Goal: Information Seeking & Learning: Learn about a topic

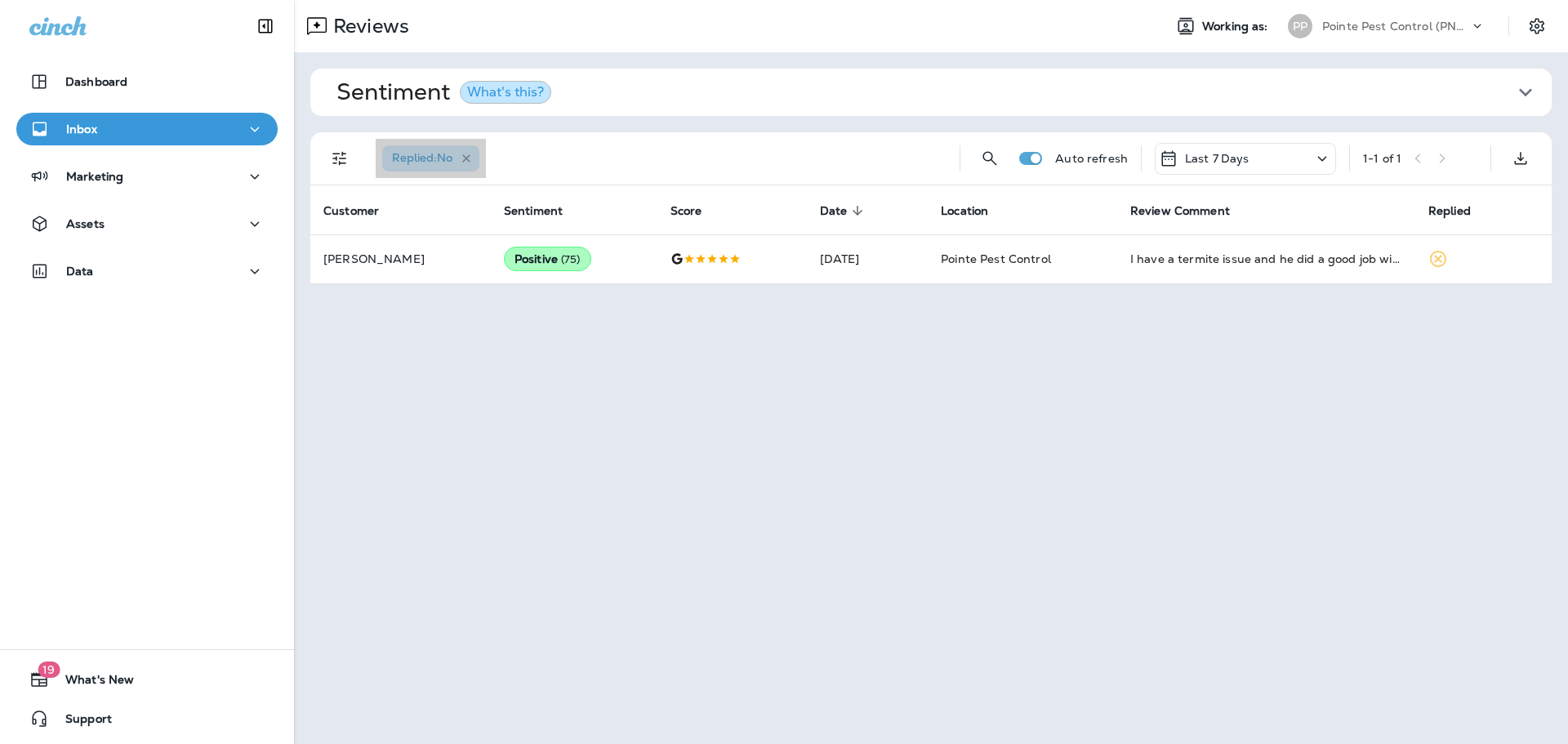
click at [468, 157] on icon "button" at bounding box center [466, 158] width 8 height 8
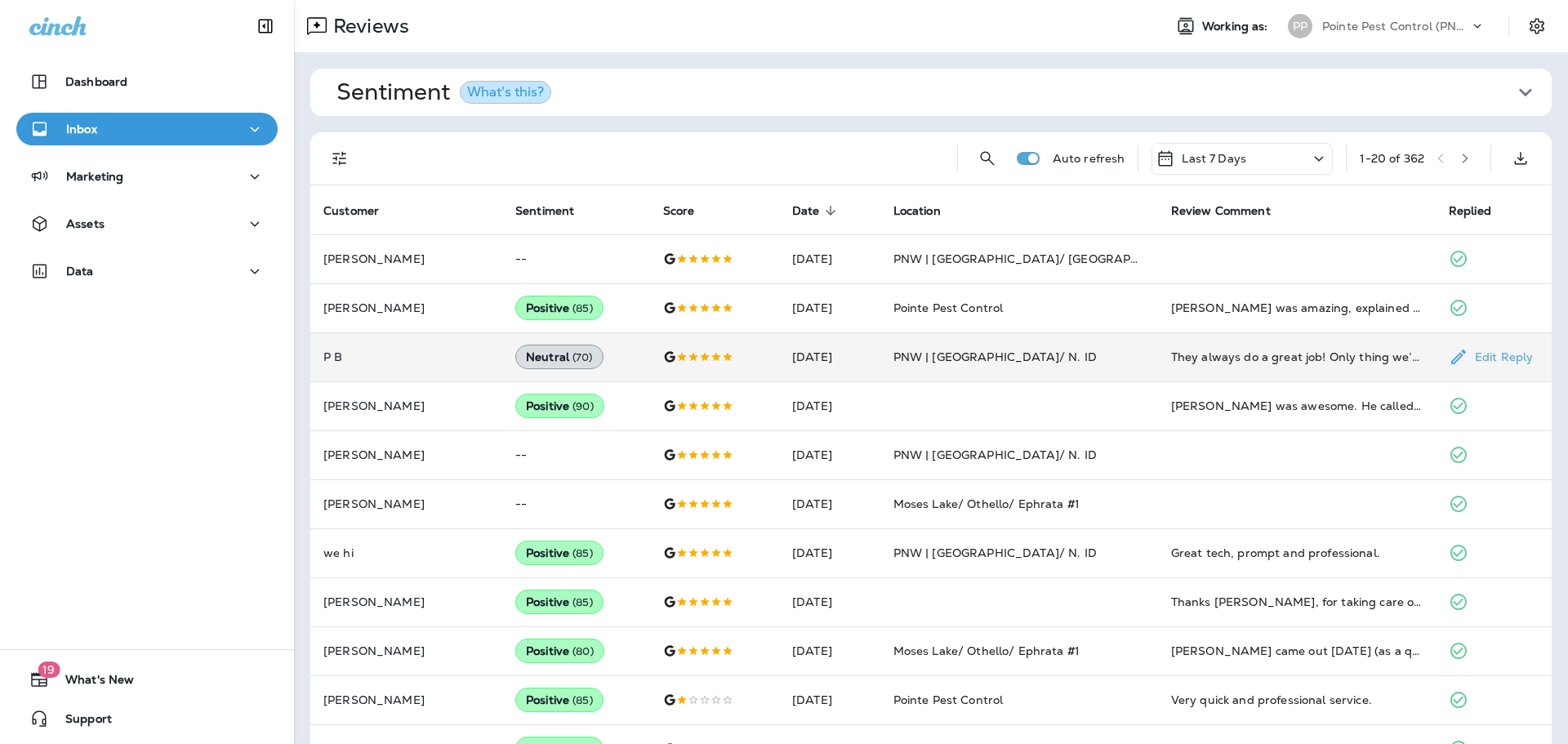
click at [746, 368] on td at bounding box center [714, 358] width 129 height 49
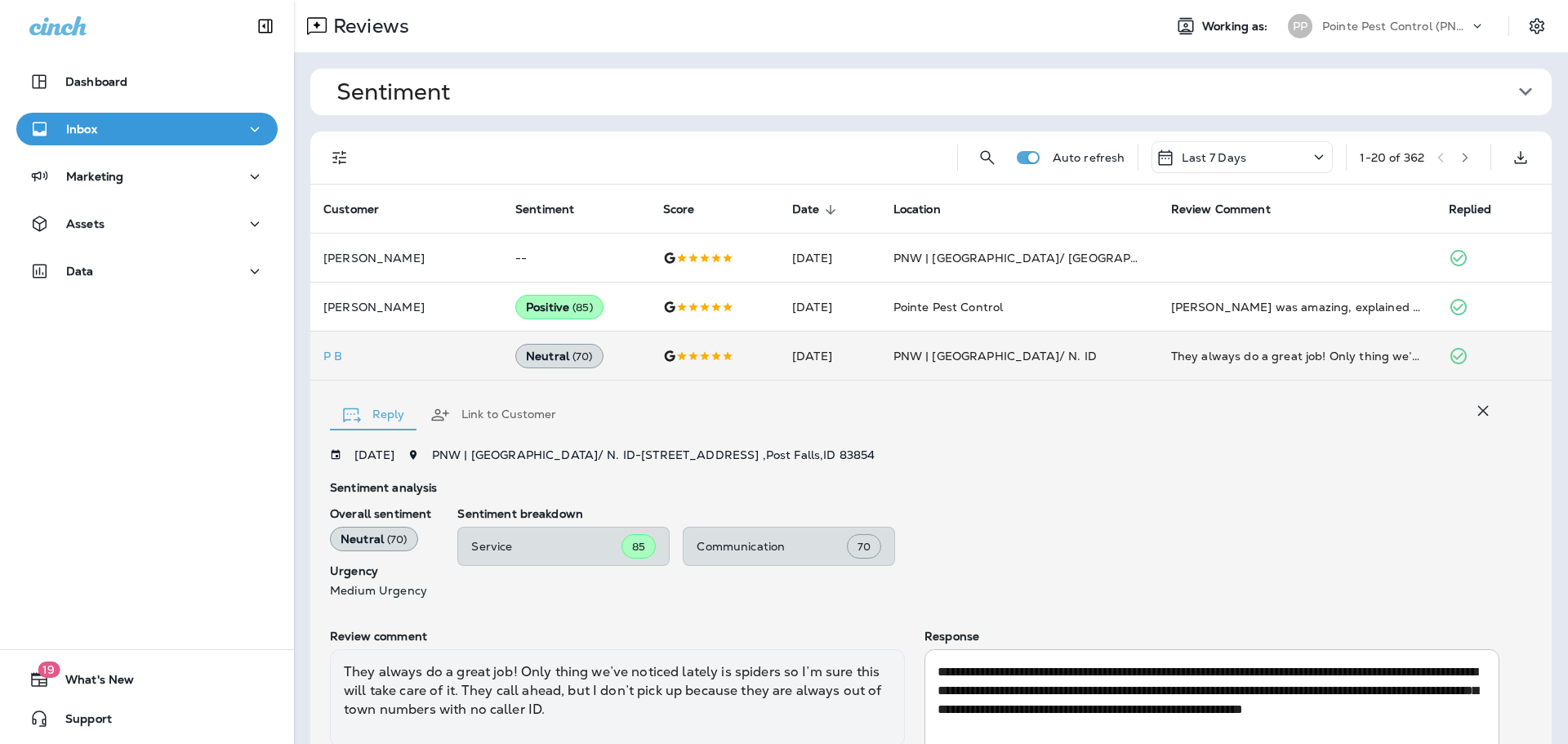
scroll to position [134, 0]
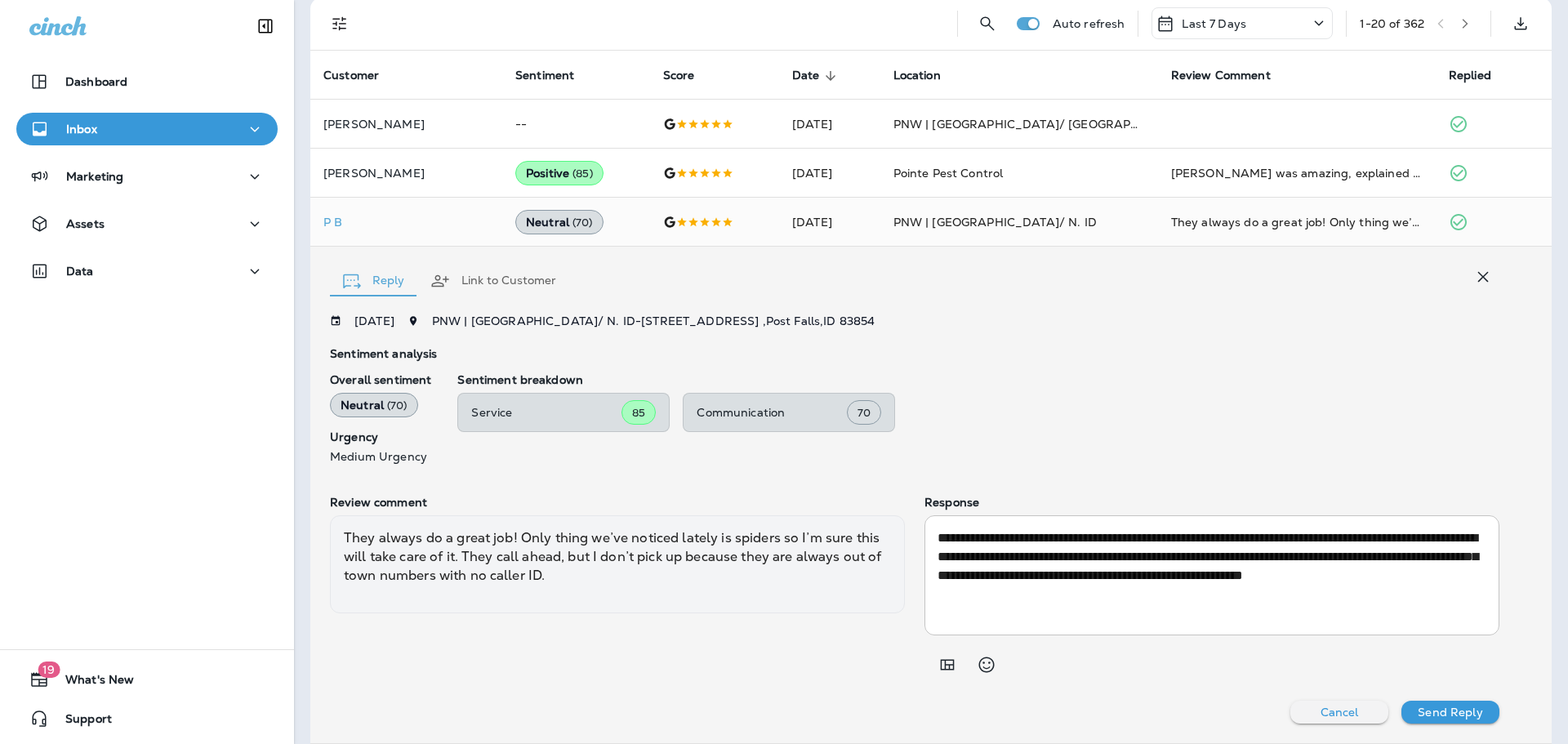
click at [1478, 281] on icon "button" at bounding box center [1483, 277] width 11 height 11
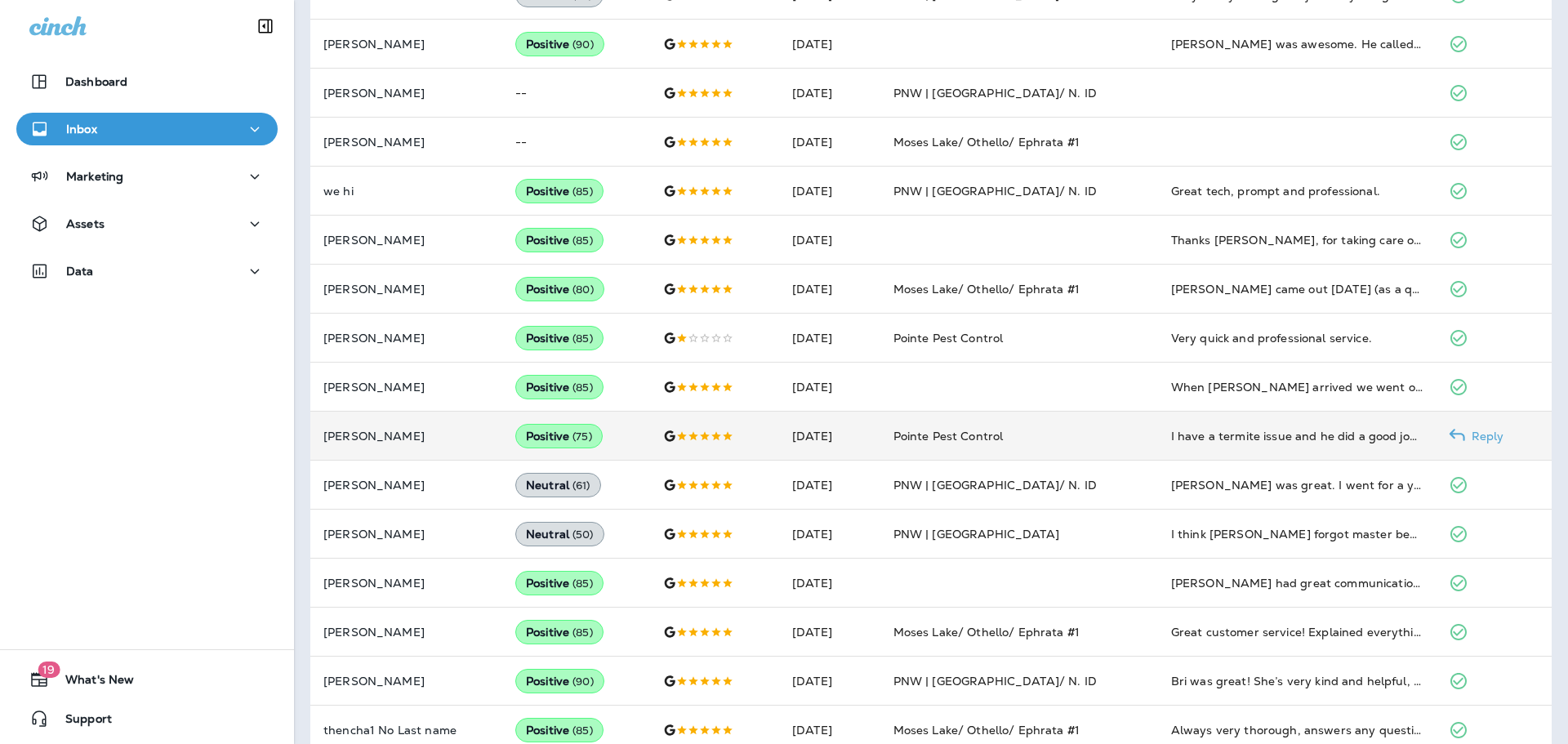
scroll to position [363, 0]
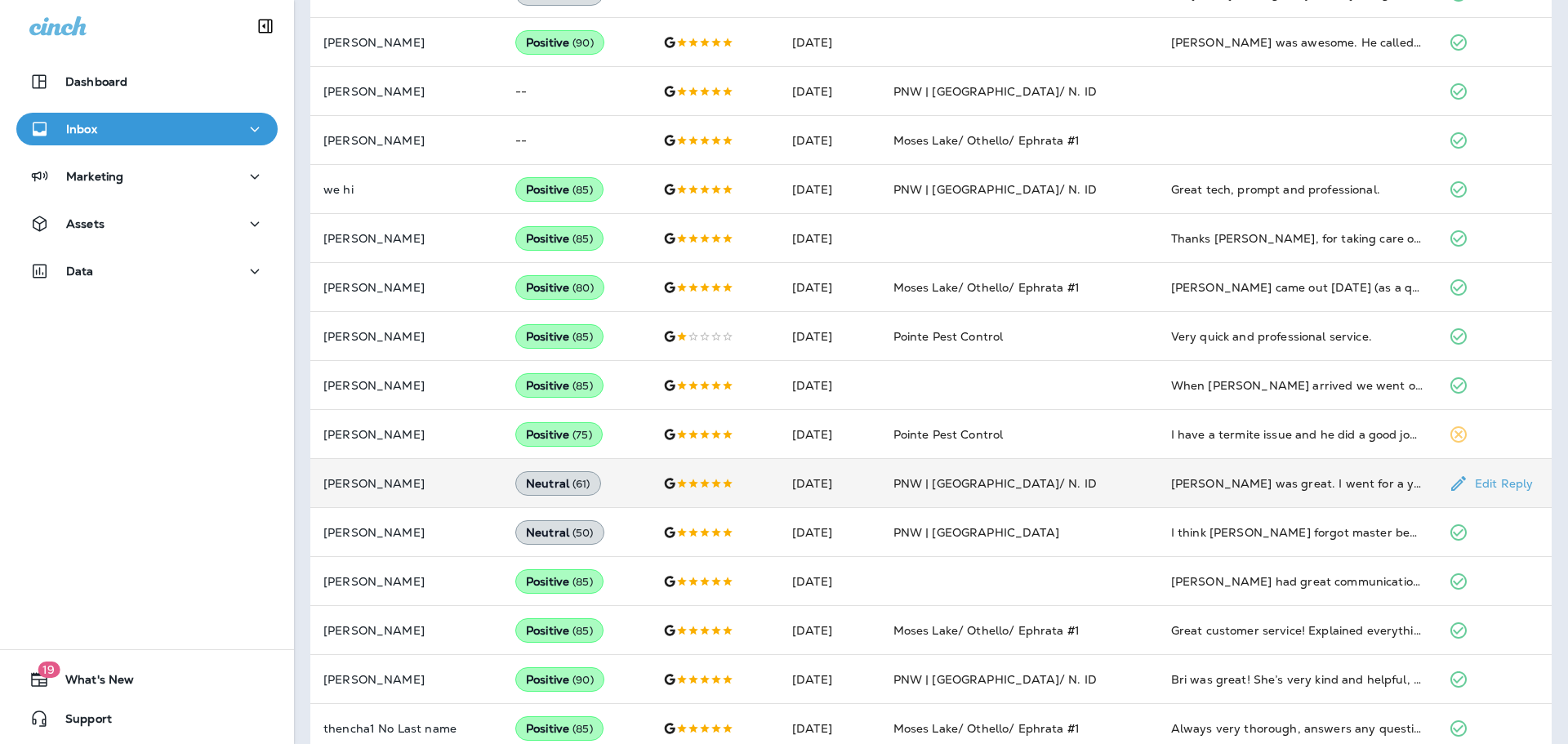
click at [1276, 479] on div "[PERSON_NAME] was great. I went for a yearly plan. Hopefully my bug problem wil…" at bounding box center [1296, 483] width 252 height 17
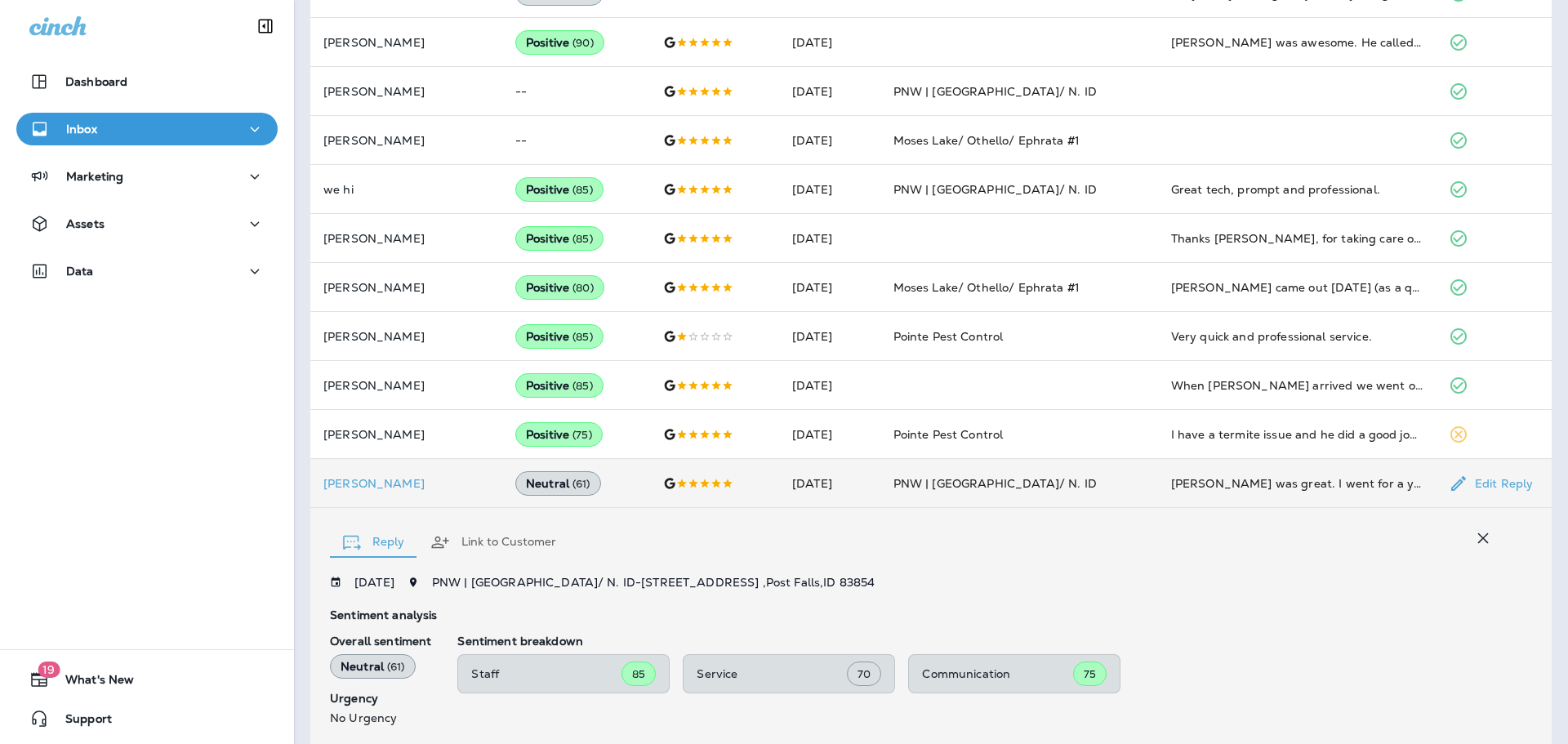
scroll to position [623, 0]
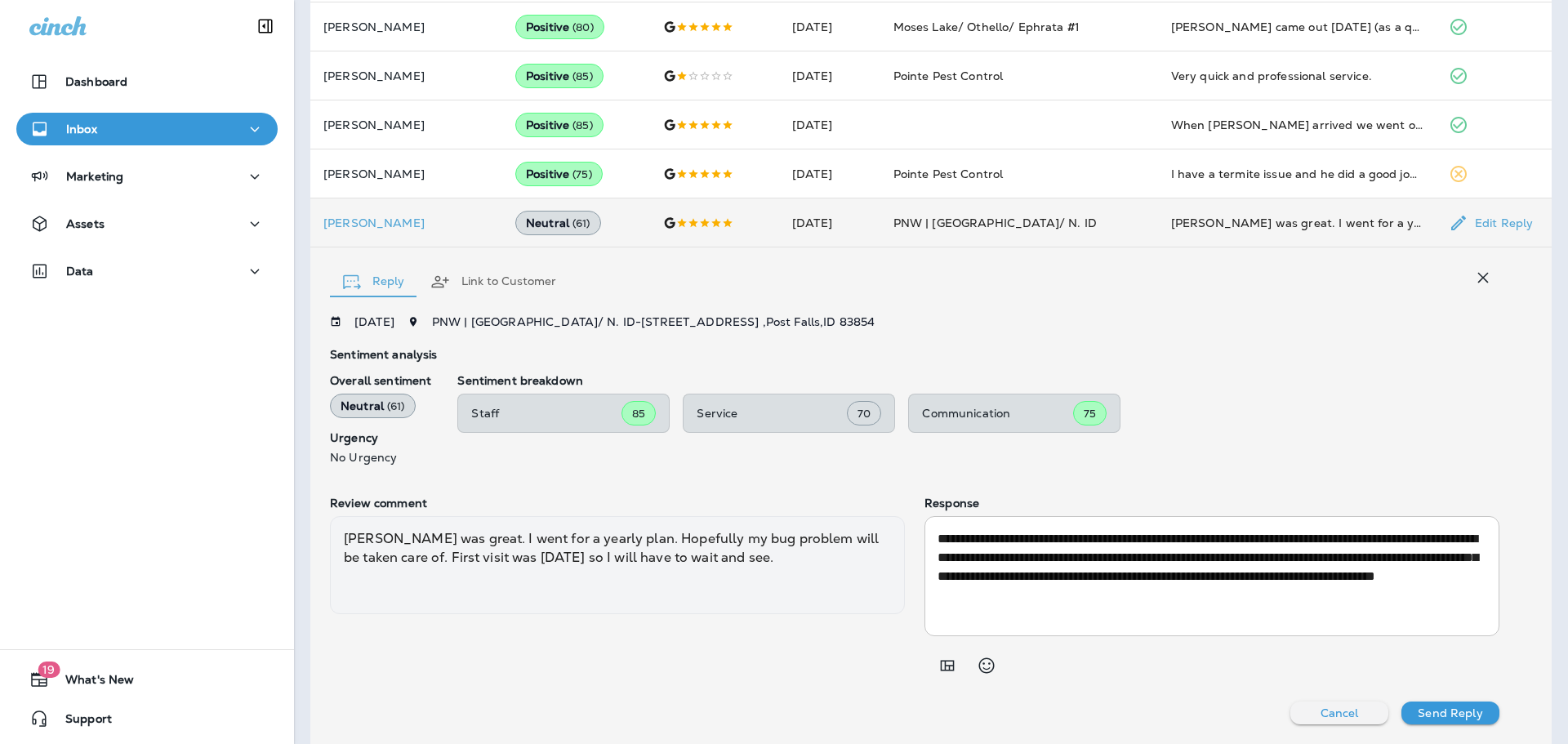
click at [1489, 279] on icon "button" at bounding box center [1483, 278] width 20 height 20
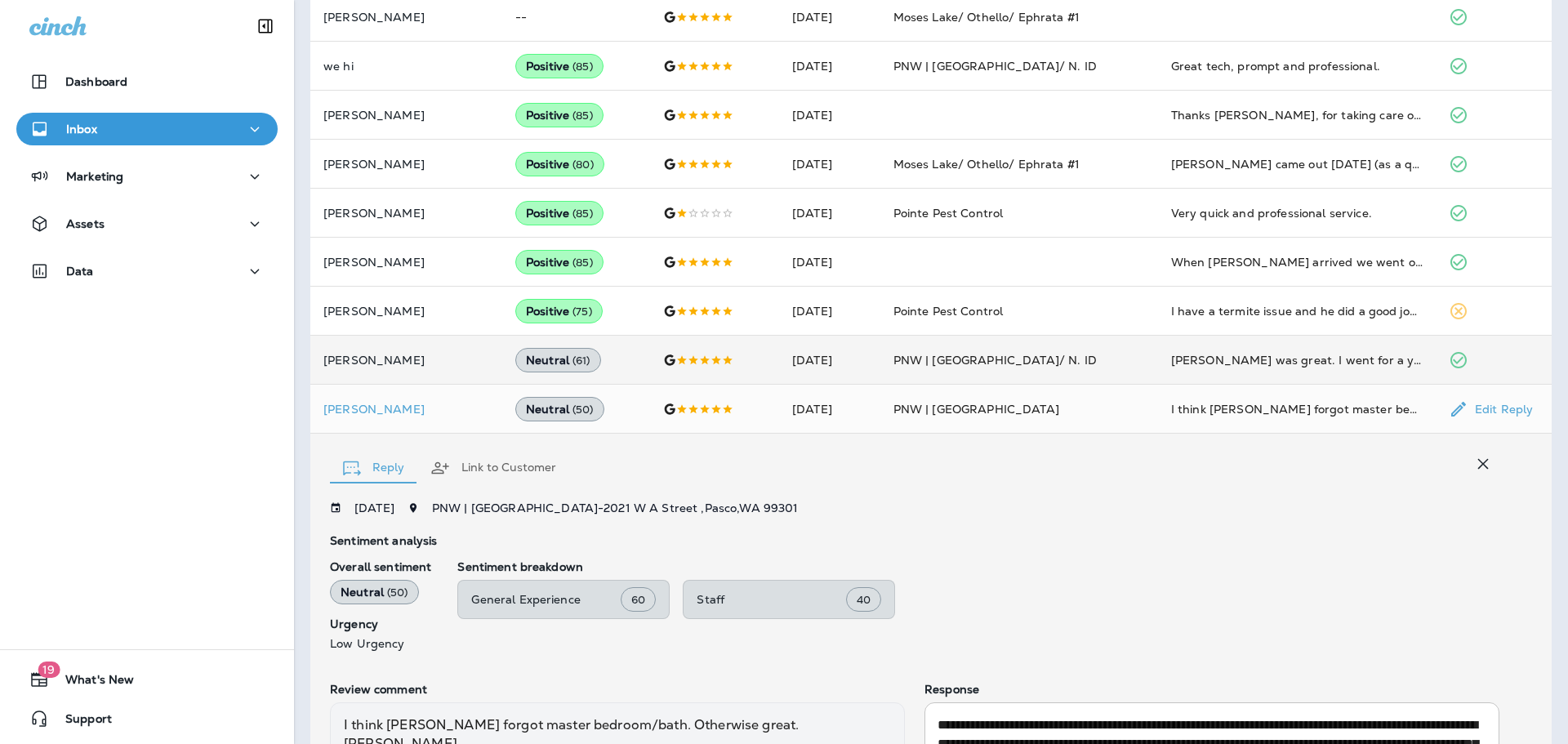
scroll to position [673, 0]
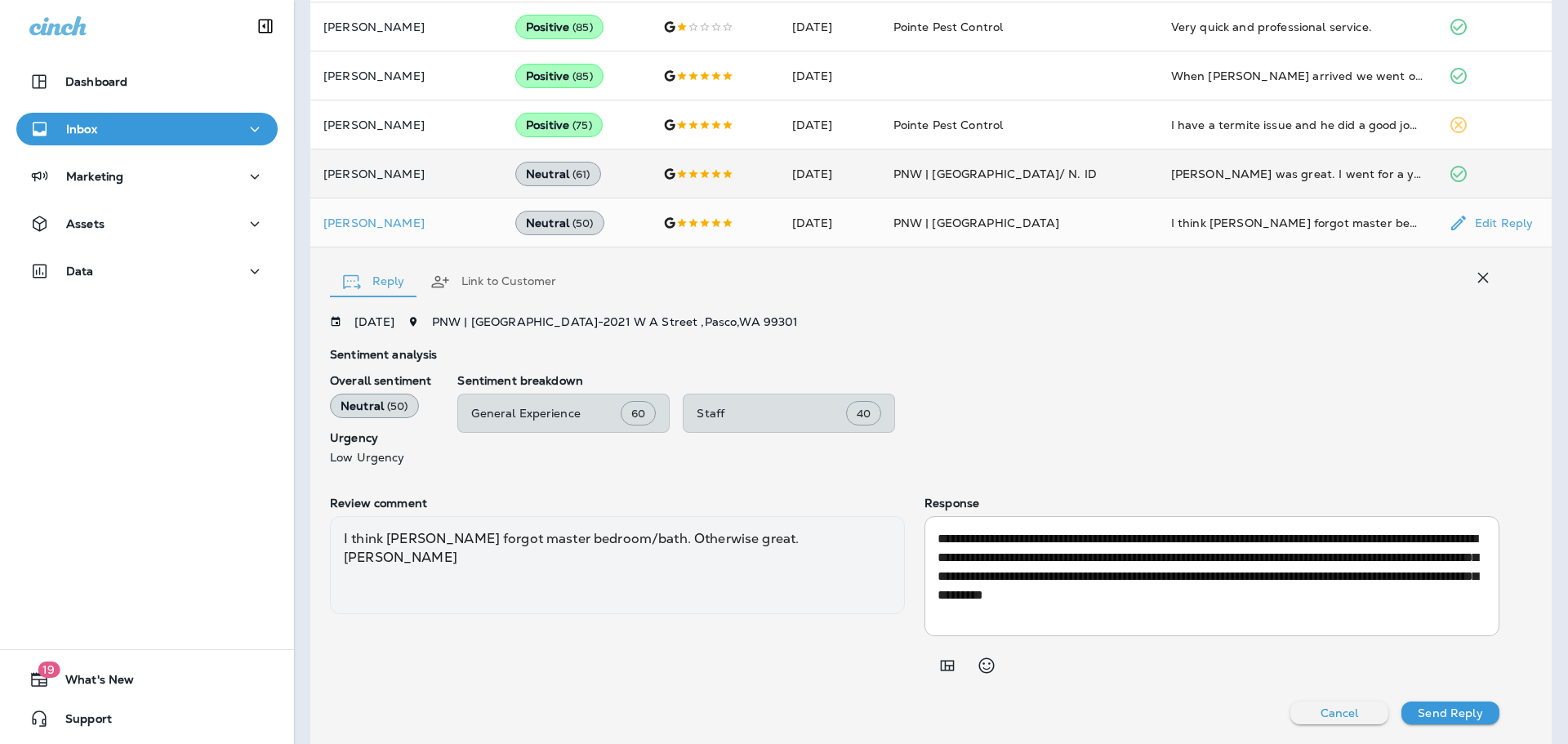
click at [1482, 278] on icon "button" at bounding box center [1483, 277] width 11 height 11
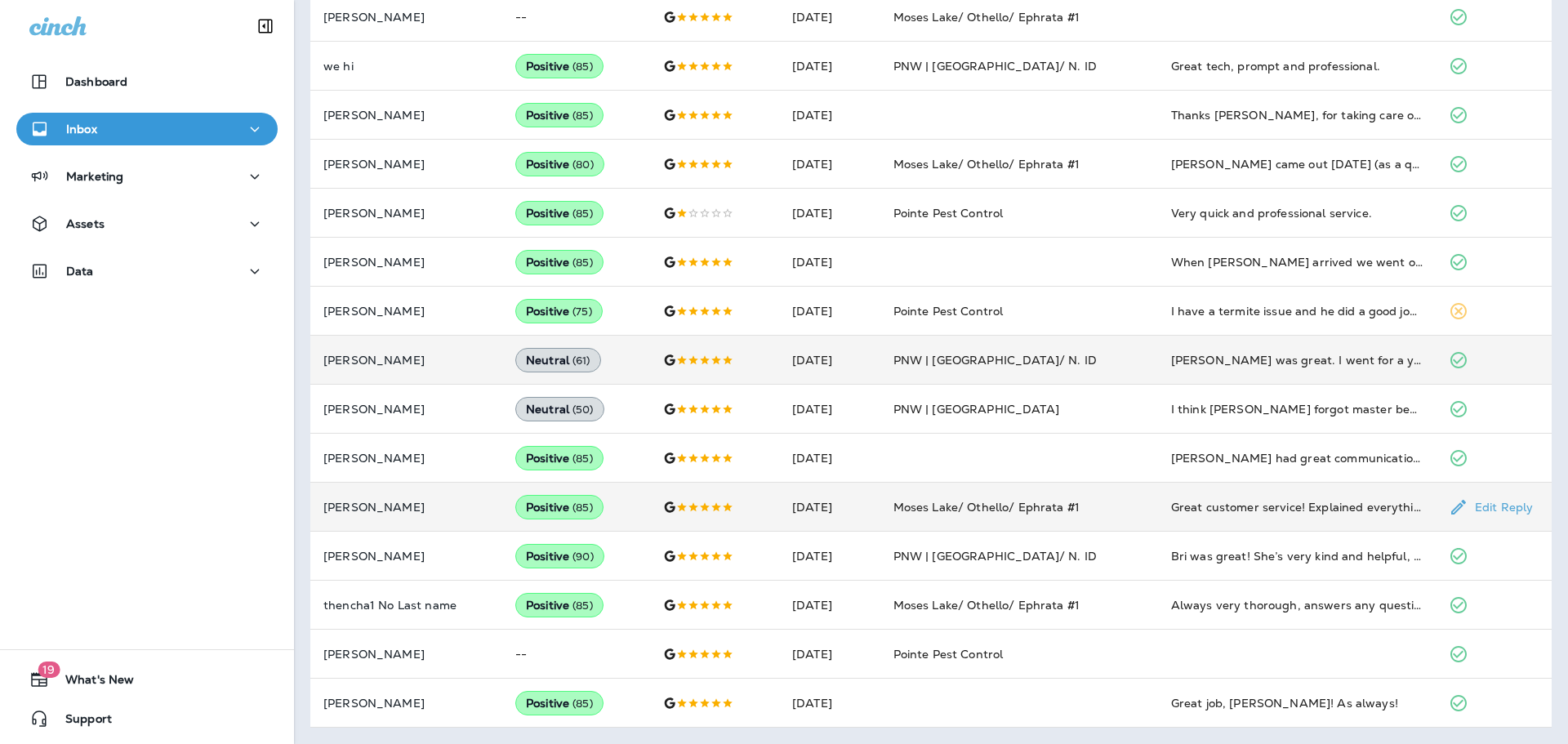
scroll to position [0, 0]
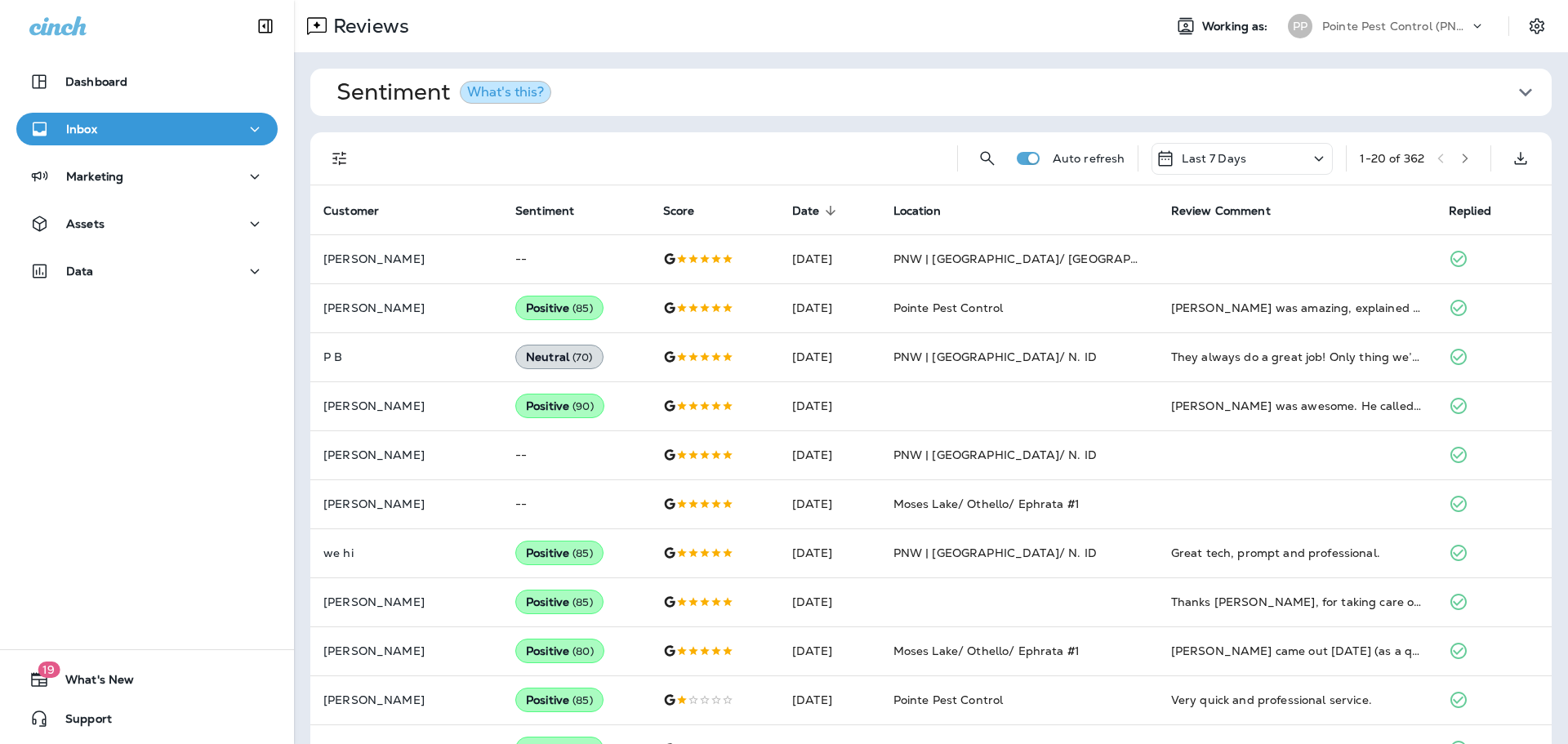
click at [1460, 158] on icon "button" at bounding box center [1465, 159] width 12 height 12
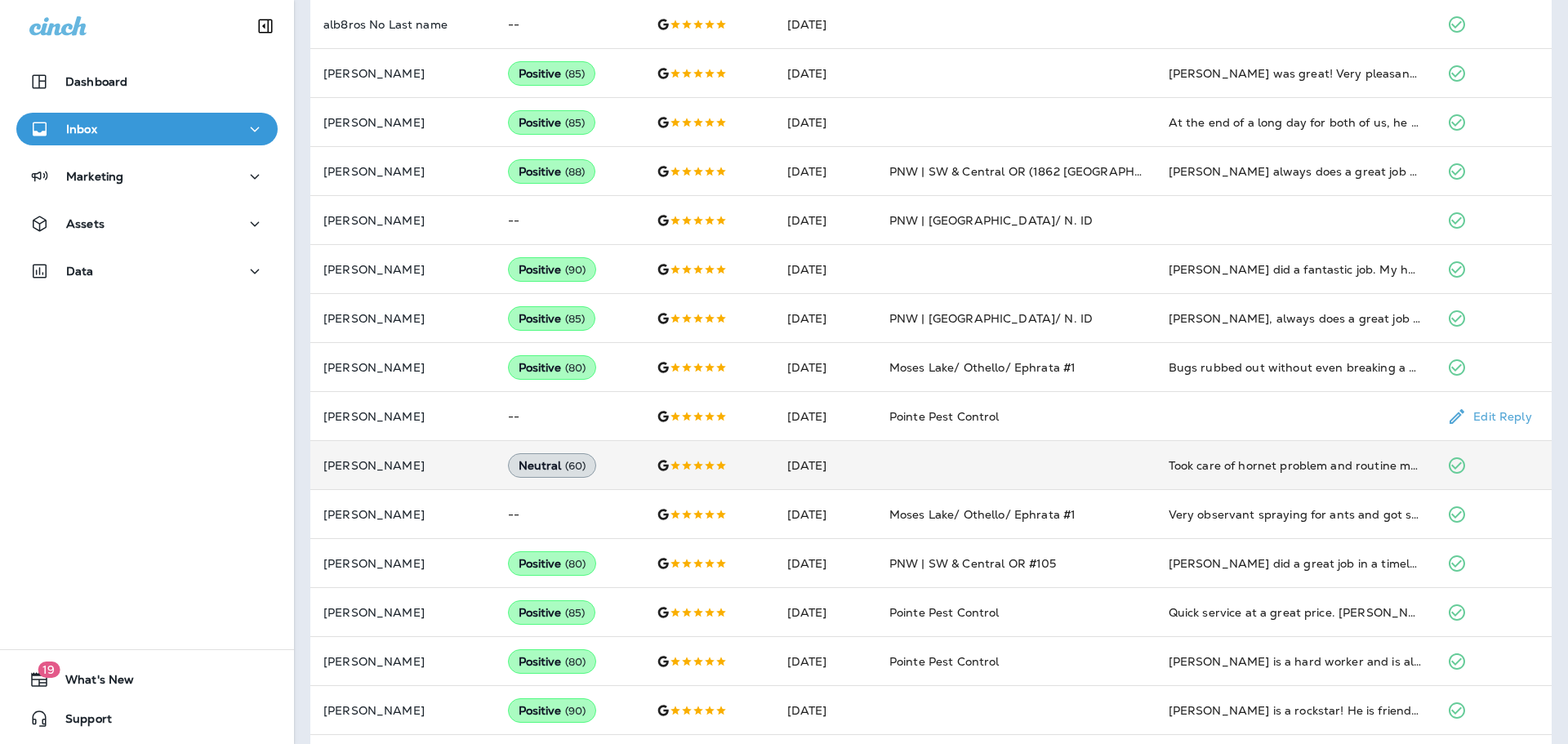
scroll to position [486, 0]
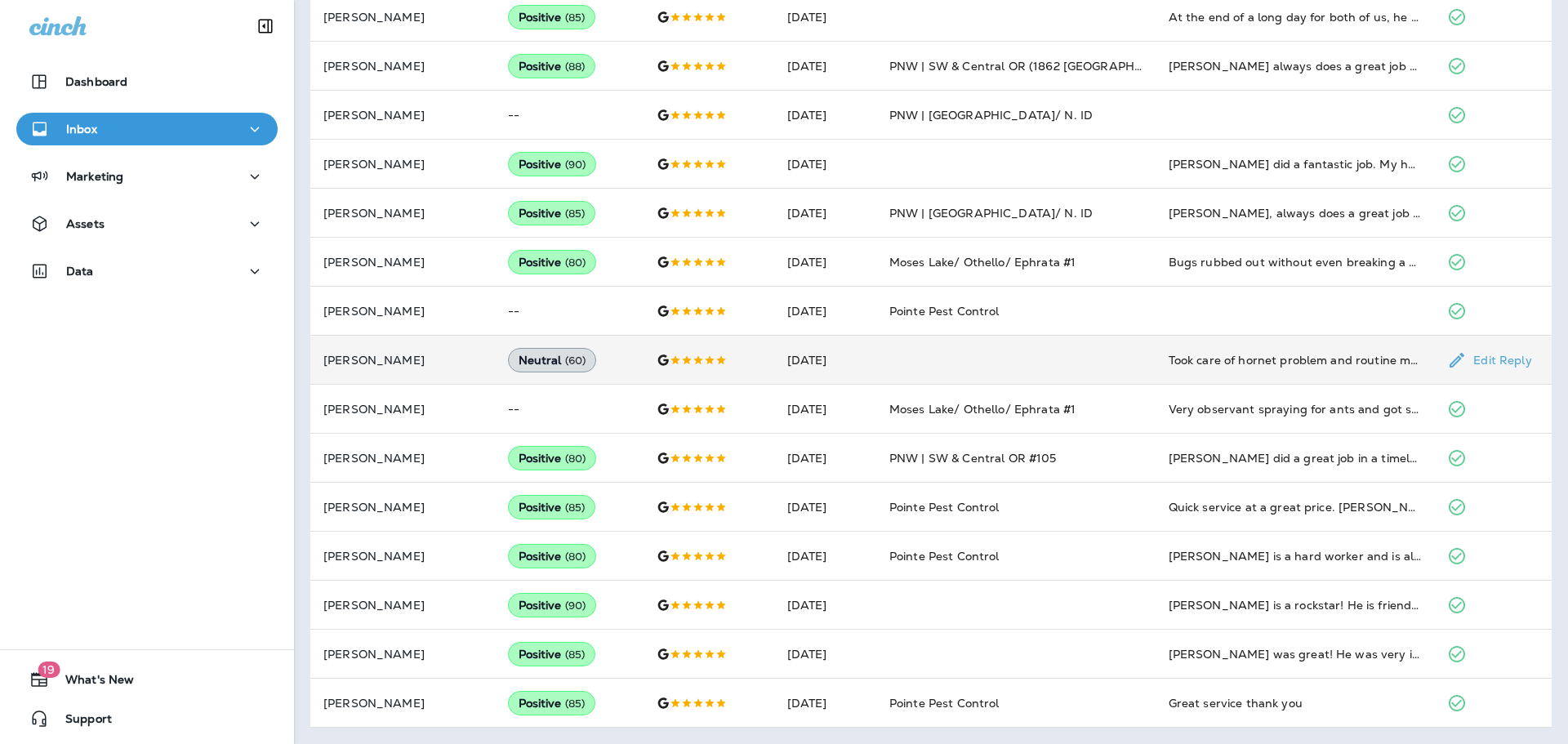
click at [1253, 371] on td "Took care of hornet problem and routine maintenance. On time" at bounding box center [1294, 361] width 279 height 49
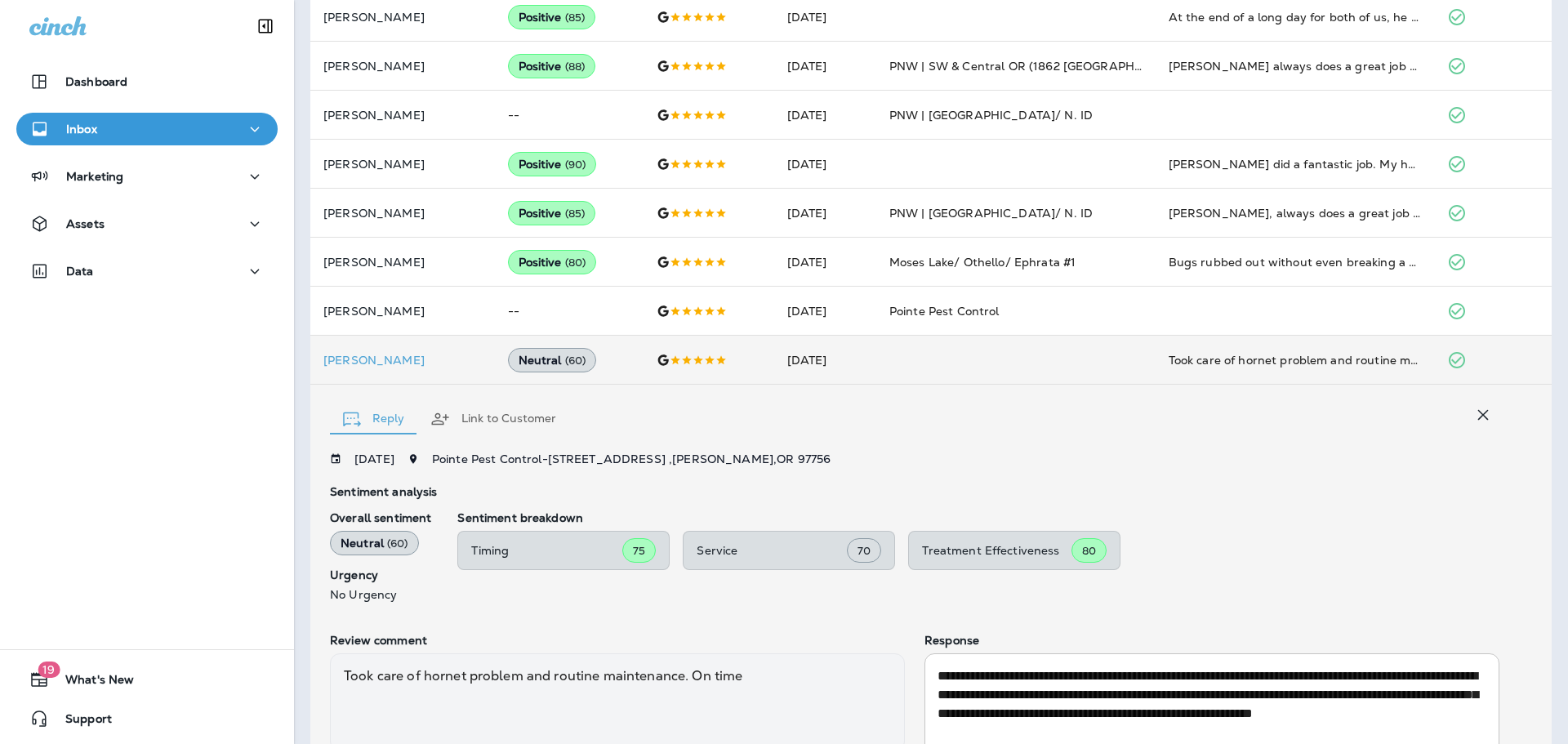
scroll to position [623, 0]
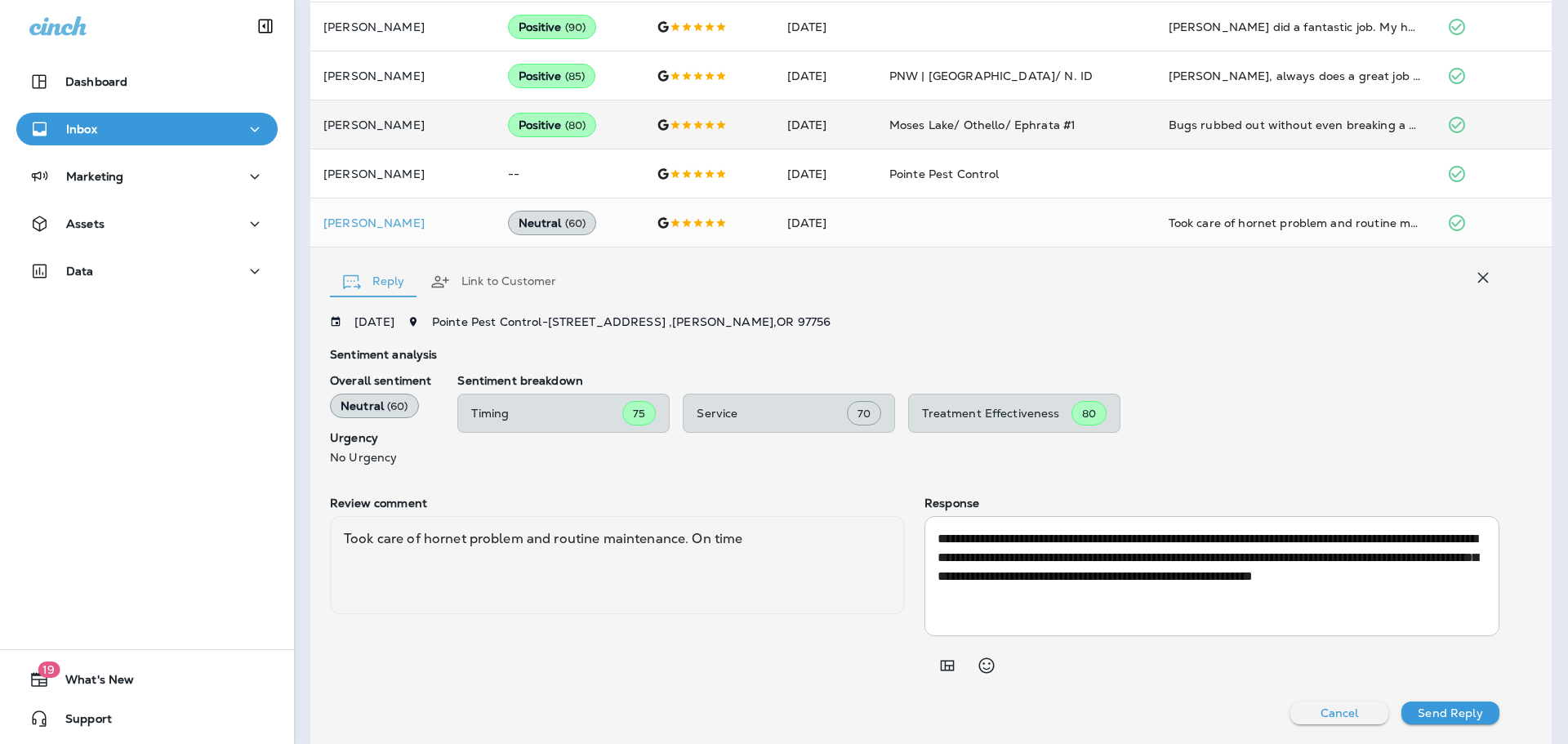
click at [1482, 277] on icon "button" at bounding box center [1483, 277] width 11 height 11
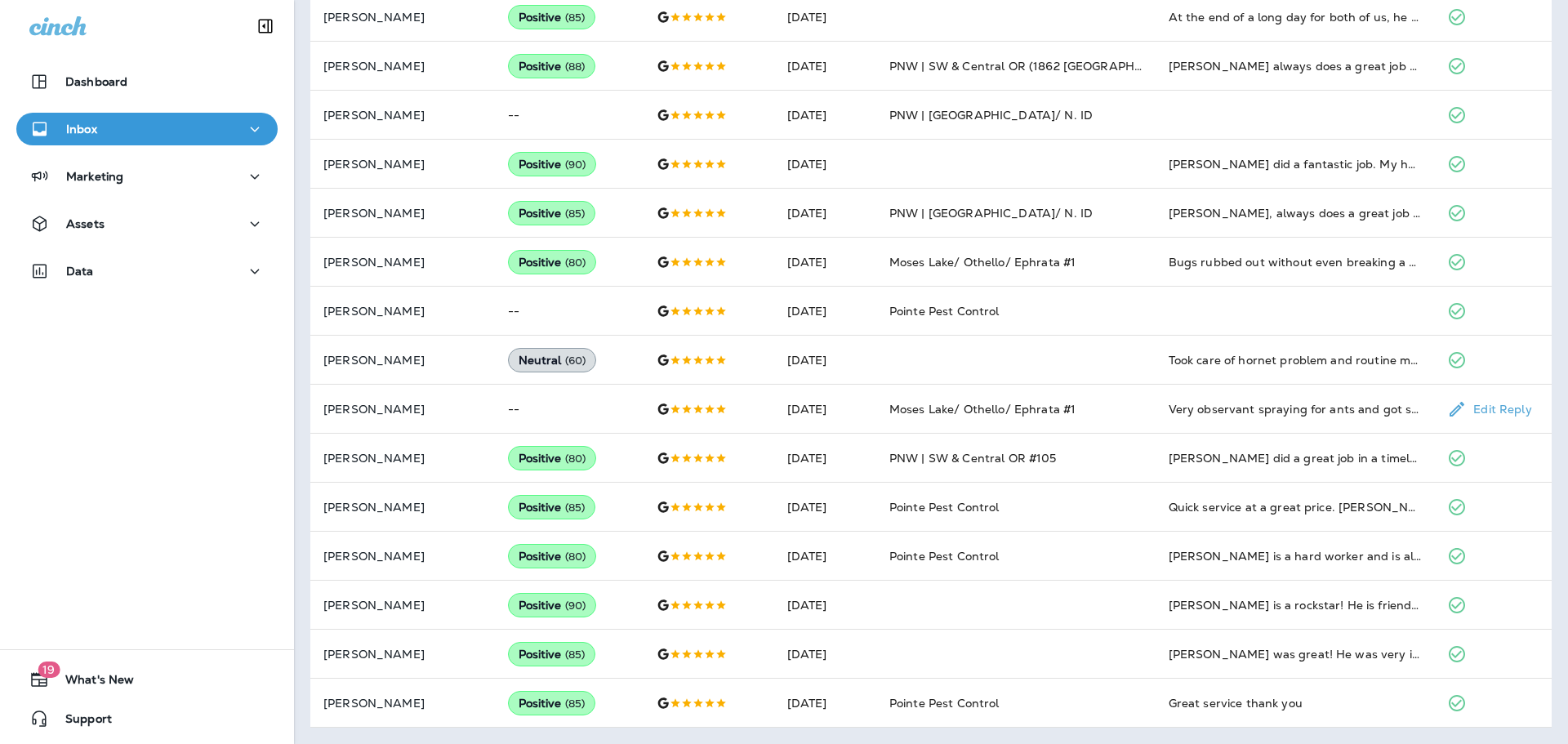
scroll to position [0, 0]
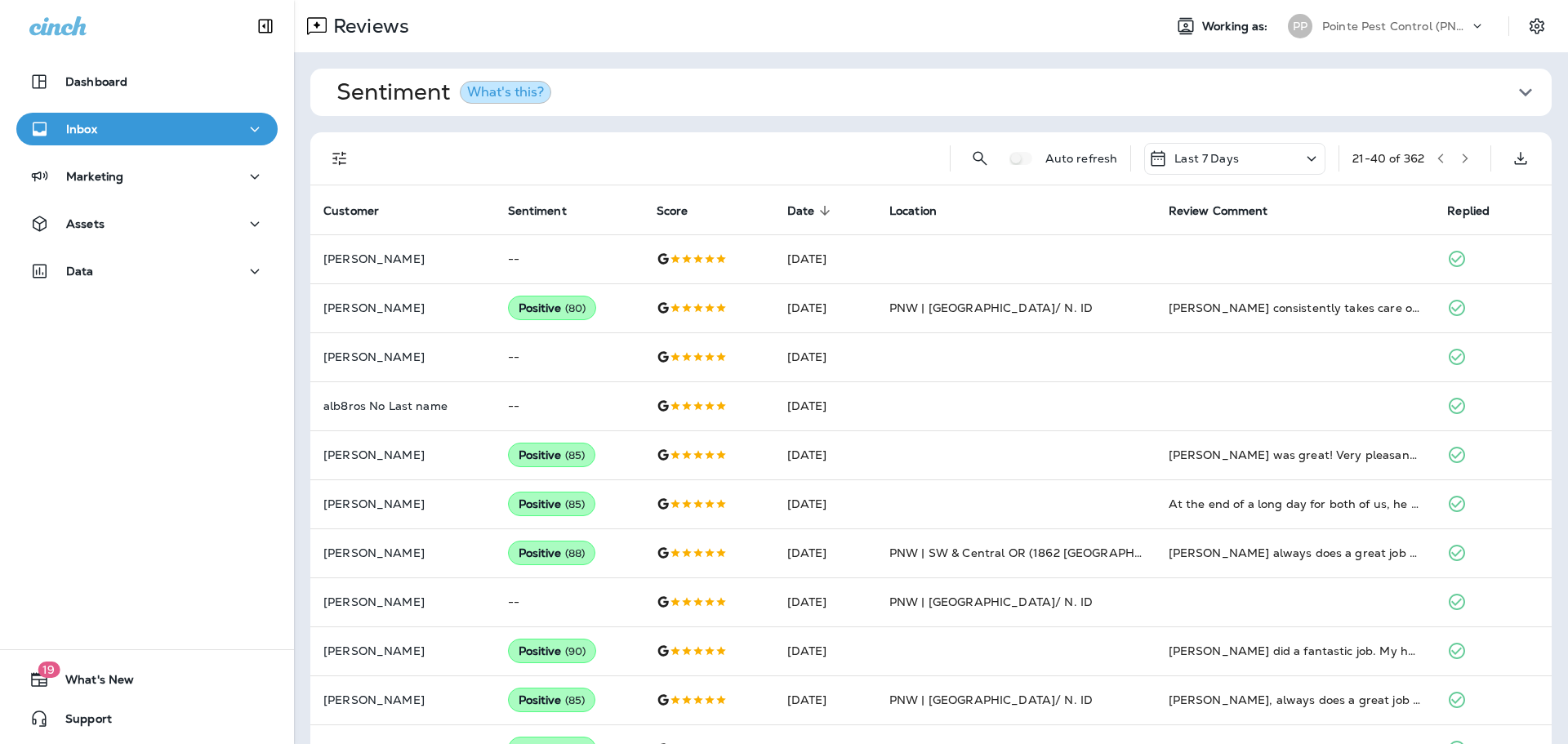
click at [1461, 168] on button "button" at bounding box center [1464, 158] width 25 height 25
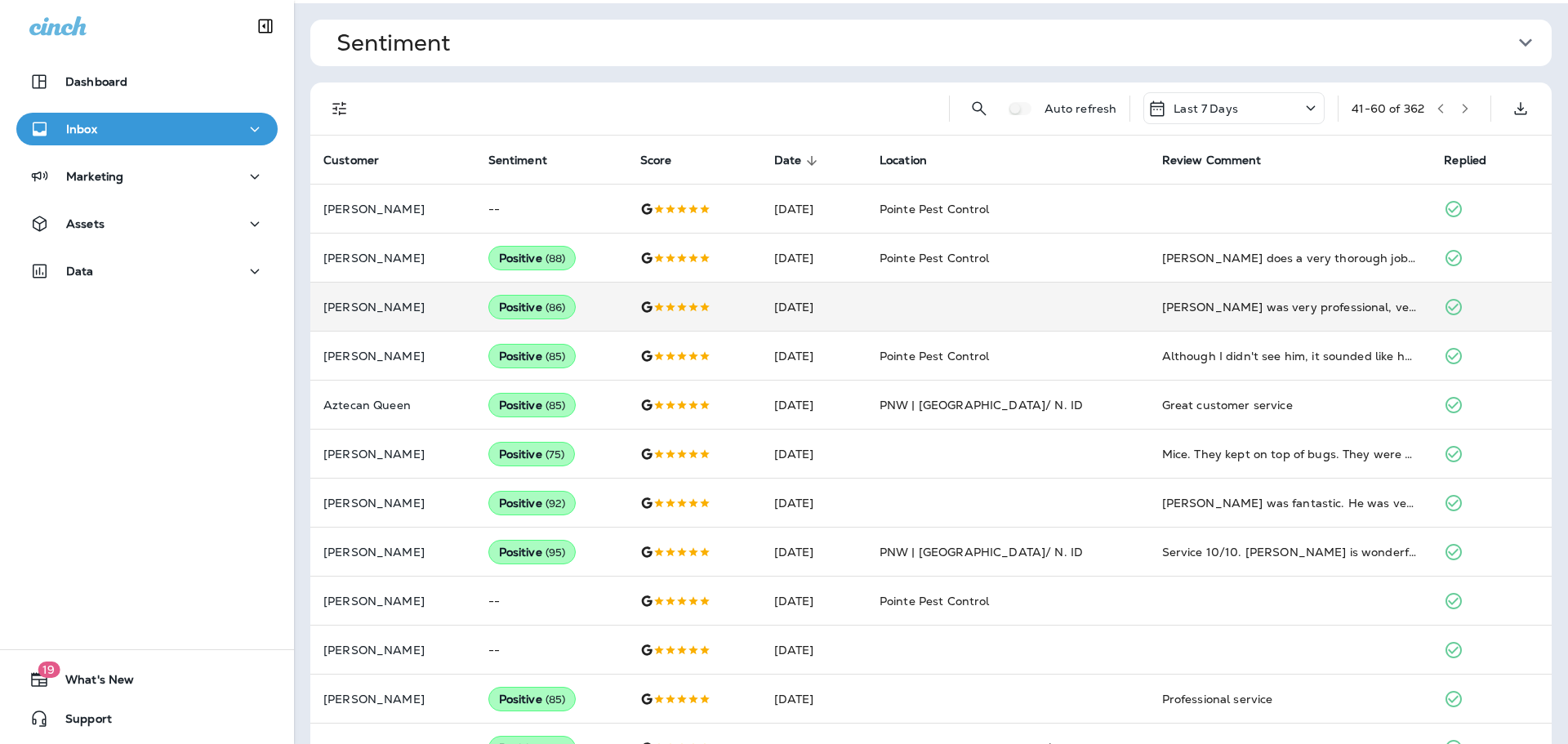
scroll to position [48, 0]
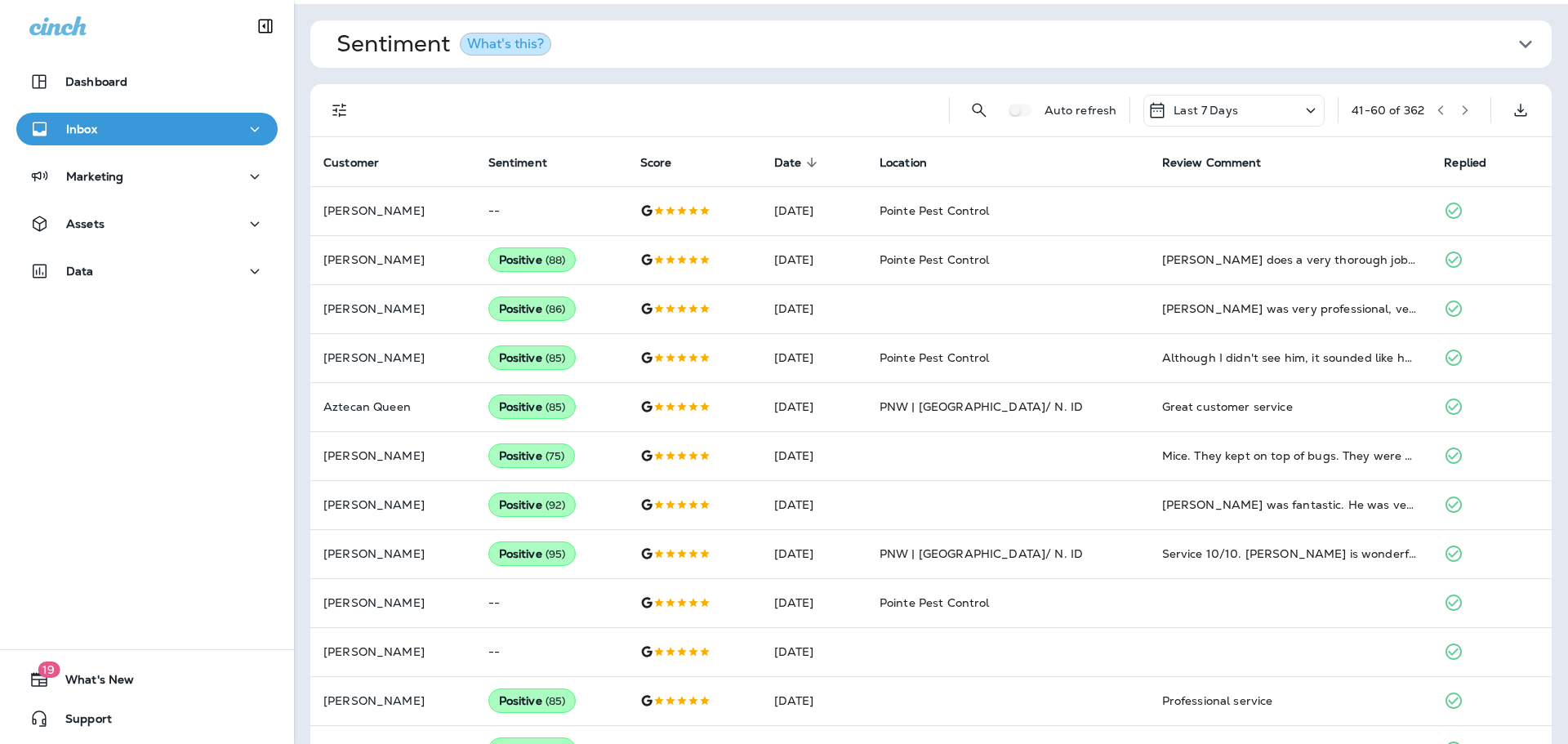
click at [1461, 109] on icon "button" at bounding box center [1465, 111] width 12 height 12
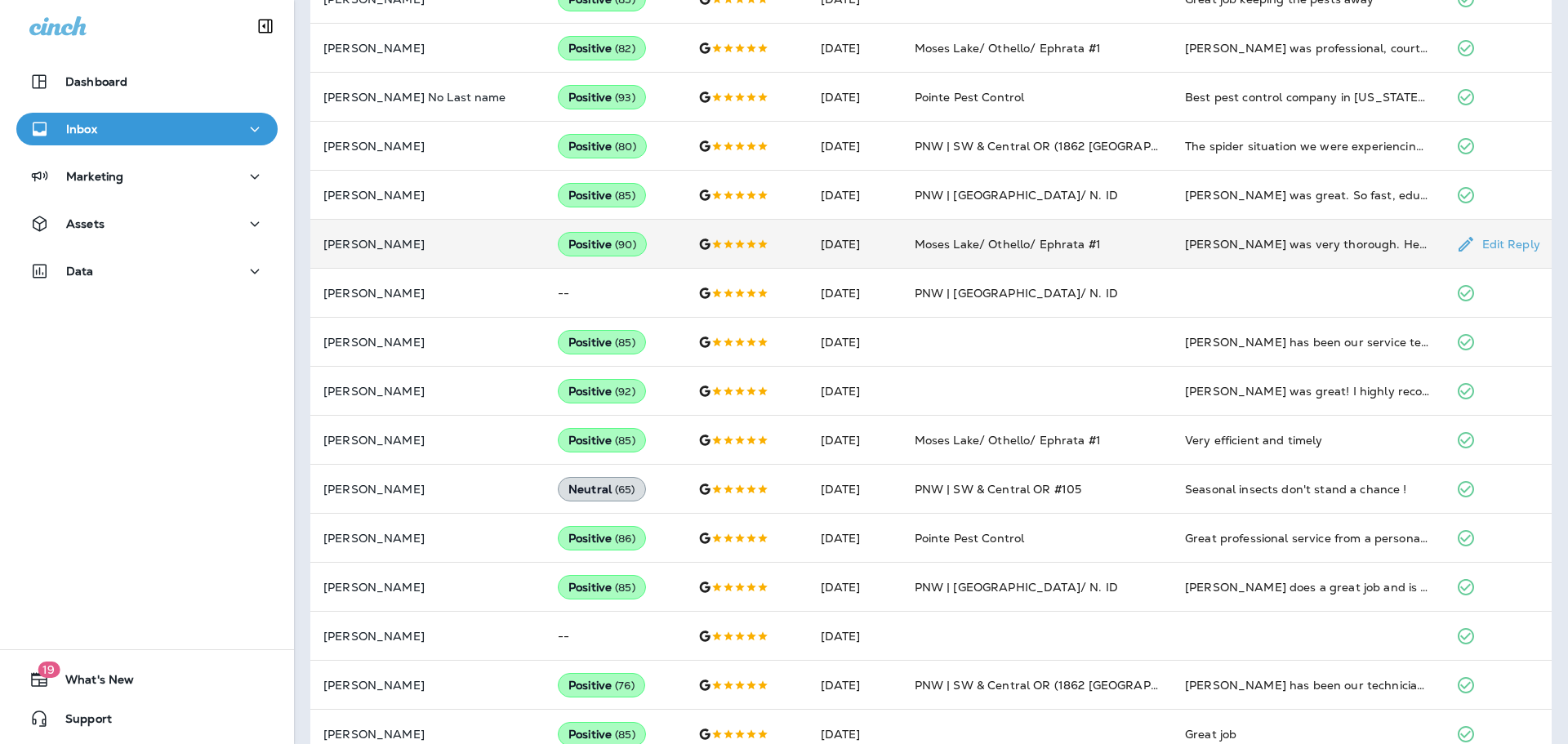
scroll to position [486, 0]
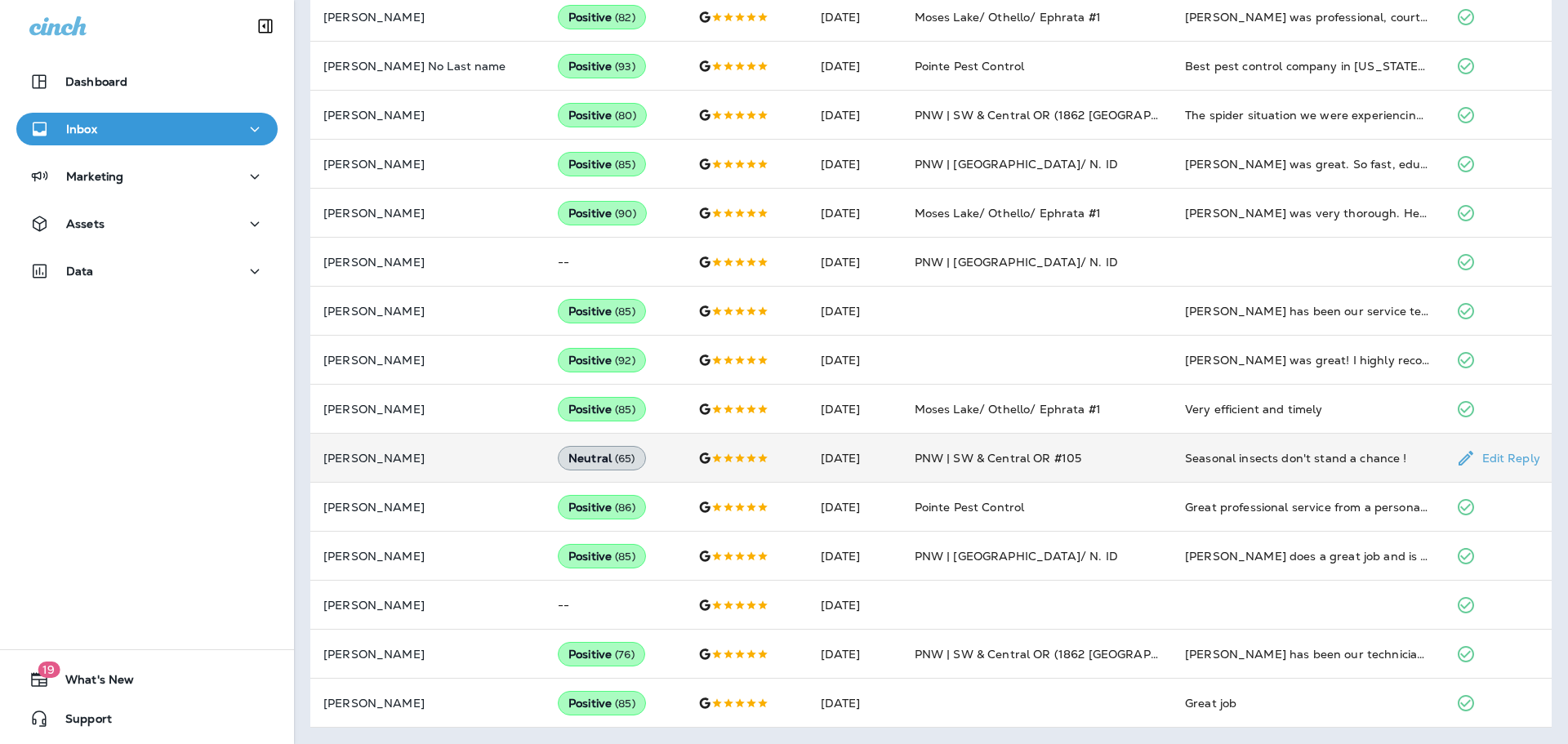
click at [1102, 447] on td "PNW | SW & Central OR #105" at bounding box center [1037, 458] width 271 height 49
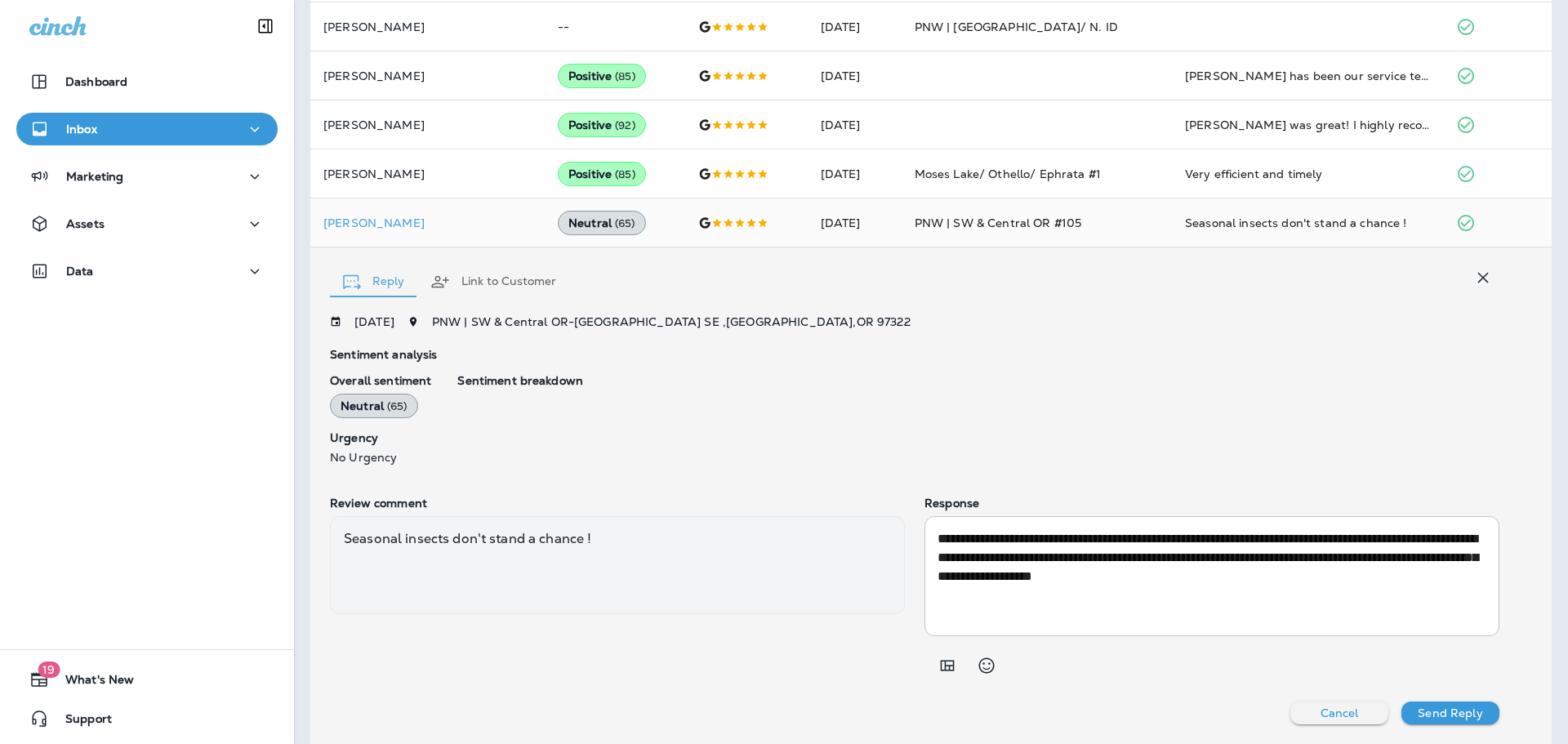
click at [1486, 277] on icon "button" at bounding box center [1483, 278] width 20 height 20
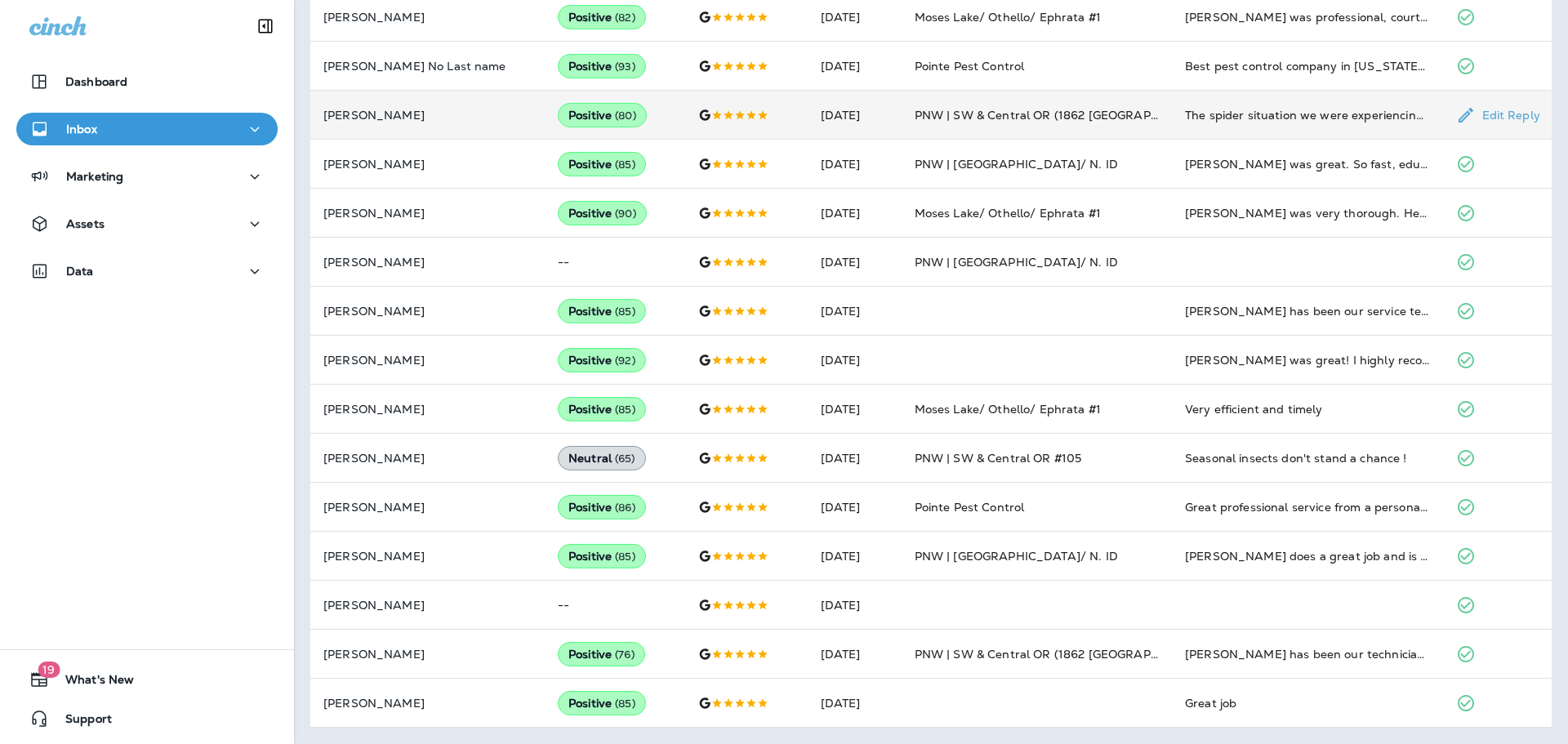
scroll to position [0, 0]
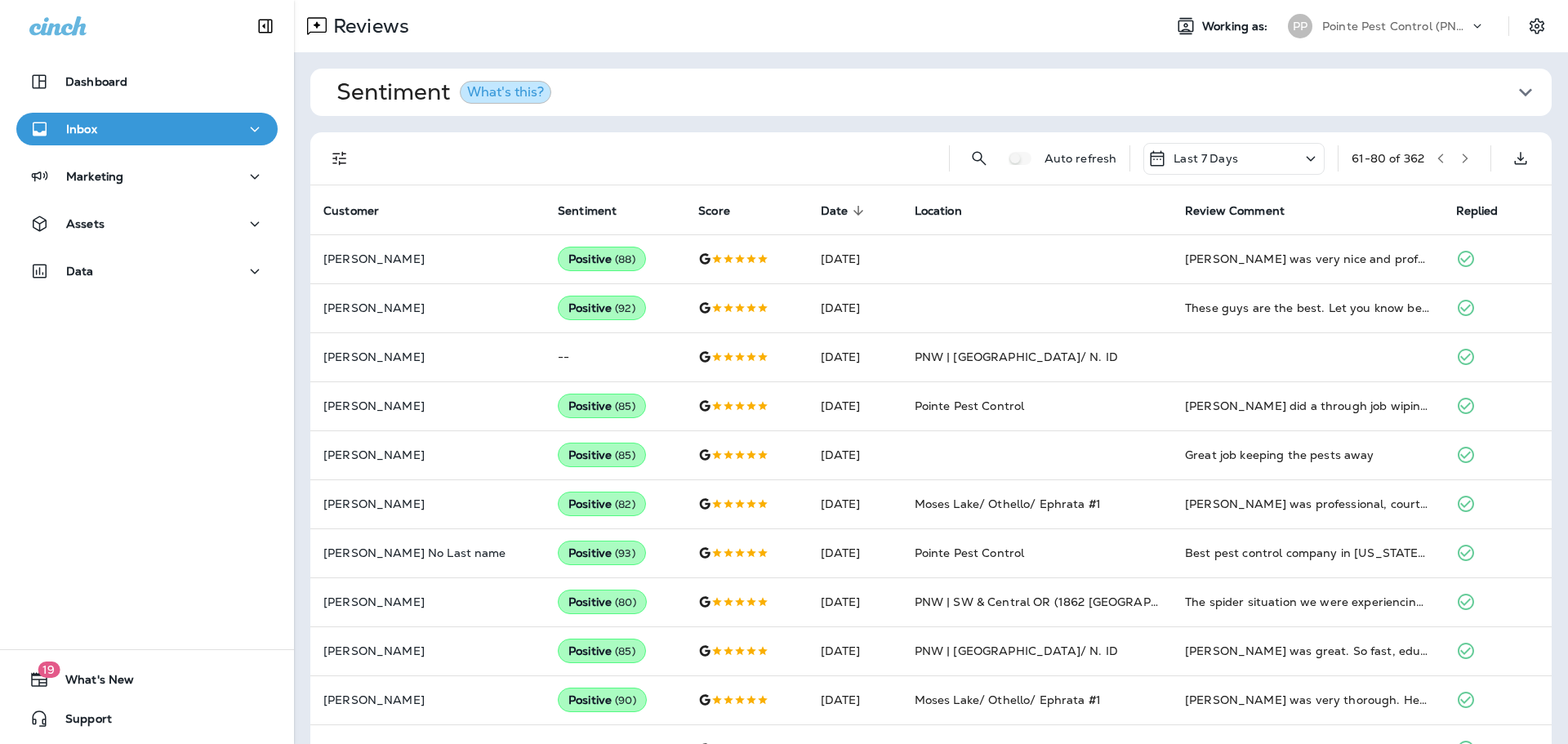
click at [1465, 158] on icon "button" at bounding box center [1465, 158] width 6 height 10
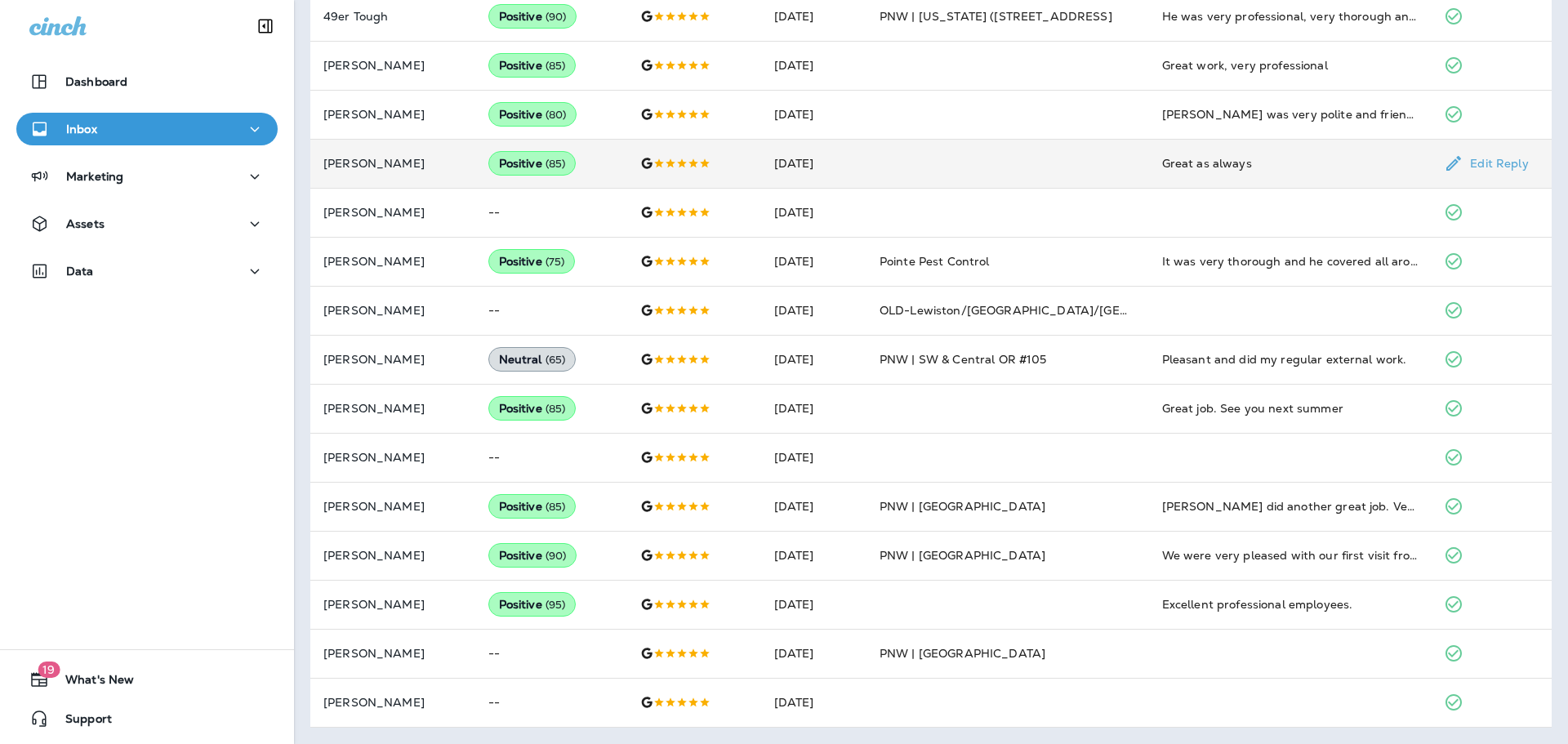
scroll to position [486, 0]
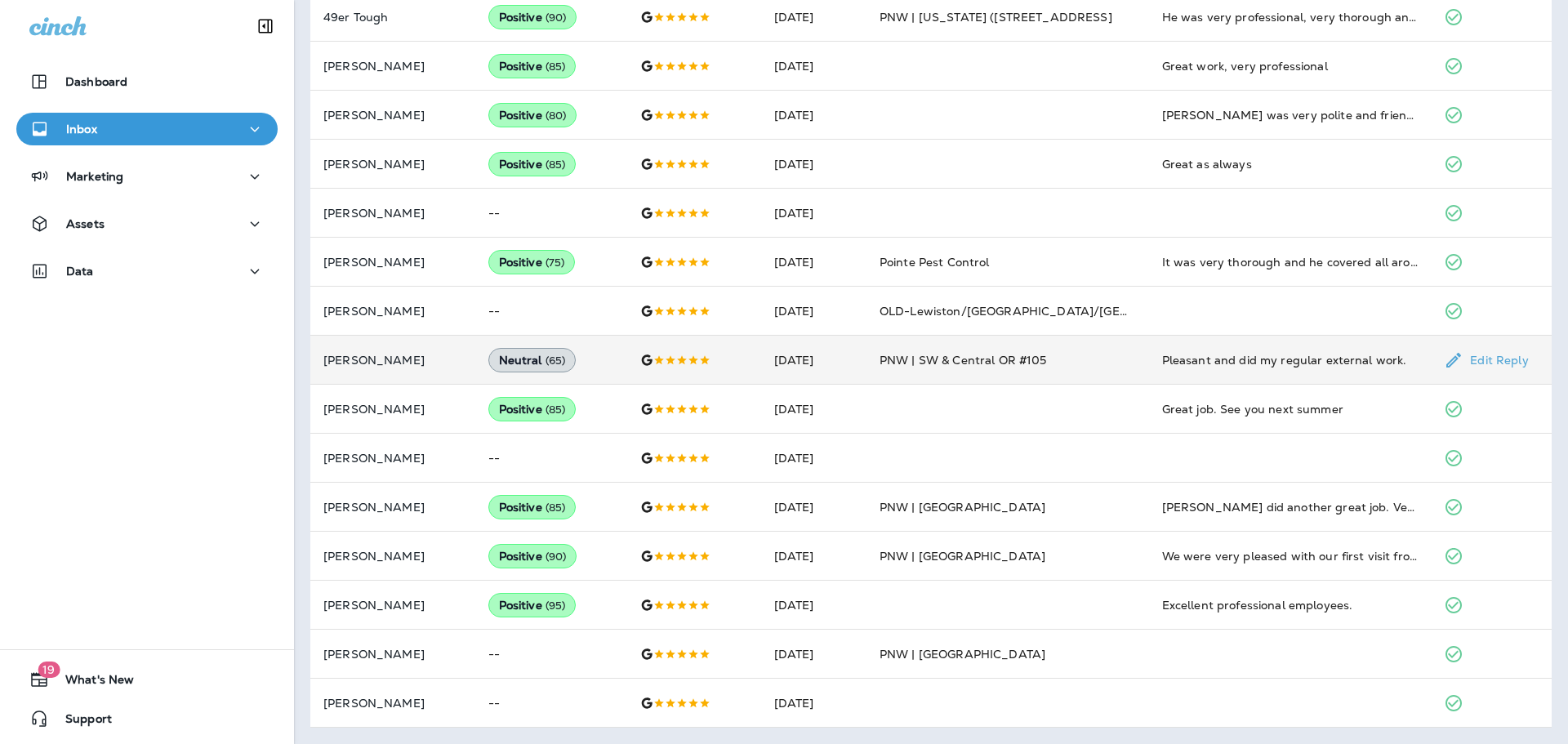
click at [1224, 369] on td "Pleasant and did my regular external work." at bounding box center [1290, 361] width 282 height 49
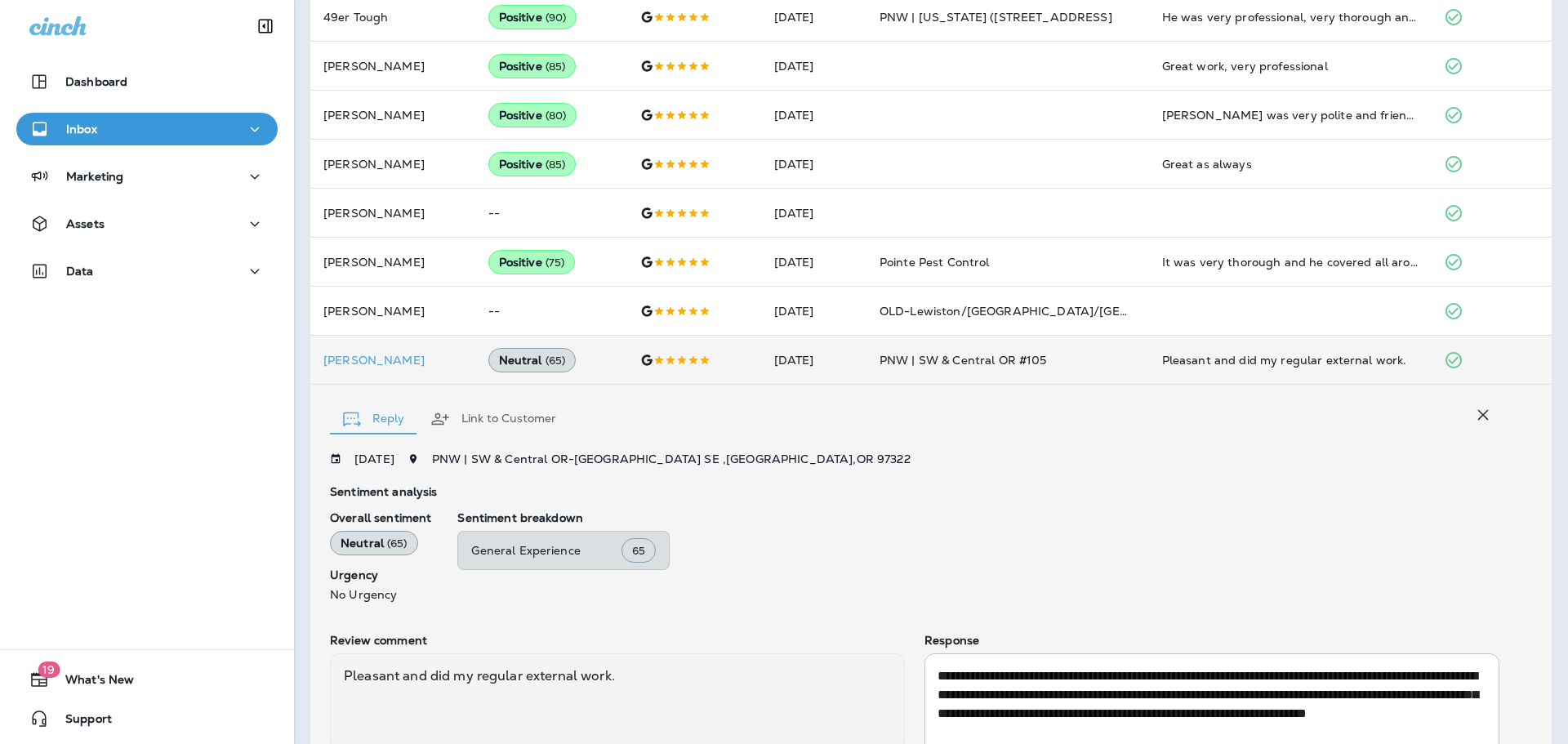
scroll to position [623, 0]
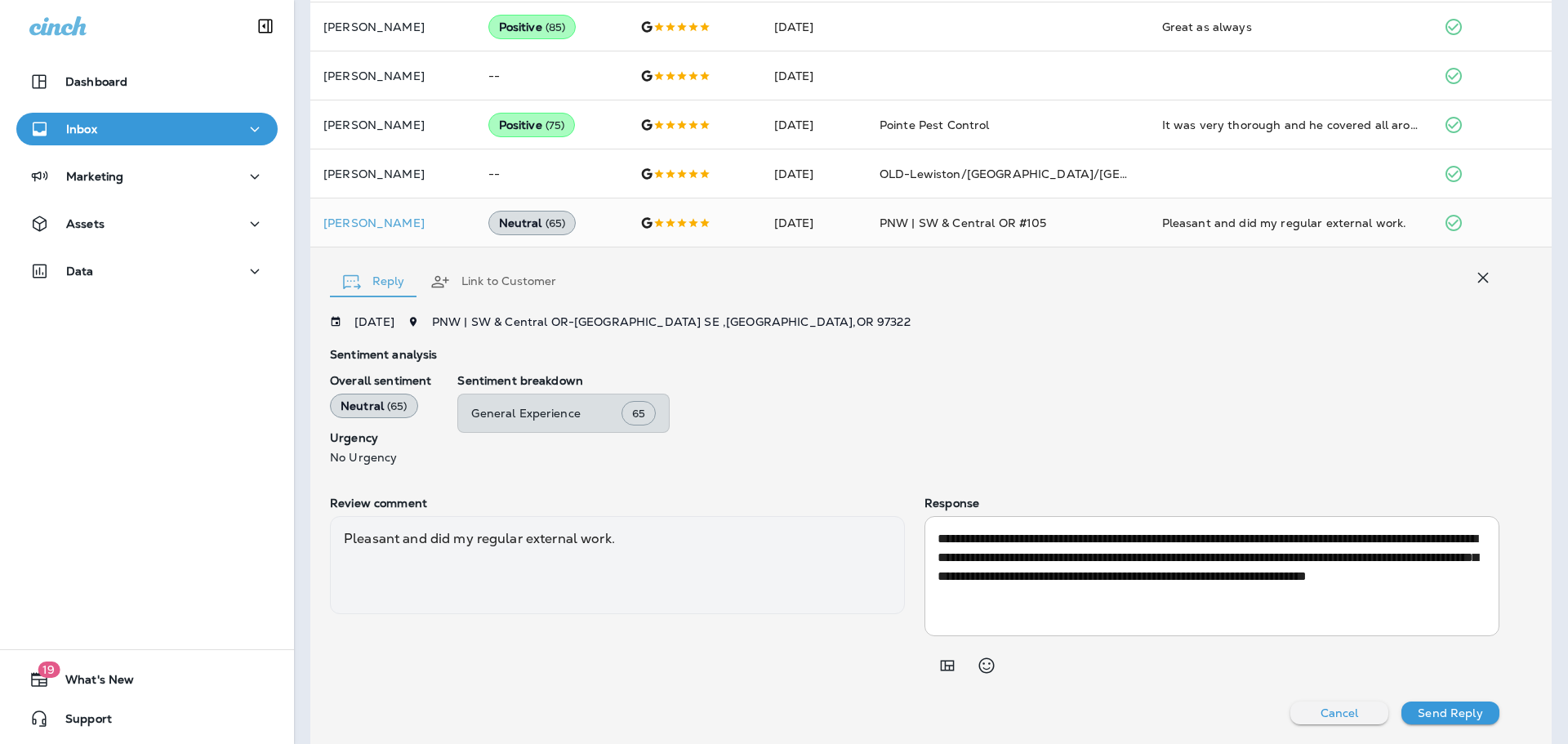
click at [1475, 281] on icon "button" at bounding box center [1483, 278] width 20 height 20
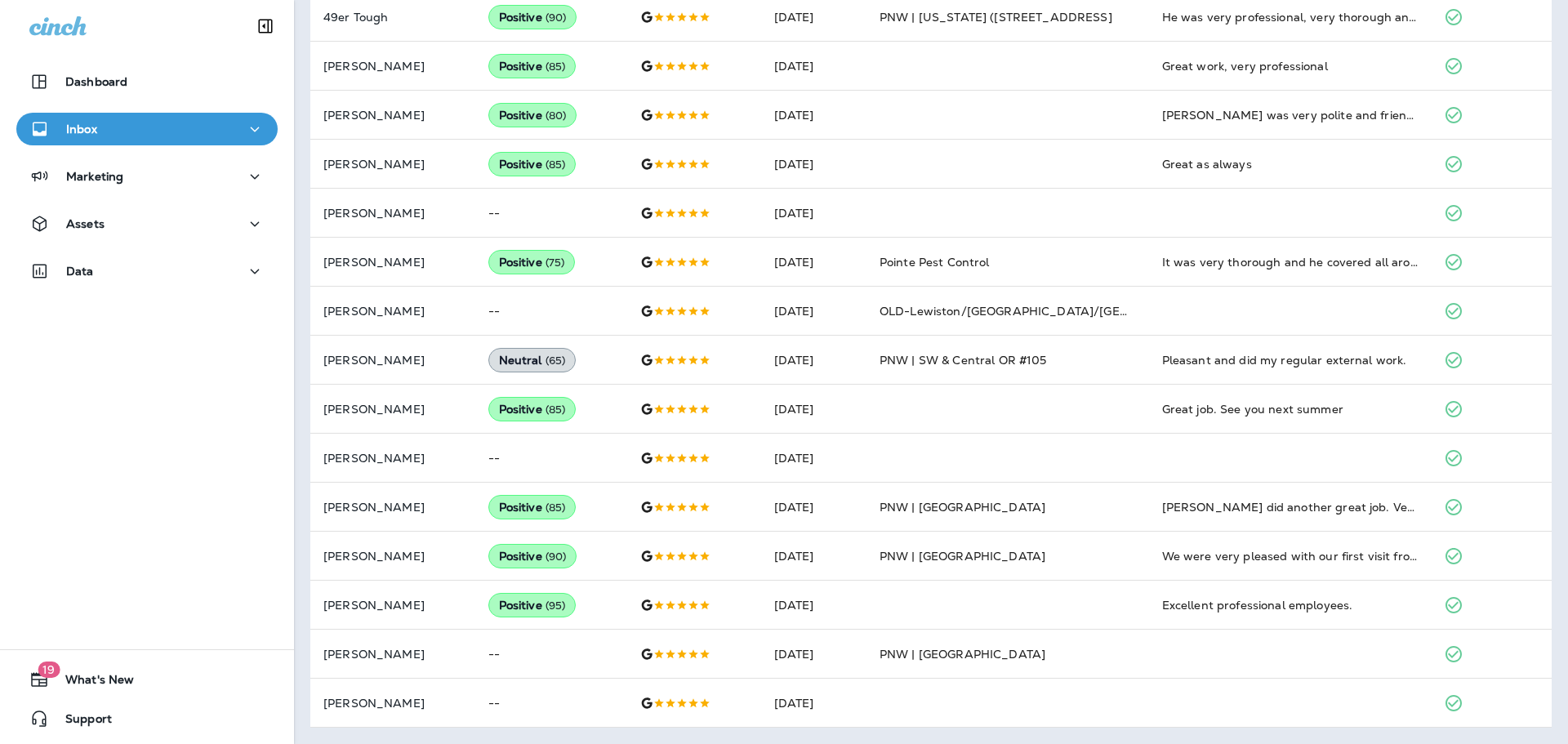
scroll to position [0, 0]
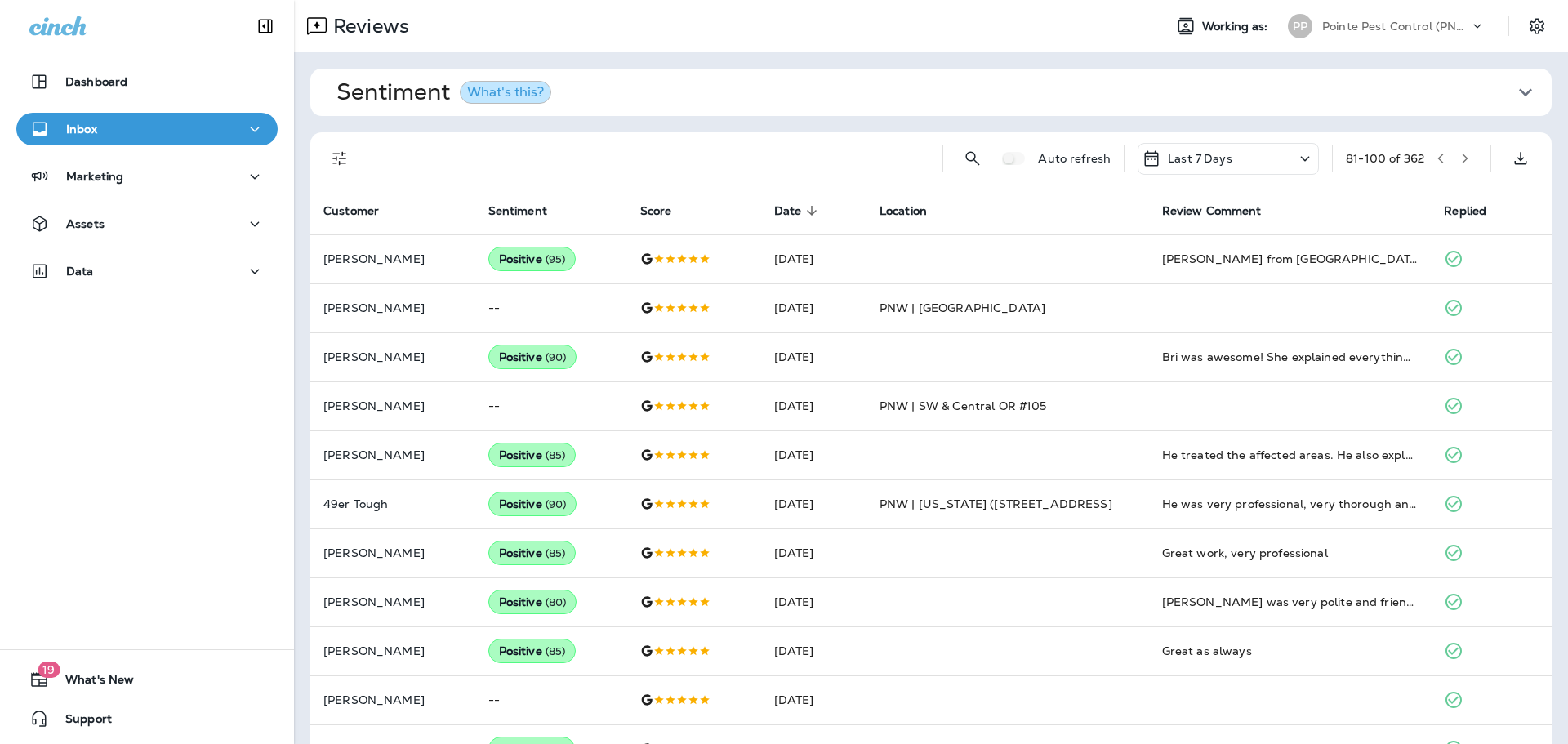
click at [1450, 25] on p "Pointe Pest Control (PNW)" at bounding box center [1395, 26] width 147 height 13
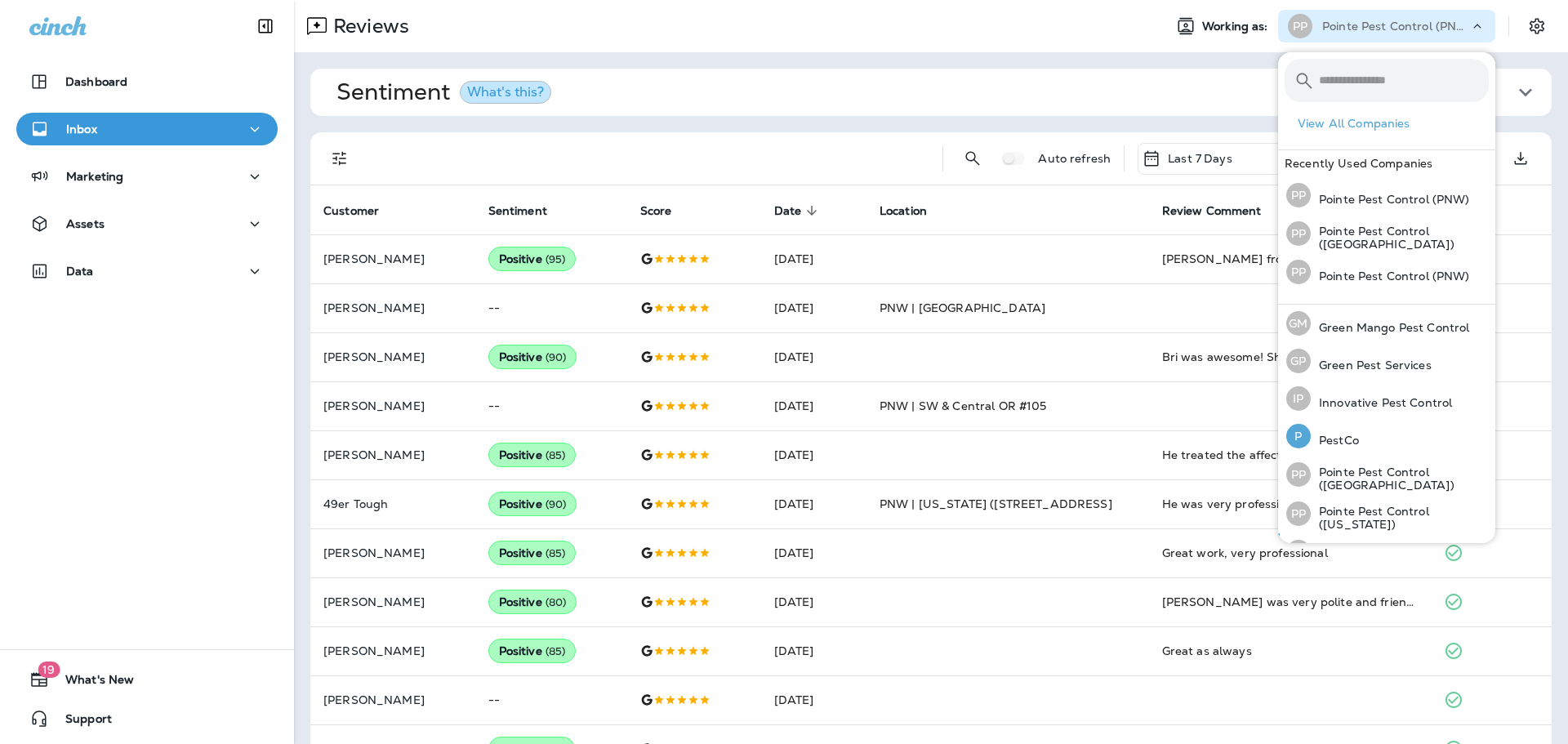
scroll to position [67, 0]
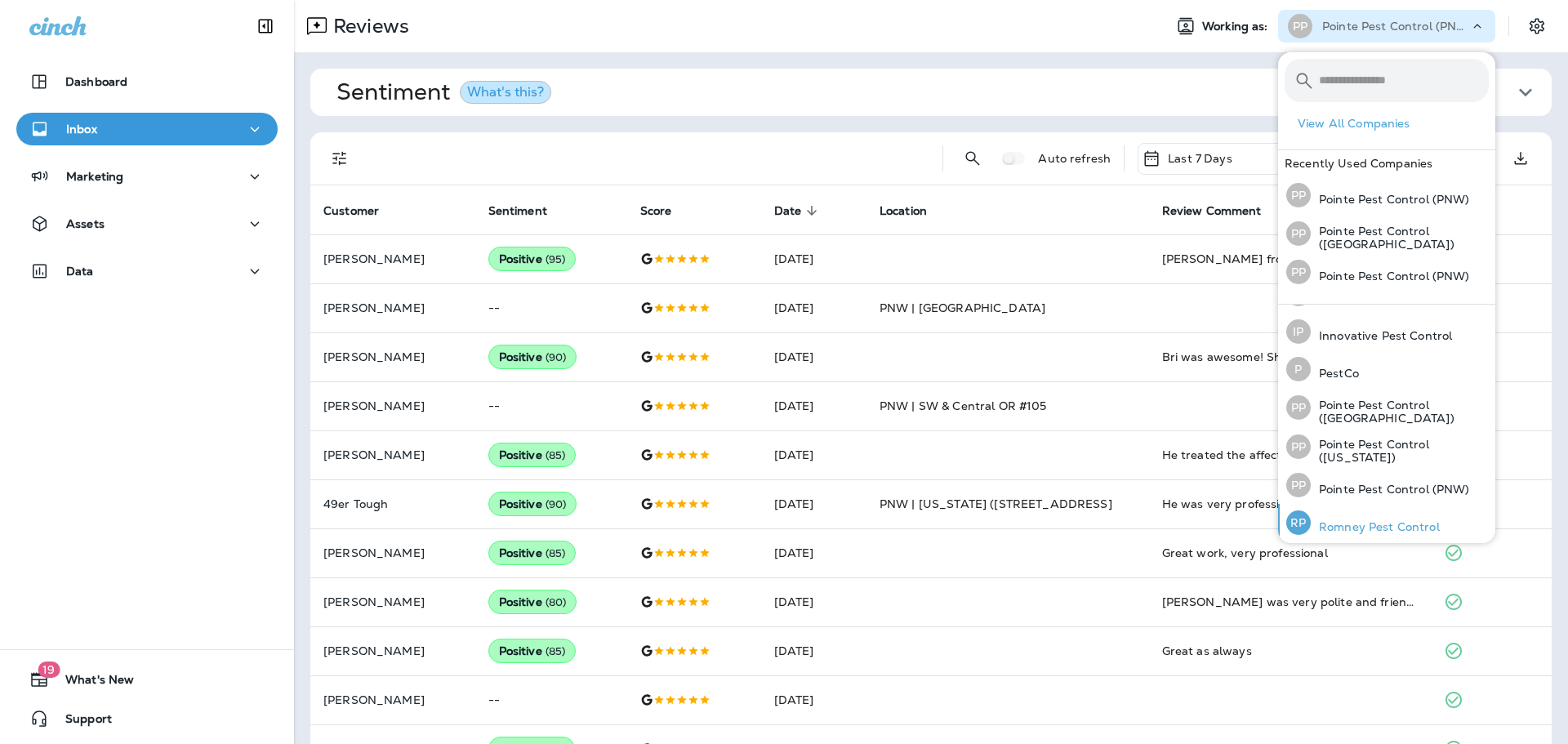
click at [1406, 513] on div "[PERSON_NAME] Pest Control" at bounding box center [1363, 523] width 167 height 38
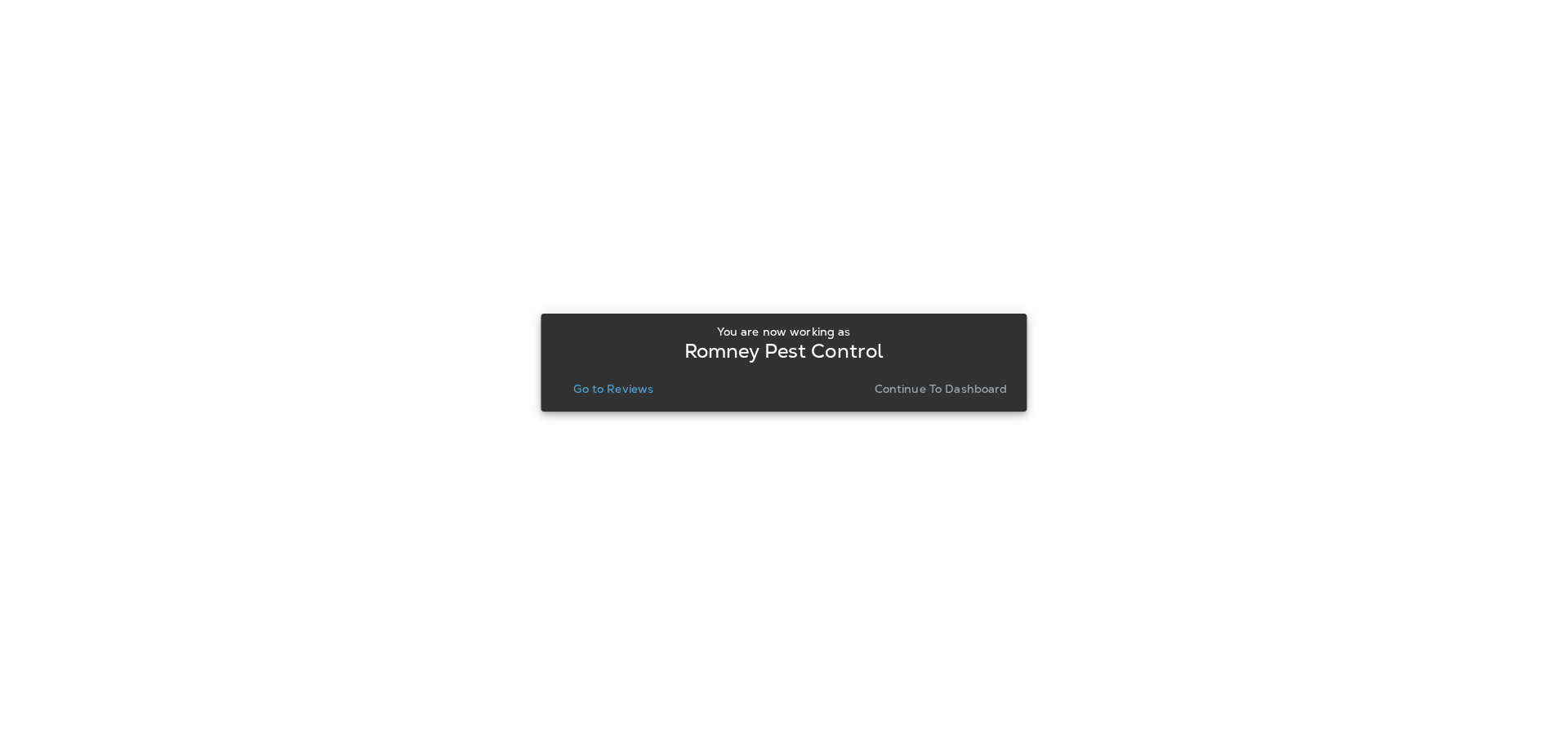
click at [603, 380] on button "Go to Reviews" at bounding box center [613, 388] width 93 height 23
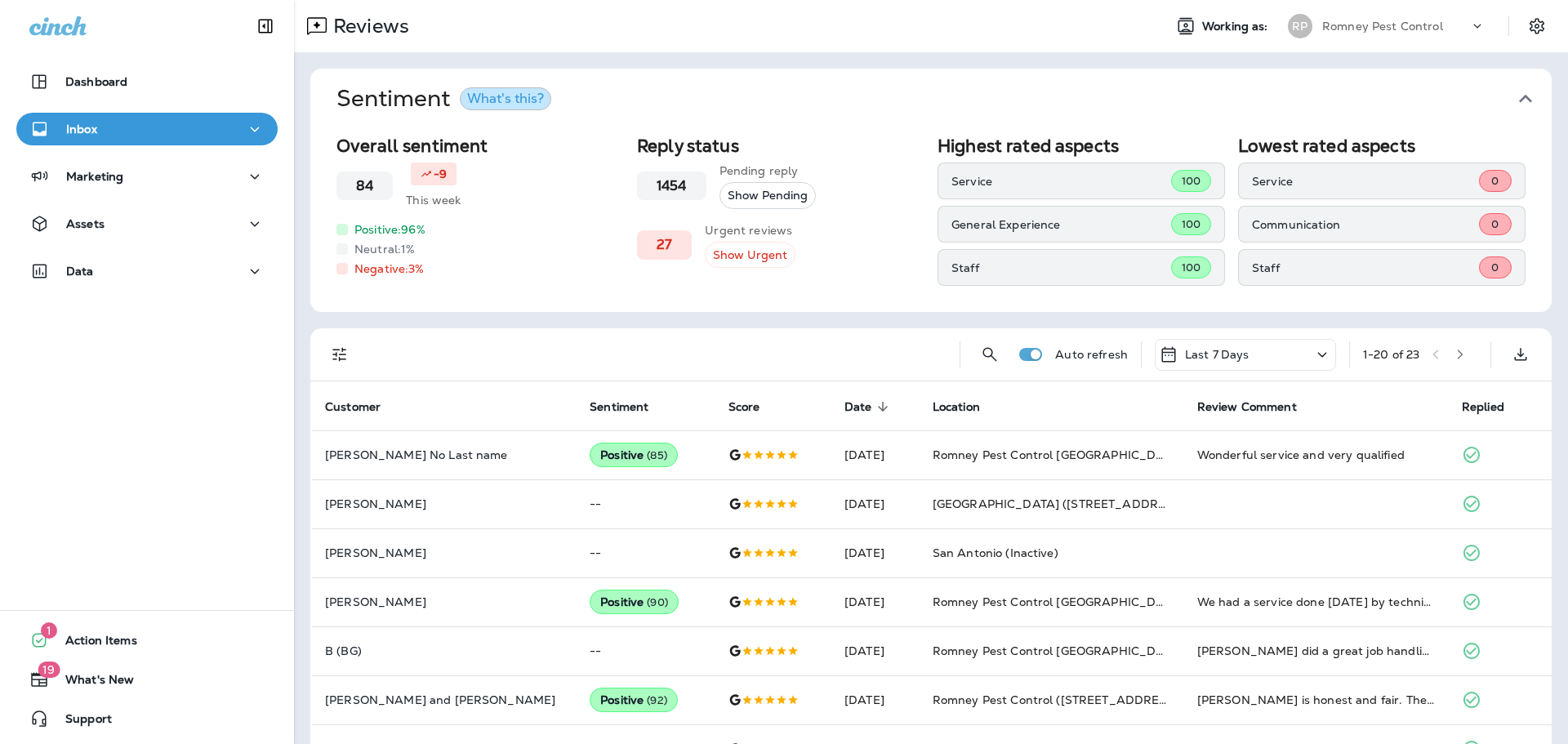
drag, startPoint x: 1523, startPoint y: 103, endPoint x: 1490, endPoint y: 110, distance: 33.7
click at [1523, 103] on icon "button" at bounding box center [1525, 99] width 26 height 26
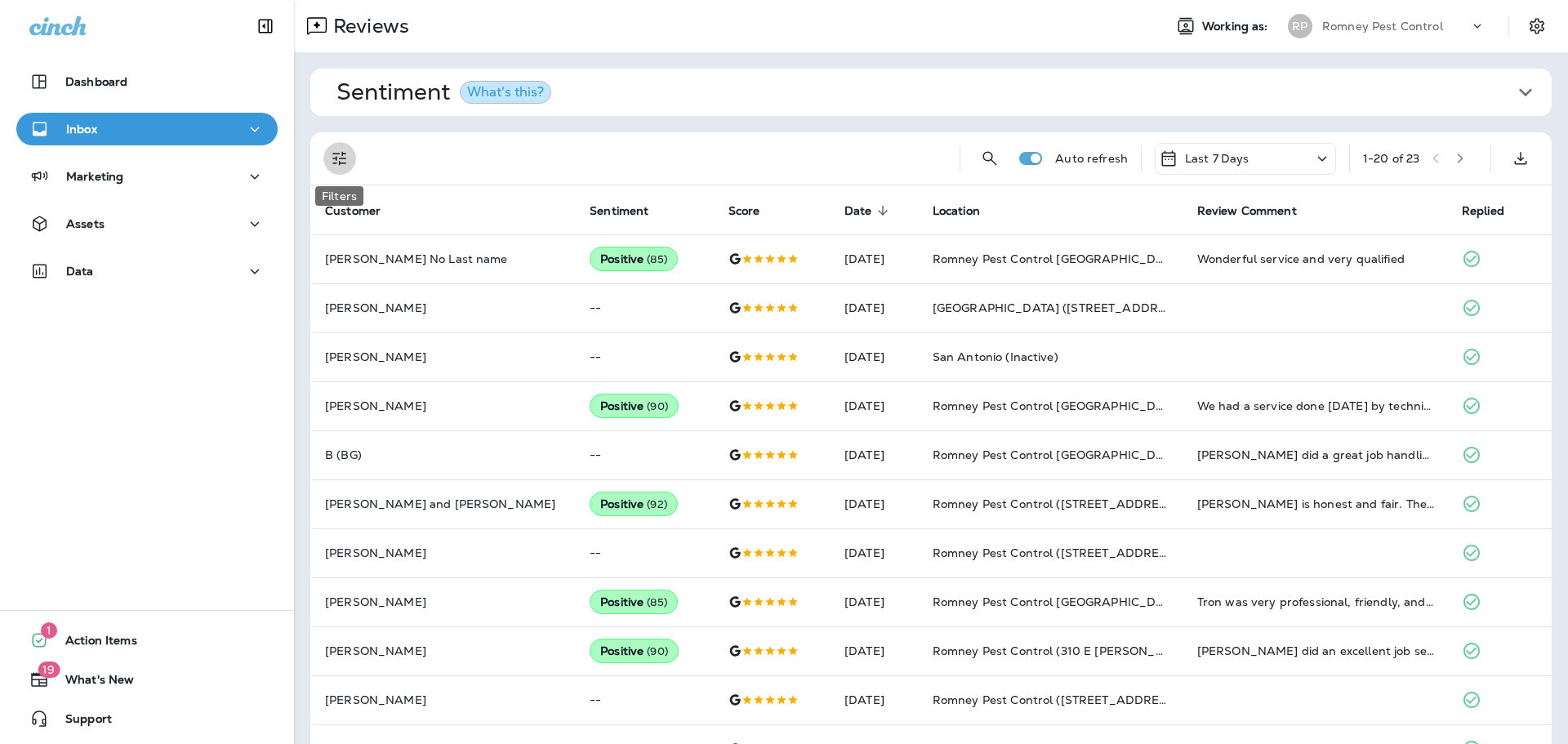
click at [328, 164] on button "Filters" at bounding box center [339, 158] width 33 height 33
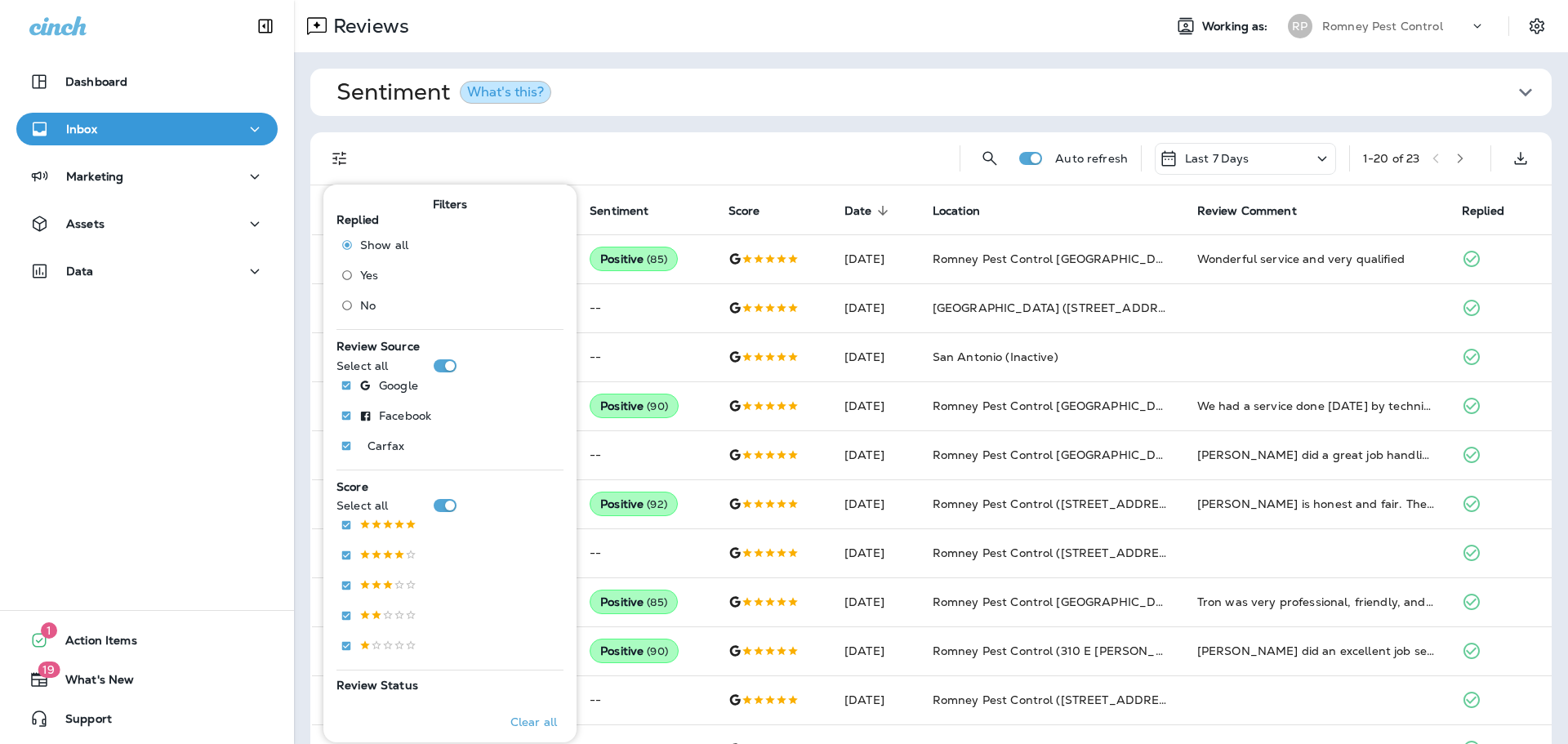
scroll to position [3, 0]
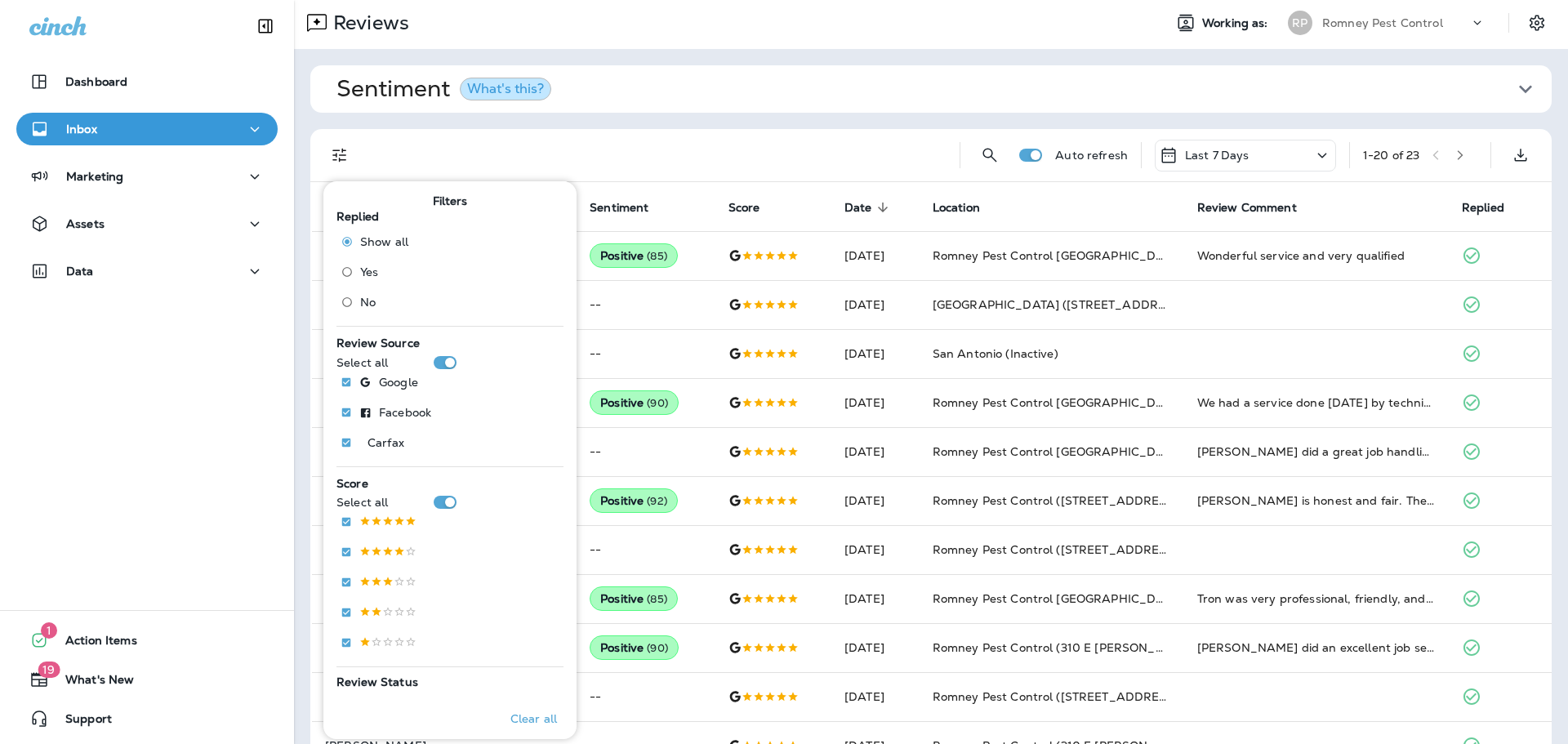
click at [771, 102] on span "Sentiment What's this?" at bounding box center [924, 89] width 1176 height 28
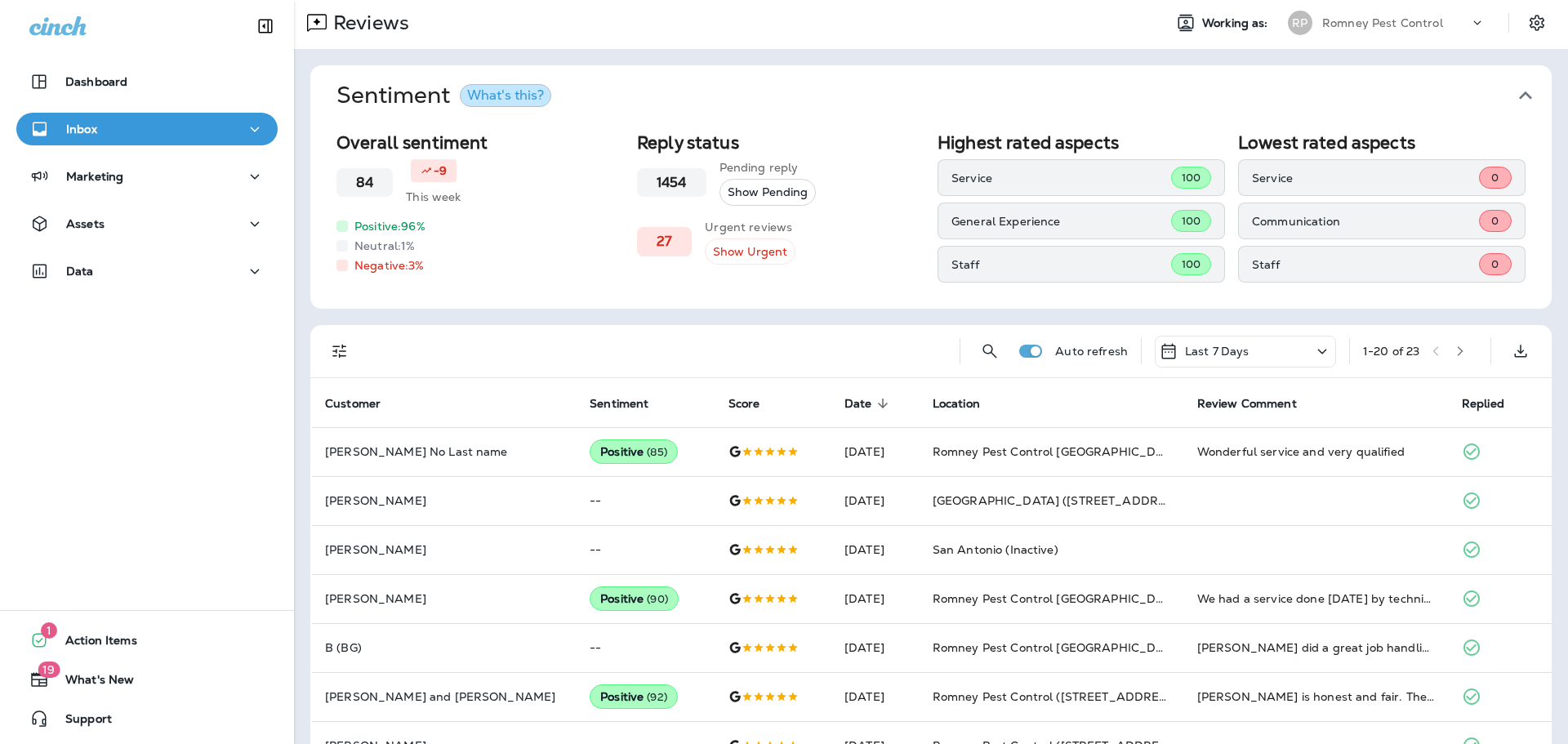
click at [1408, 99] on span "Sentiment What's this?" at bounding box center [924, 96] width 1176 height 28
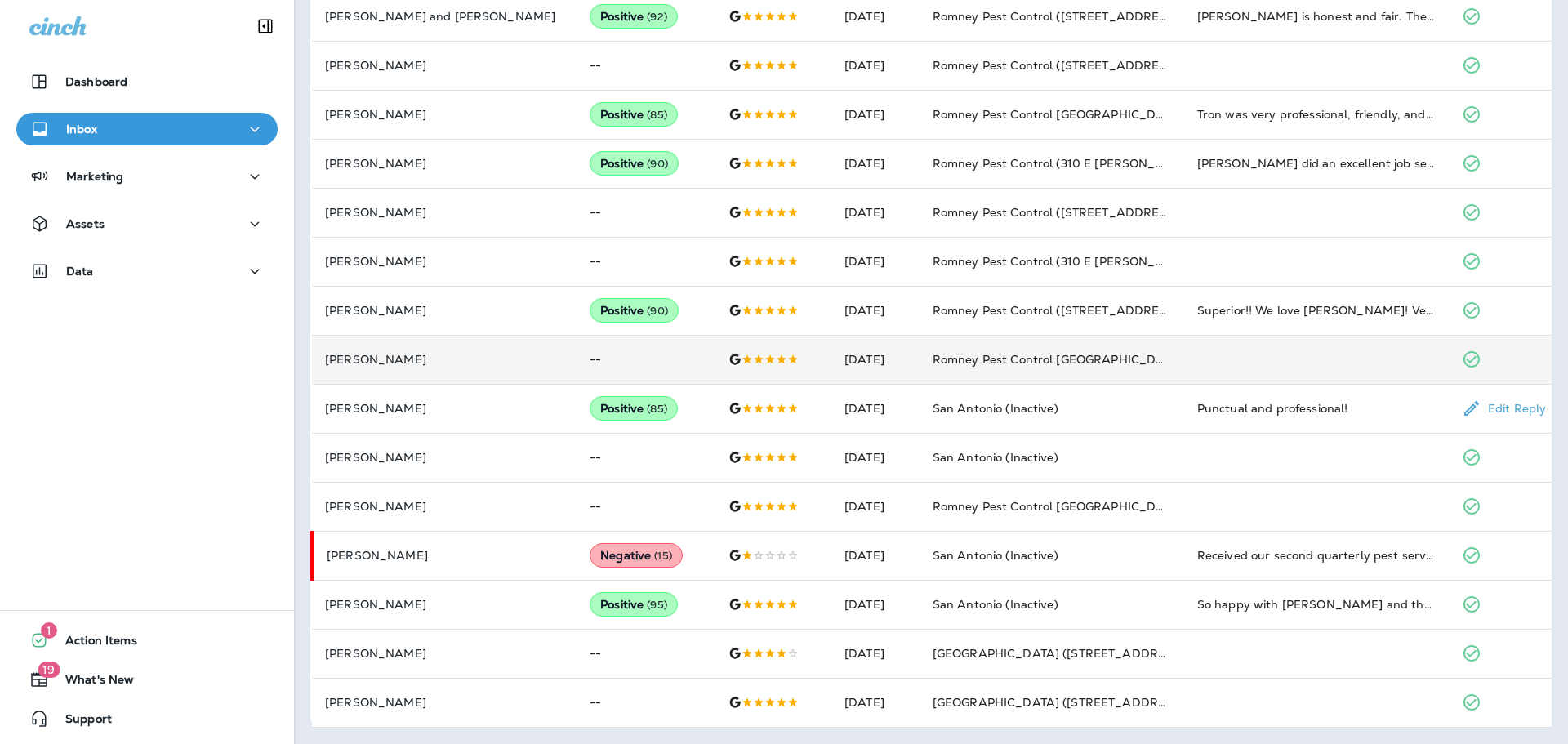
scroll to position [486, 0]
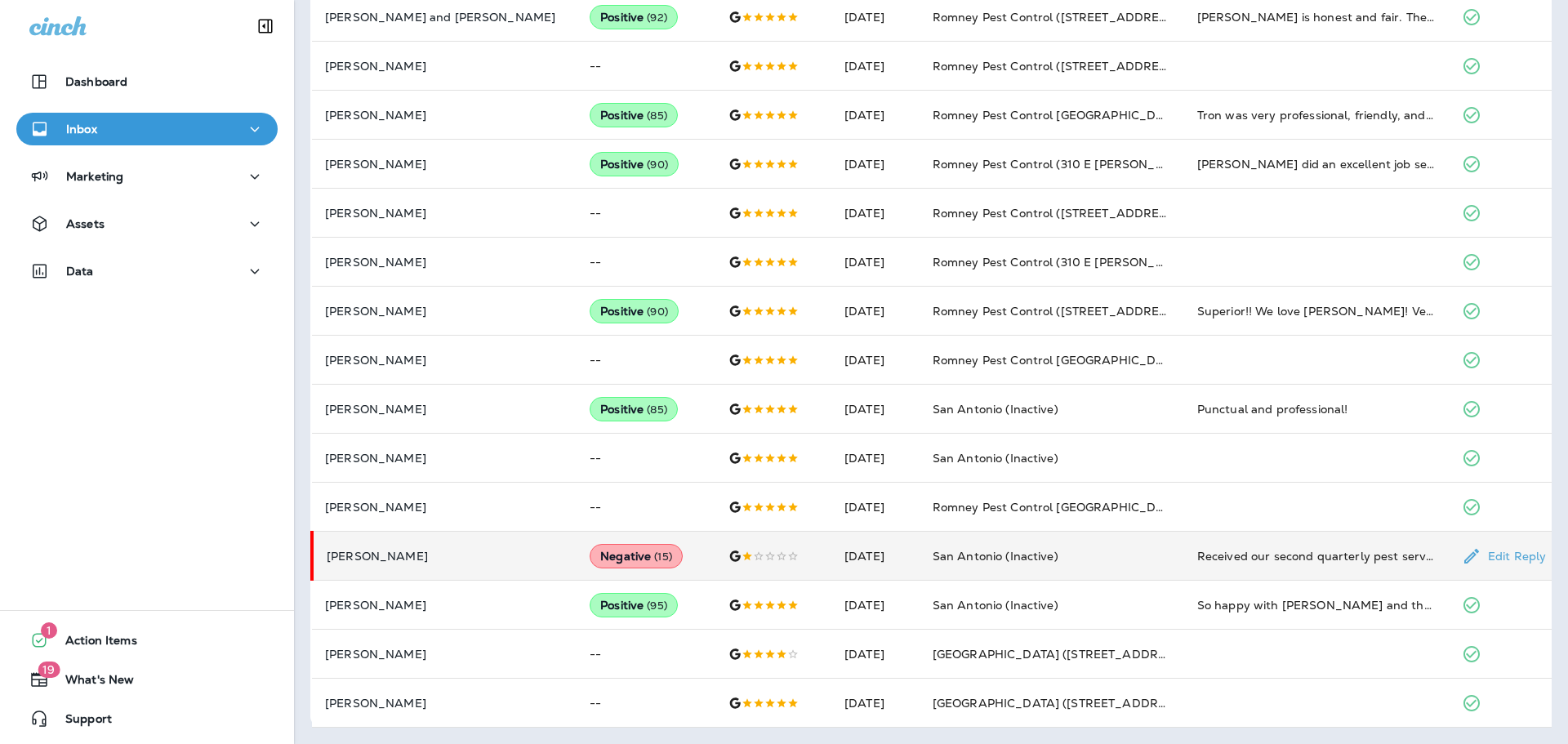
click at [1102, 541] on td "San Antonio (Inactive)" at bounding box center [1052, 556] width 265 height 49
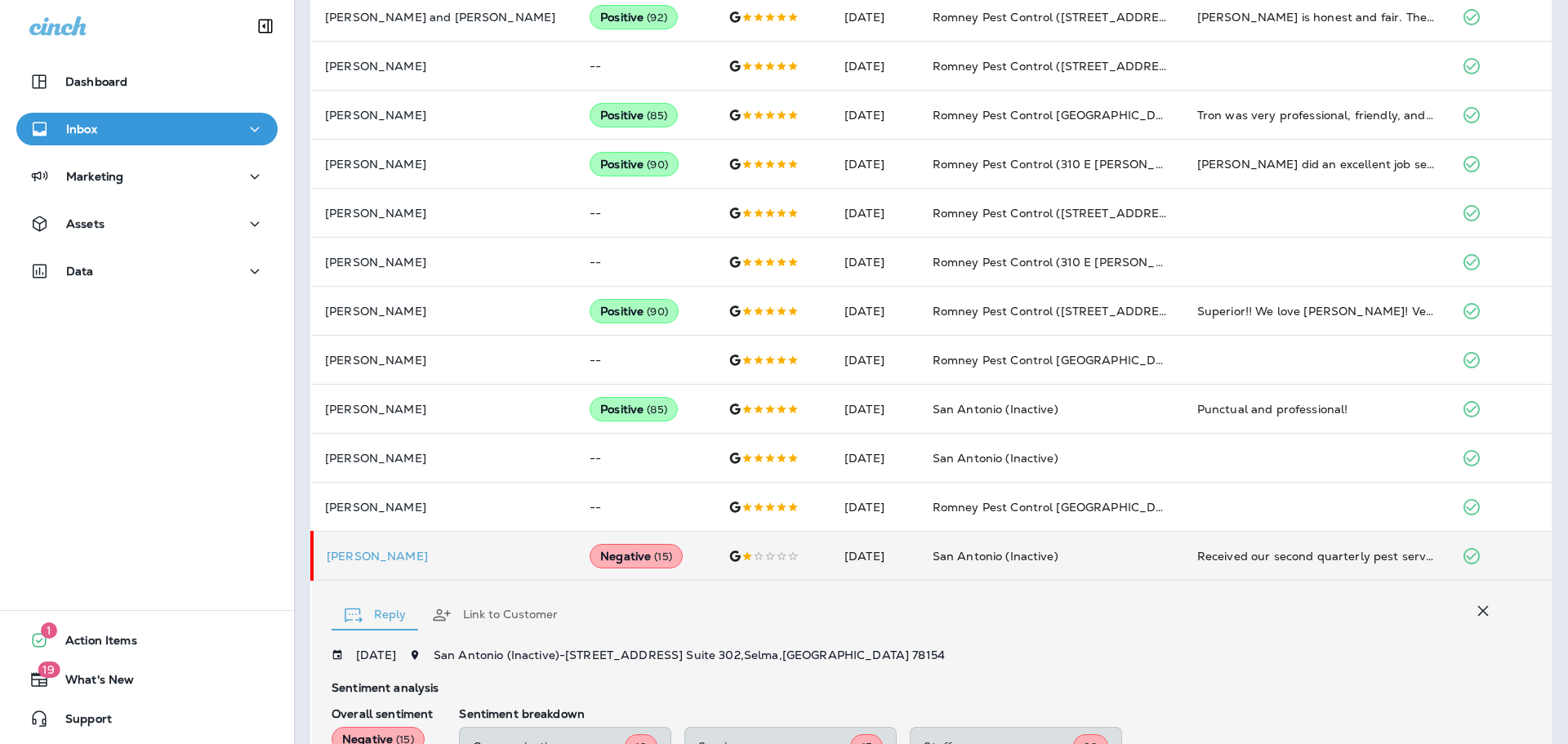
scroll to position [887, 0]
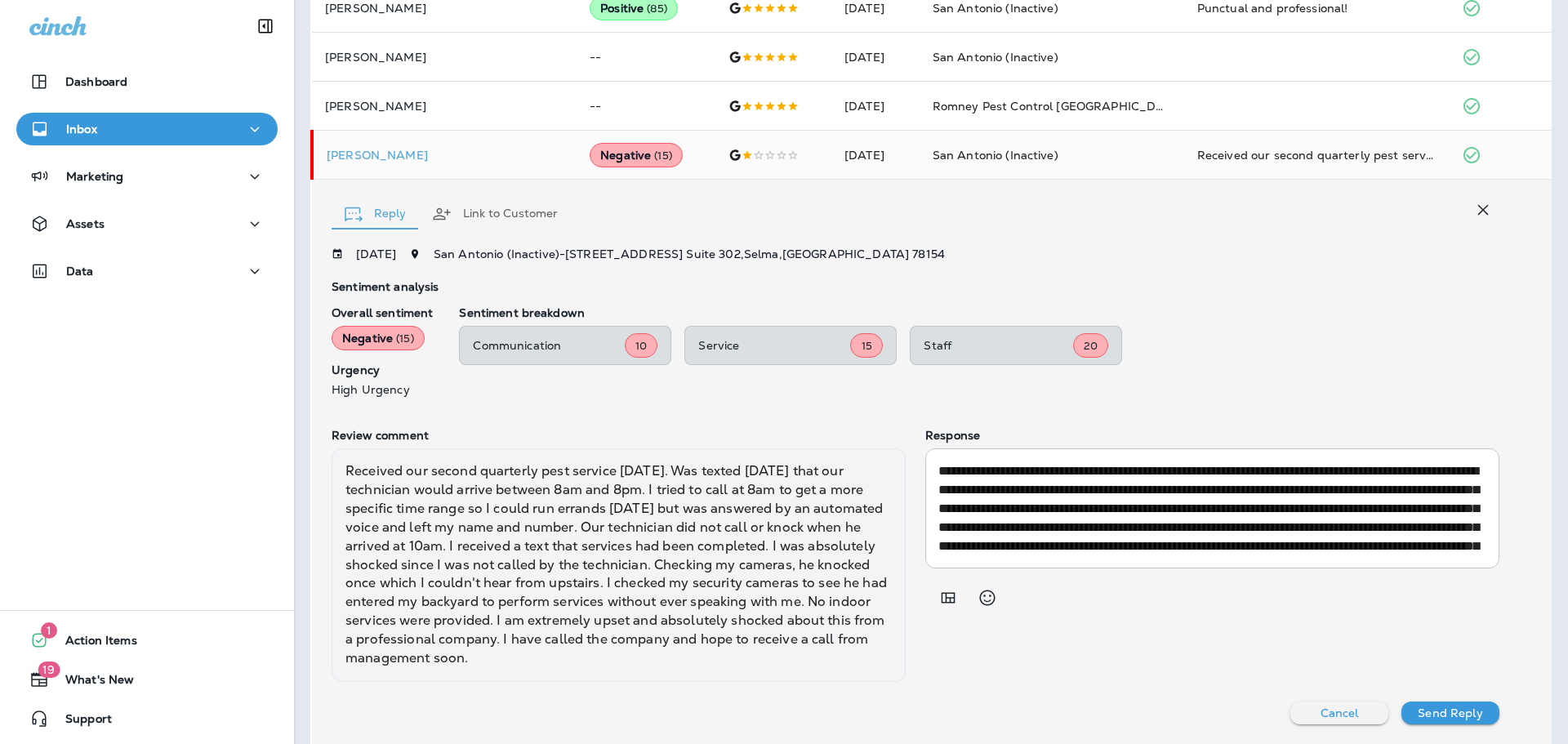
click at [1474, 212] on icon "button" at bounding box center [1483, 210] width 20 height 20
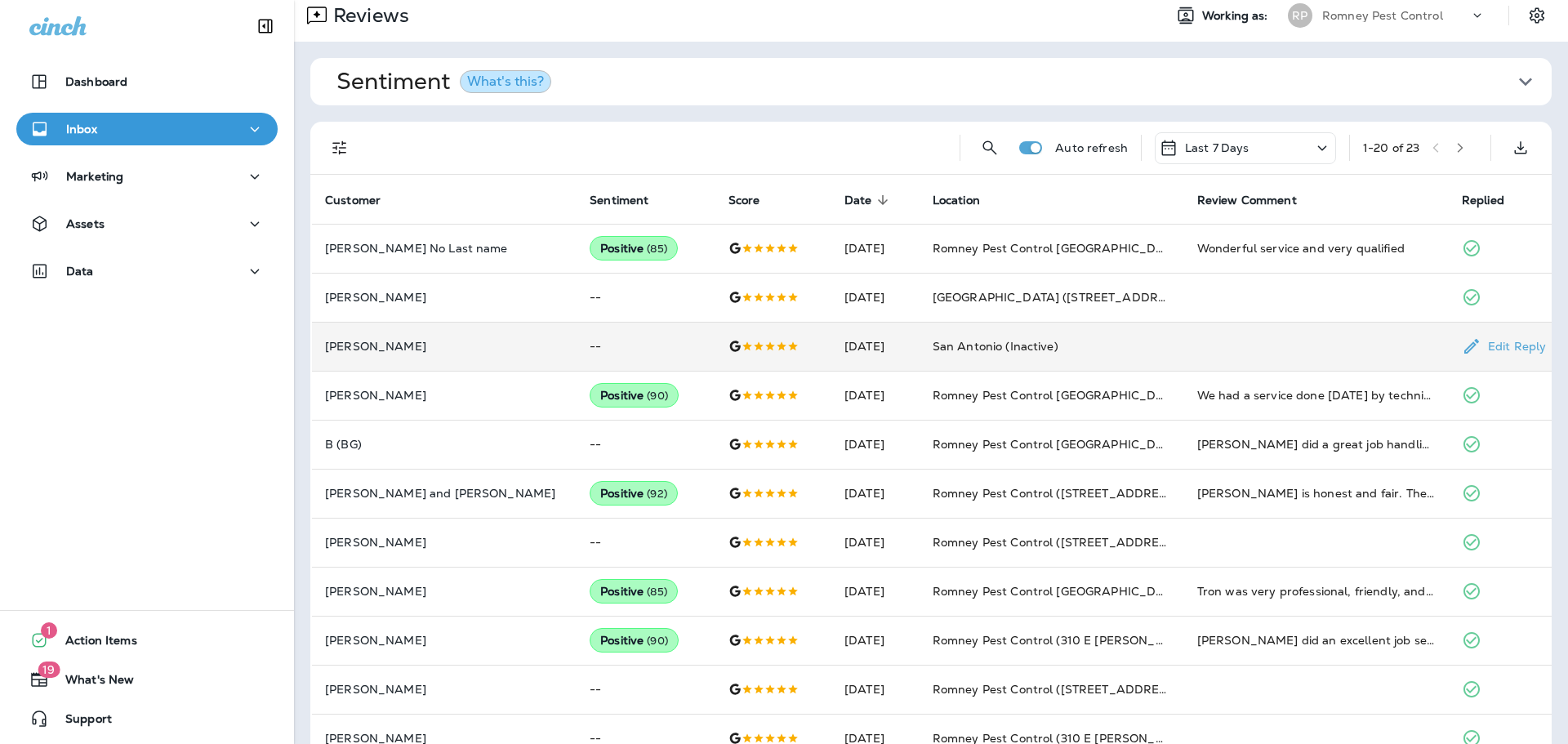
scroll to position [0, 0]
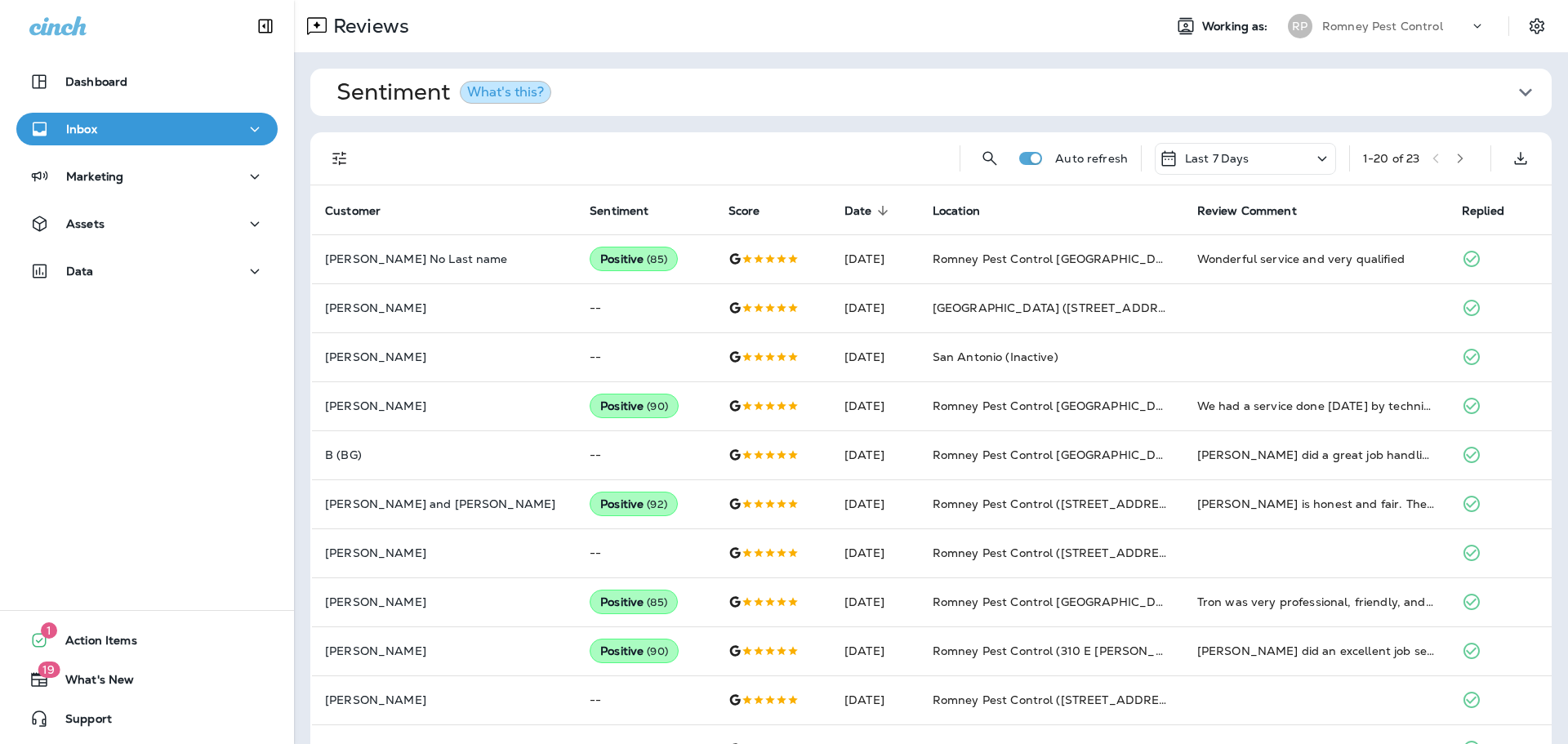
click at [1465, 163] on icon "button" at bounding box center [1460, 159] width 12 height 12
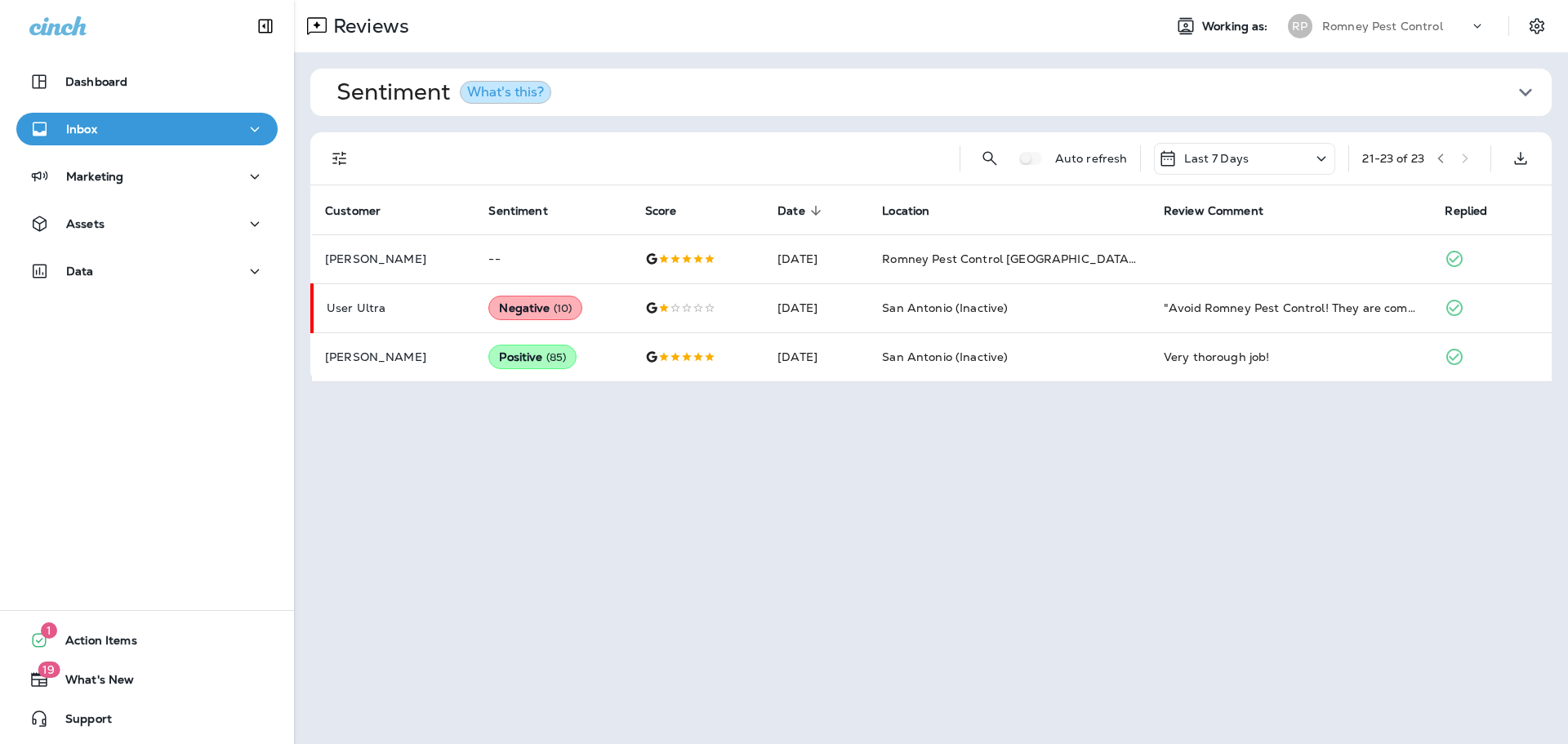
click at [1395, 28] on p "Romney Pest Control" at bounding box center [1382, 26] width 120 height 13
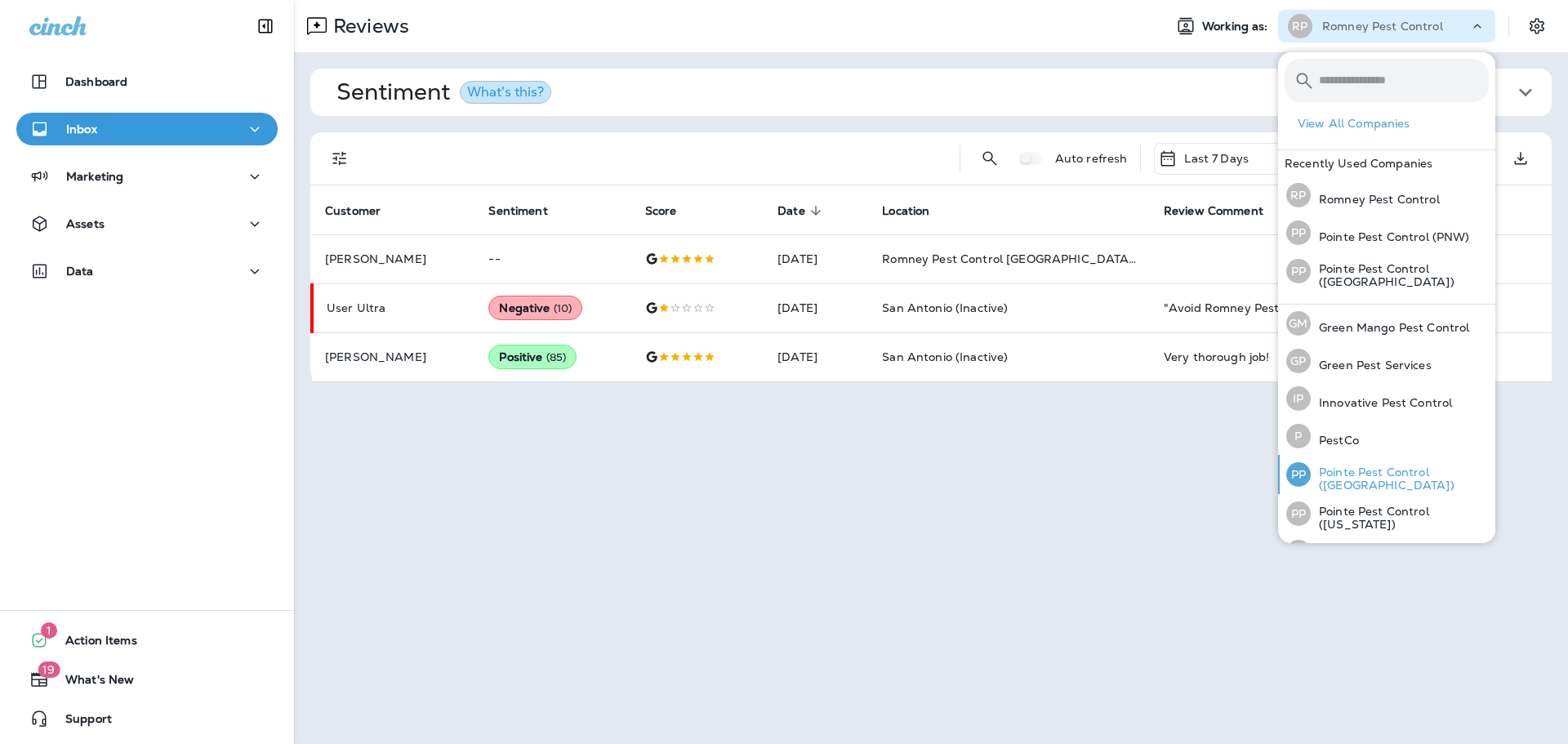
scroll to position [67, 0]
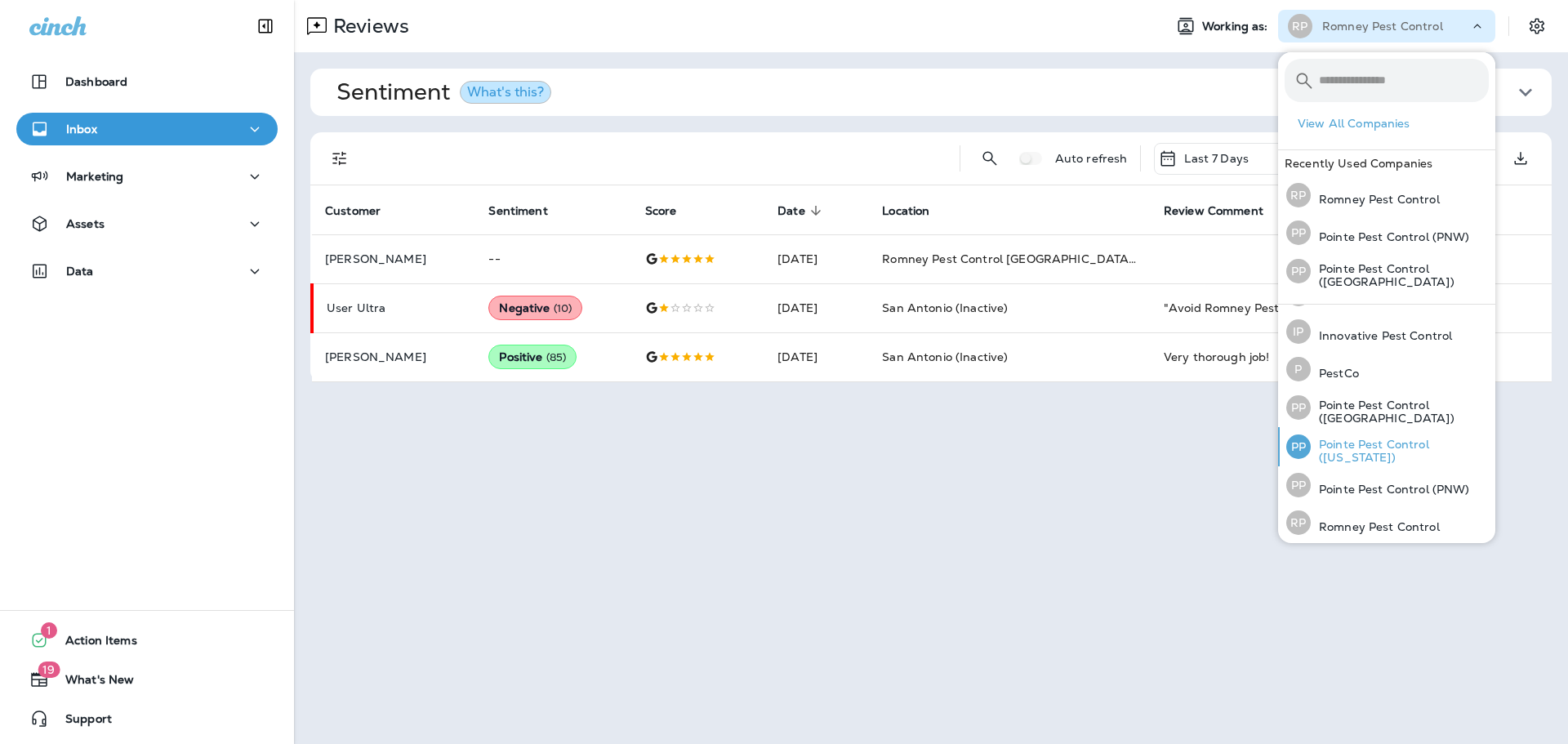
click at [1412, 441] on p "Pointe Pest Control ([US_STATE])" at bounding box center [1399, 451] width 178 height 26
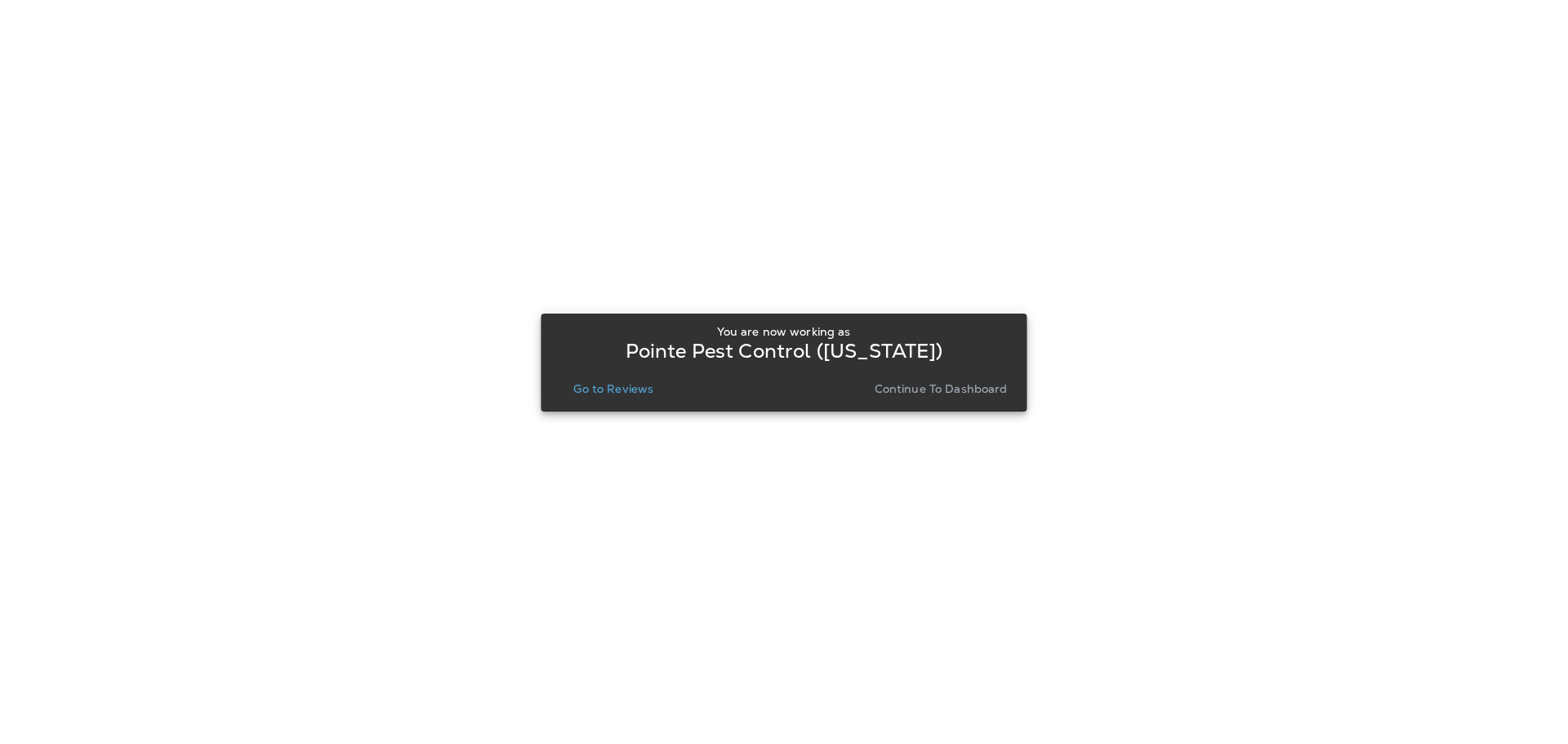
click at [622, 393] on p "Go to Reviews" at bounding box center [613, 388] width 80 height 13
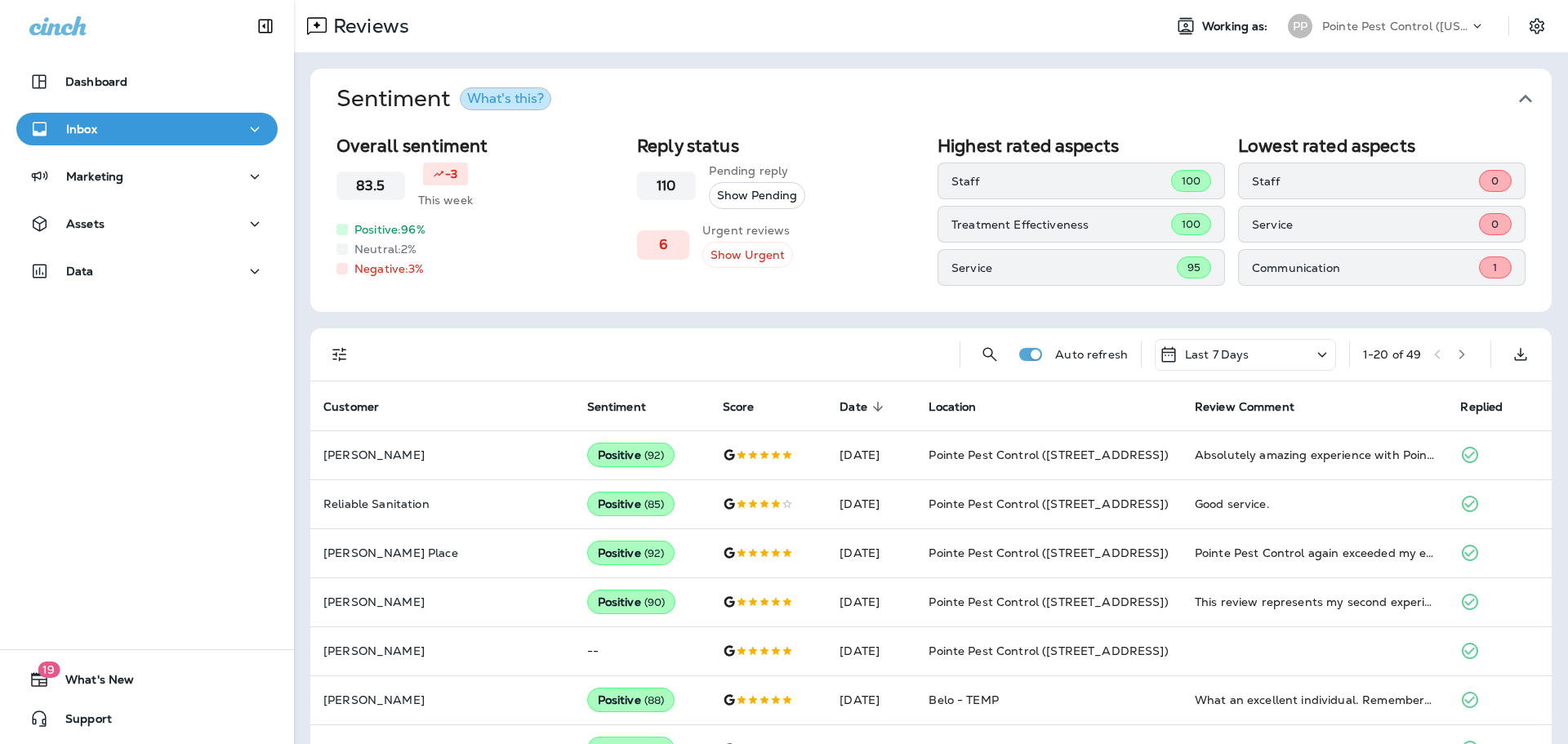
click at [1537, 97] on icon "button" at bounding box center [1525, 99] width 26 height 26
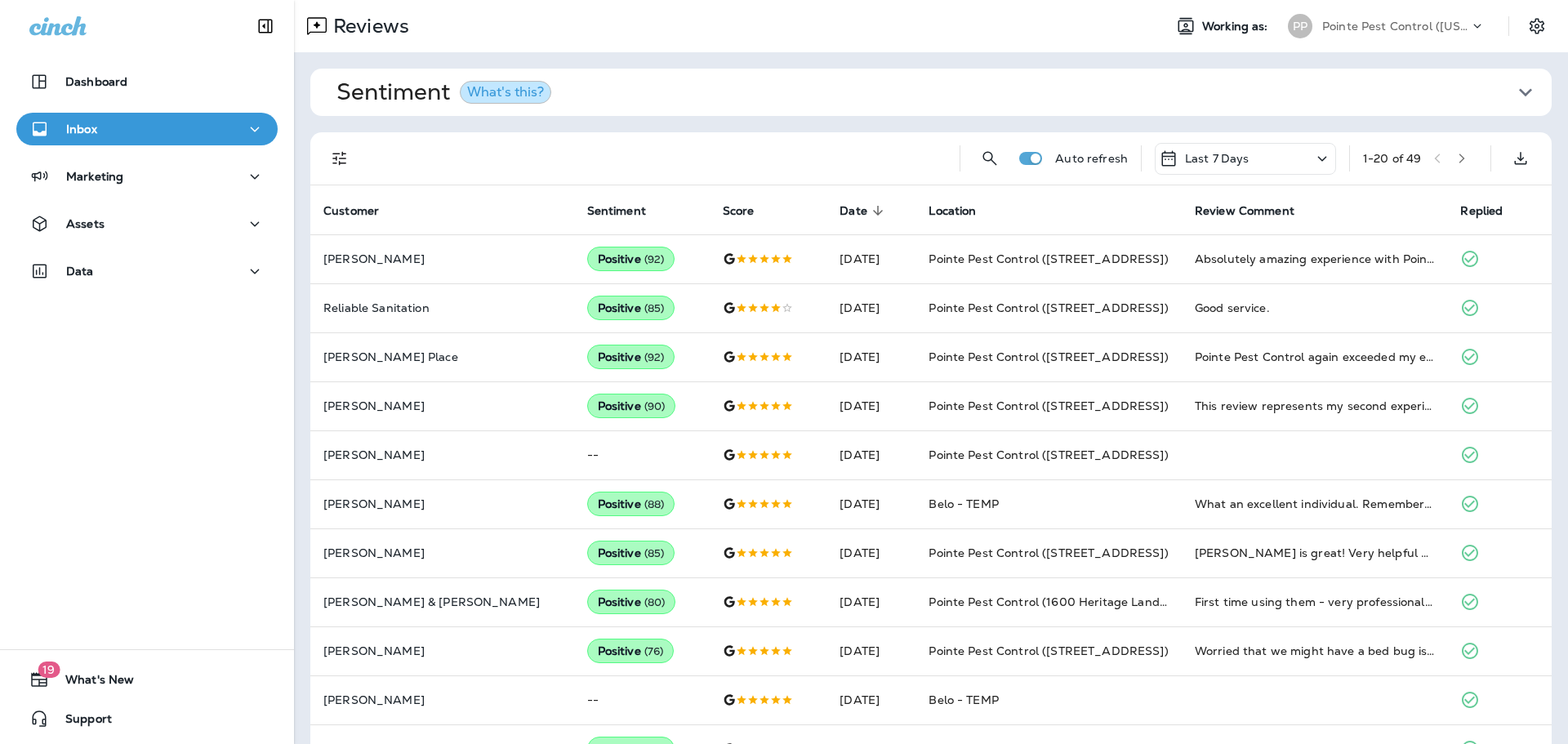
click at [1455, 159] on button "button" at bounding box center [1461, 158] width 25 height 25
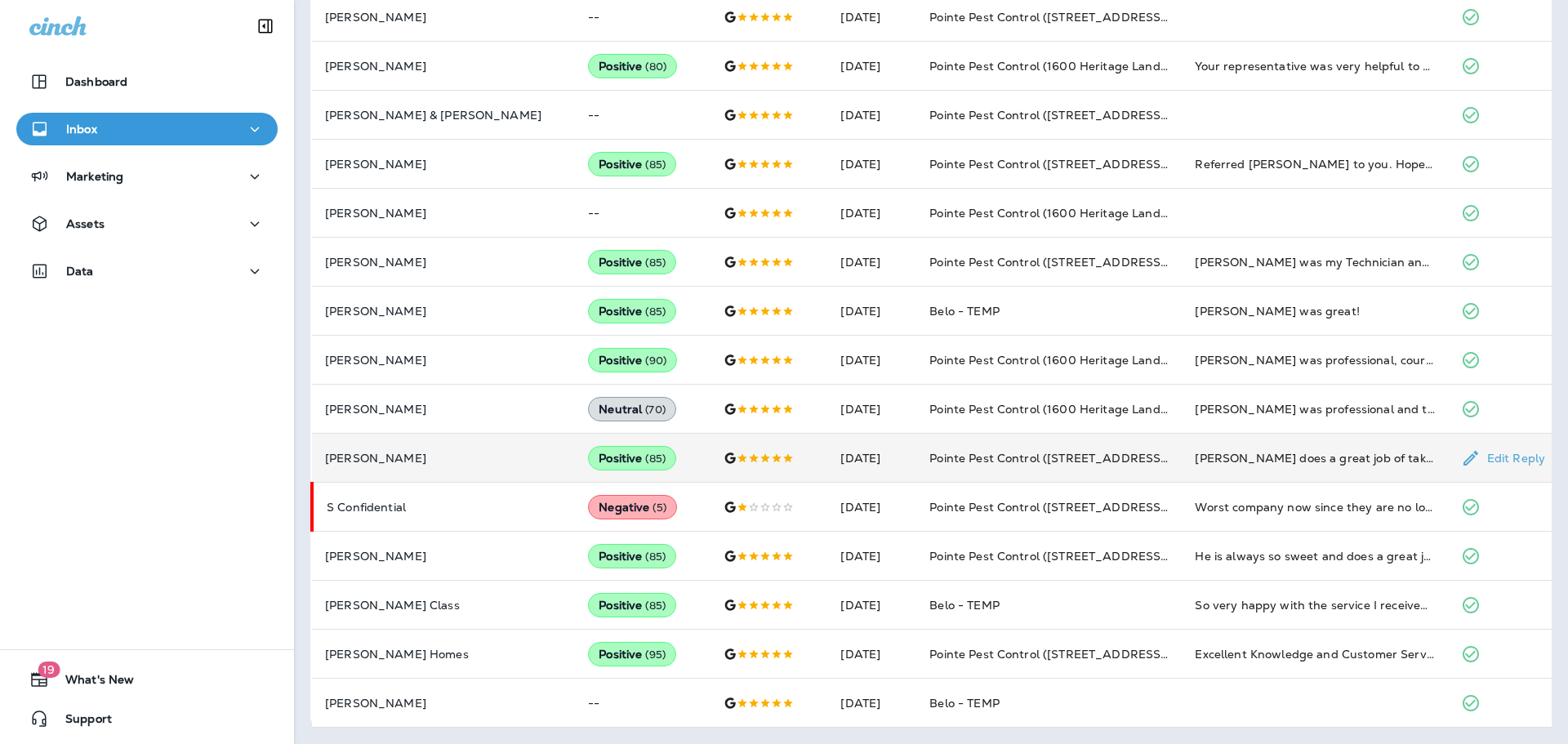
scroll to position [486, 0]
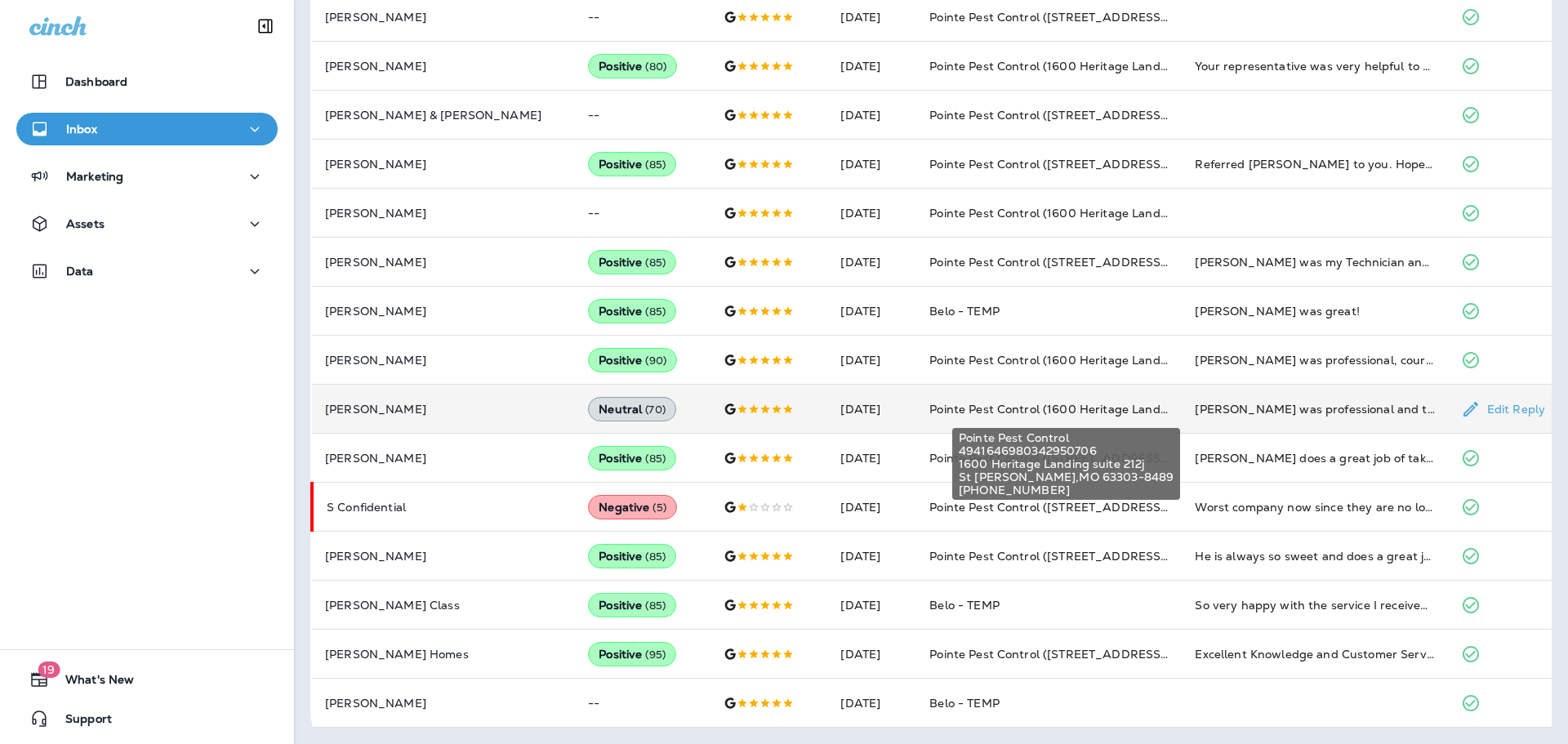
click at [1123, 404] on span "Pointe Pest Control (1600 Heritage Landing suite 212j)" at bounding box center [1083, 409] width 308 height 15
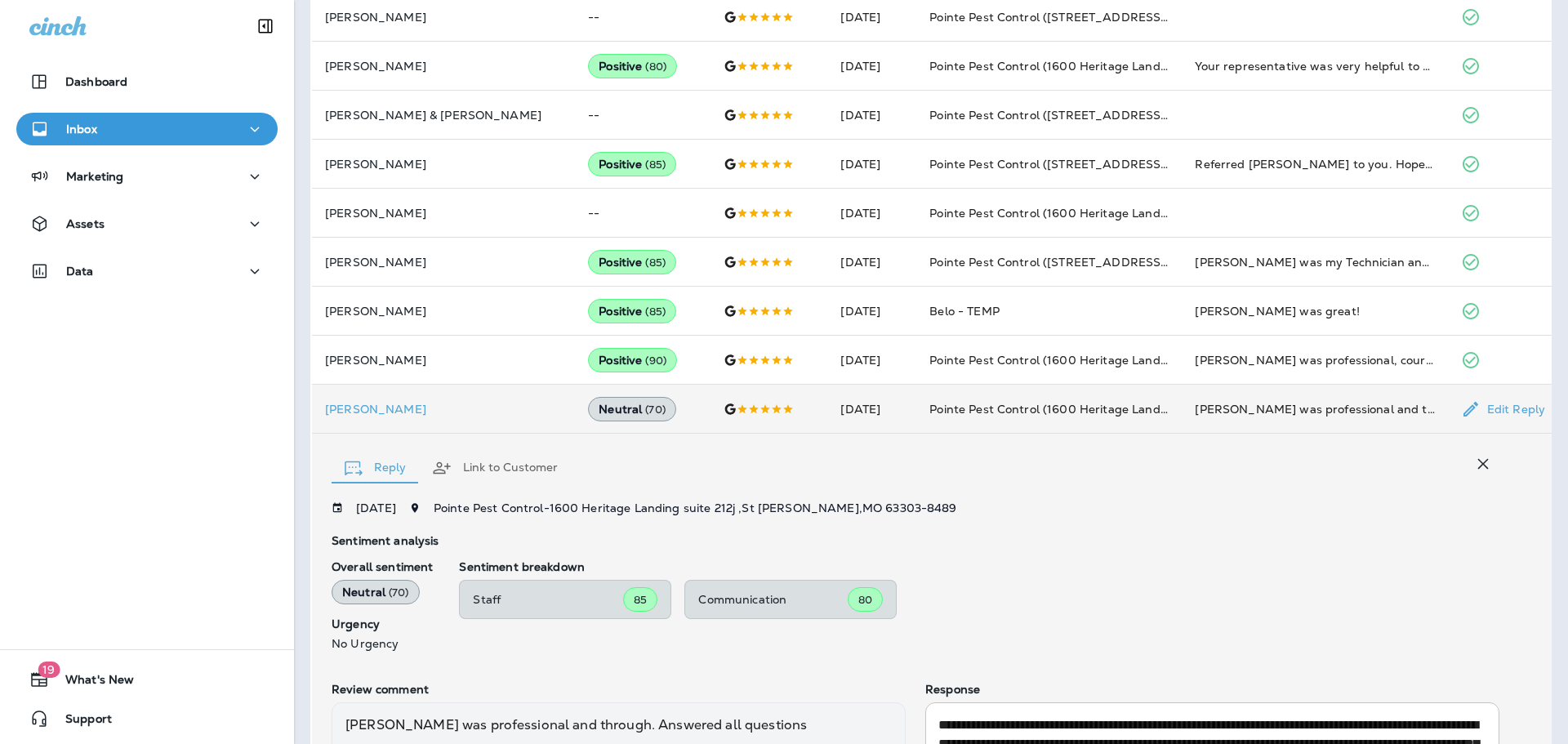
scroll to position [673, 0]
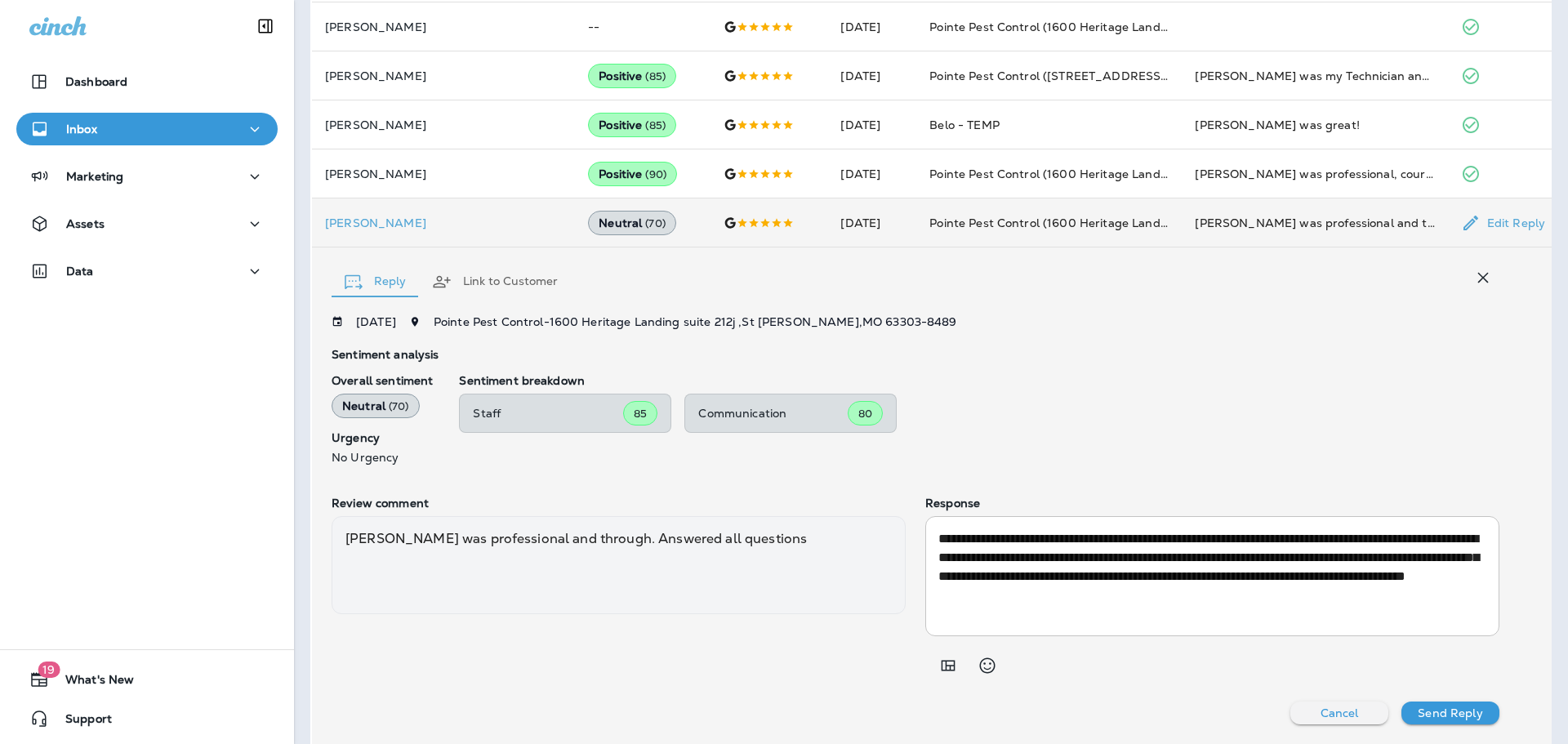
click at [1474, 281] on icon "button" at bounding box center [1483, 278] width 20 height 20
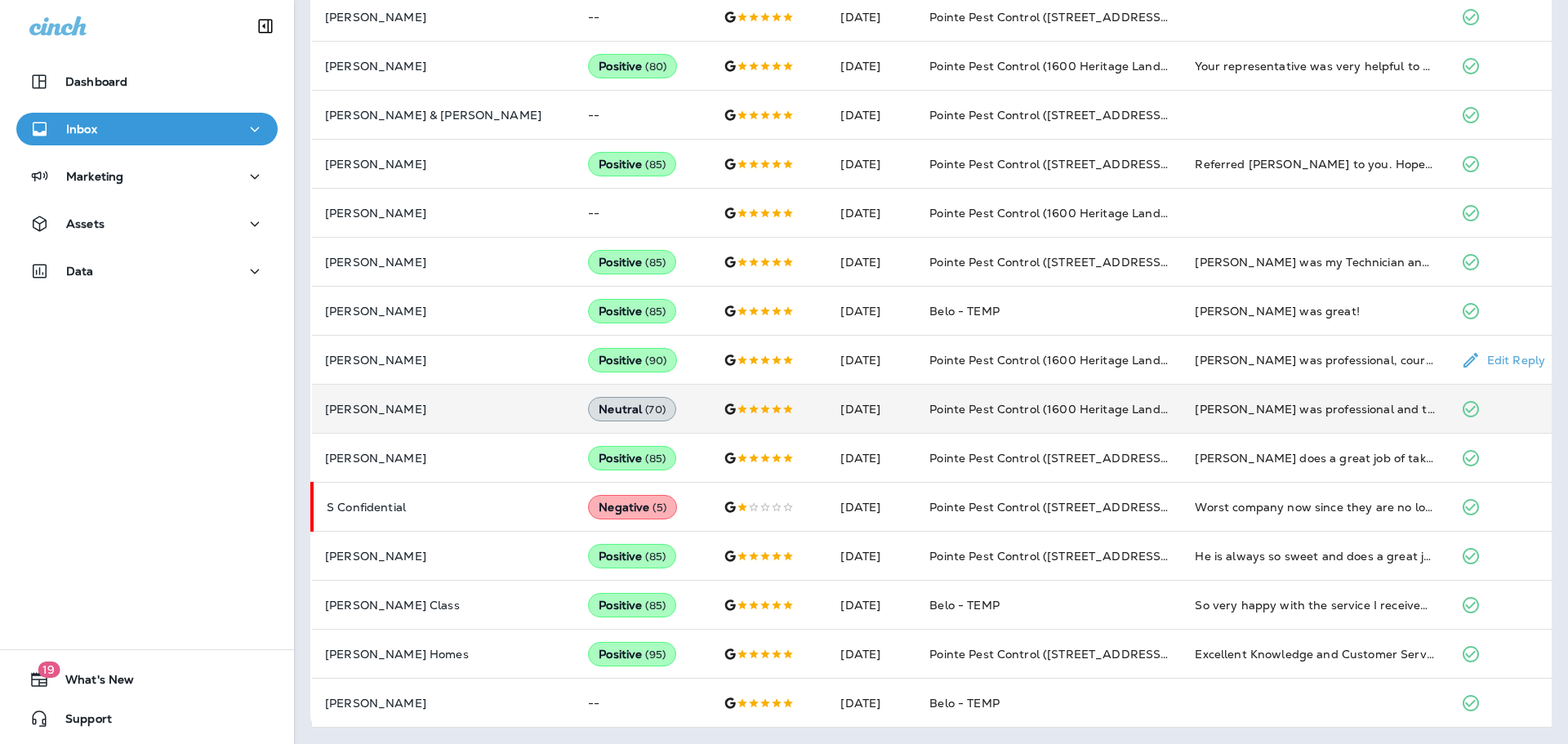
scroll to position [0, 0]
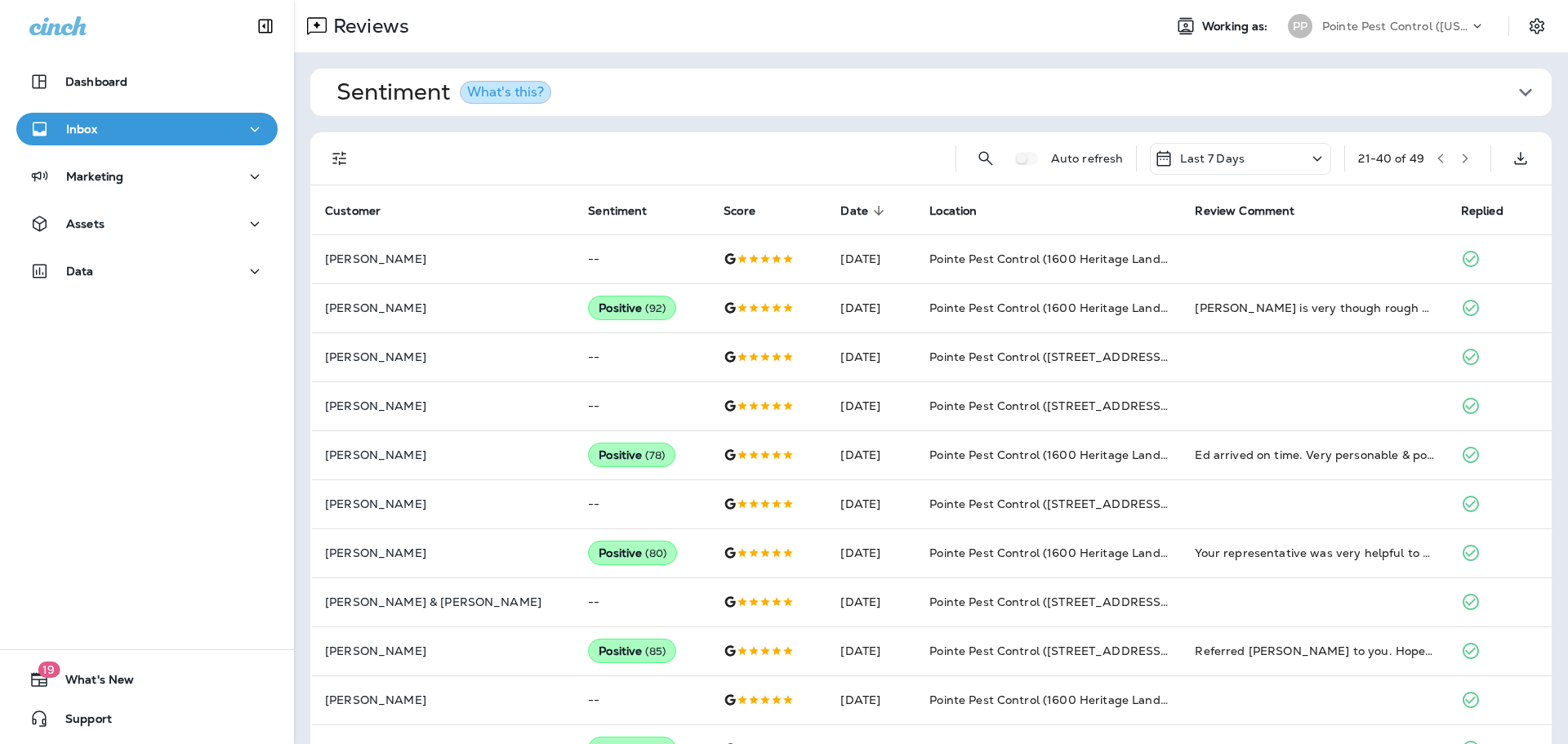
click at [1465, 160] on icon "button" at bounding box center [1465, 159] width 12 height 12
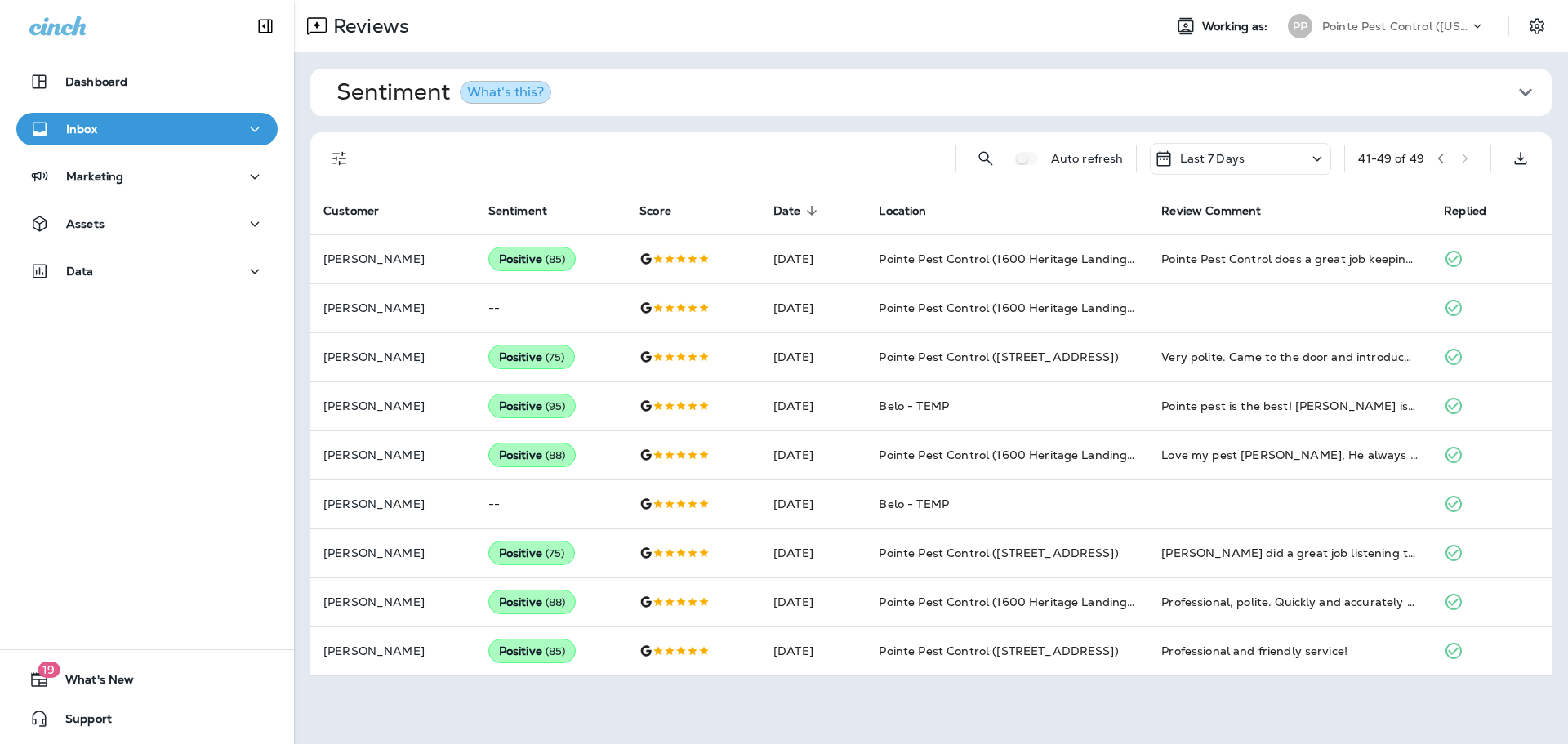
click at [1404, 10] on div "PP Pointe Pest Control ([US_STATE])" at bounding box center [1386, 26] width 217 height 33
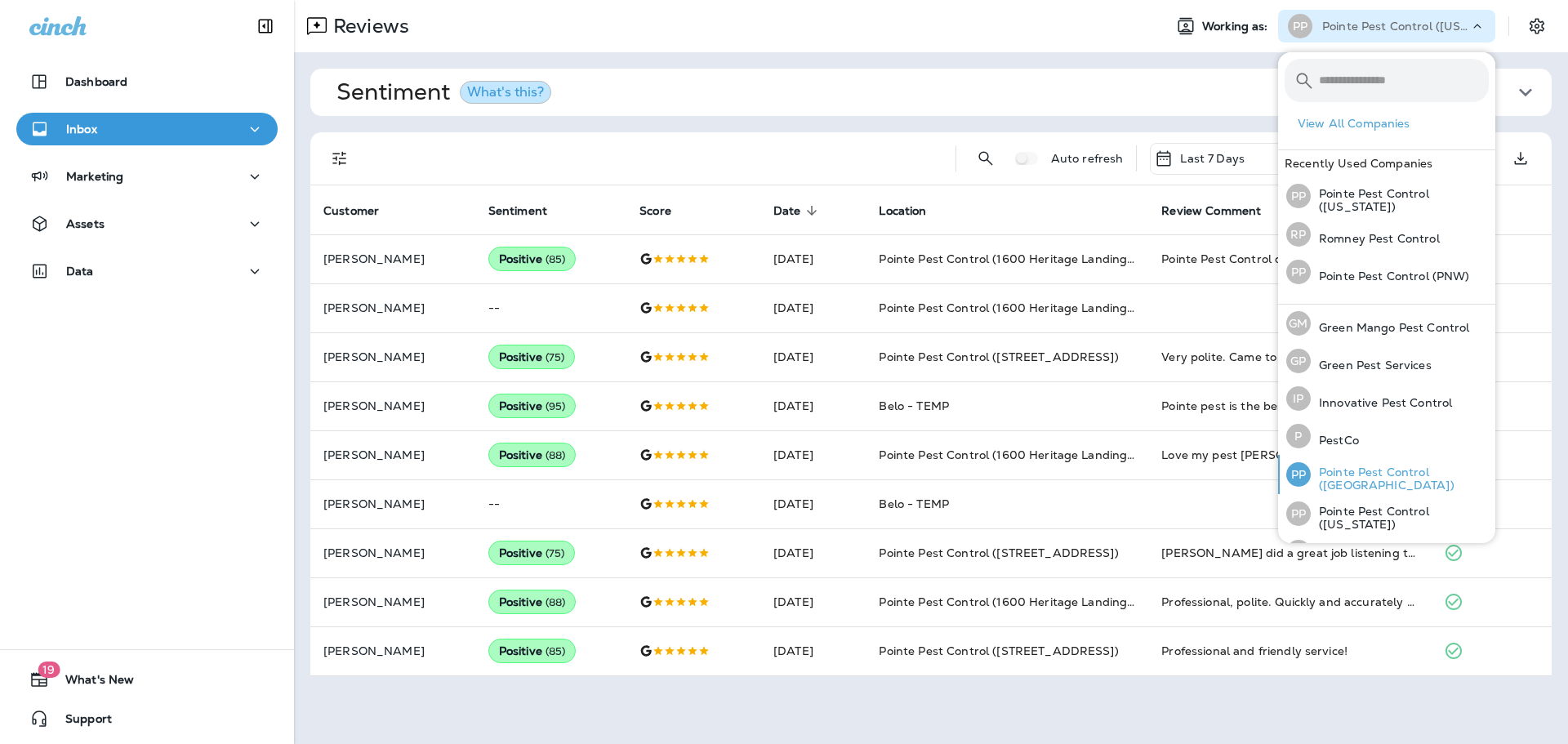
click at [1412, 475] on p "Pointe Pest Control ([GEOGRAPHIC_DATA])" at bounding box center [1399, 478] width 178 height 26
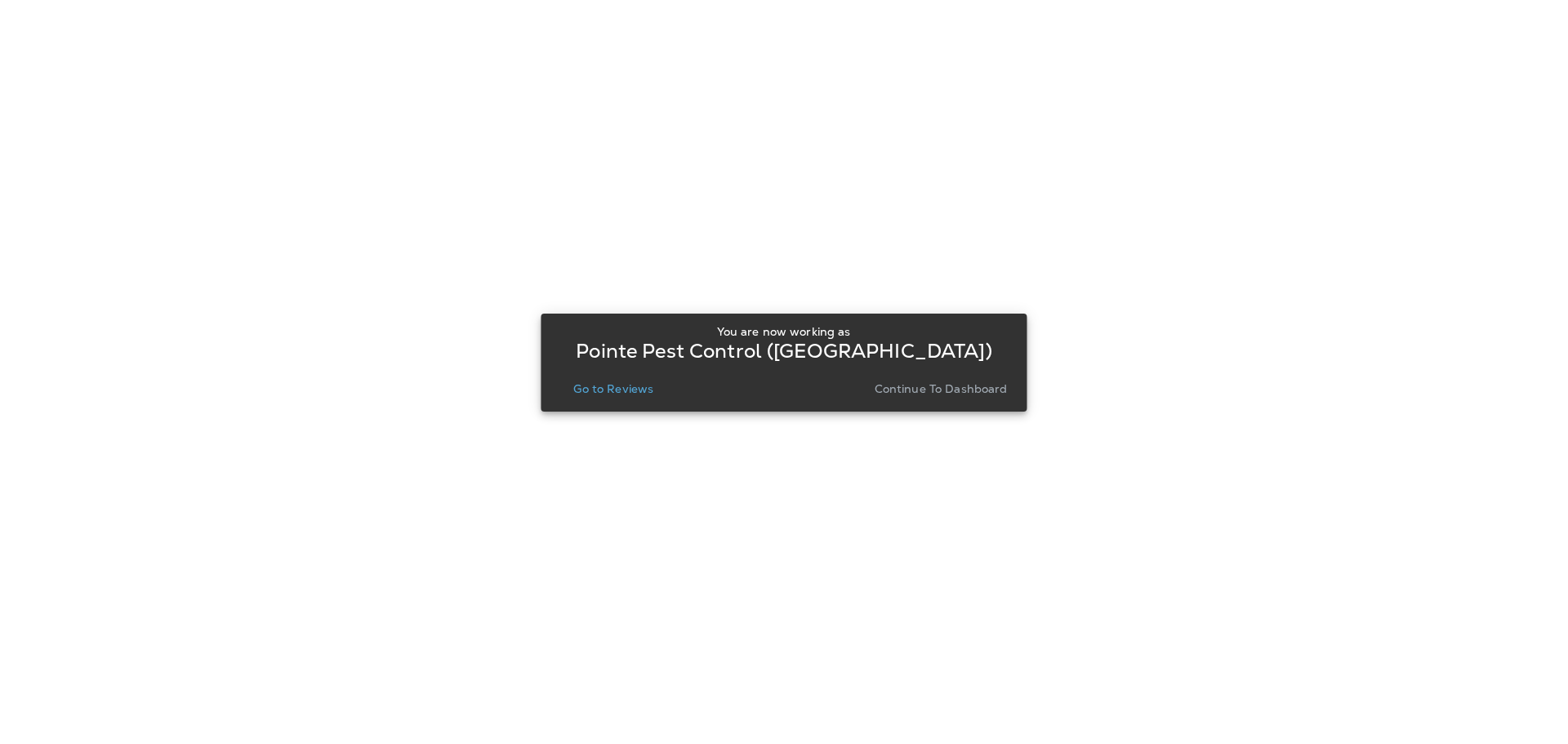
click at [596, 388] on p "Go to Reviews" at bounding box center [613, 388] width 80 height 13
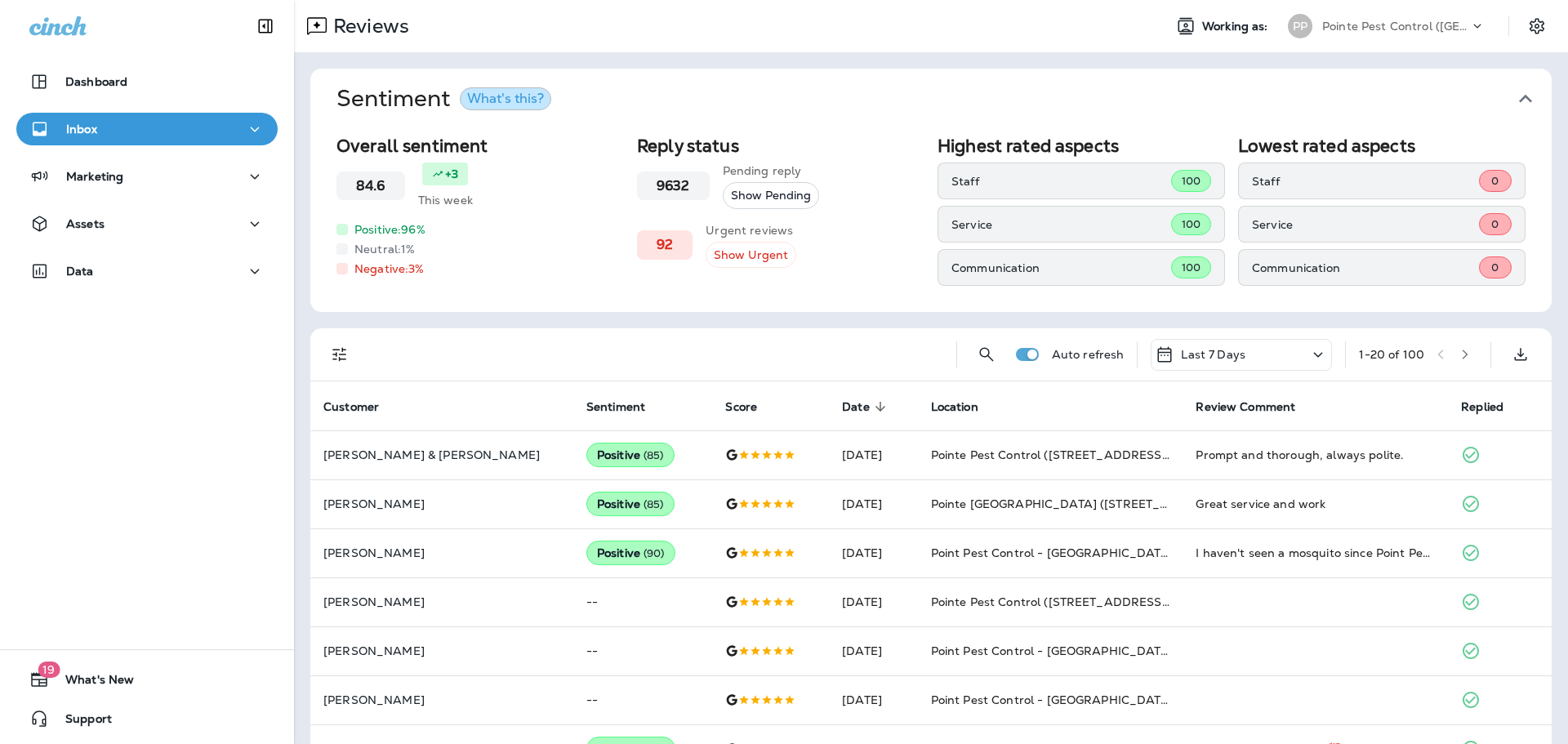
click at [1525, 95] on icon "button" at bounding box center [1525, 99] width 13 height 8
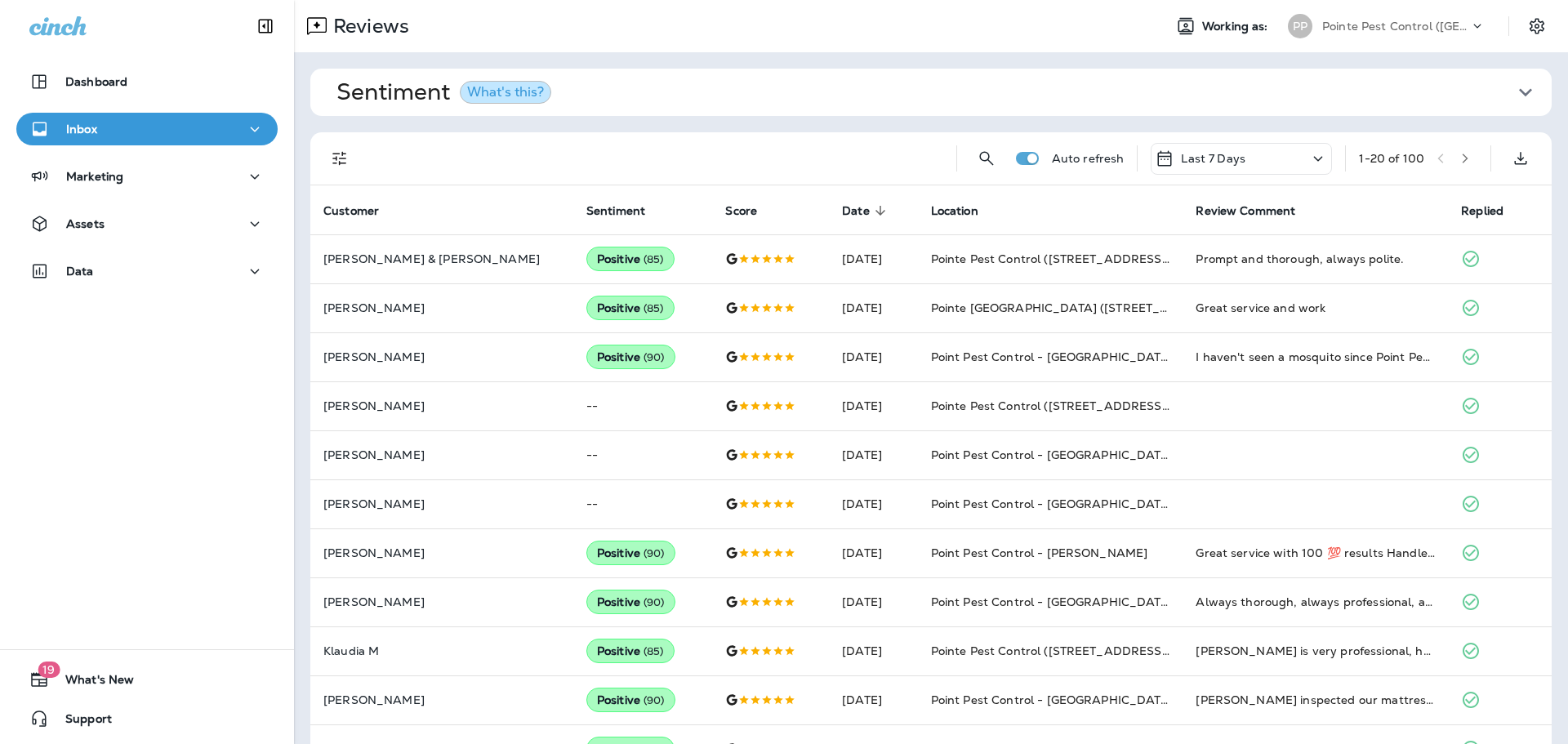
click at [313, 164] on div "Auto refresh Last 7 Days 1 - 20 of 100" at bounding box center [930, 159] width 1241 height 53
click at [330, 163] on icon "Filters" at bounding box center [340, 159] width 20 height 20
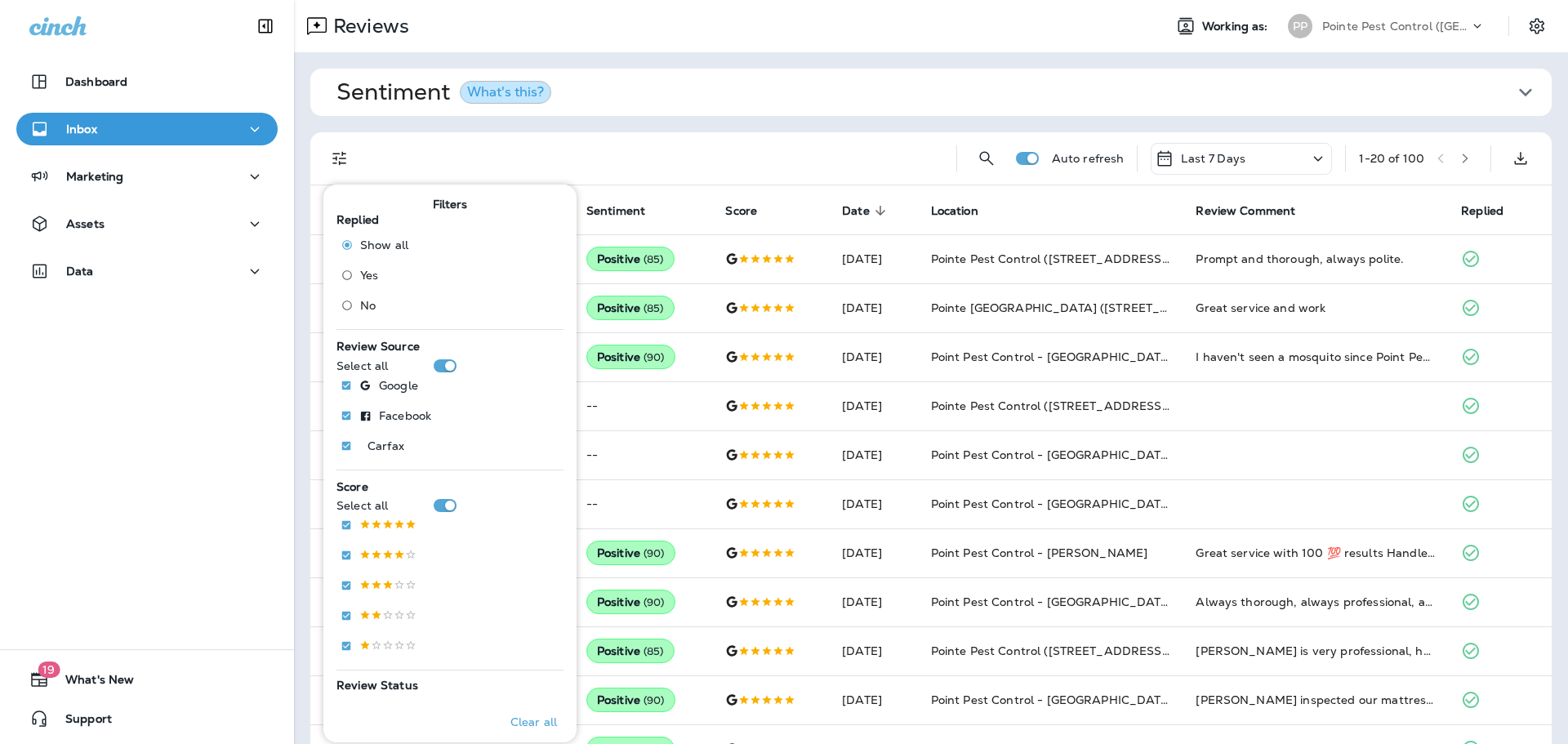
click at [831, 135] on div at bounding box center [656, 158] width 574 height 52
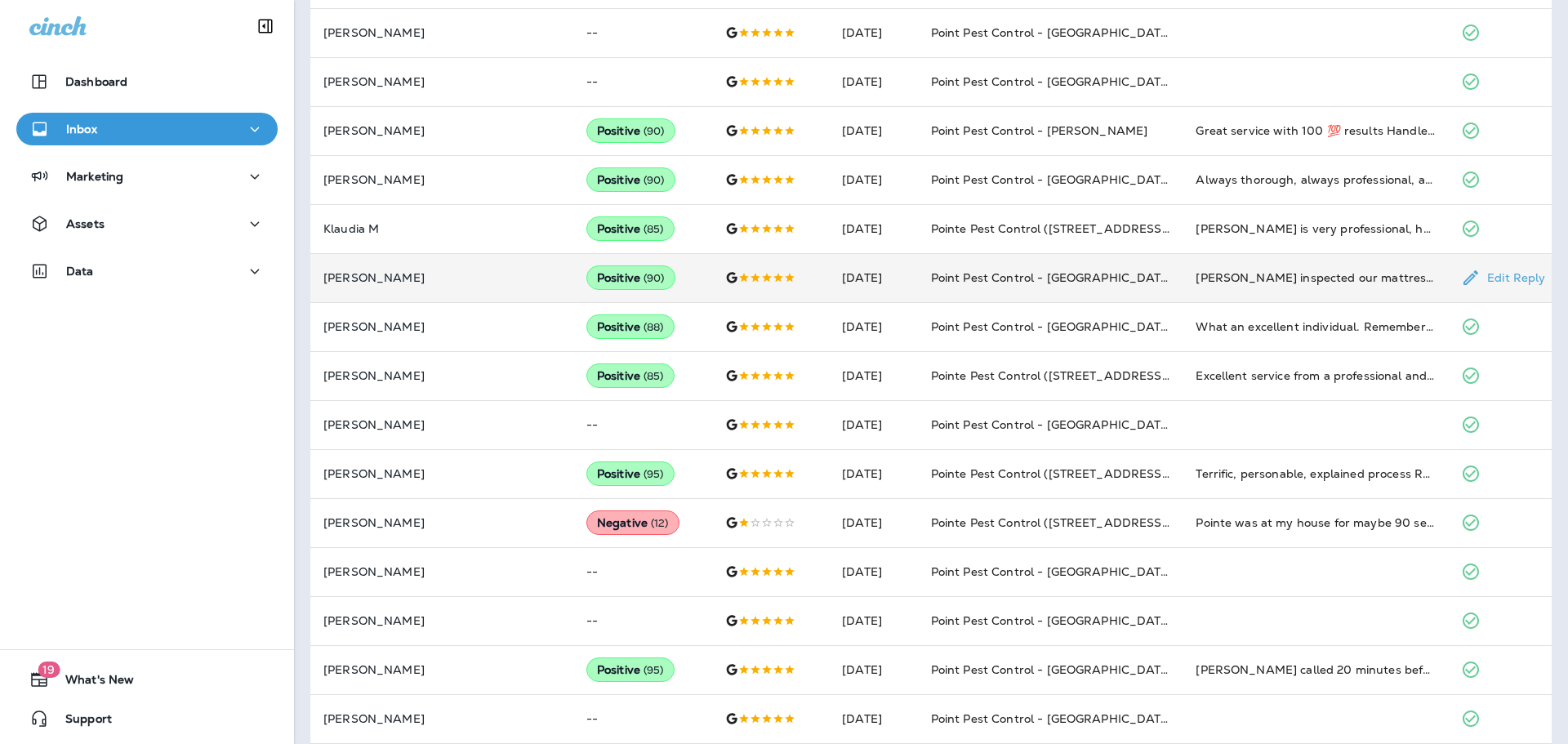
scroll to position [486, 0]
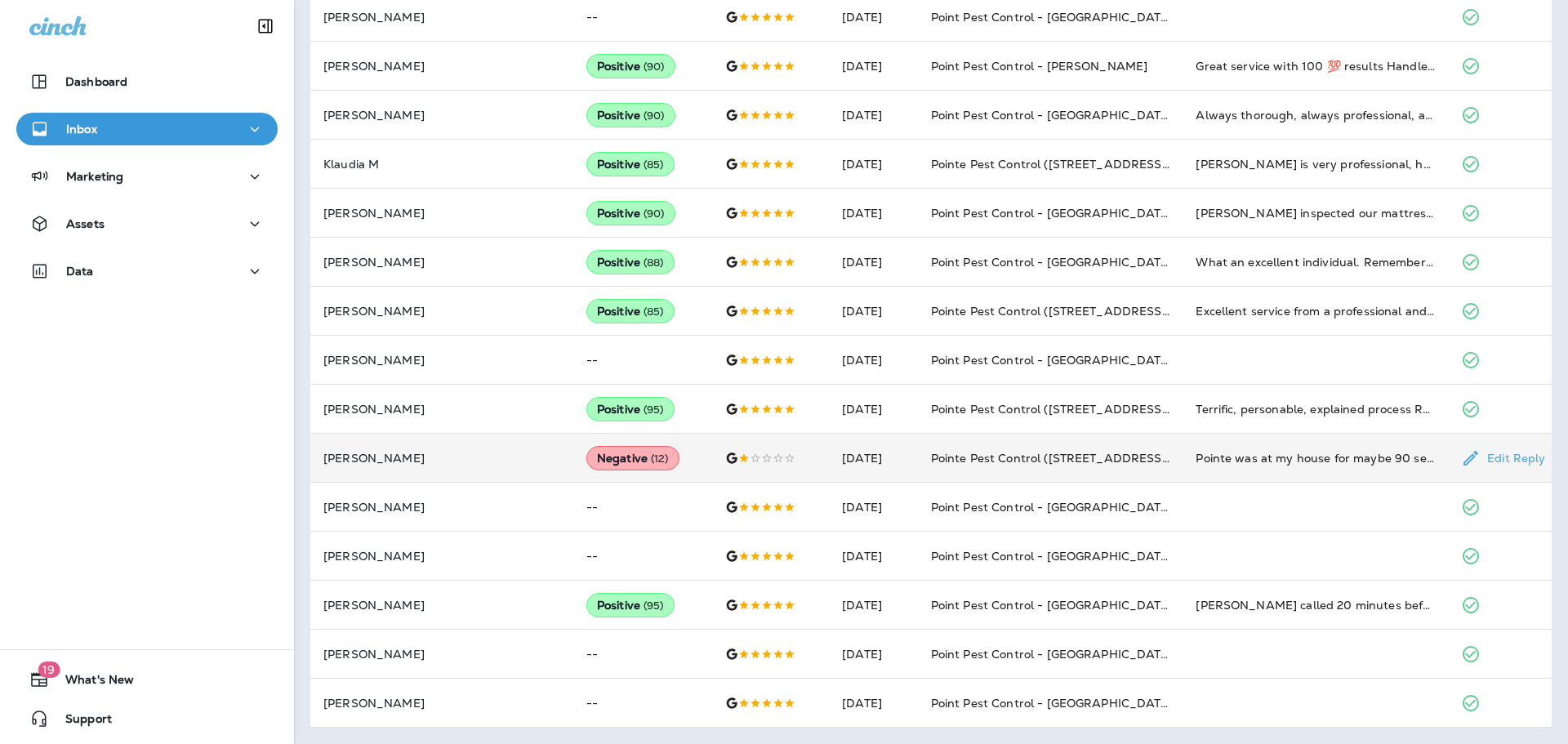
click at [1220, 449] on td "Pointe was at my house for maybe 90 seconds. Technician wore a backpack like co…" at bounding box center [1314, 458] width 266 height 49
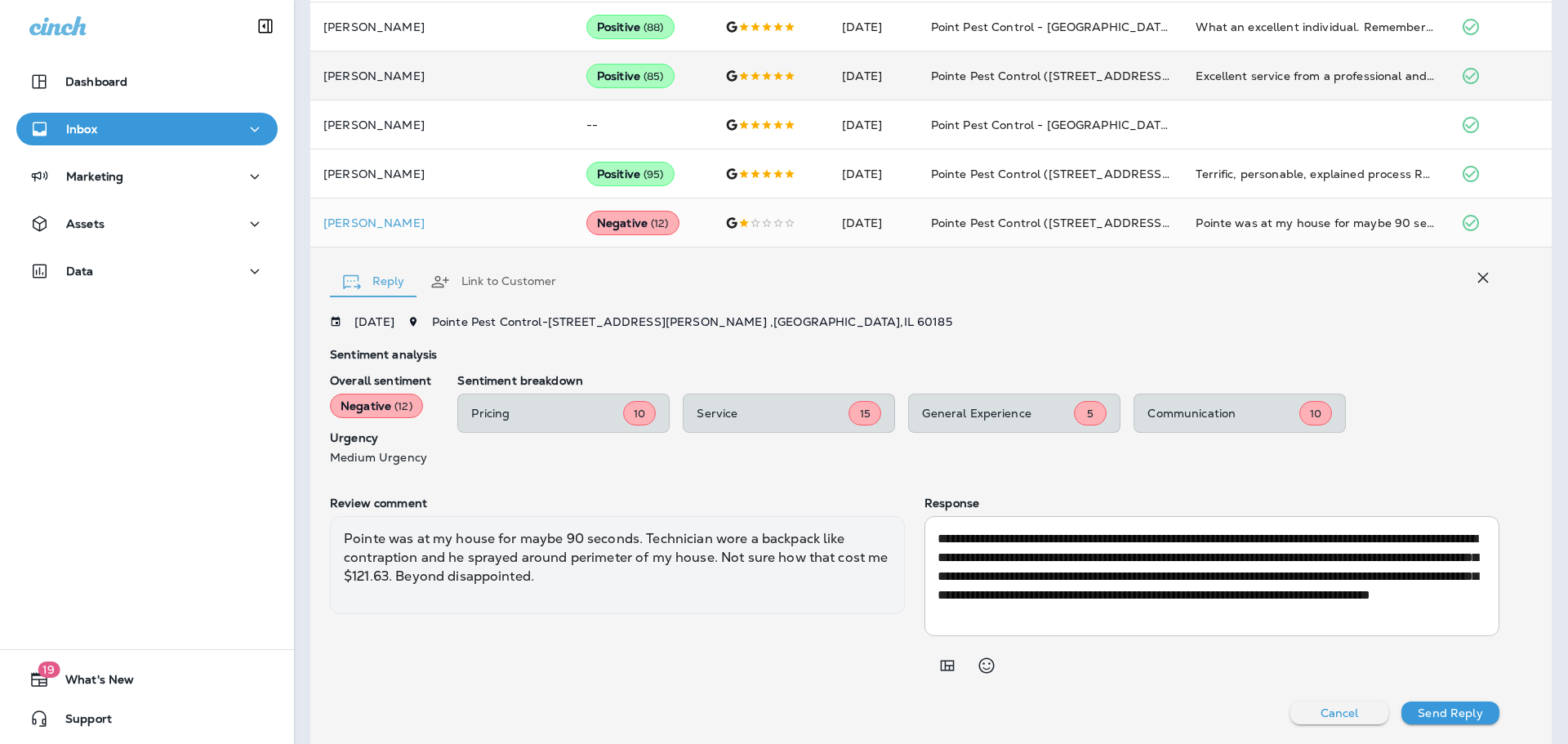
click at [1470, 286] on button "button" at bounding box center [1482, 278] width 33 height 33
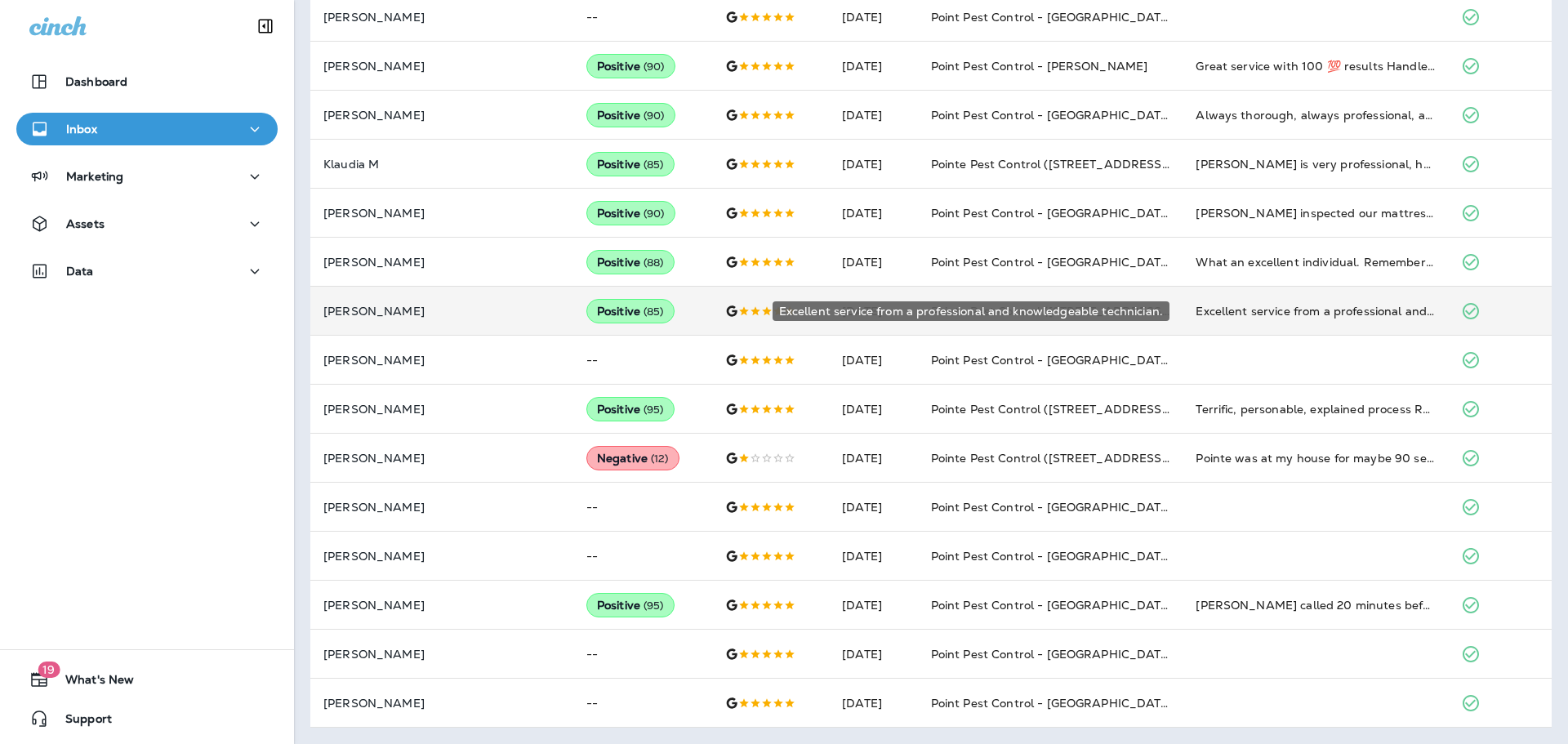
scroll to position [0, 0]
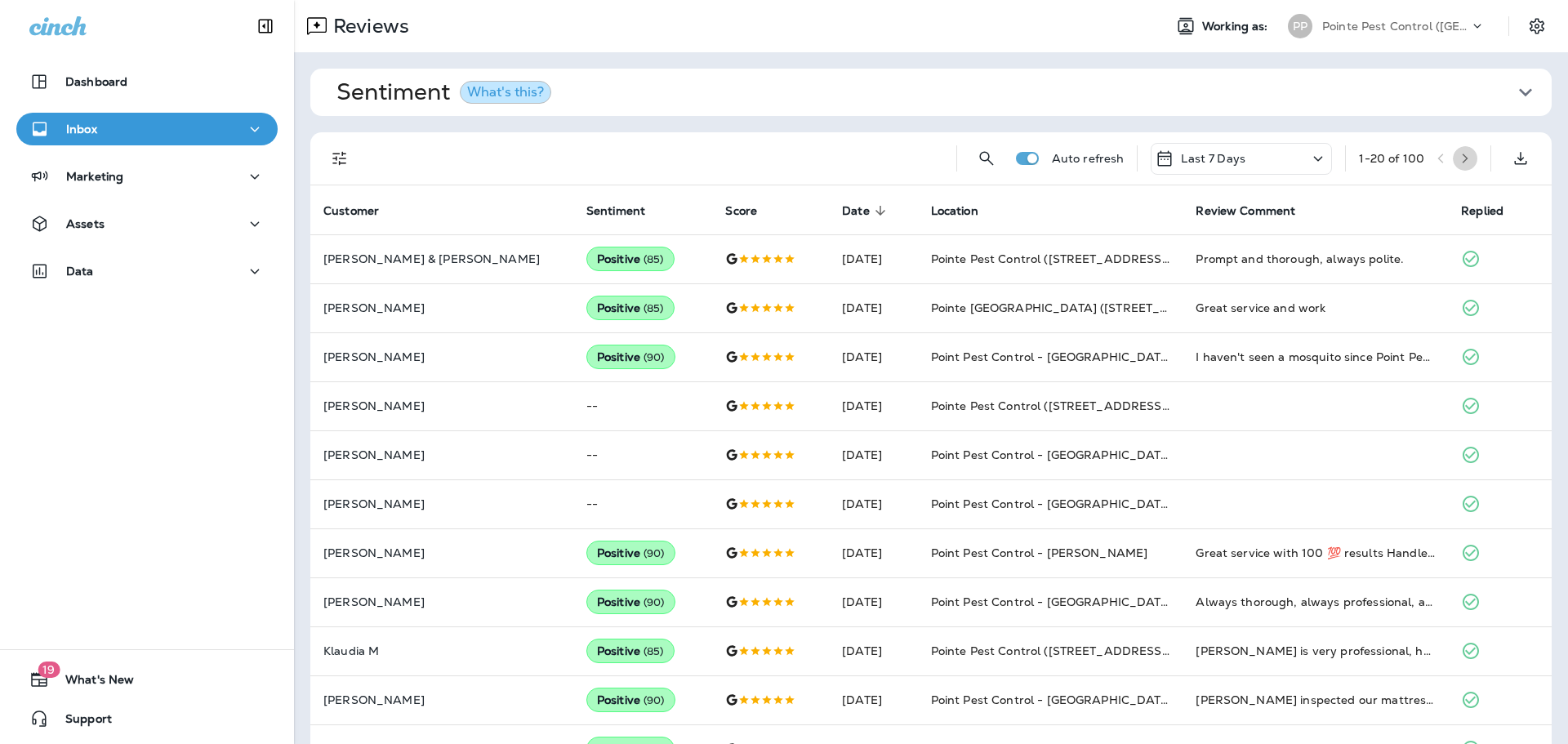
click at [1466, 154] on icon "button" at bounding box center [1465, 159] width 12 height 12
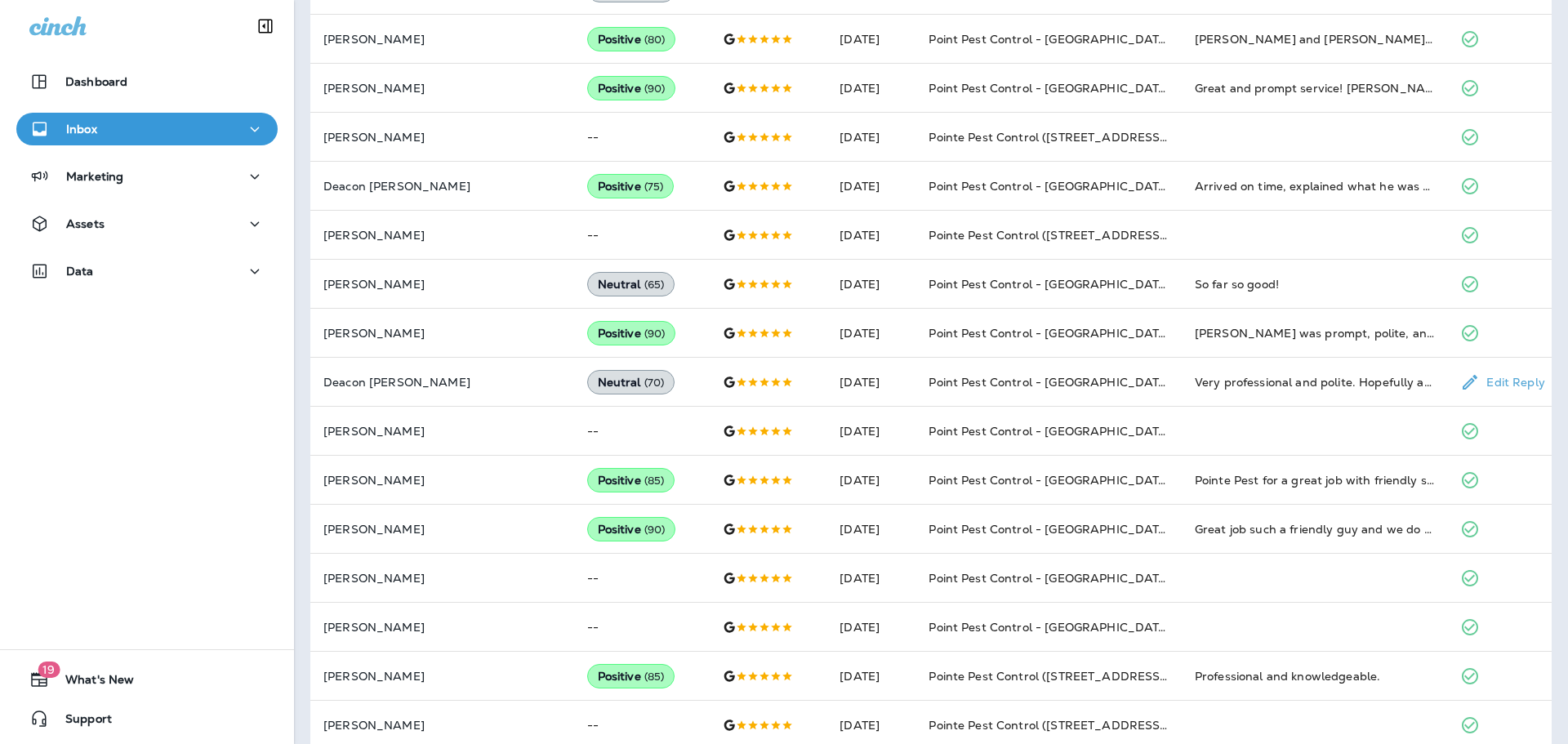
scroll to position [486, 0]
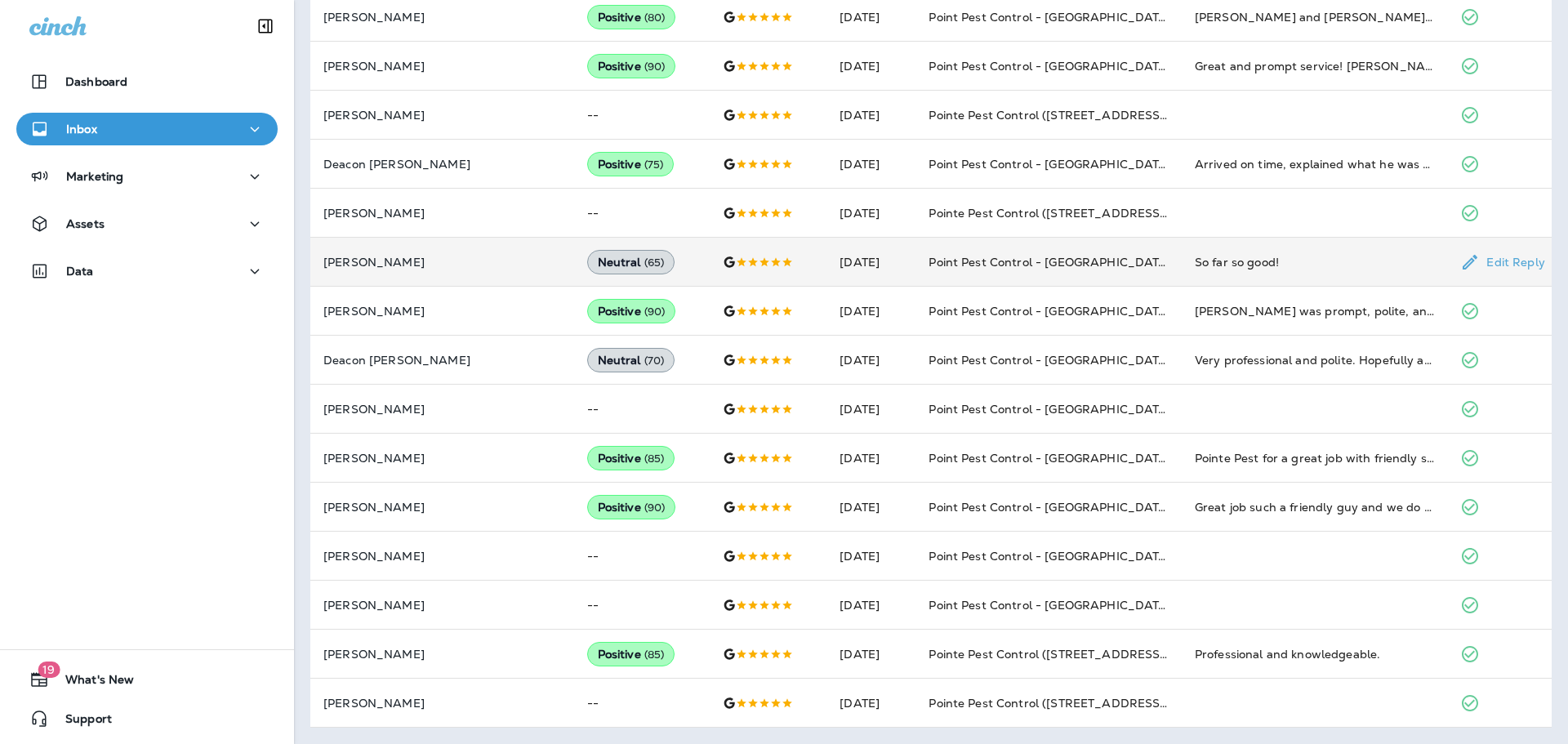
click at [1084, 258] on td "Point Pest Control - [GEOGRAPHIC_DATA]" at bounding box center [1049, 263] width 267 height 49
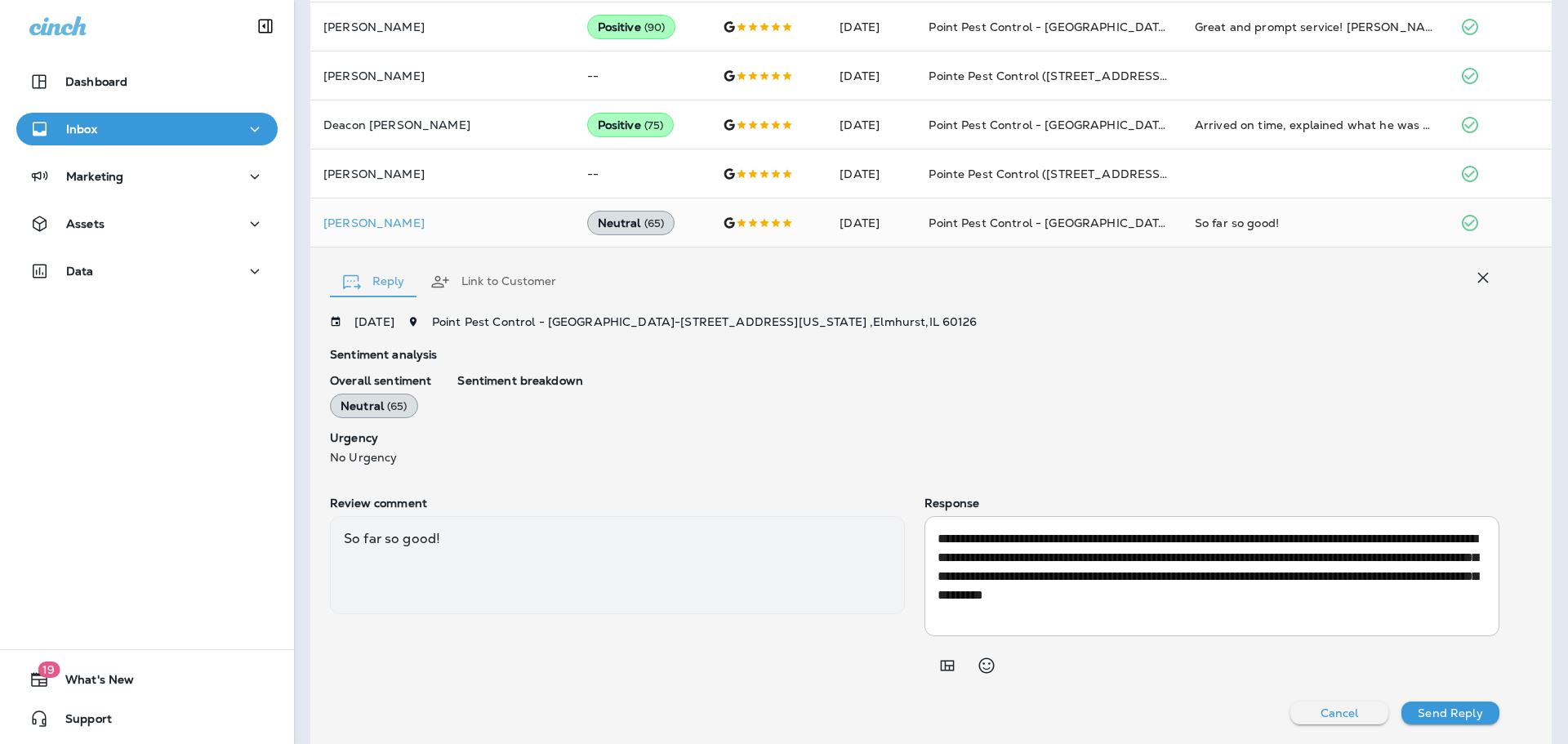
click at [1475, 279] on icon "button" at bounding box center [1483, 278] width 20 height 20
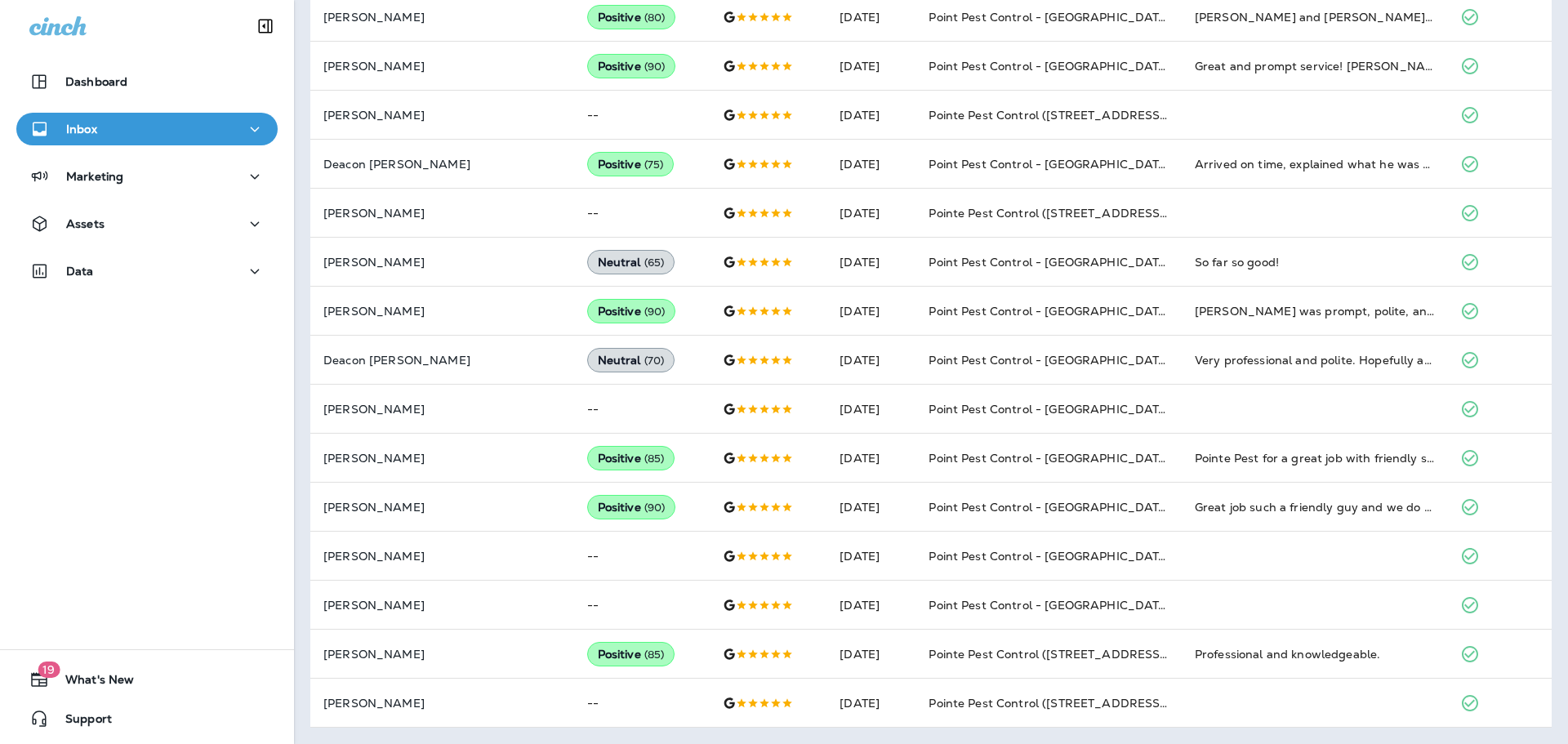
scroll to position [486, 0]
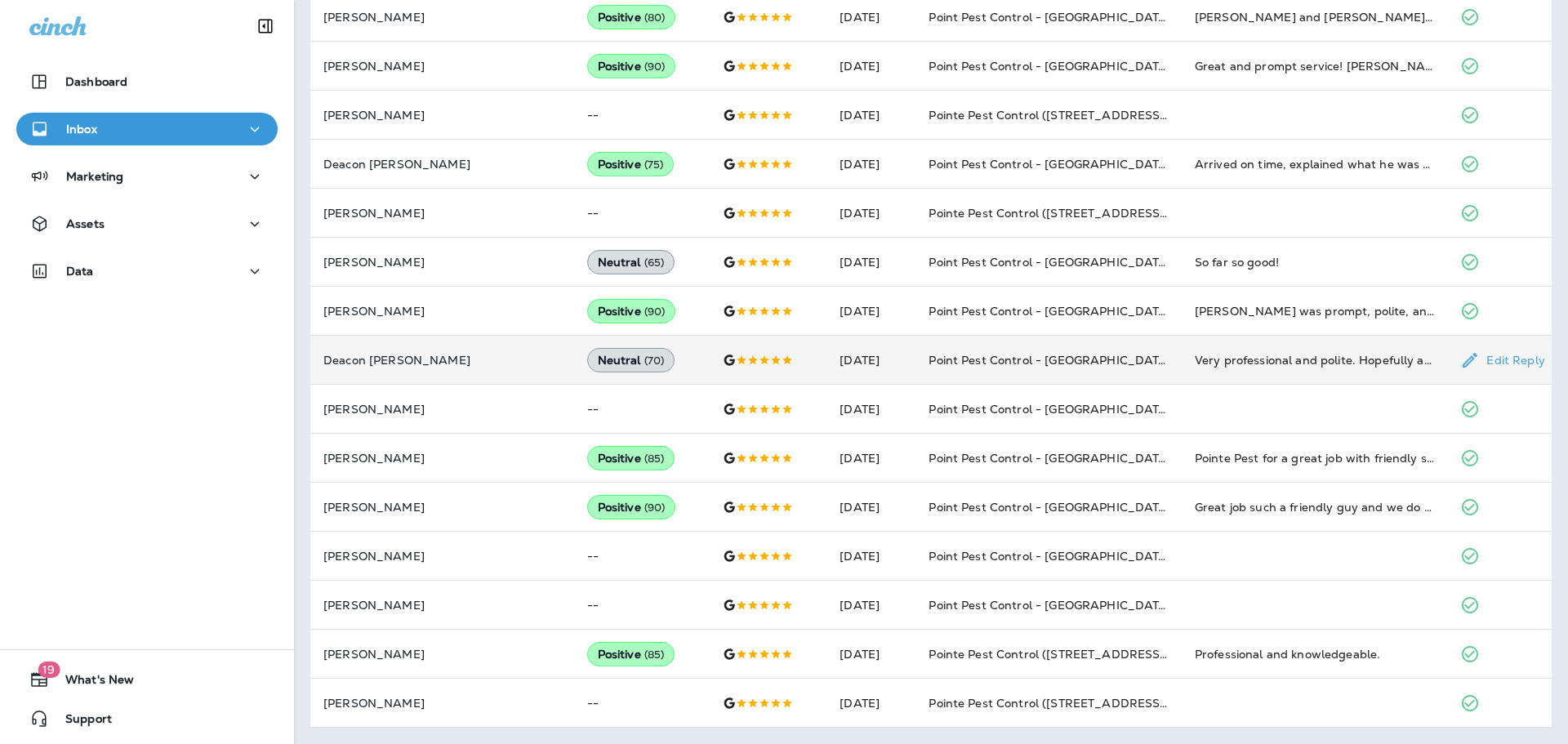
click at [968, 371] on td "Point Pest Control - [GEOGRAPHIC_DATA][PERSON_NAME]" at bounding box center [1049, 361] width 267 height 49
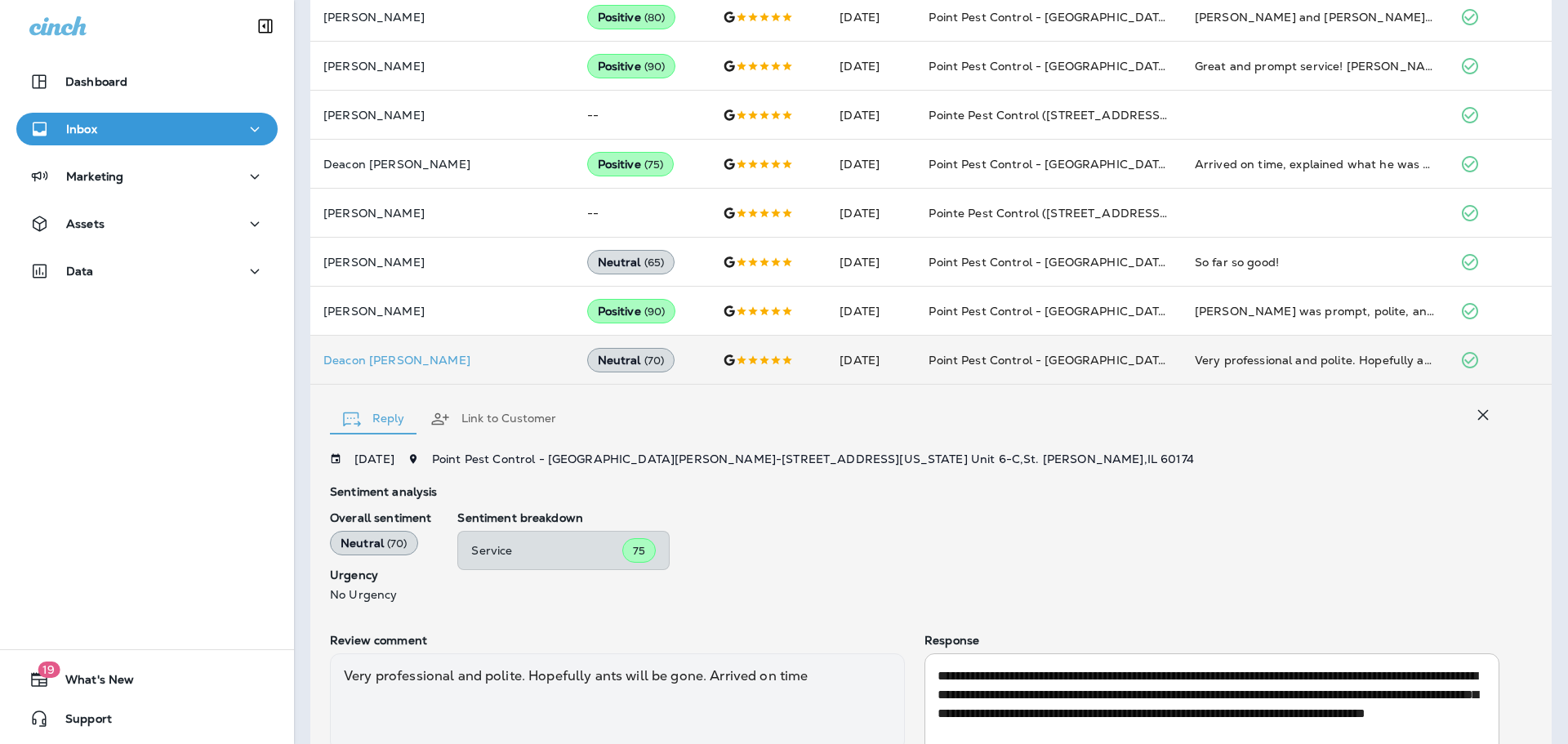
scroll to position [623, 0]
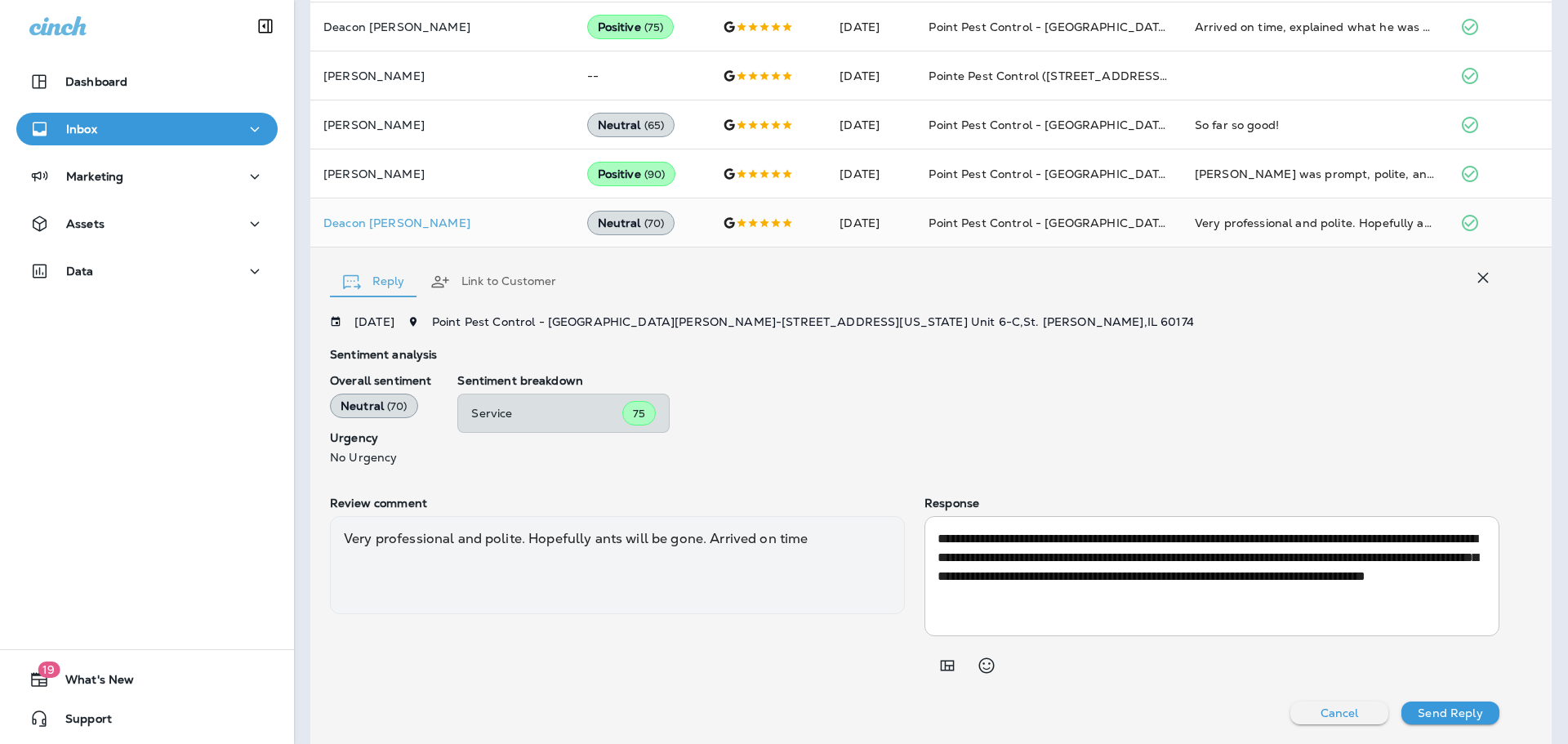
click at [1484, 285] on icon "button" at bounding box center [1483, 278] width 20 height 20
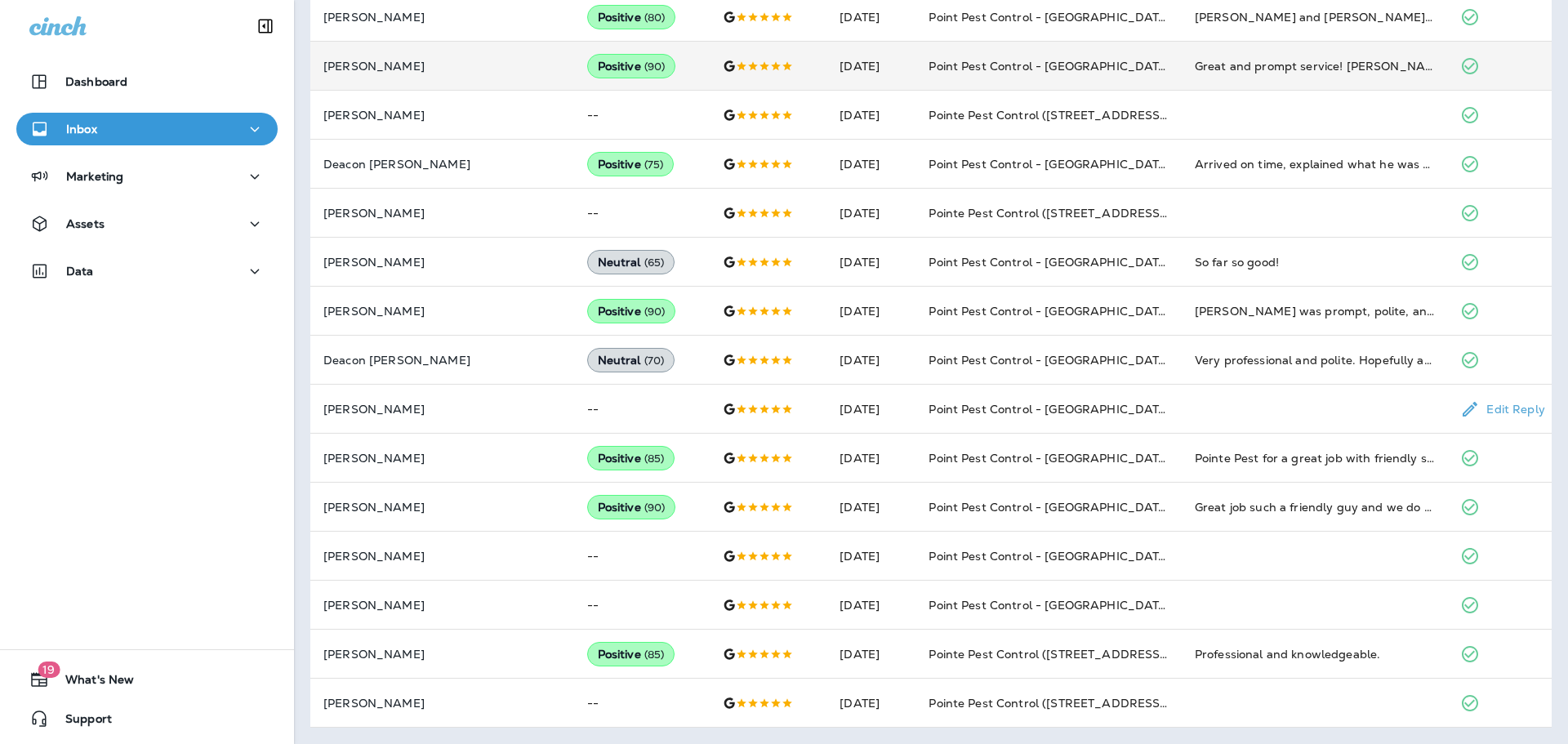
scroll to position [0, 0]
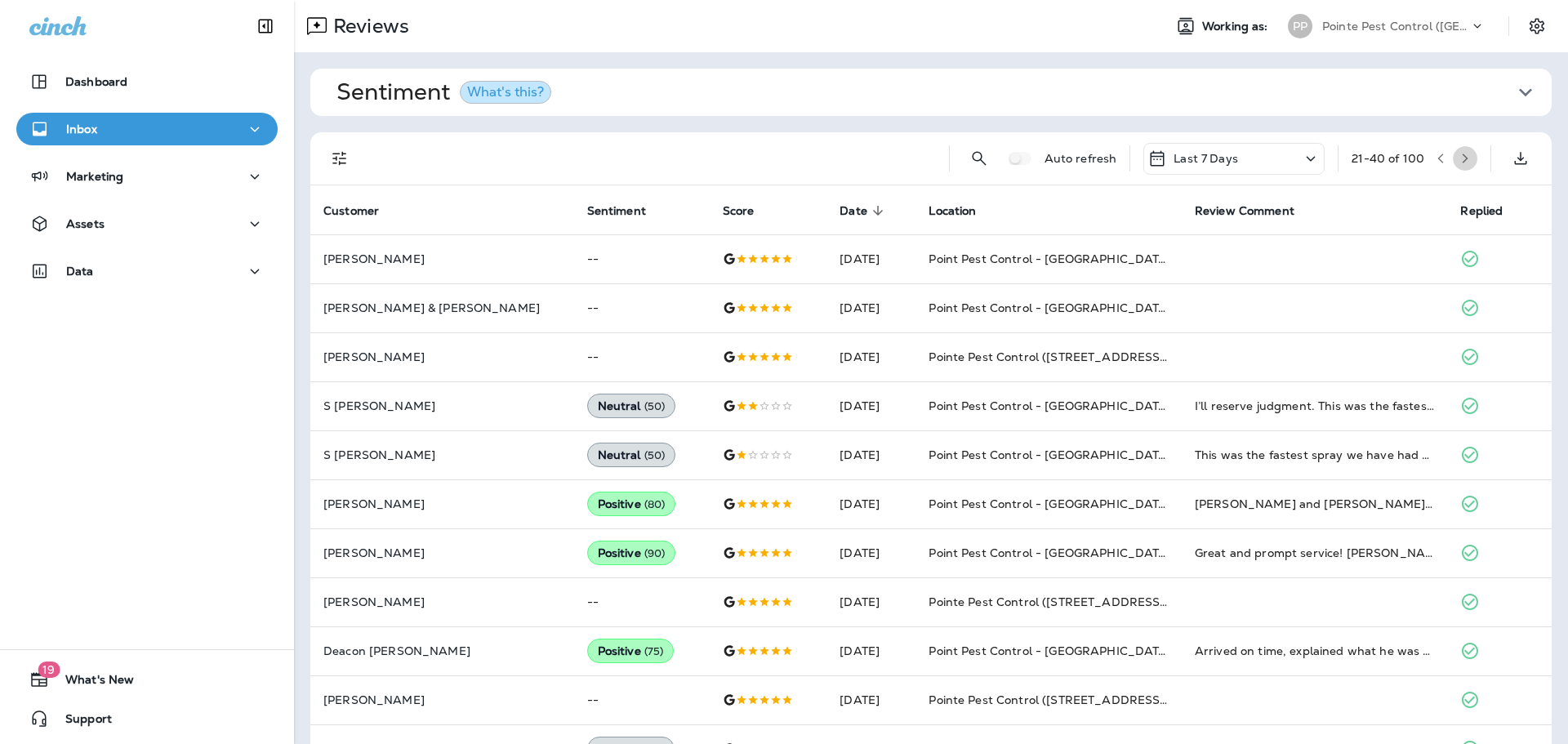
click at [1464, 155] on icon "button" at bounding box center [1465, 158] width 6 height 10
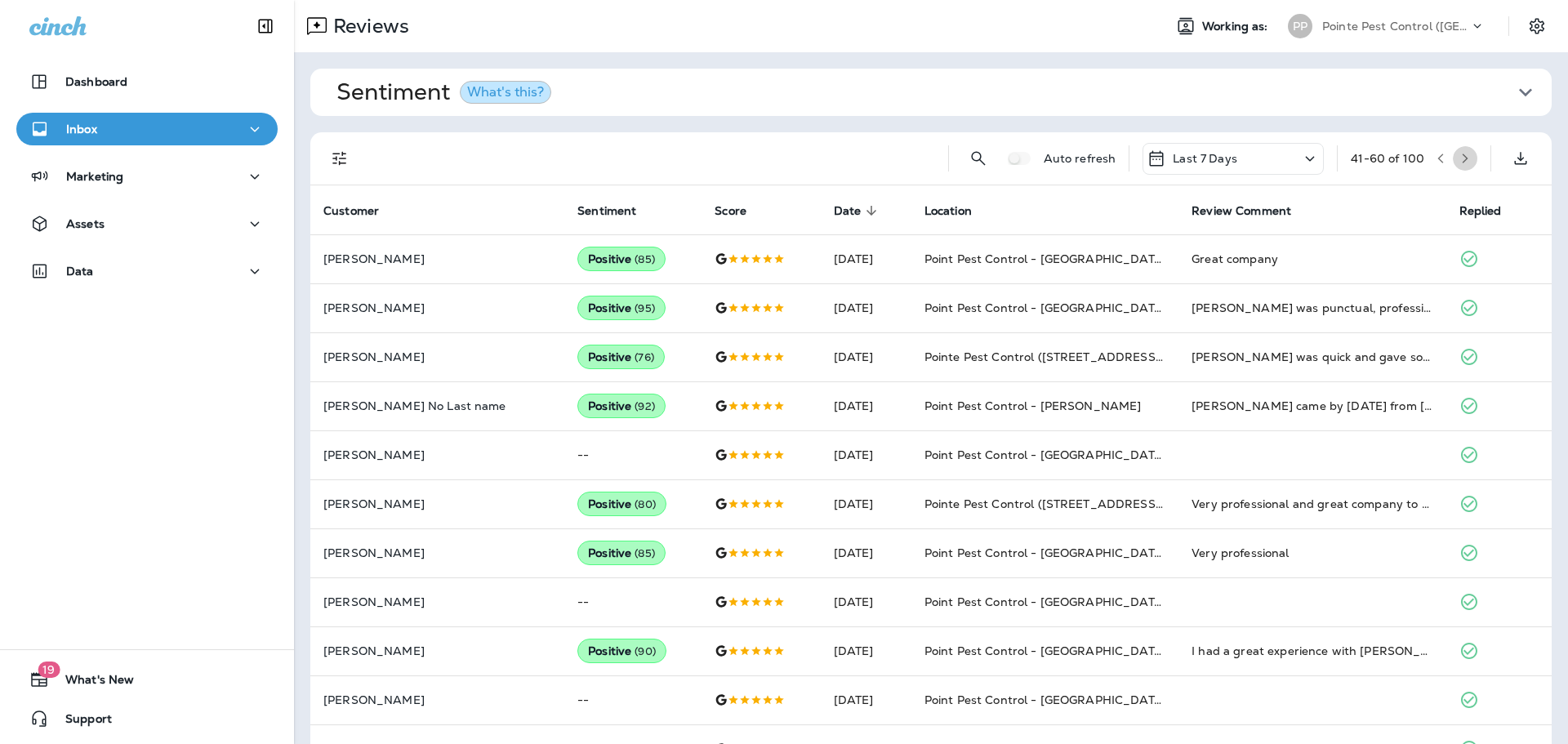
click at [1460, 153] on icon "button" at bounding box center [1465, 159] width 12 height 12
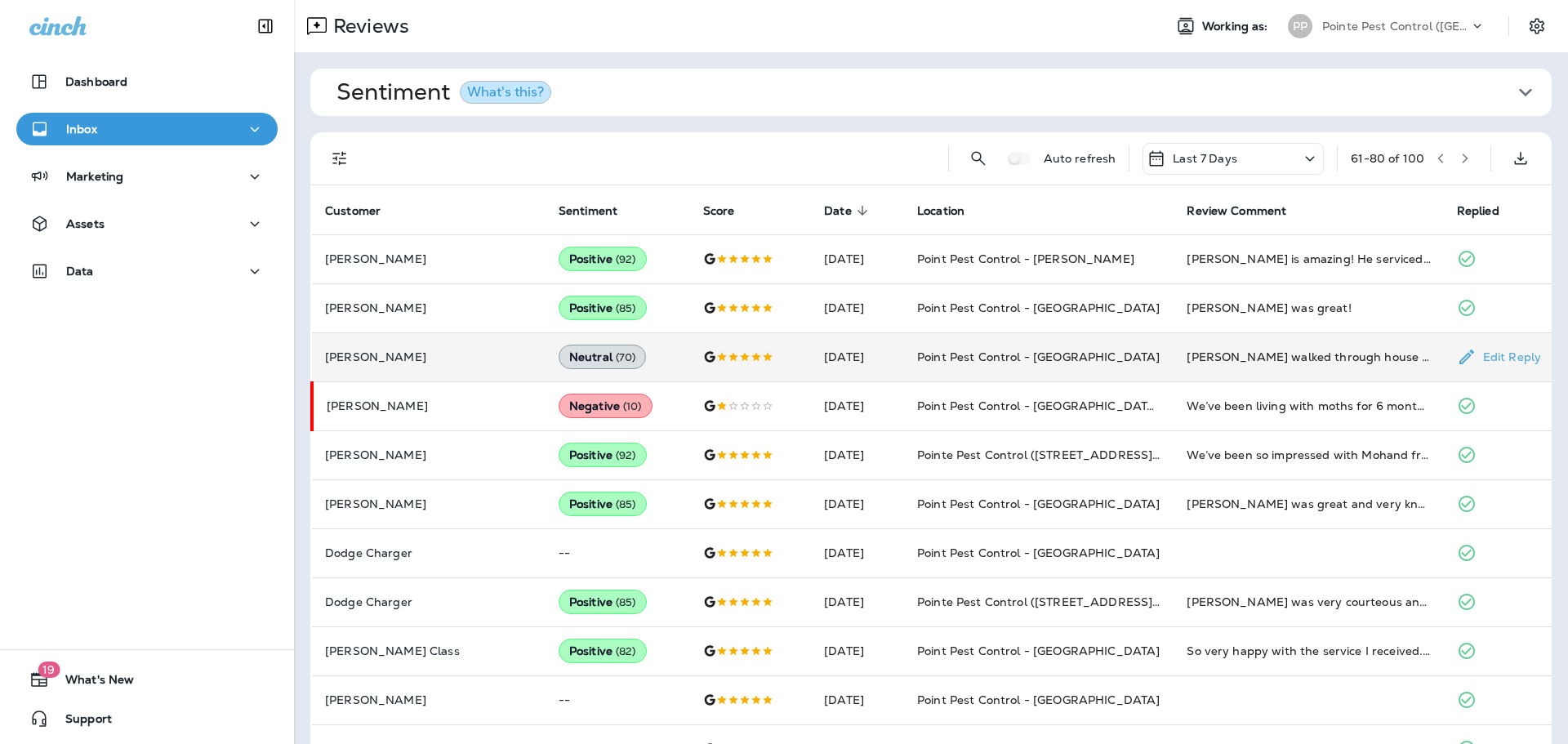
click at [1279, 361] on div "[PERSON_NAME] walked through house and discussed solutions for mice" at bounding box center [1308, 357] width 243 height 17
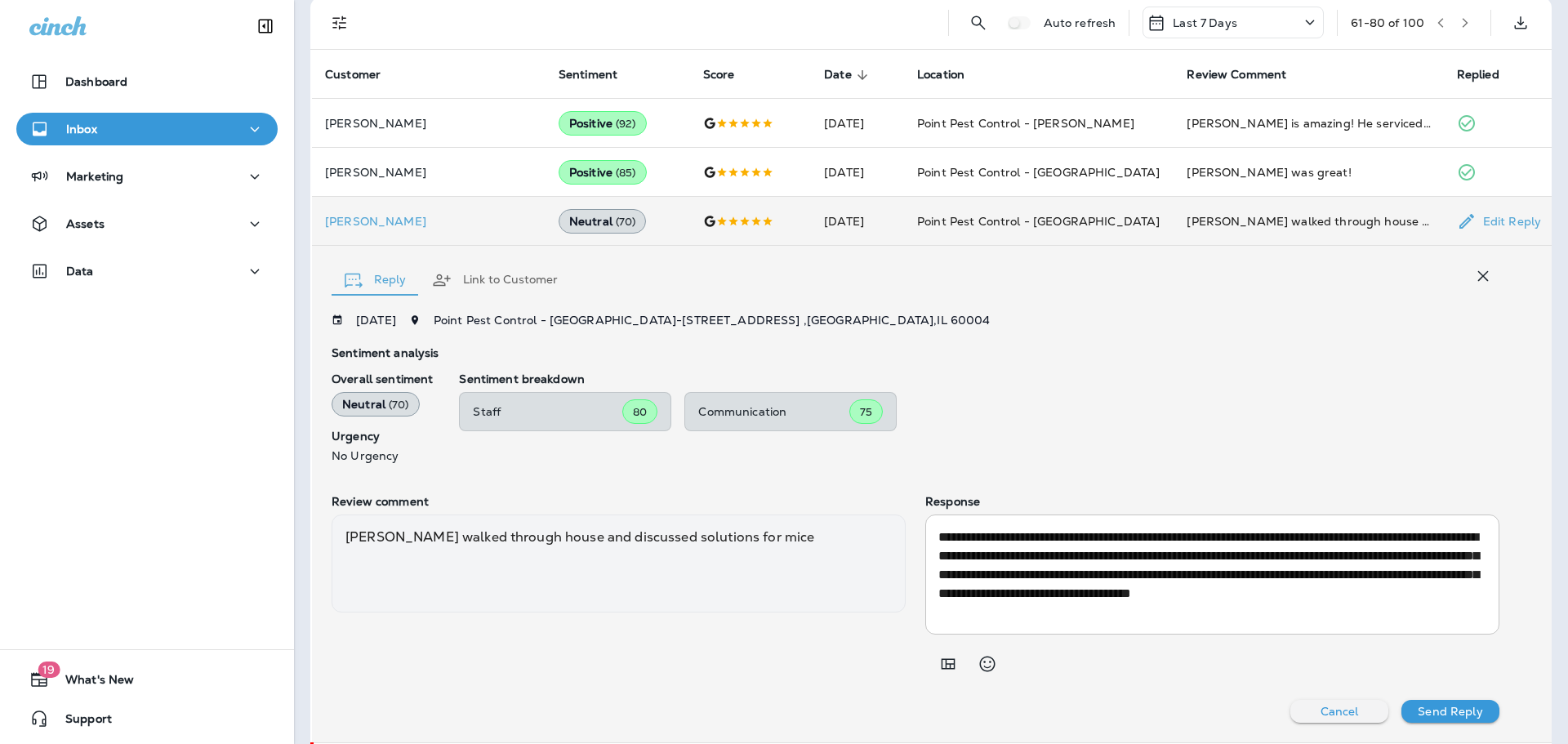
scroll to position [134, 0]
click at [1492, 278] on icon "button" at bounding box center [1483, 277] width 20 height 20
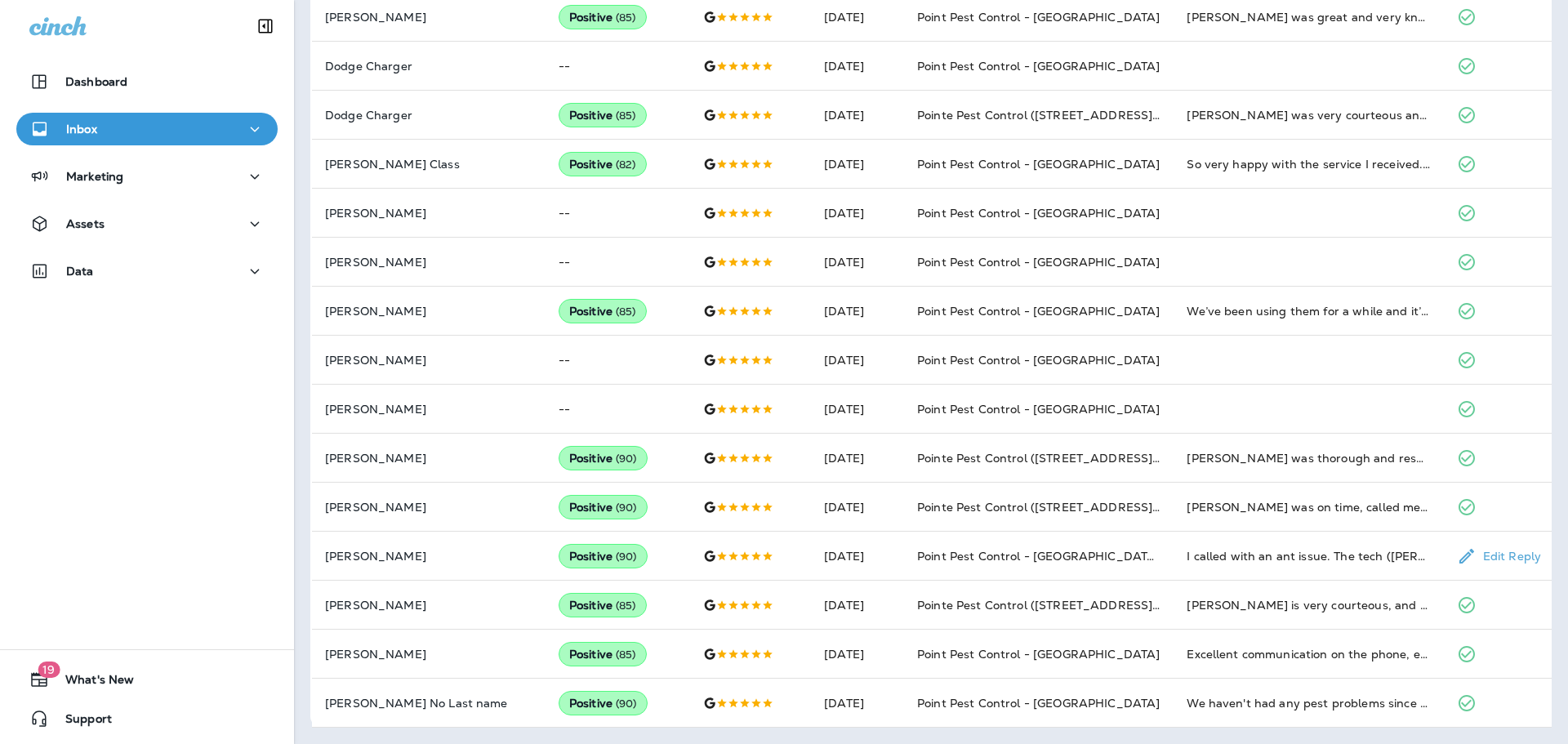
scroll to position [0, 0]
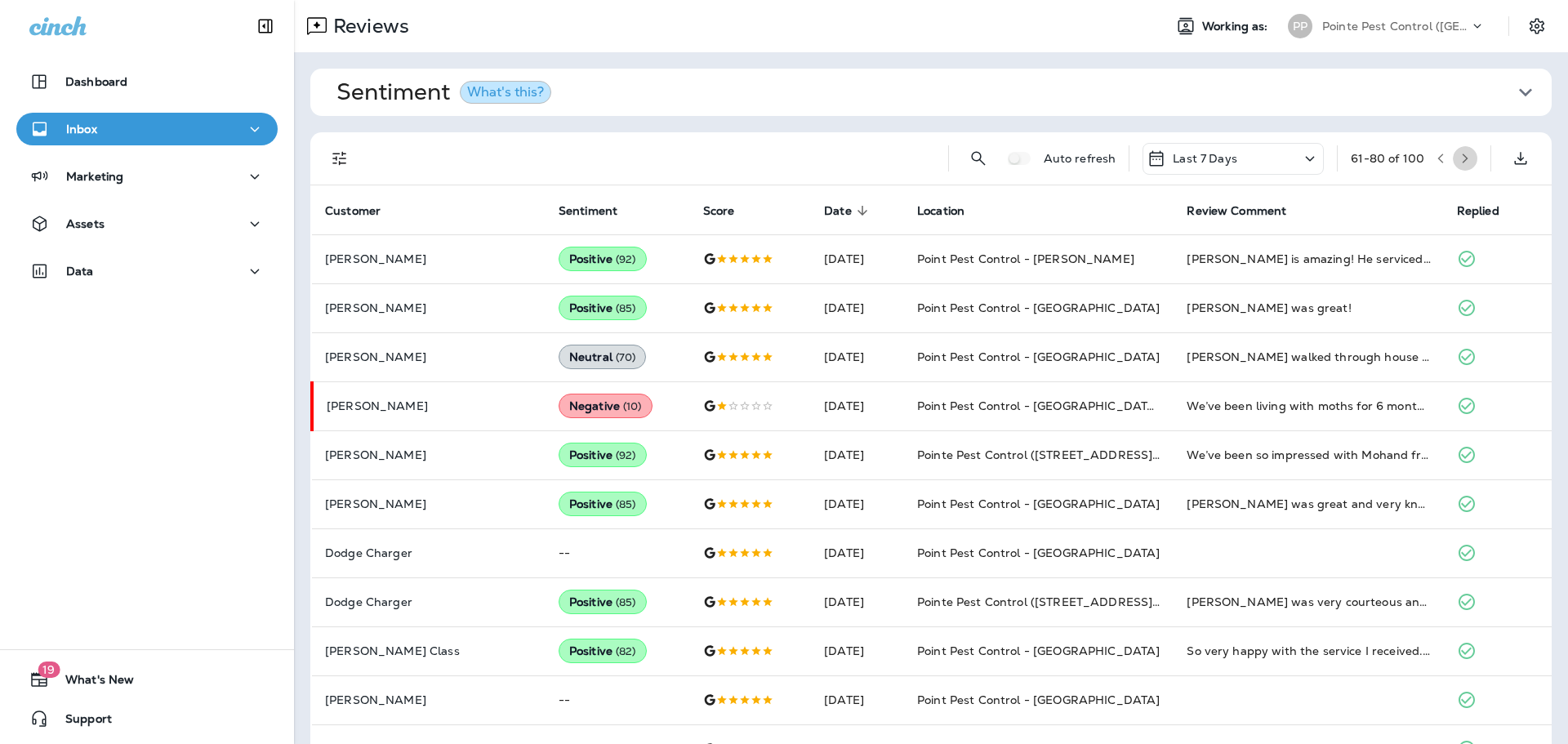
click at [1459, 158] on icon "button" at bounding box center [1465, 159] width 12 height 12
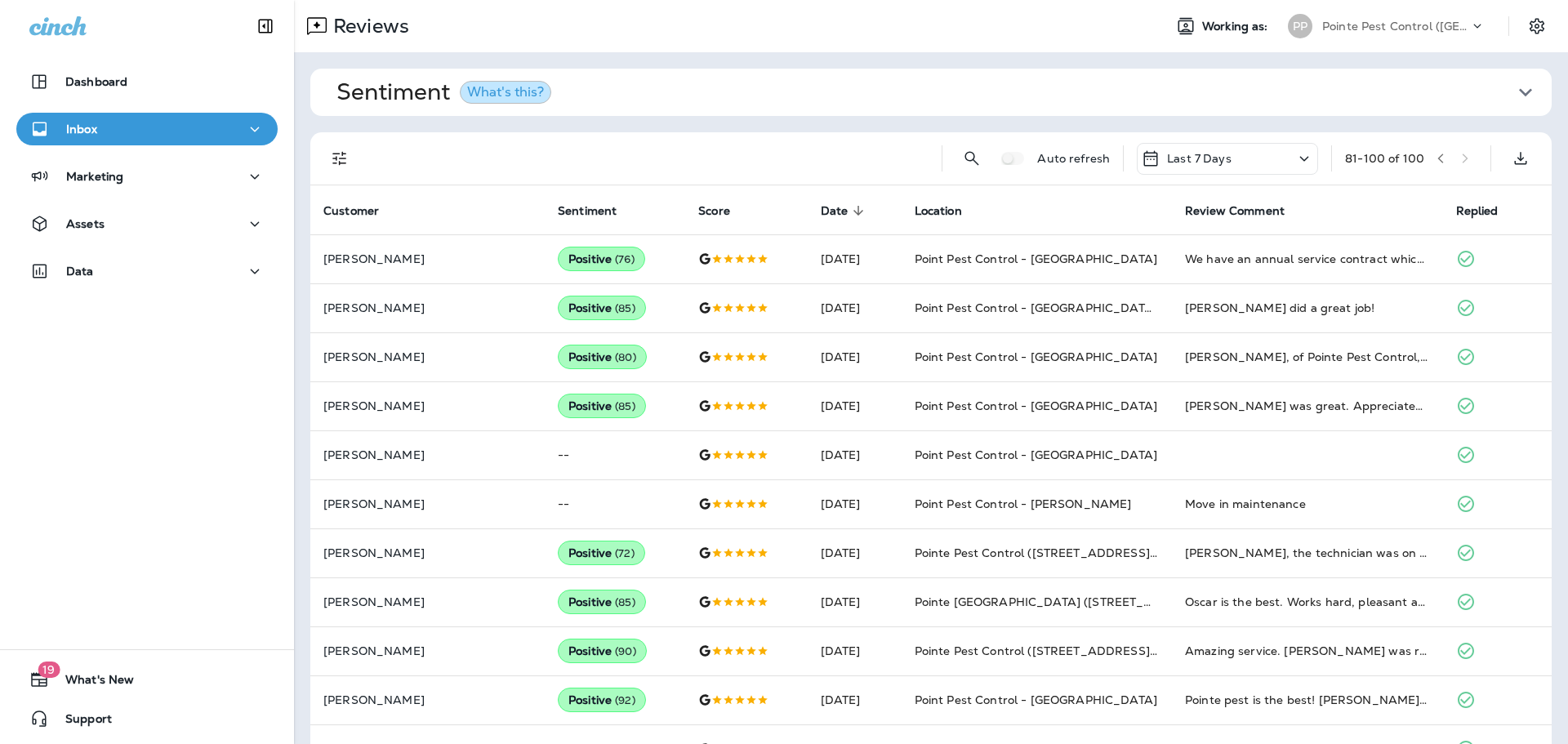
click at [1400, 28] on p "Pointe Pest Control ([GEOGRAPHIC_DATA])" at bounding box center [1395, 26] width 147 height 13
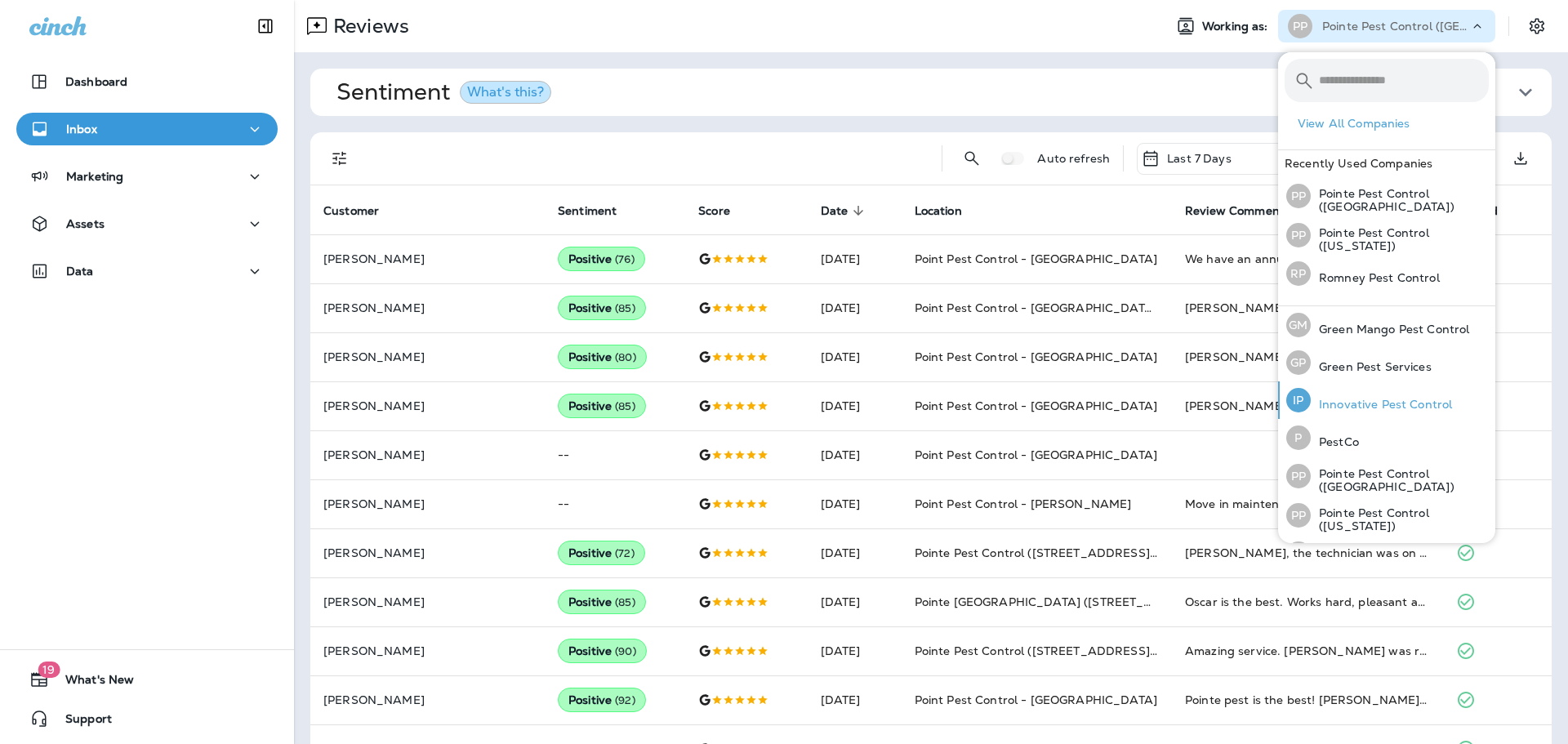
click at [1357, 407] on p "Innovative Pest Control" at bounding box center [1380, 404] width 141 height 13
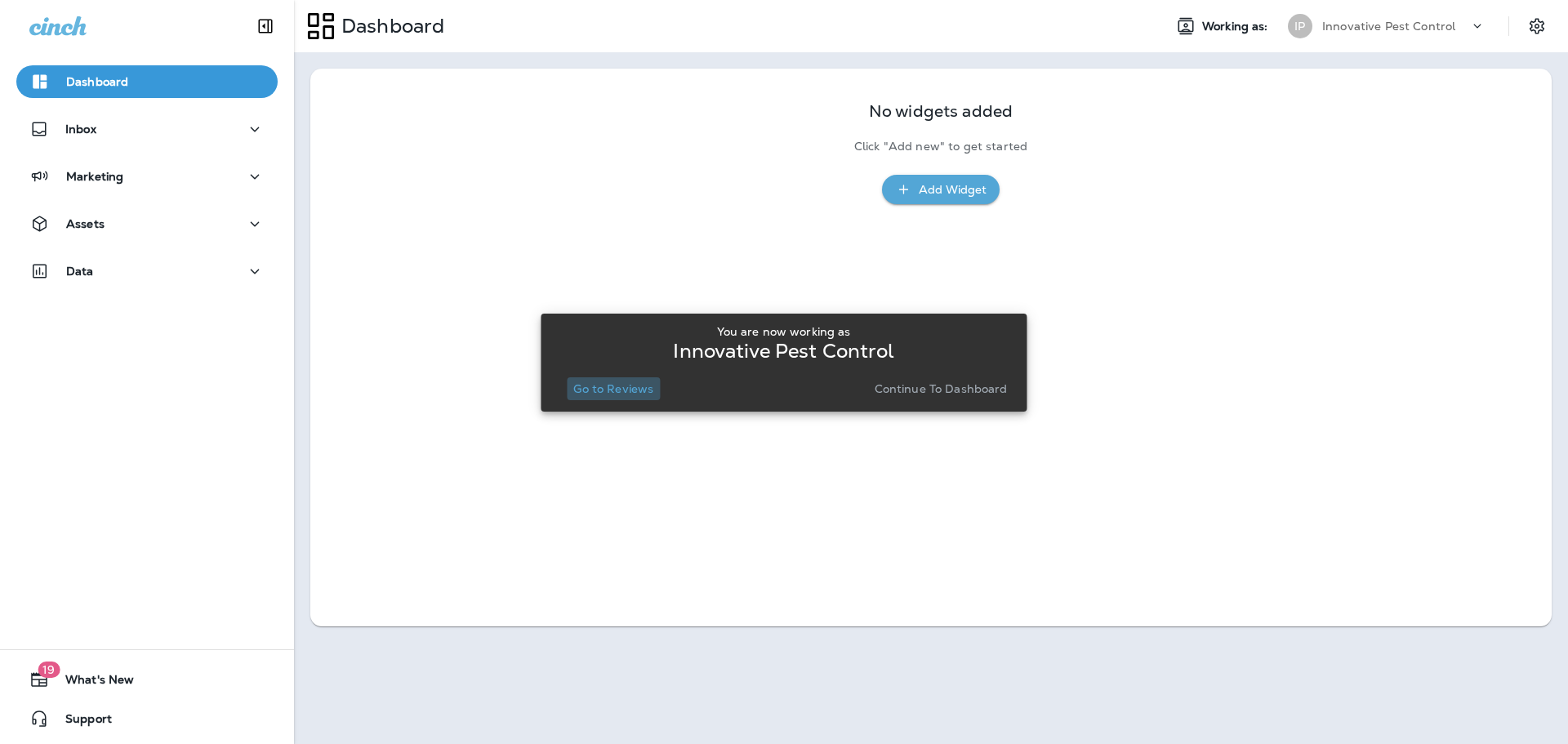
click at [625, 394] on p "Go to Reviews" at bounding box center [613, 388] width 80 height 13
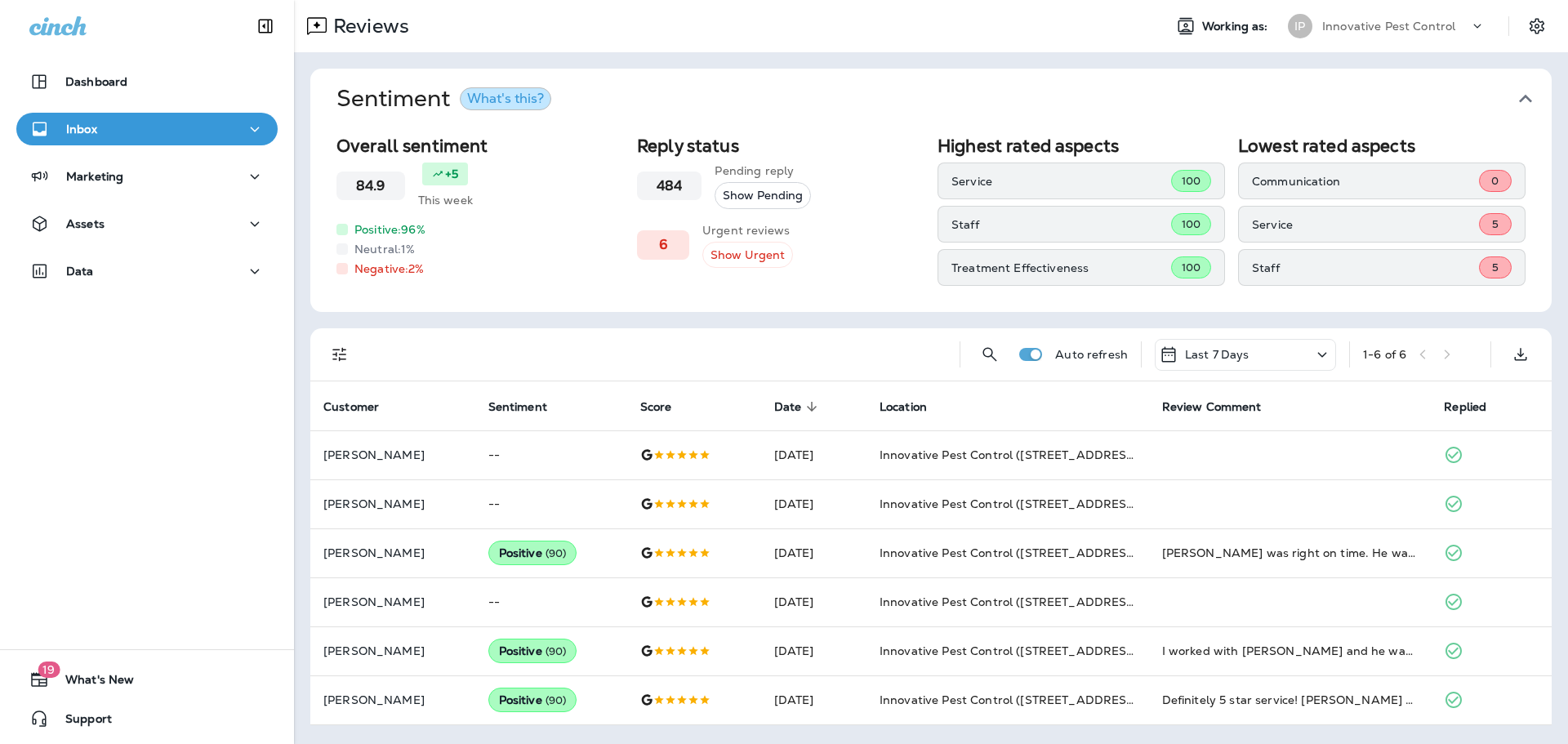
drag, startPoint x: 1518, startPoint y: 93, endPoint x: 1496, endPoint y: 124, distance: 38.0
click at [1518, 93] on icon "button" at bounding box center [1525, 99] width 26 height 26
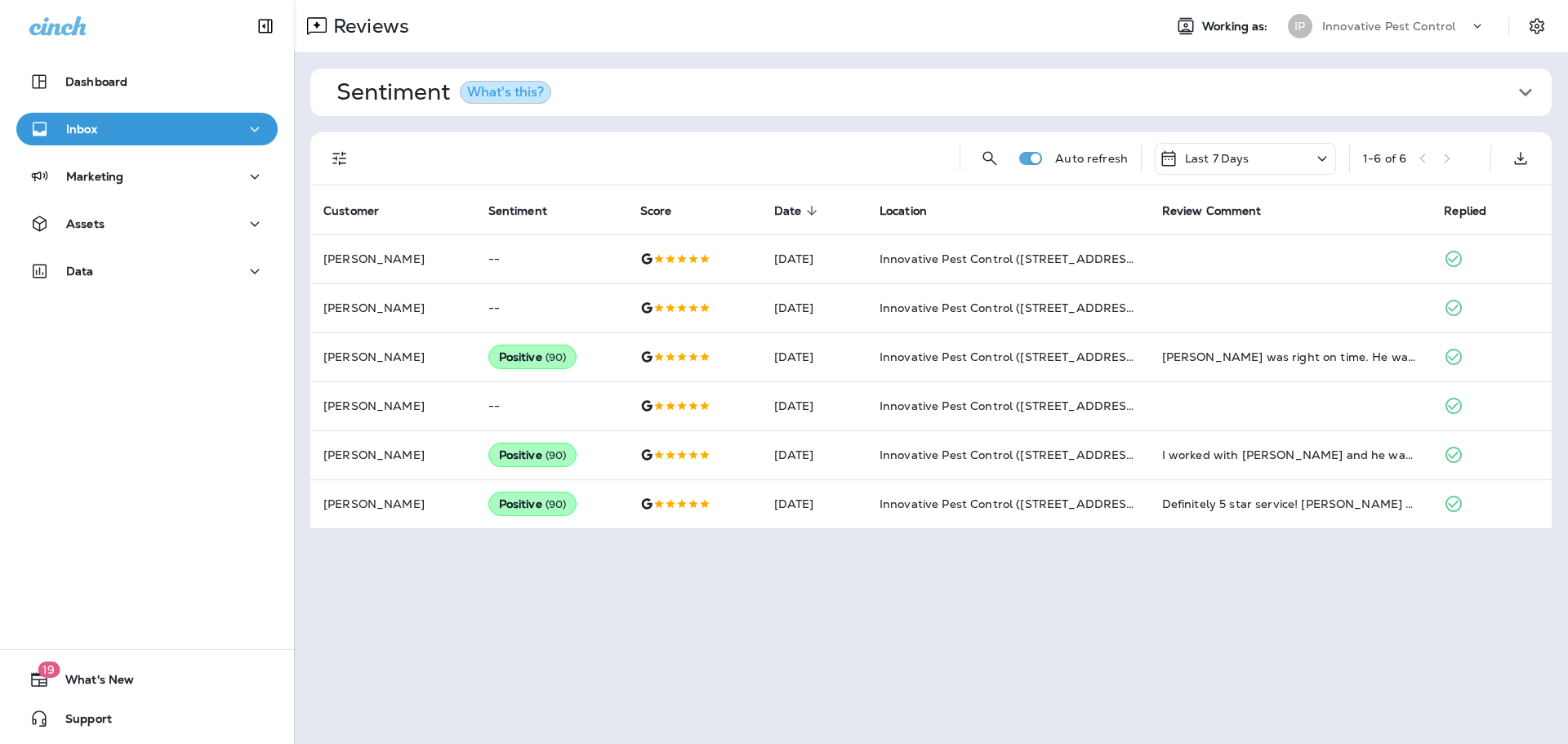
click at [1384, 26] on p "Innovative Pest Control" at bounding box center [1388, 26] width 133 height 13
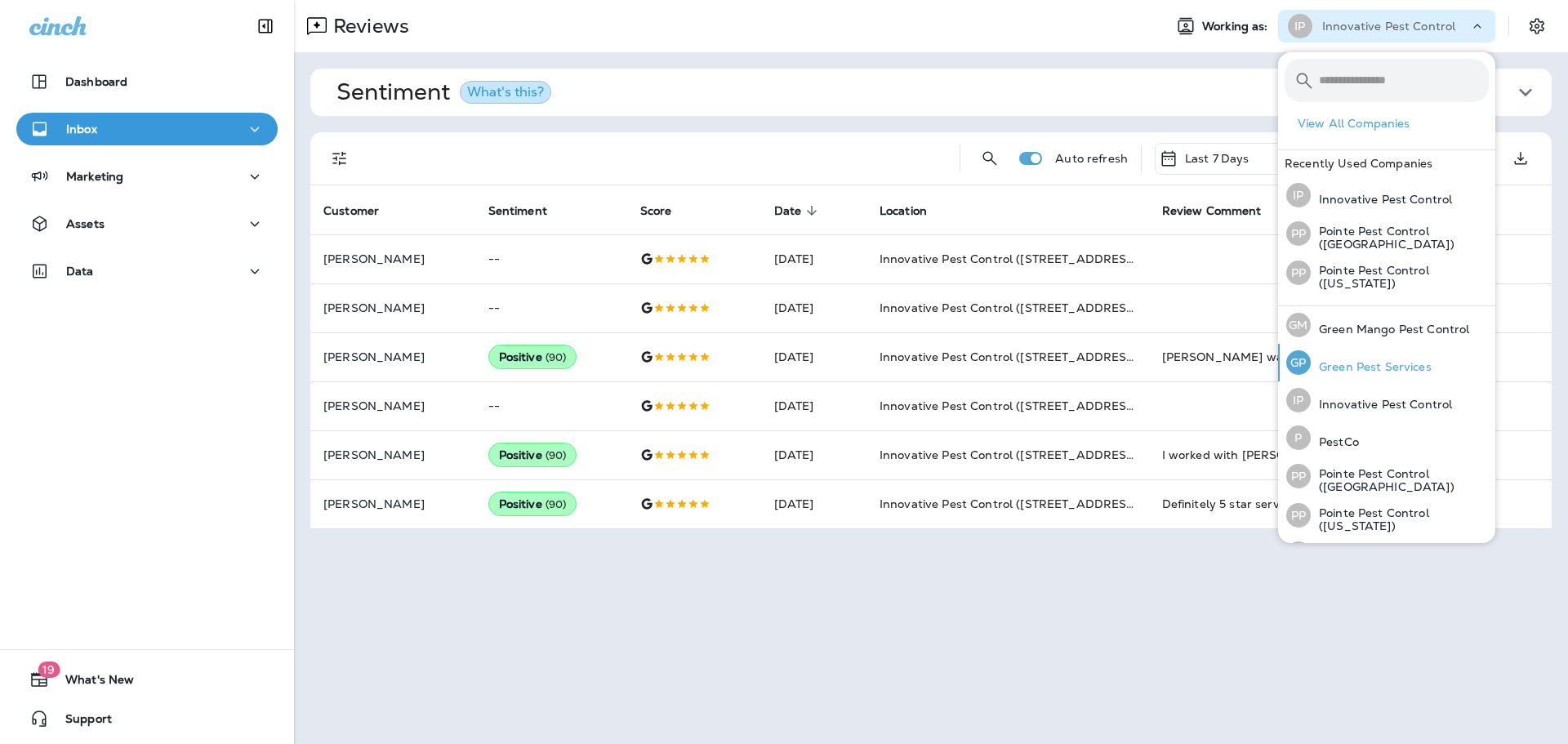
click at [1367, 362] on p "Green Pest Services" at bounding box center [1371, 367] width 120 height 13
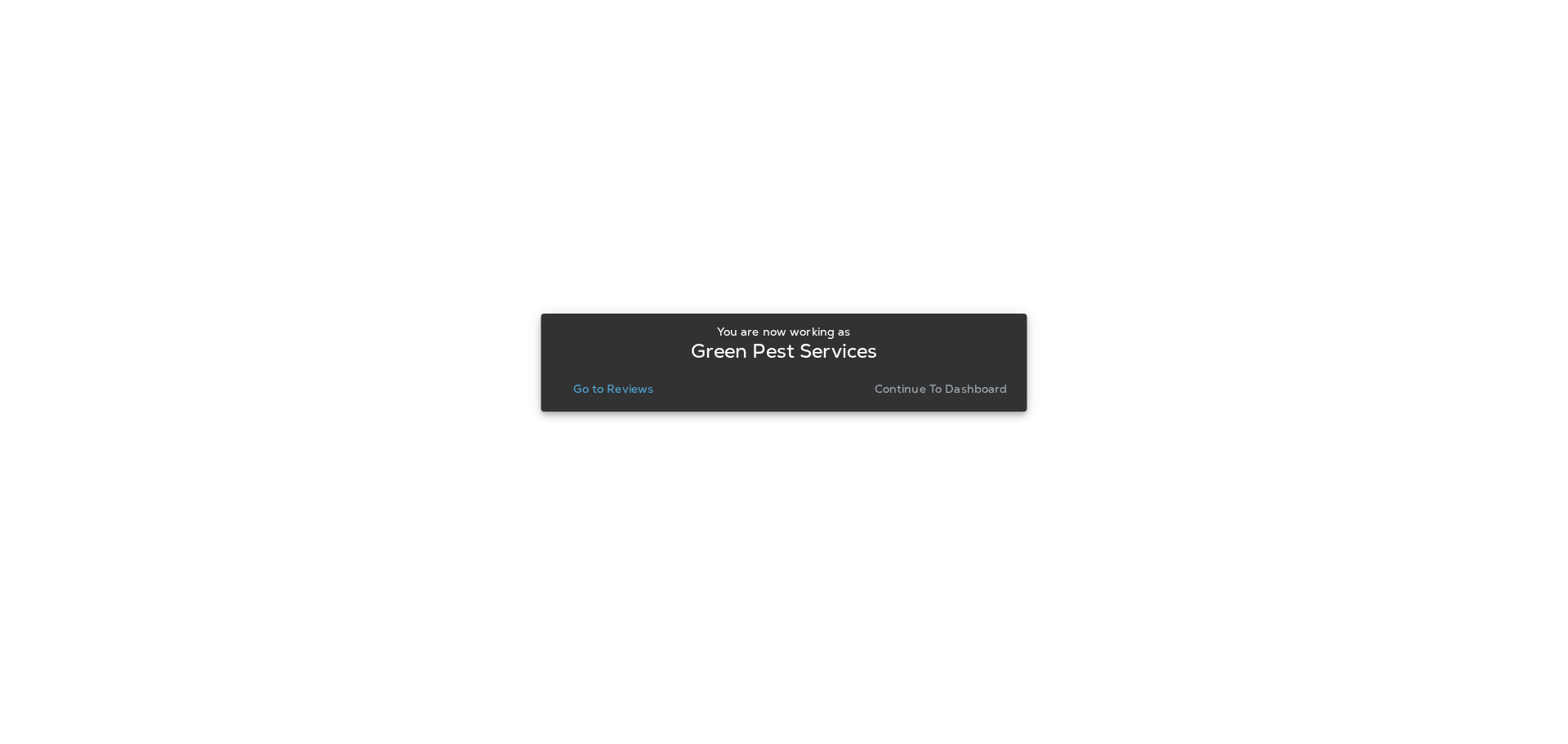
click at [600, 382] on p "Go to Reviews" at bounding box center [613, 388] width 80 height 13
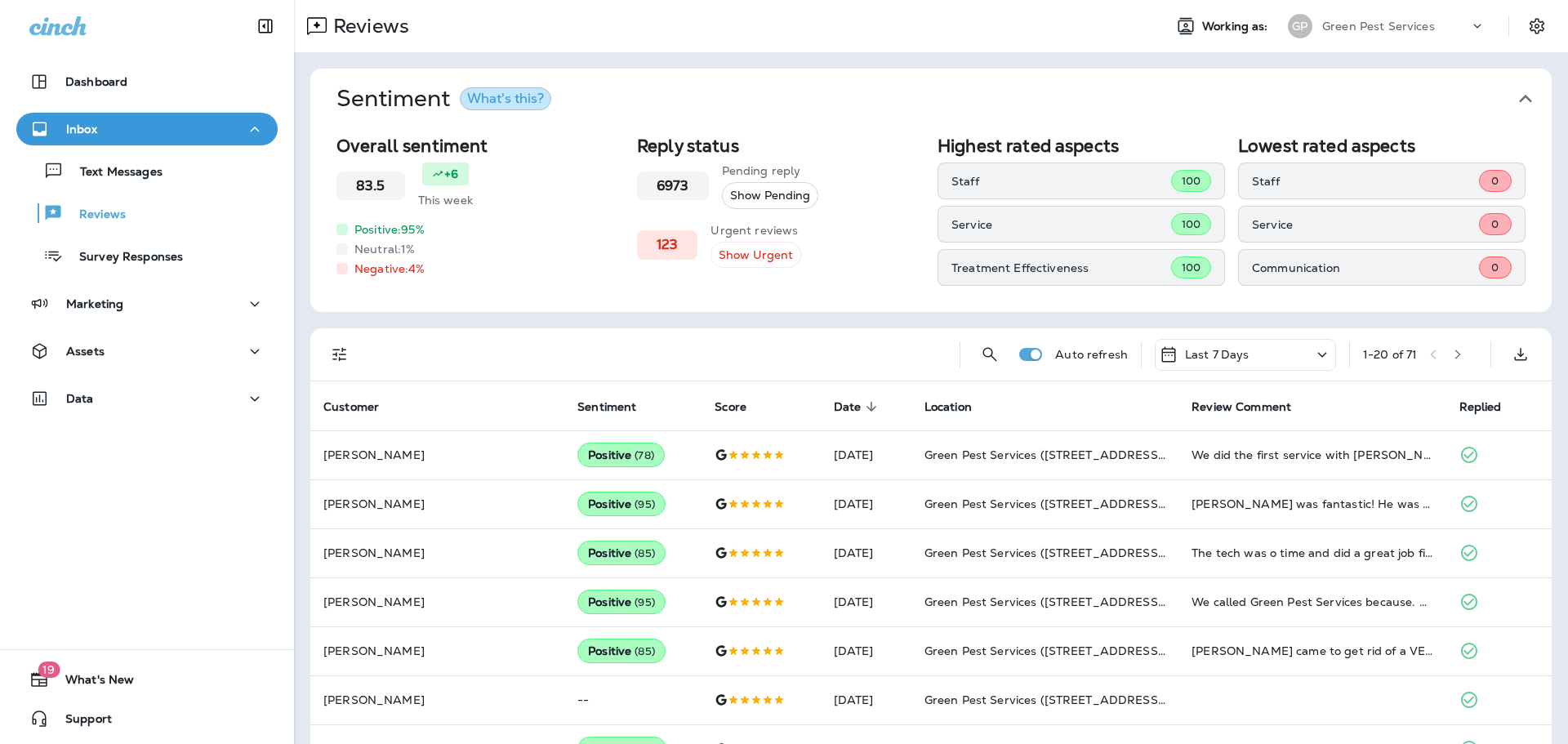
click at [1530, 96] on icon "button" at bounding box center [1525, 99] width 26 height 26
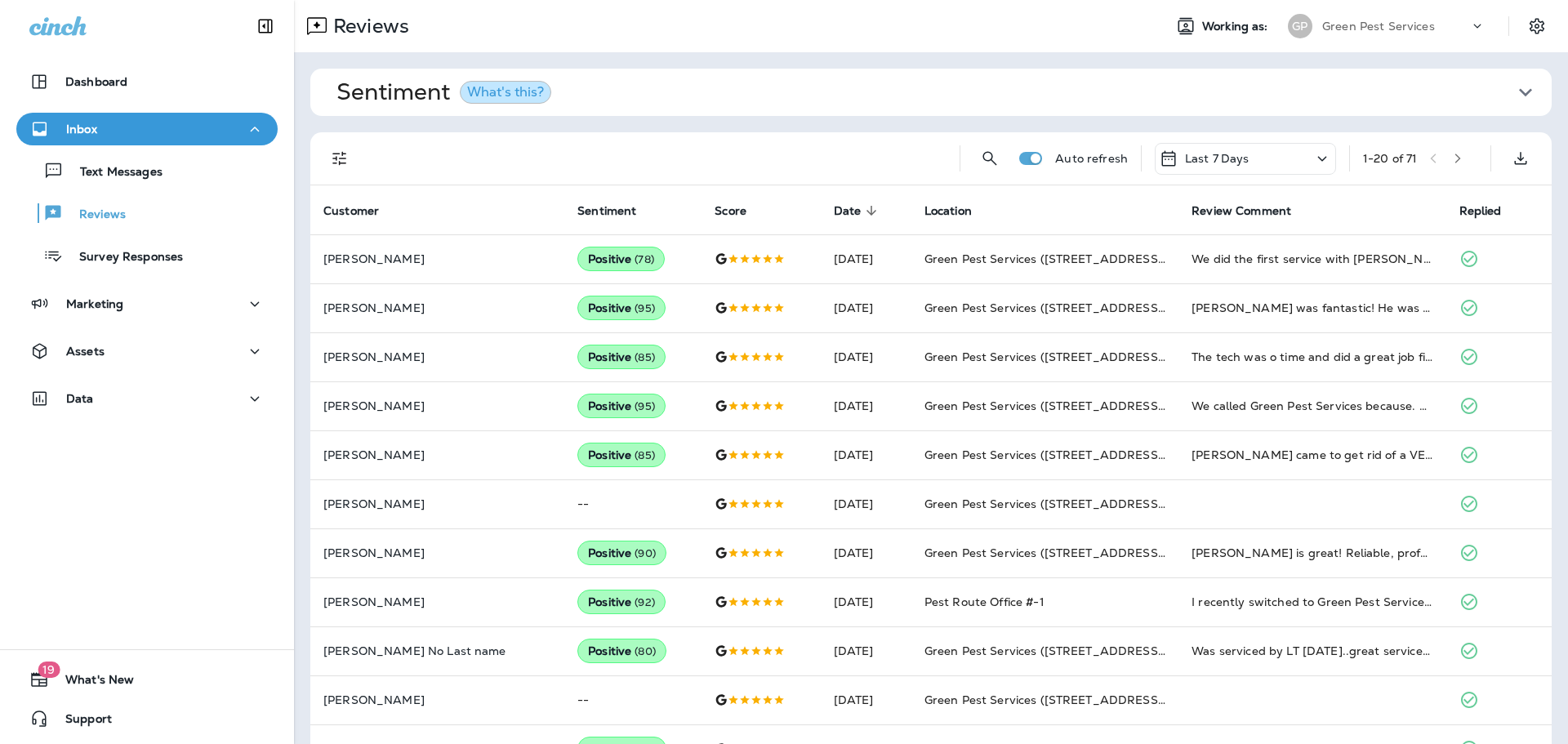
click at [1463, 161] on icon "button" at bounding box center [1457, 159] width 12 height 12
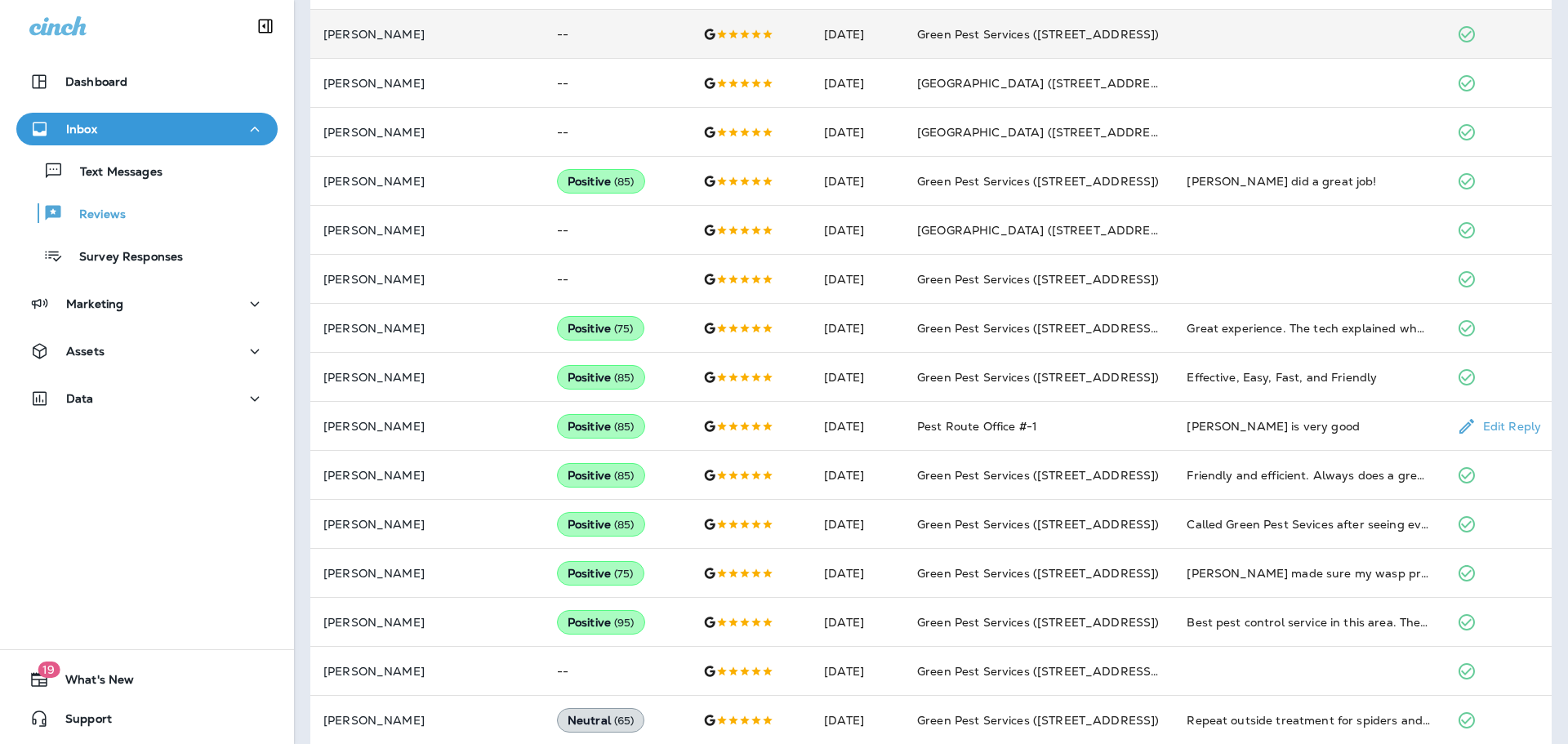
scroll to position [486, 0]
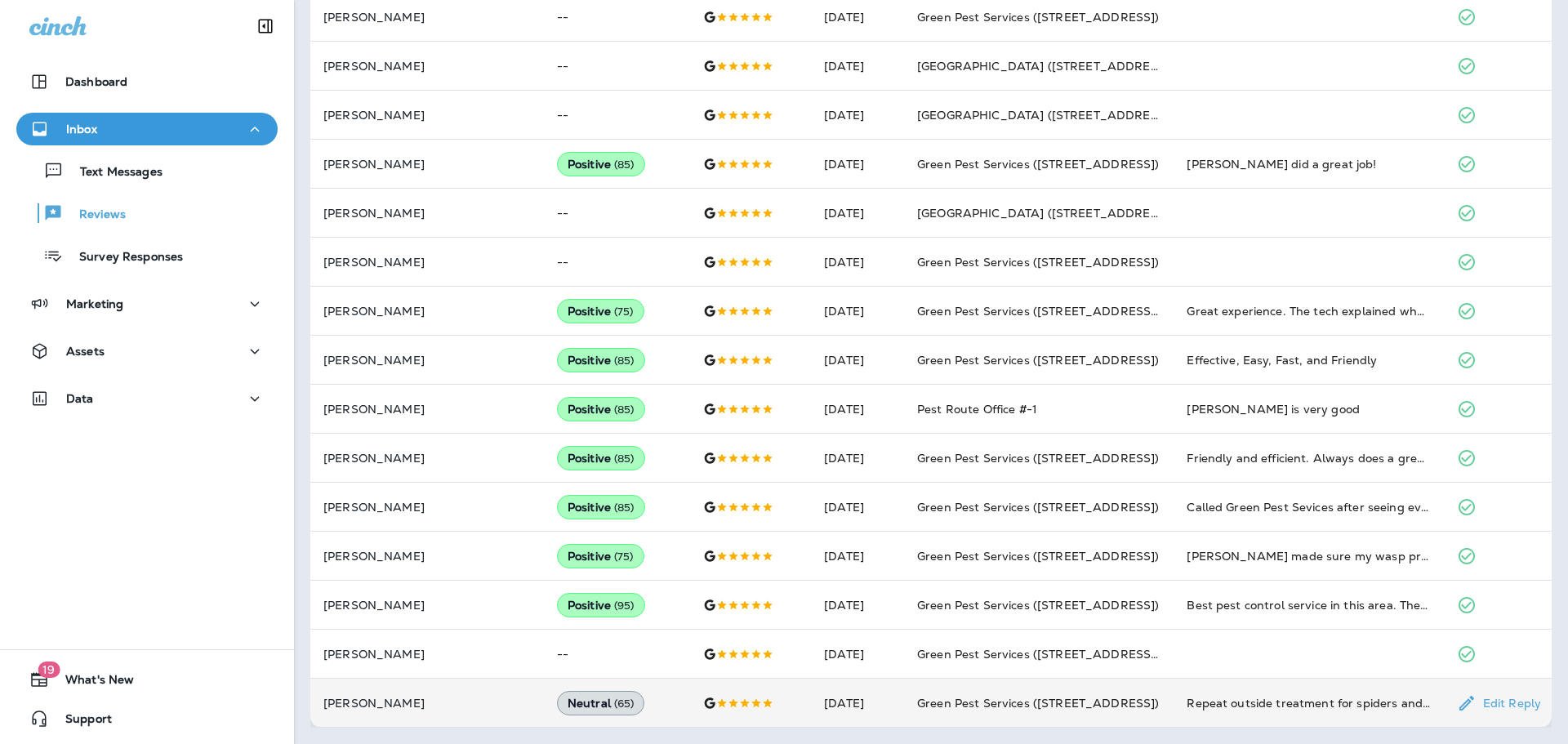
click at [1173, 692] on td "Repeat outside treatment for spiders and ants and crickets at the front of the …" at bounding box center [1307, 703] width 270 height 49
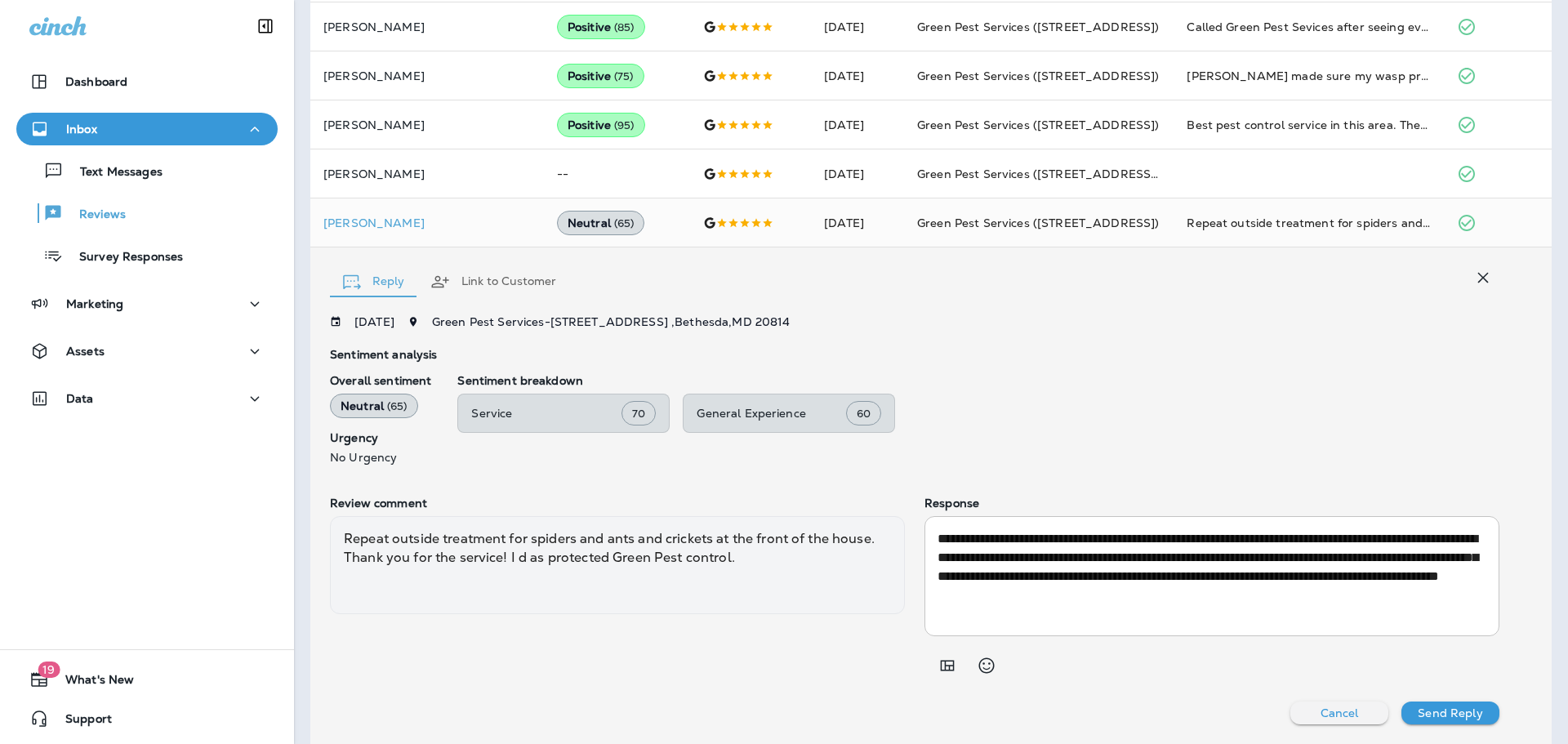
click at [1480, 286] on icon "button" at bounding box center [1483, 278] width 20 height 20
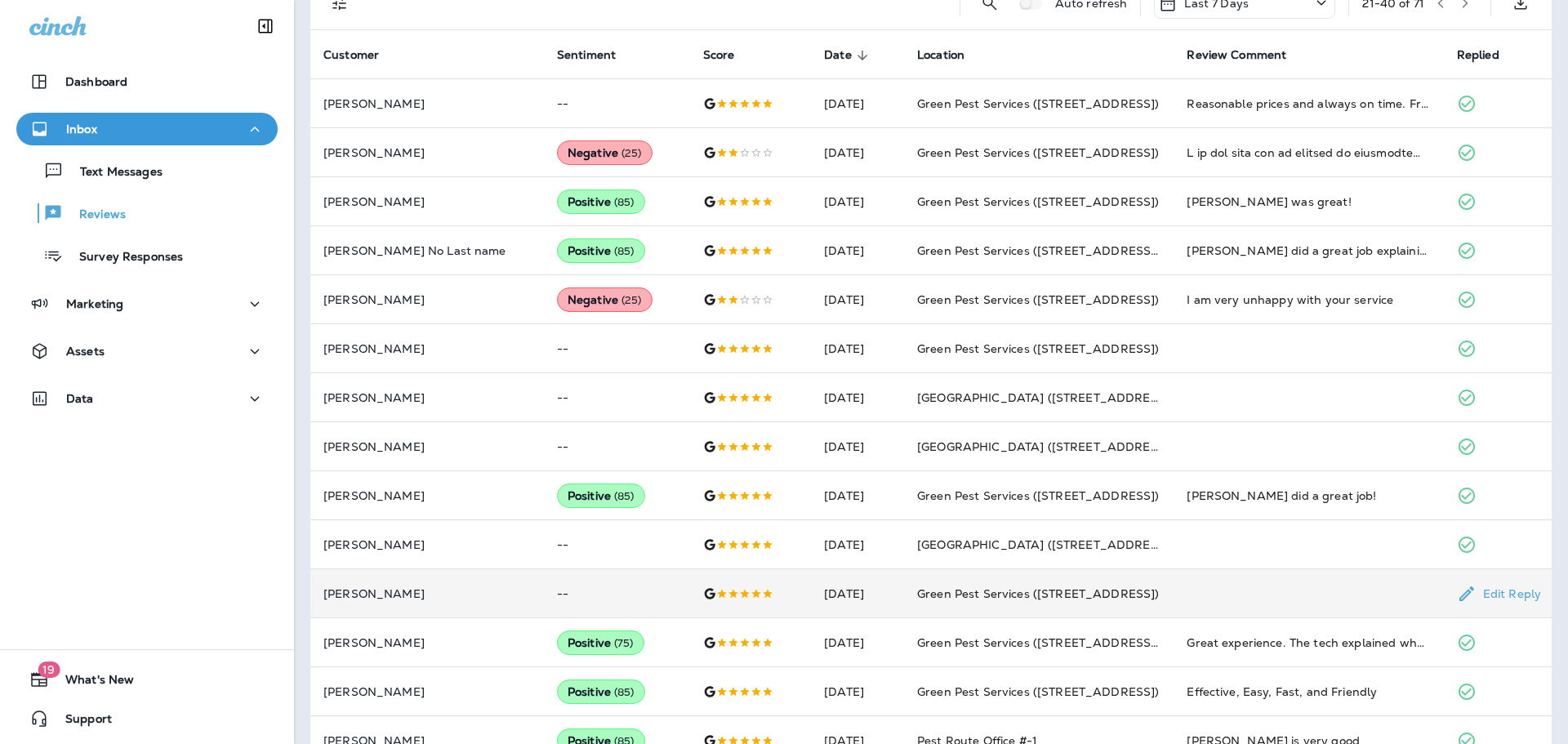
scroll to position [0, 0]
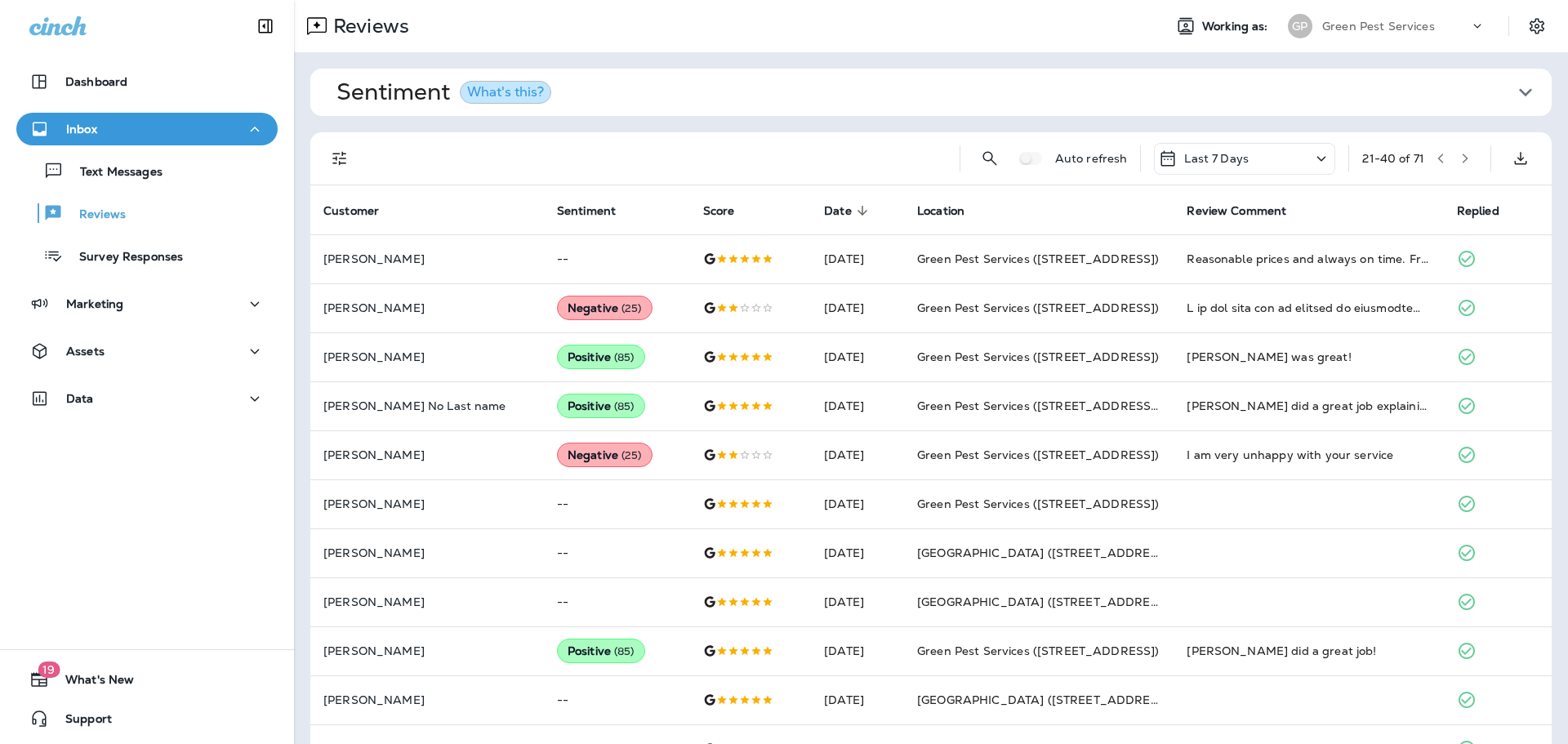
click at [1464, 160] on icon "button" at bounding box center [1465, 159] width 12 height 12
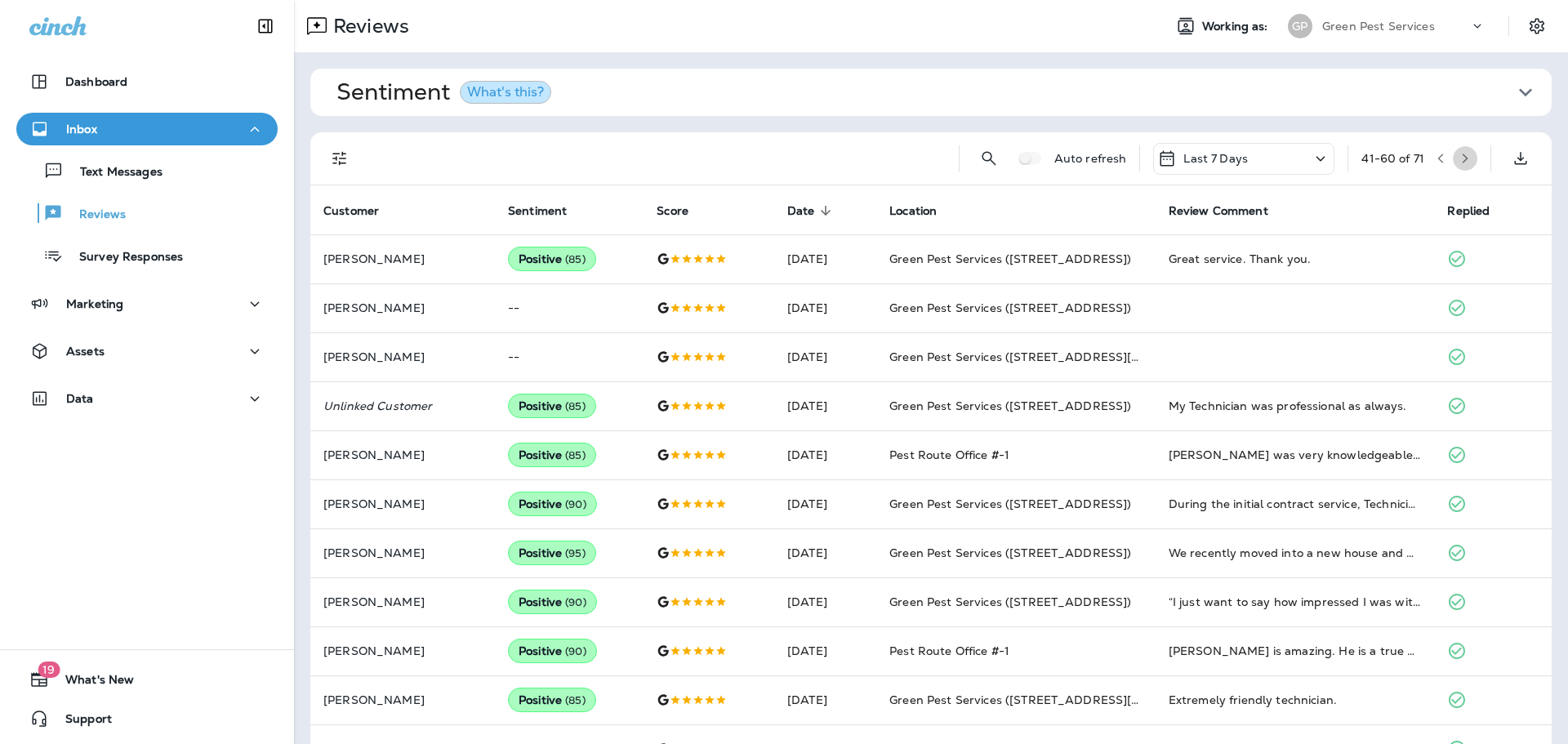
click at [1469, 158] on icon "button" at bounding box center [1465, 159] width 12 height 12
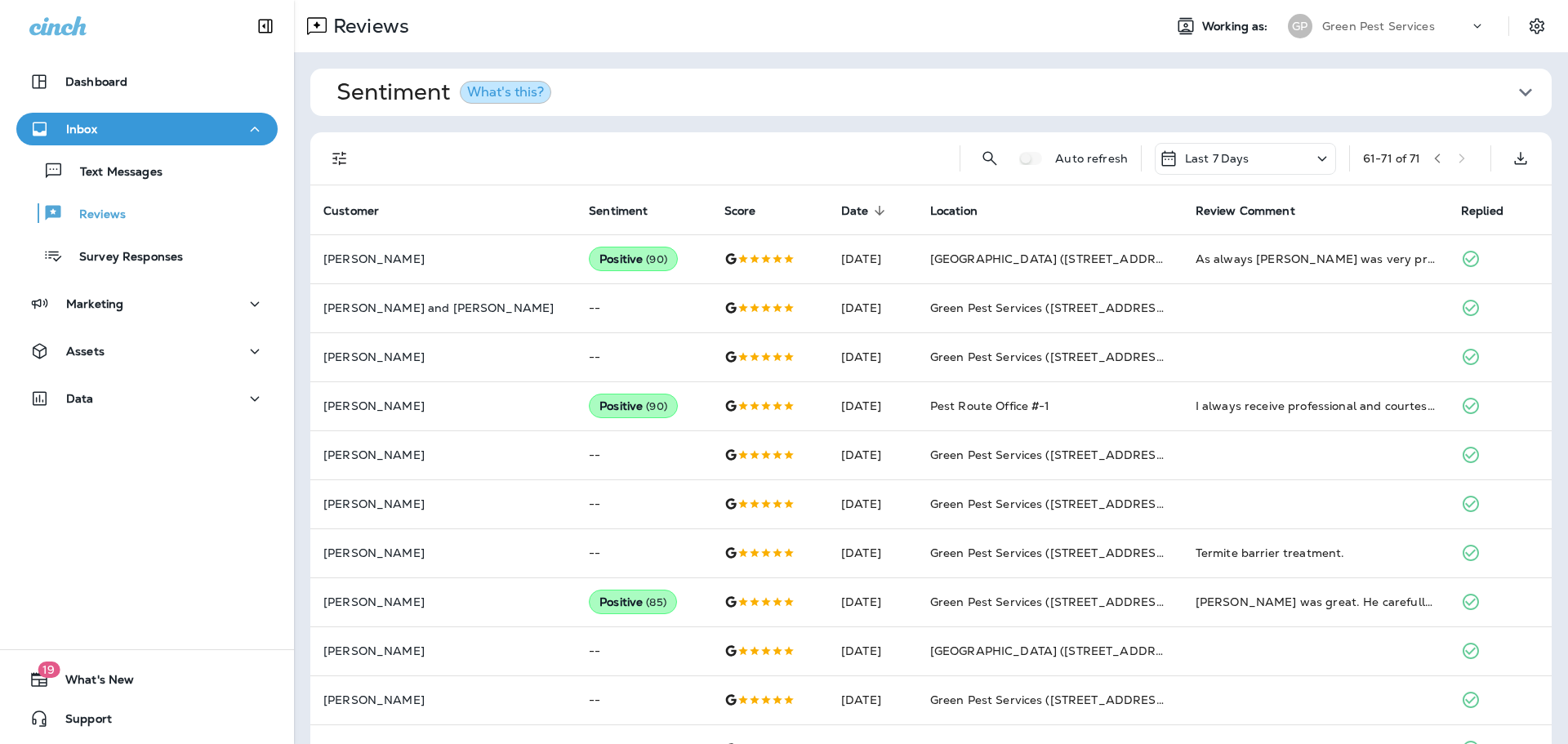
click at [1402, 21] on p "Green Pest Services" at bounding box center [1378, 26] width 113 height 13
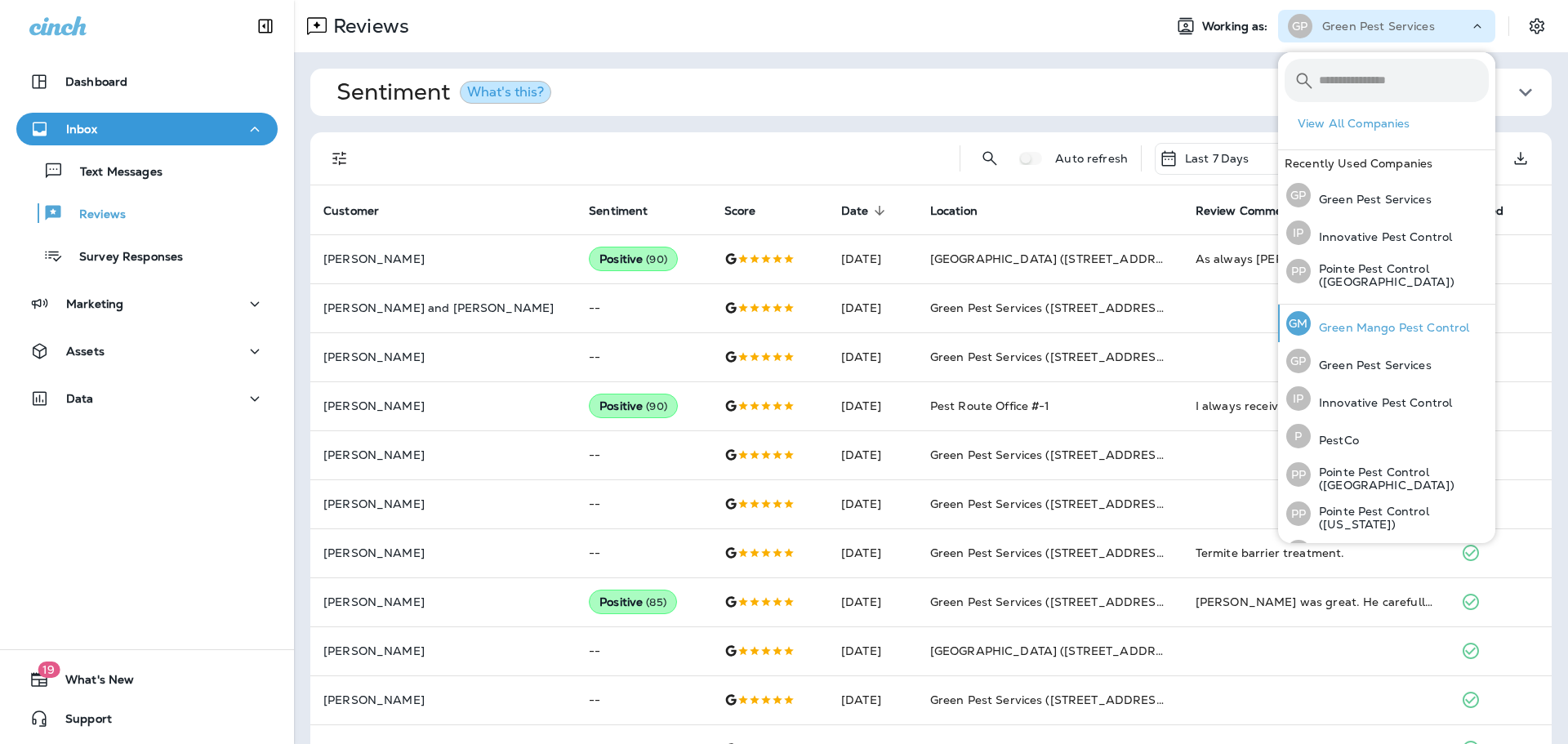
click at [1338, 321] on p "Green Mango Pest Control" at bounding box center [1389, 327] width 158 height 13
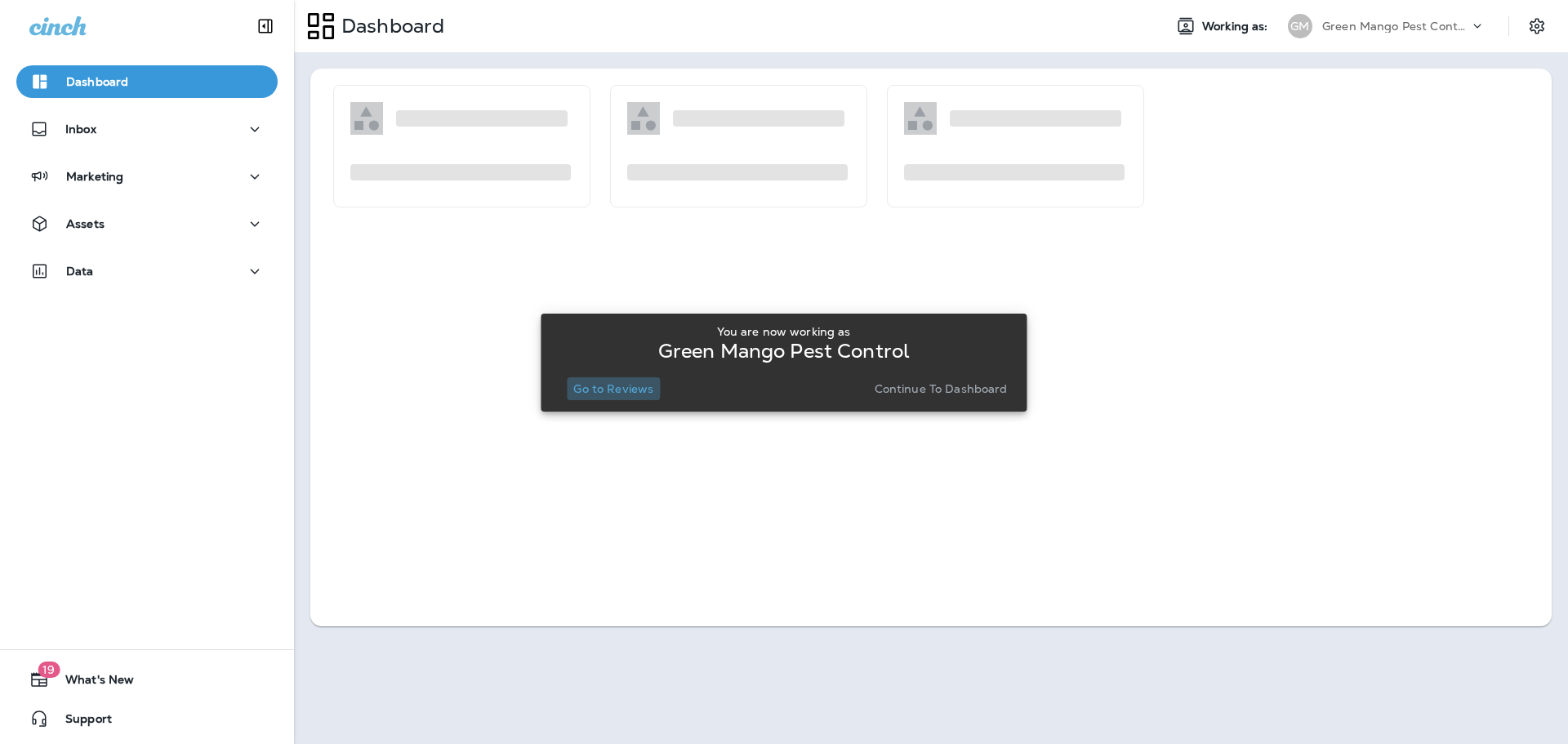
click at [611, 383] on p "Go to Reviews" at bounding box center [613, 388] width 80 height 13
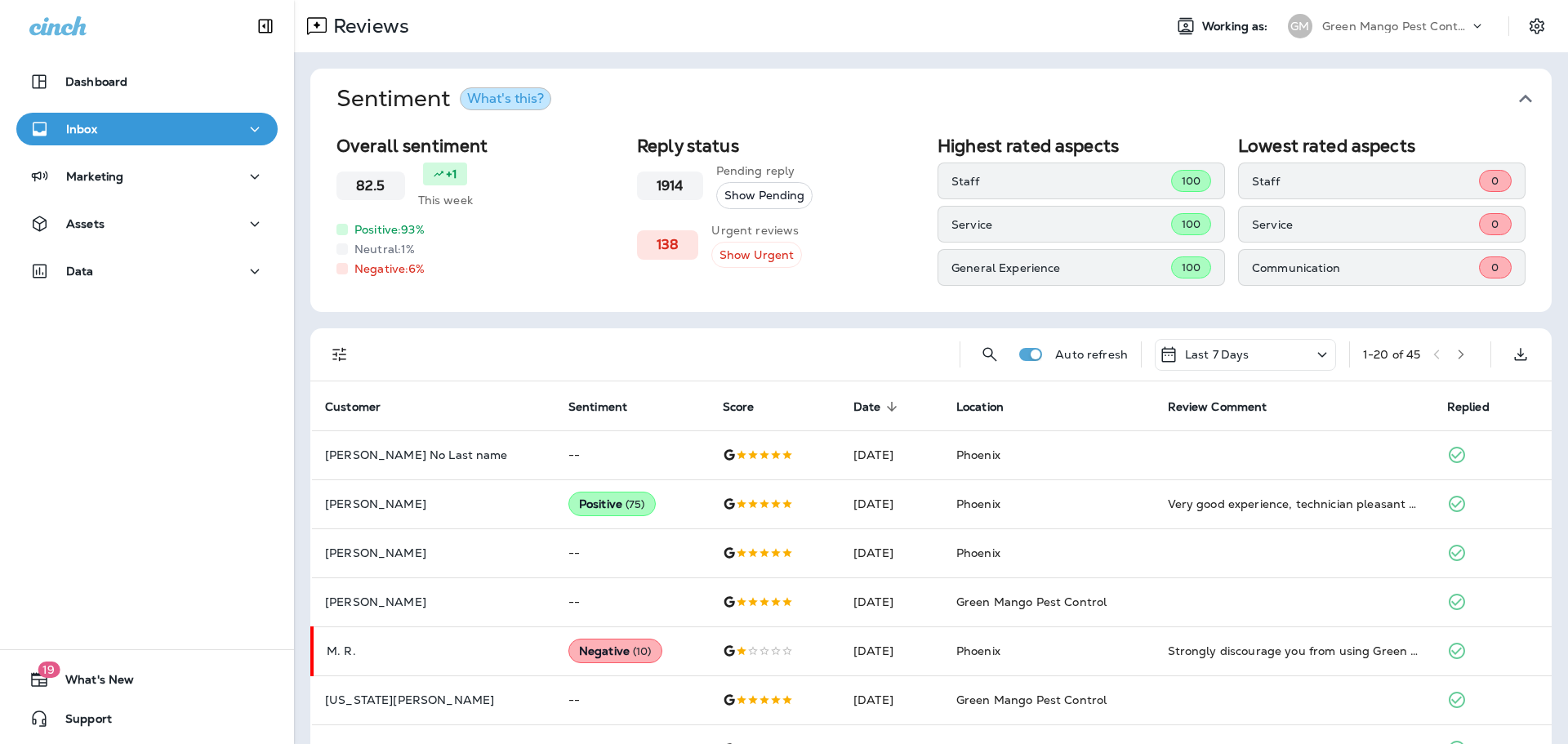
click at [1523, 95] on icon "button" at bounding box center [1525, 99] width 26 height 26
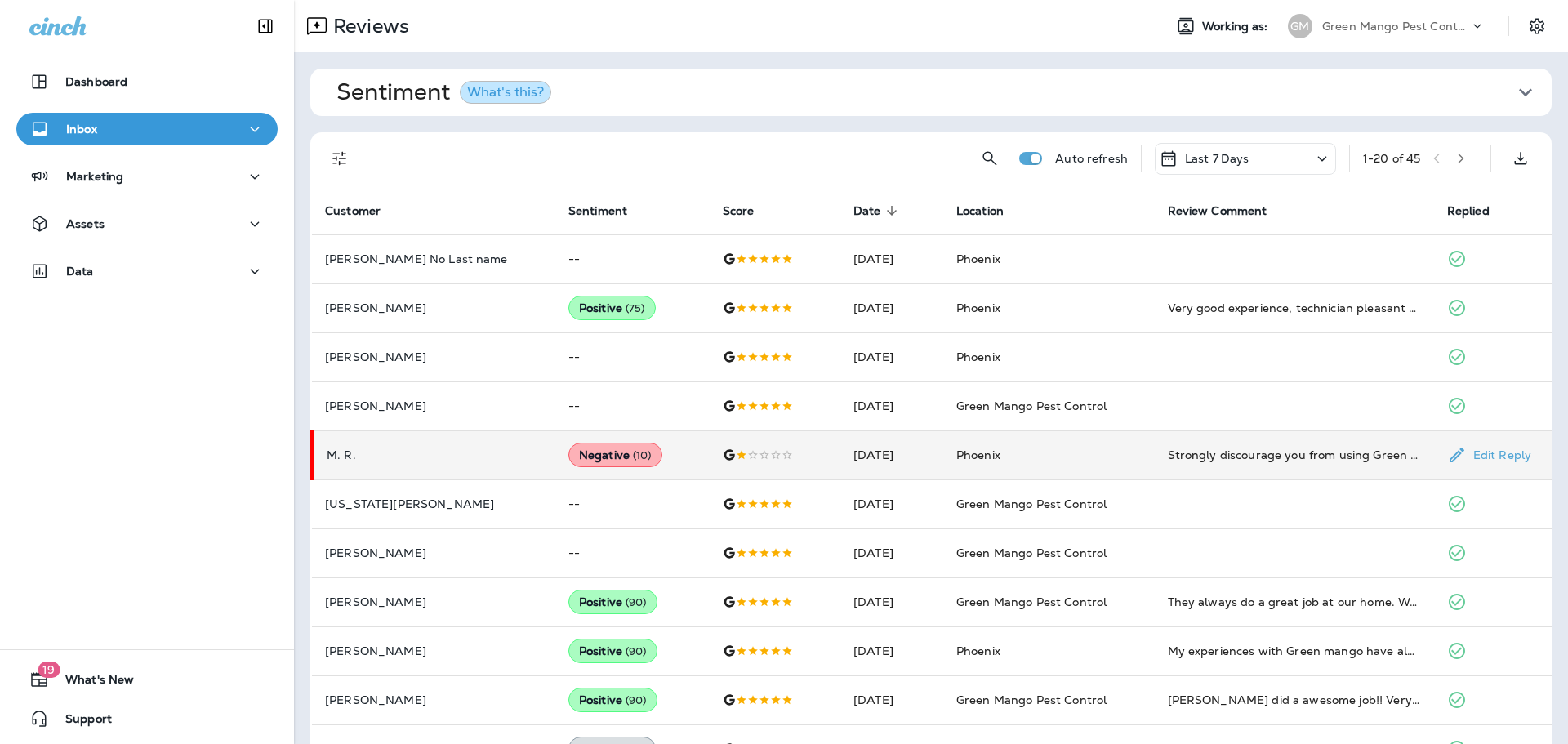
click at [842, 454] on td "[DATE]" at bounding box center [892, 455] width 103 height 49
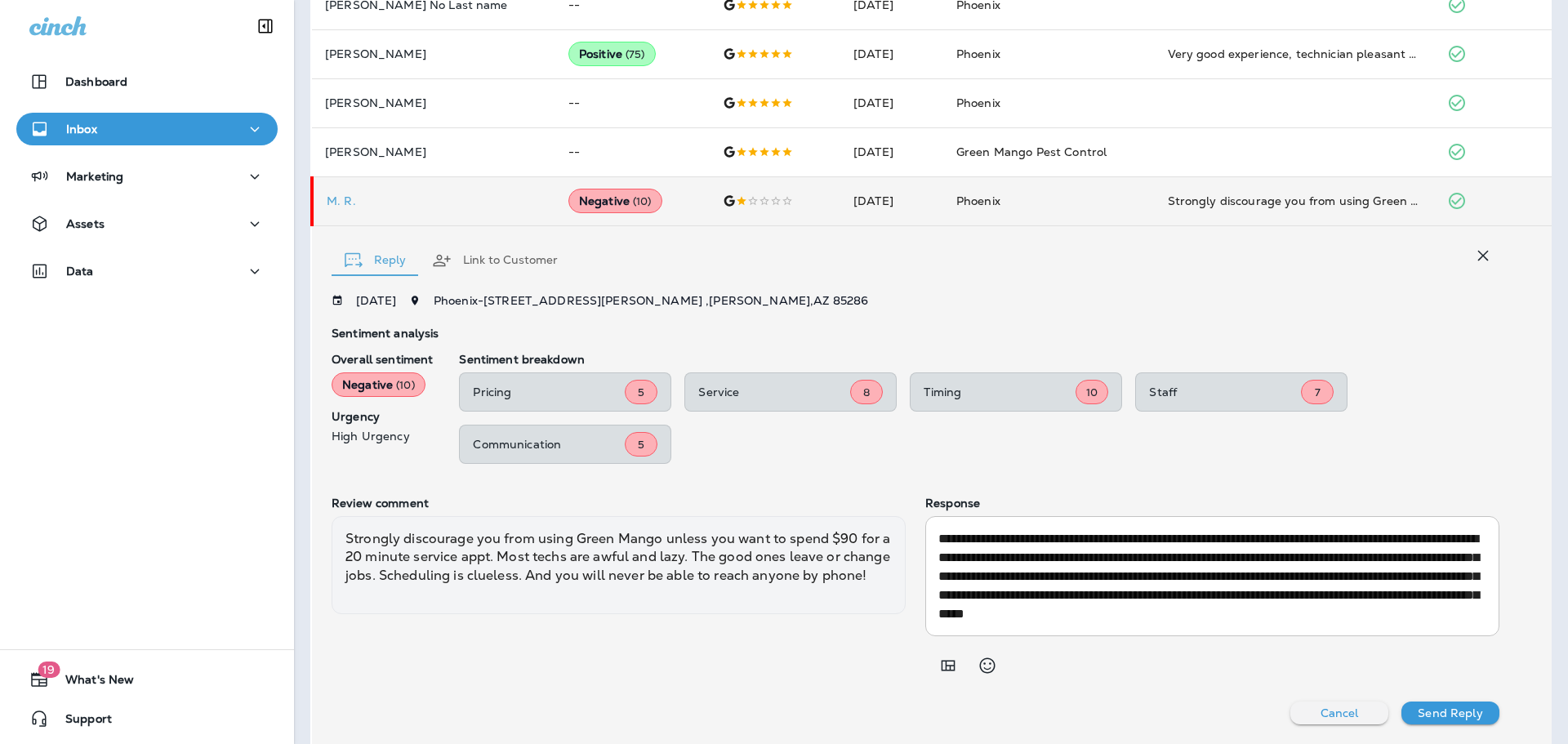
scroll to position [253, 0]
click at [1484, 251] on icon "button" at bounding box center [1483, 256] width 20 height 20
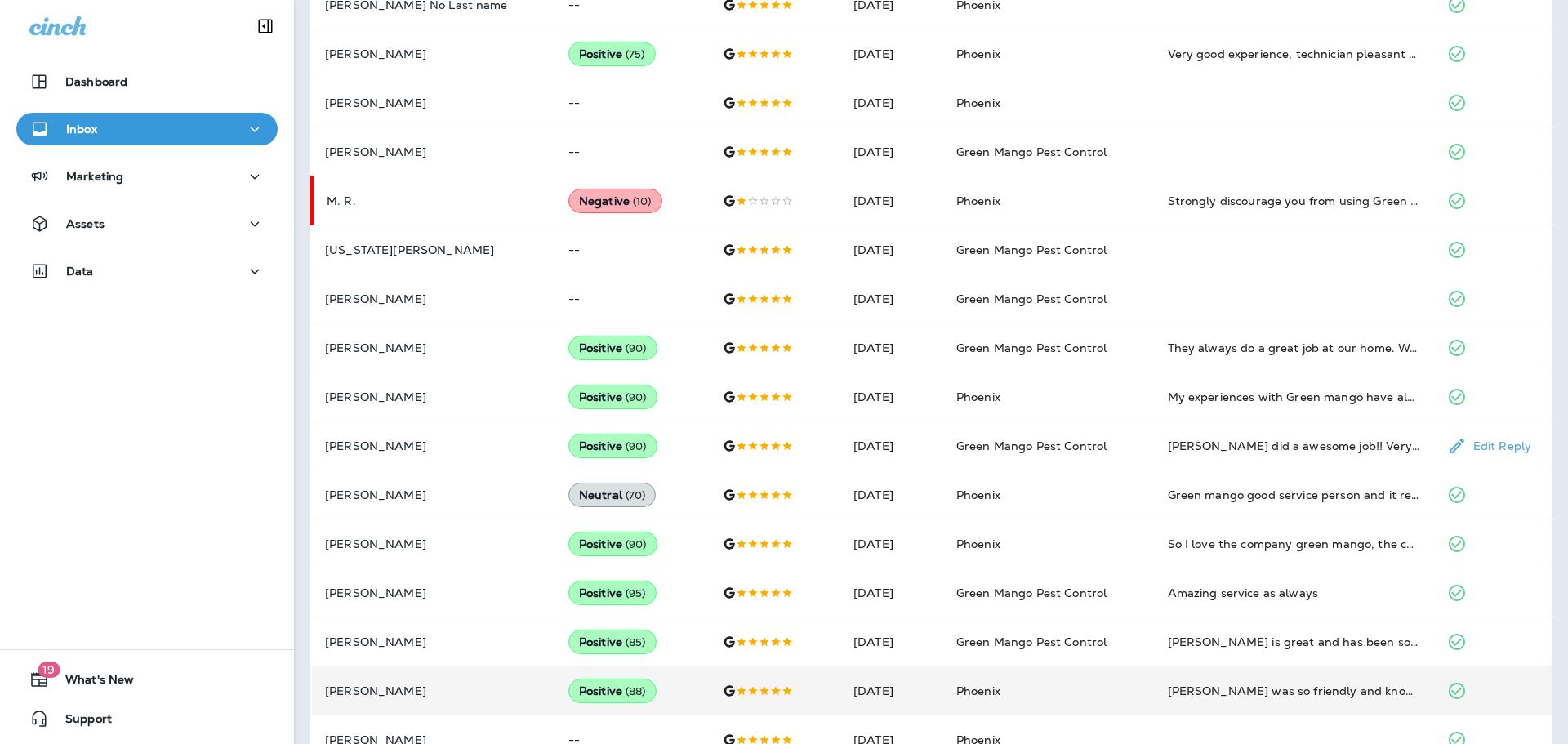
scroll to position [486, 0]
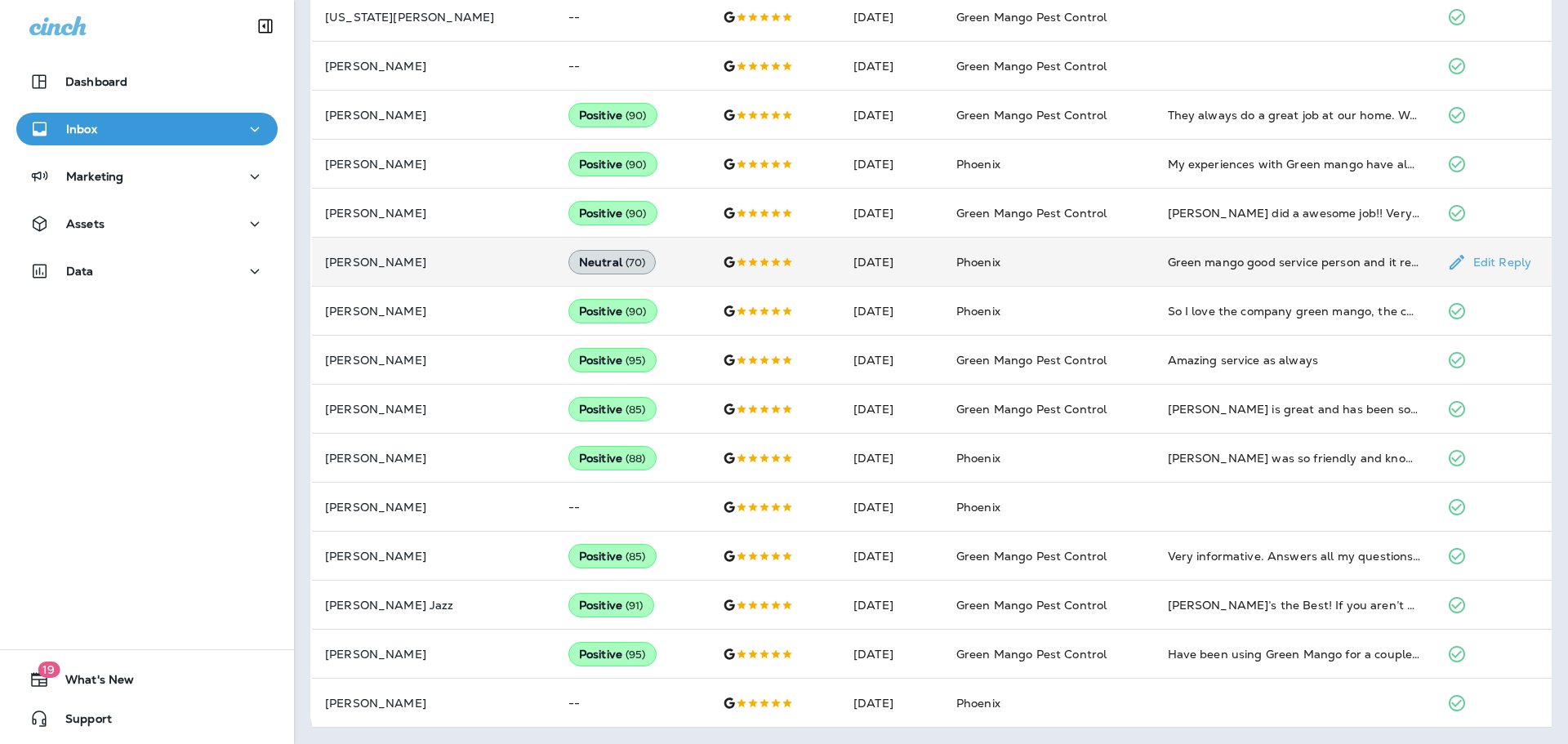
click at [1112, 264] on td "Phoenix" at bounding box center [1049, 263] width 211 height 49
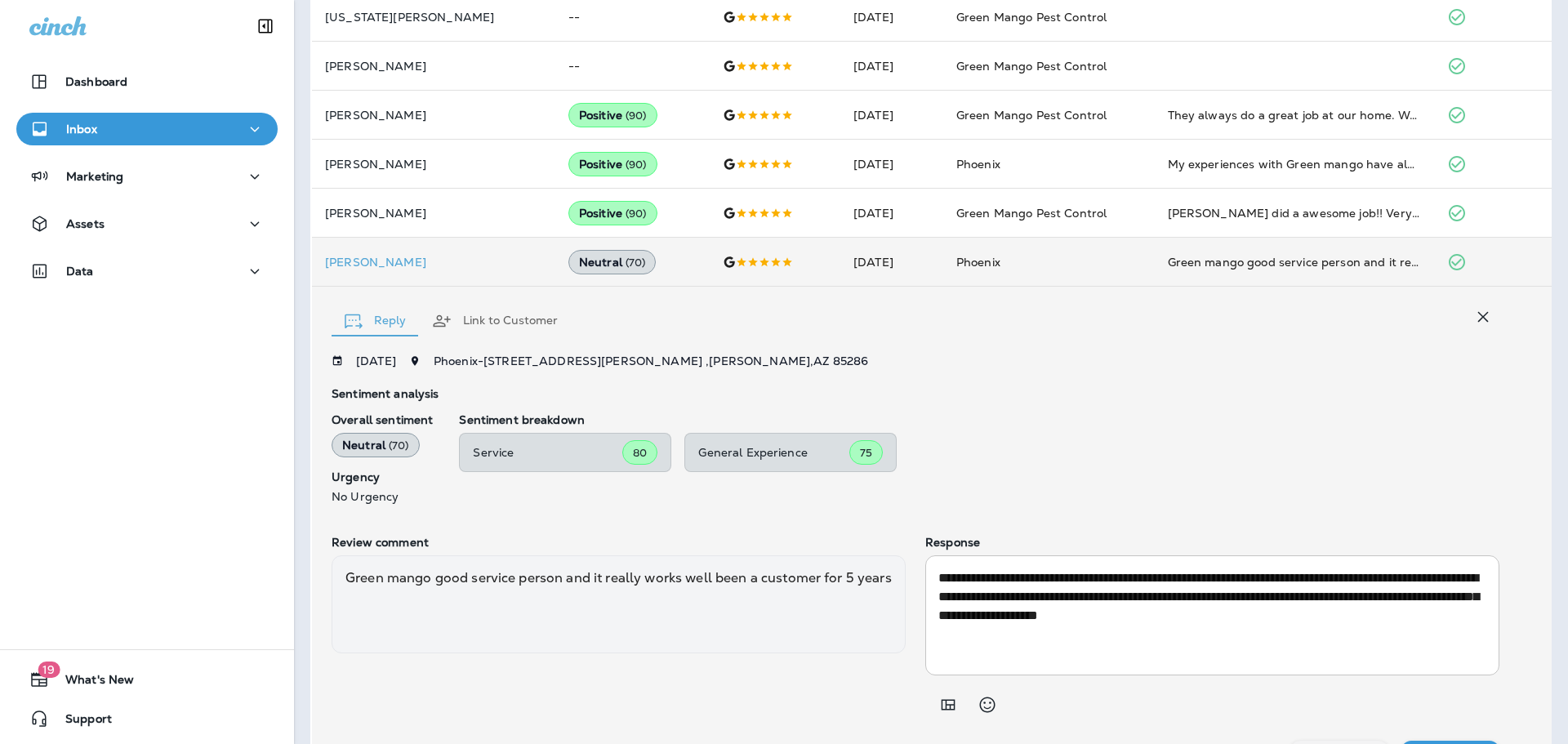
scroll to position [526, 0]
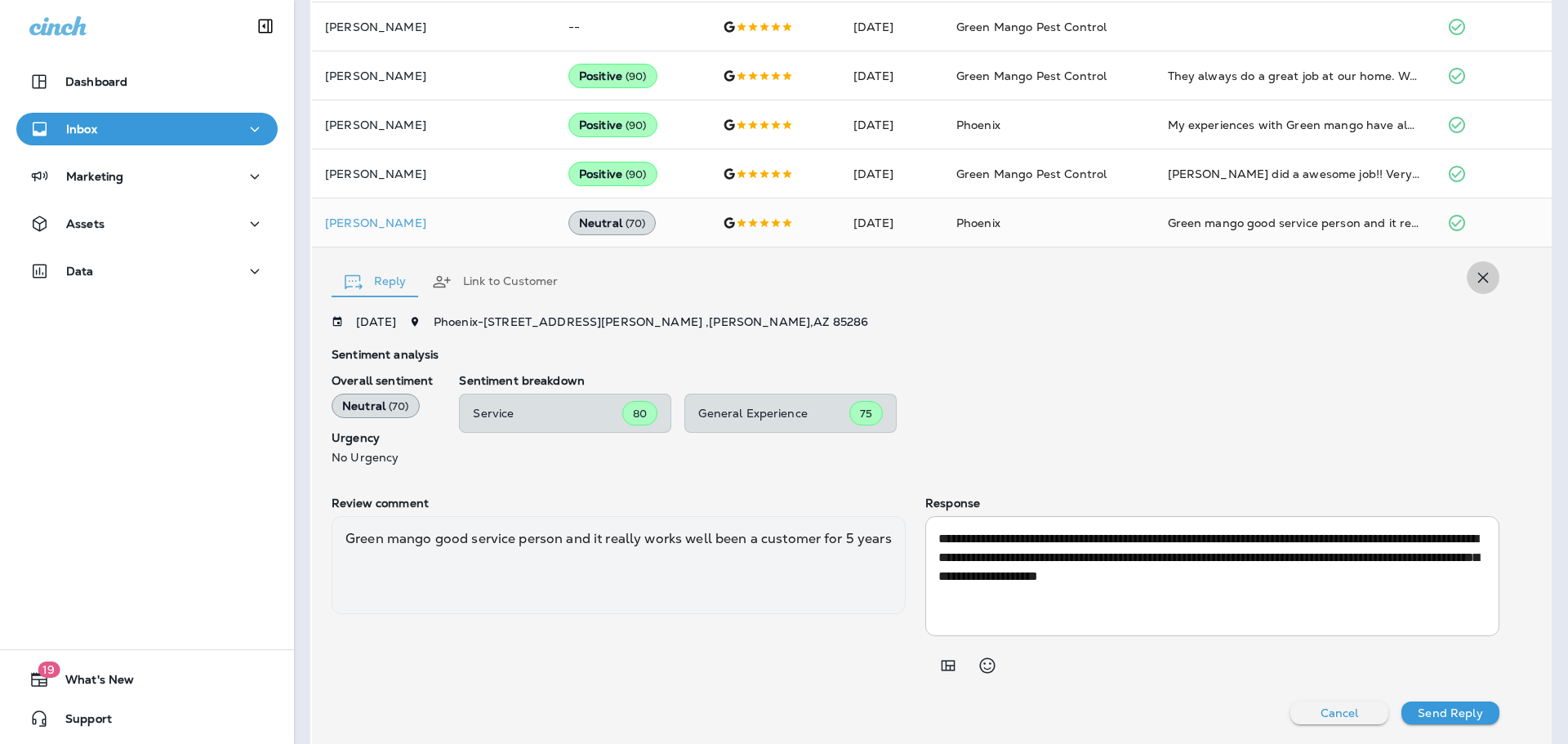
click at [1481, 274] on icon "button" at bounding box center [1483, 278] width 20 height 20
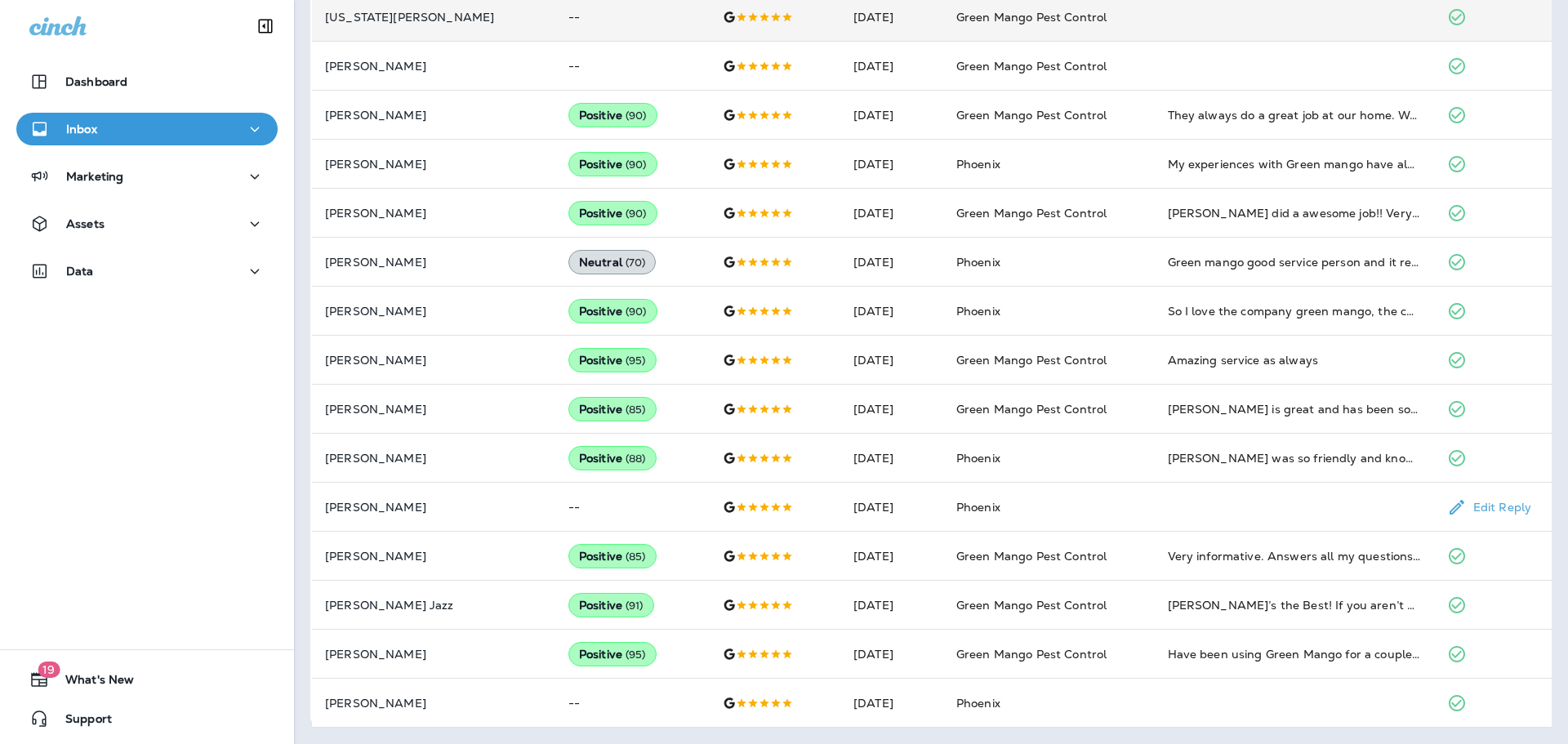
scroll to position [0, 0]
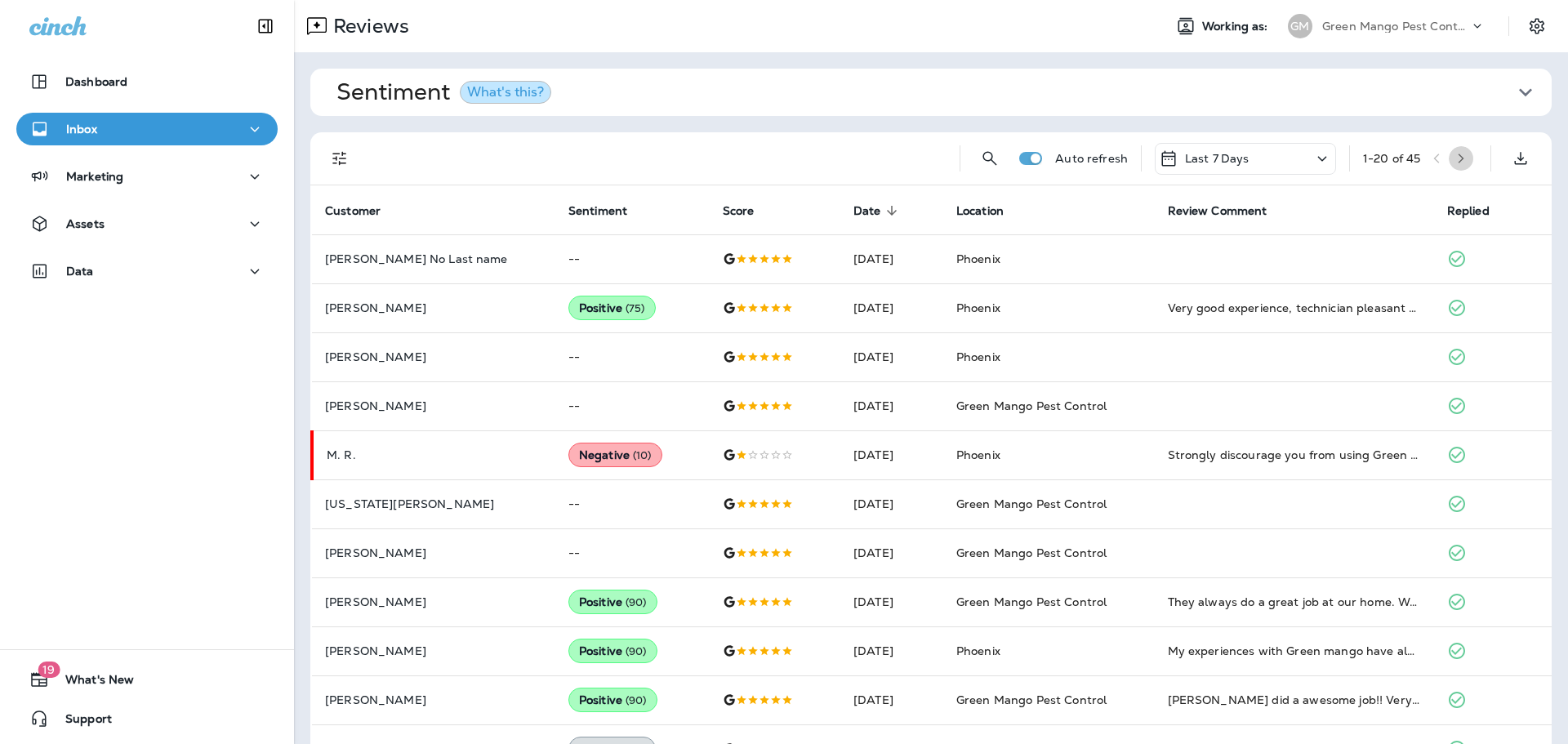
click at [1466, 153] on icon "button" at bounding box center [1461, 159] width 12 height 12
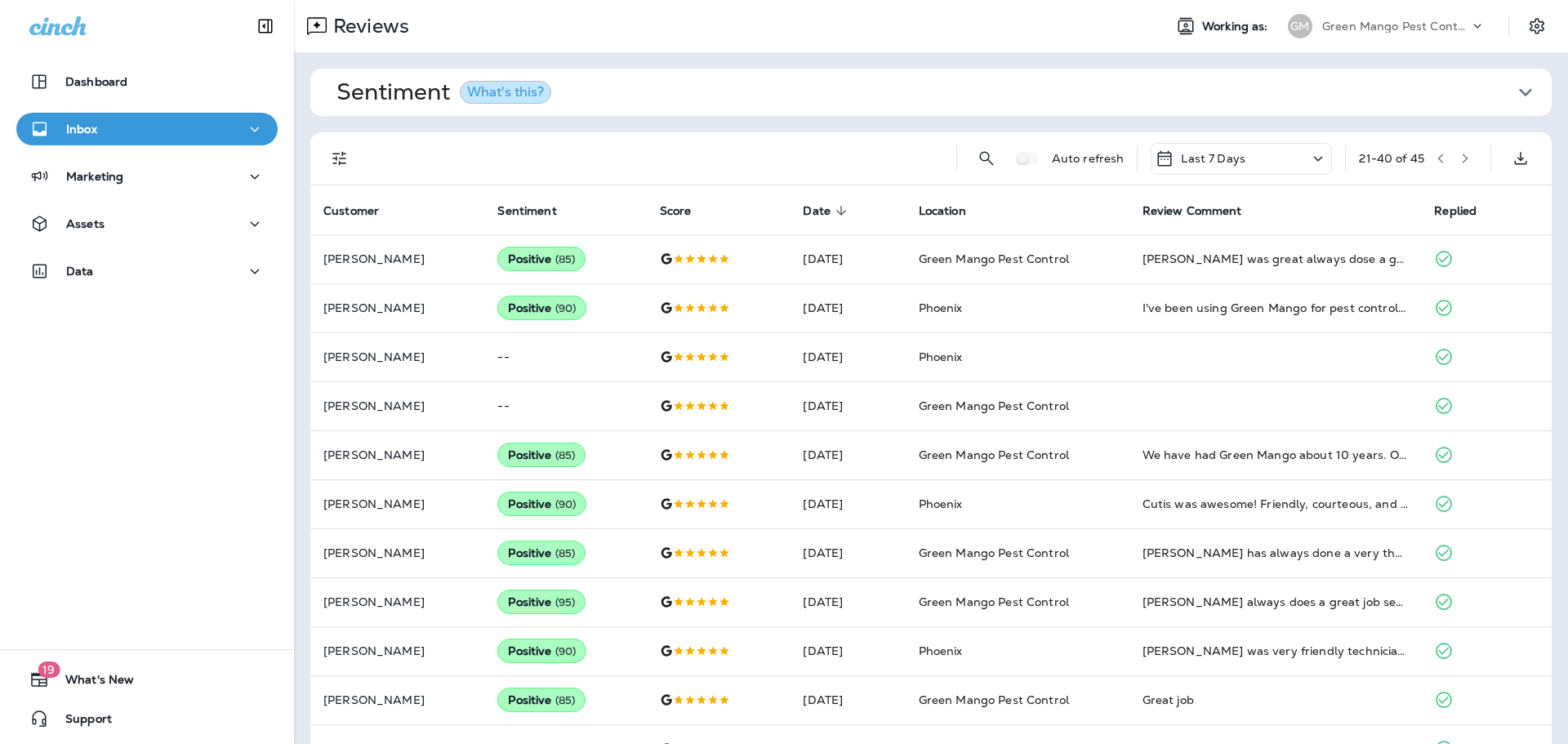
click at [1460, 153] on icon "button" at bounding box center [1465, 159] width 12 height 12
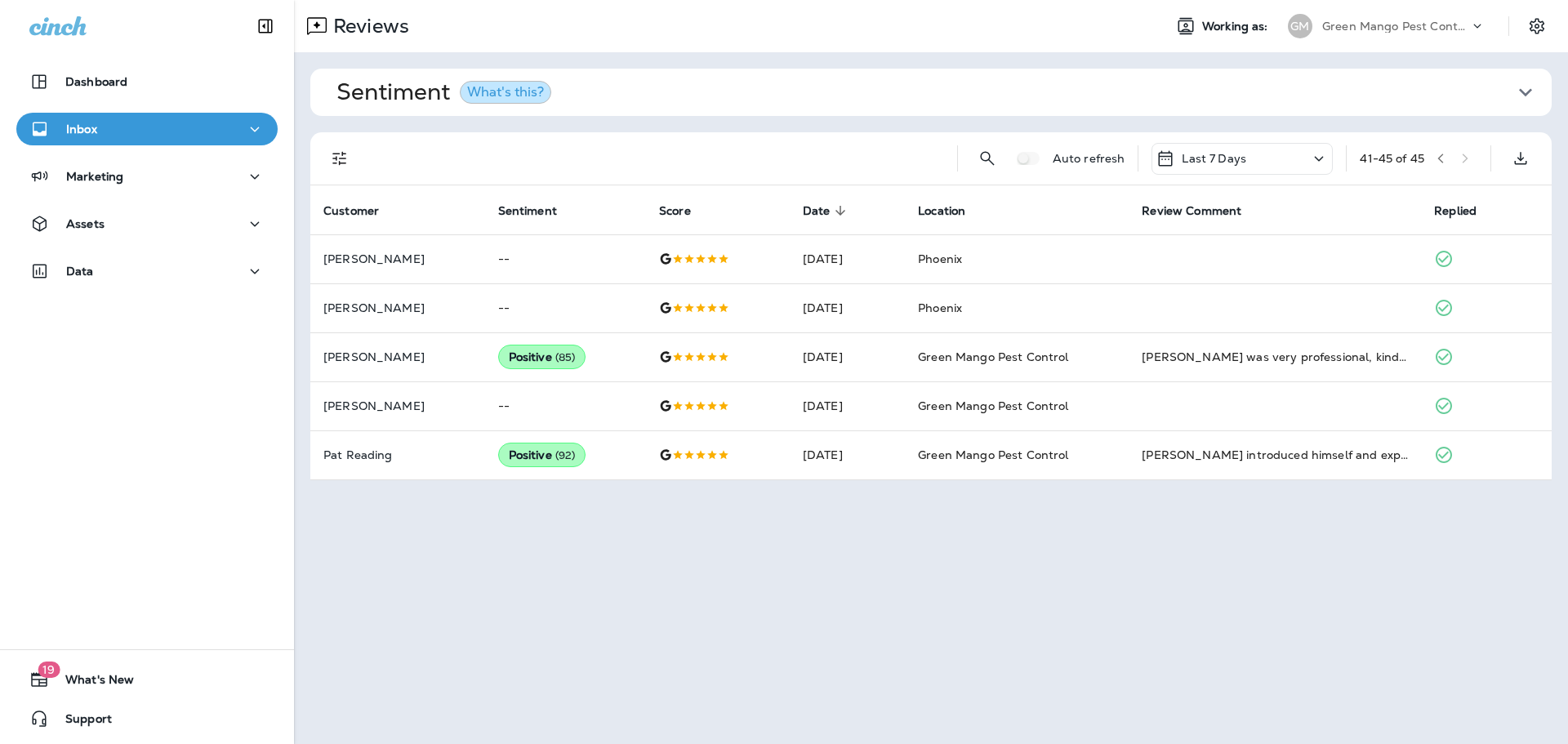
drag, startPoint x: 1400, startPoint y: 21, endPoint x: 1398, endPoint y: 35, distance: 14.1
click at [1400, 21] on p "Green Mango Pest Control" at bounding box center [1395, 26] width 147 height 13
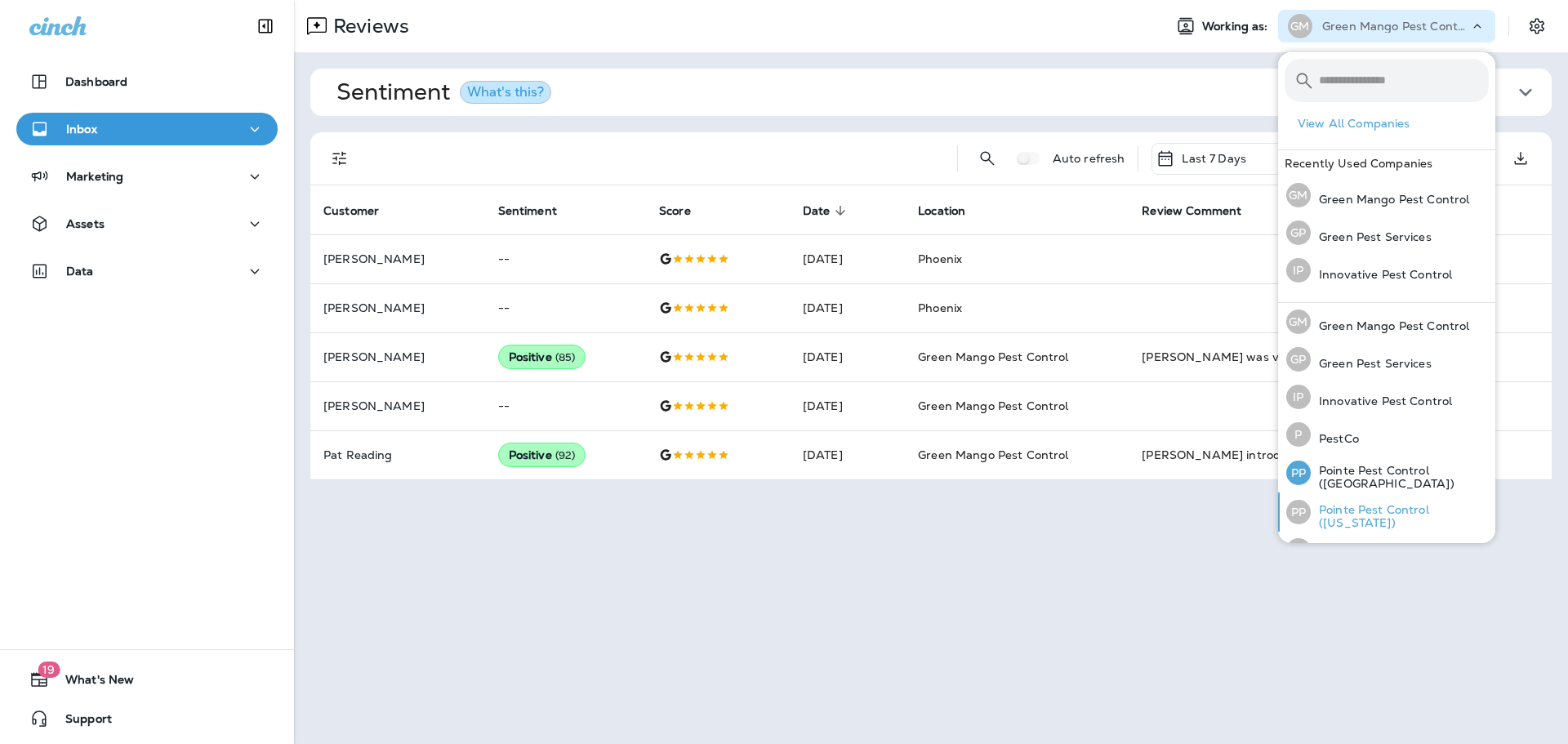
scroll to position [67, 0]
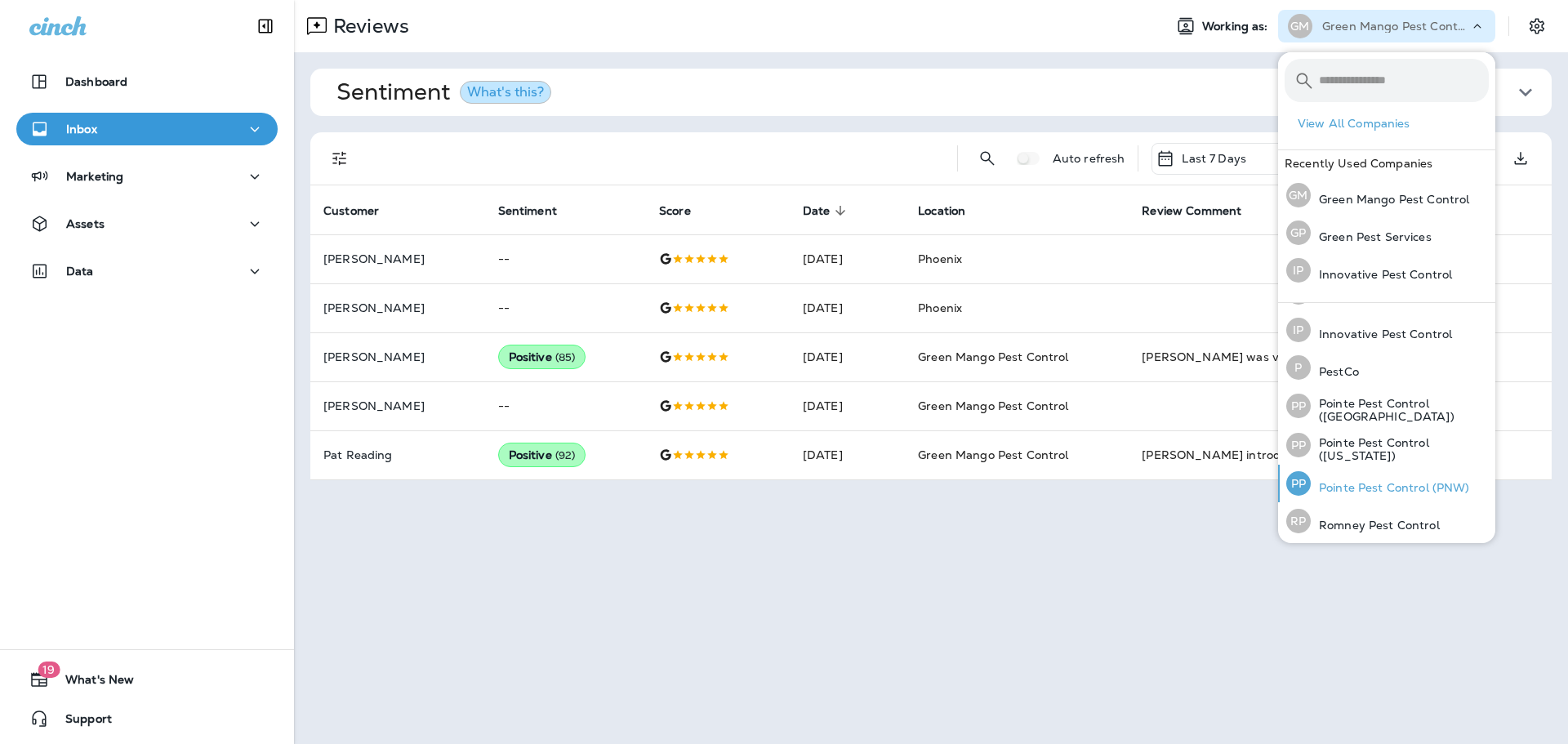
click at [1399, 485] on p "Pointe Pest Control (PNW)" at bounding box center [1389, 487] width 159 height 13
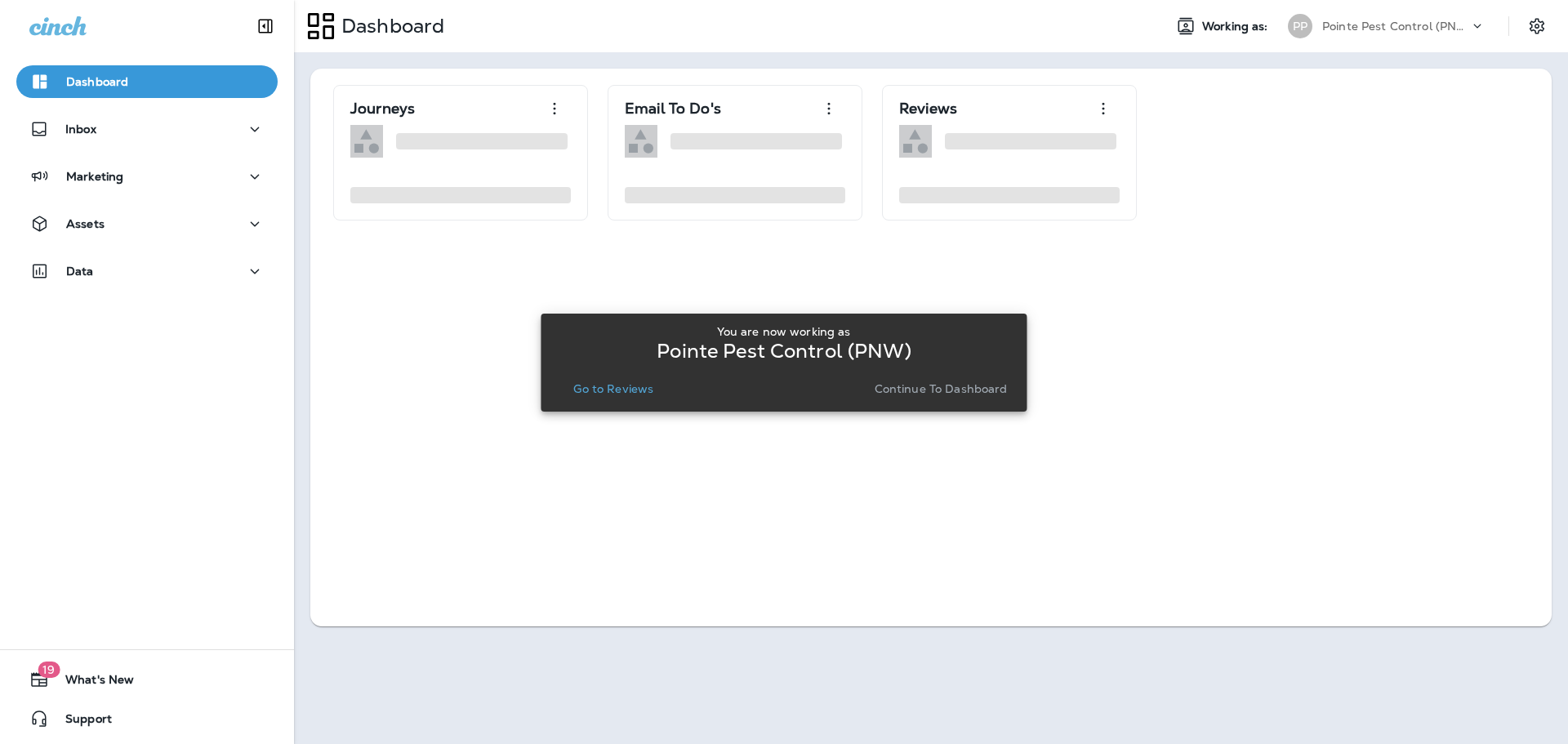
click at [623, 385] on p "Go to Reviews" at bounding box center [613, 388] width 80 height 13
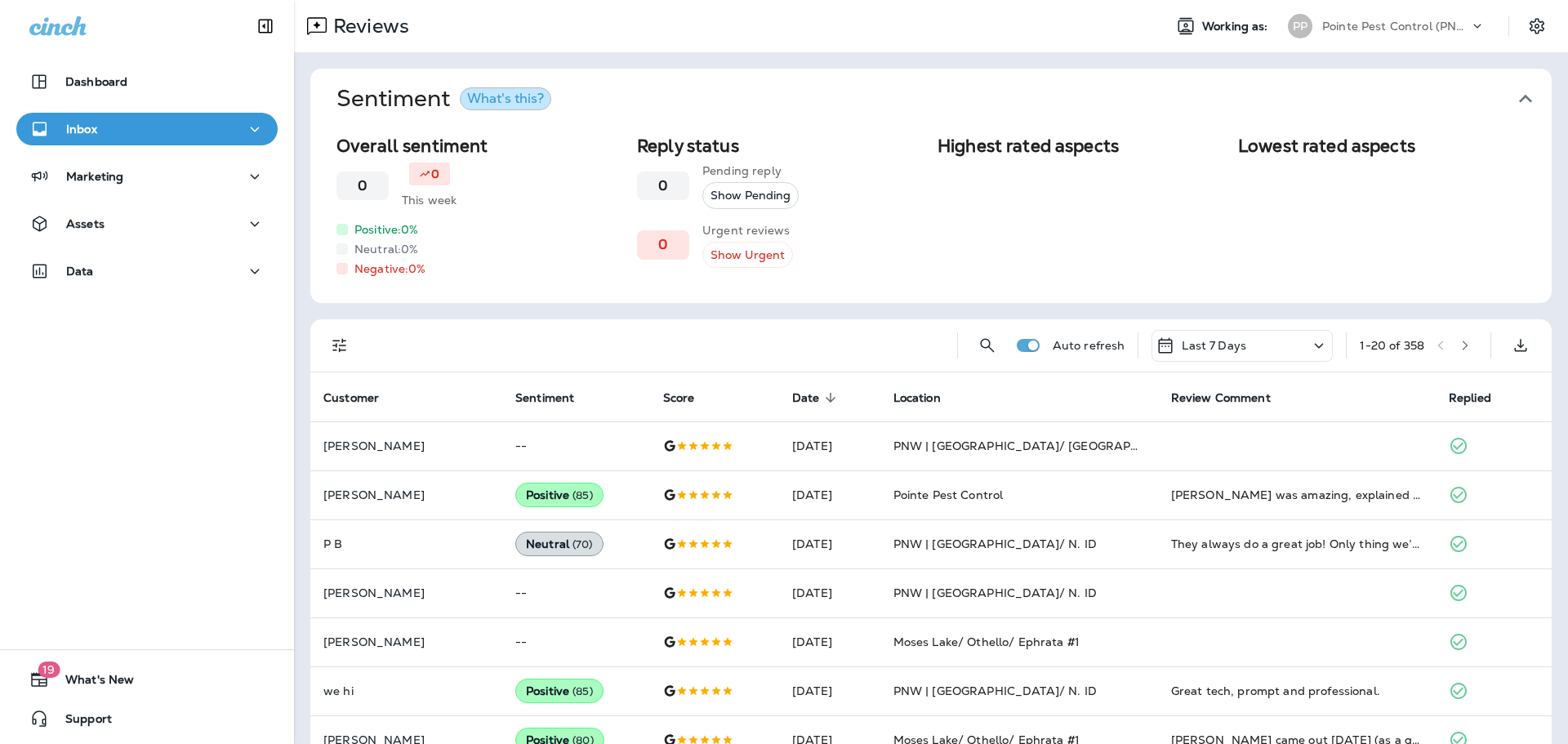
click at [1532, 96] on icon "button" at bounding box center [1525, 99] width 26 height 26
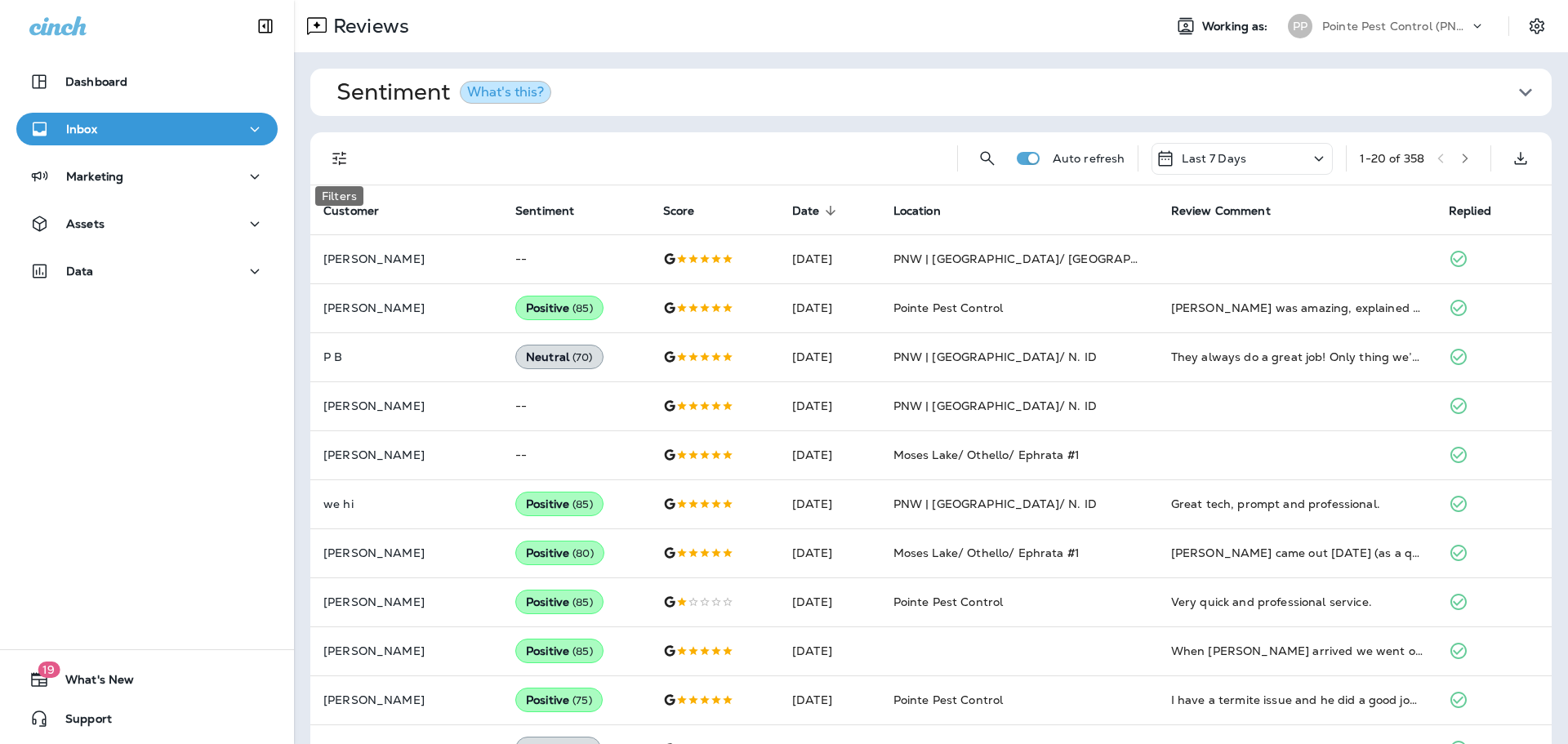
click at [341, 158] on icon "Filters" at bounding box center [340, 159] width 20 height 20
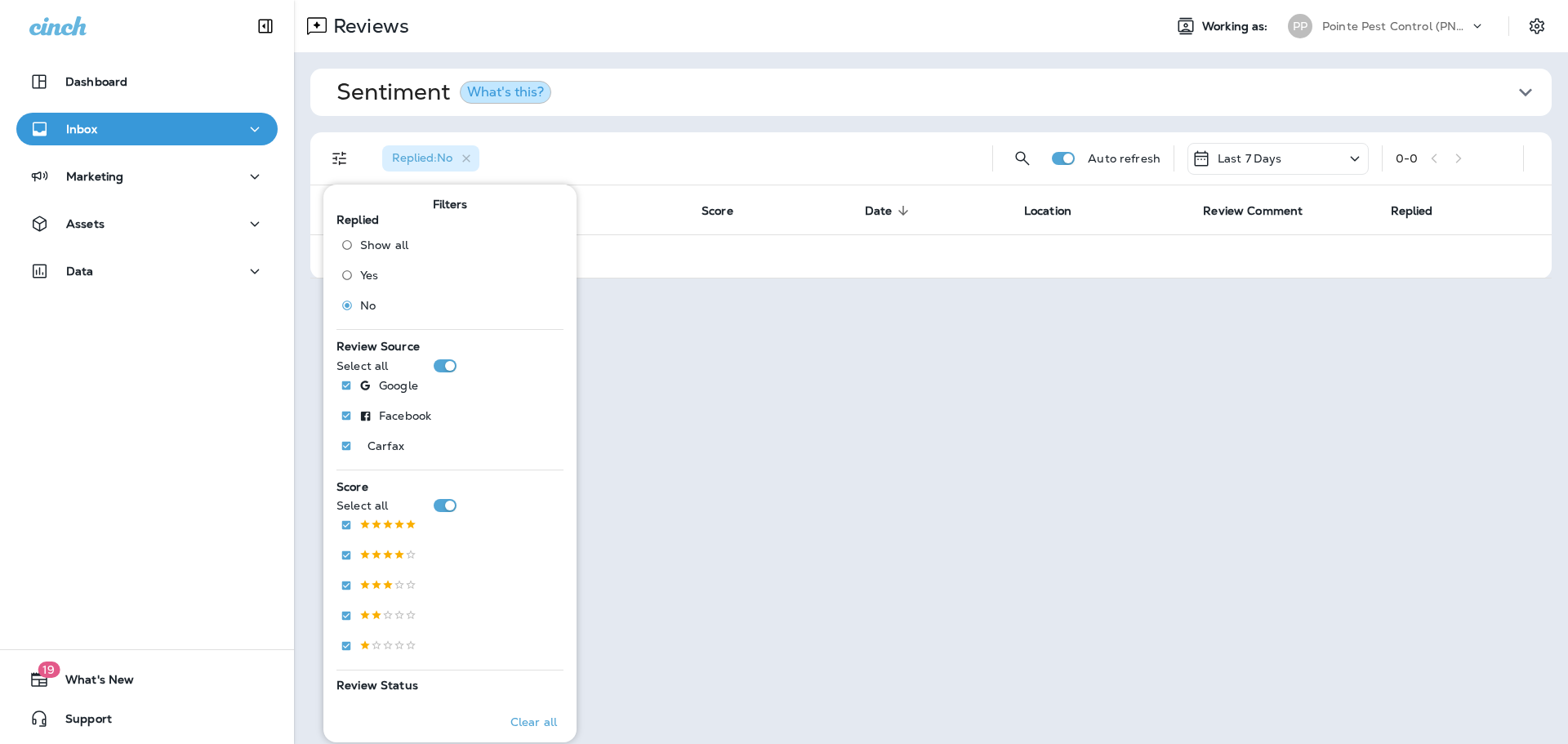
click at [672, 123] on div "Sentiment What's this? Overall sentiment 84.9 +0 This week Positive: 98 % Neutr…" at bounding box center [931, 174] width 1274 height 243
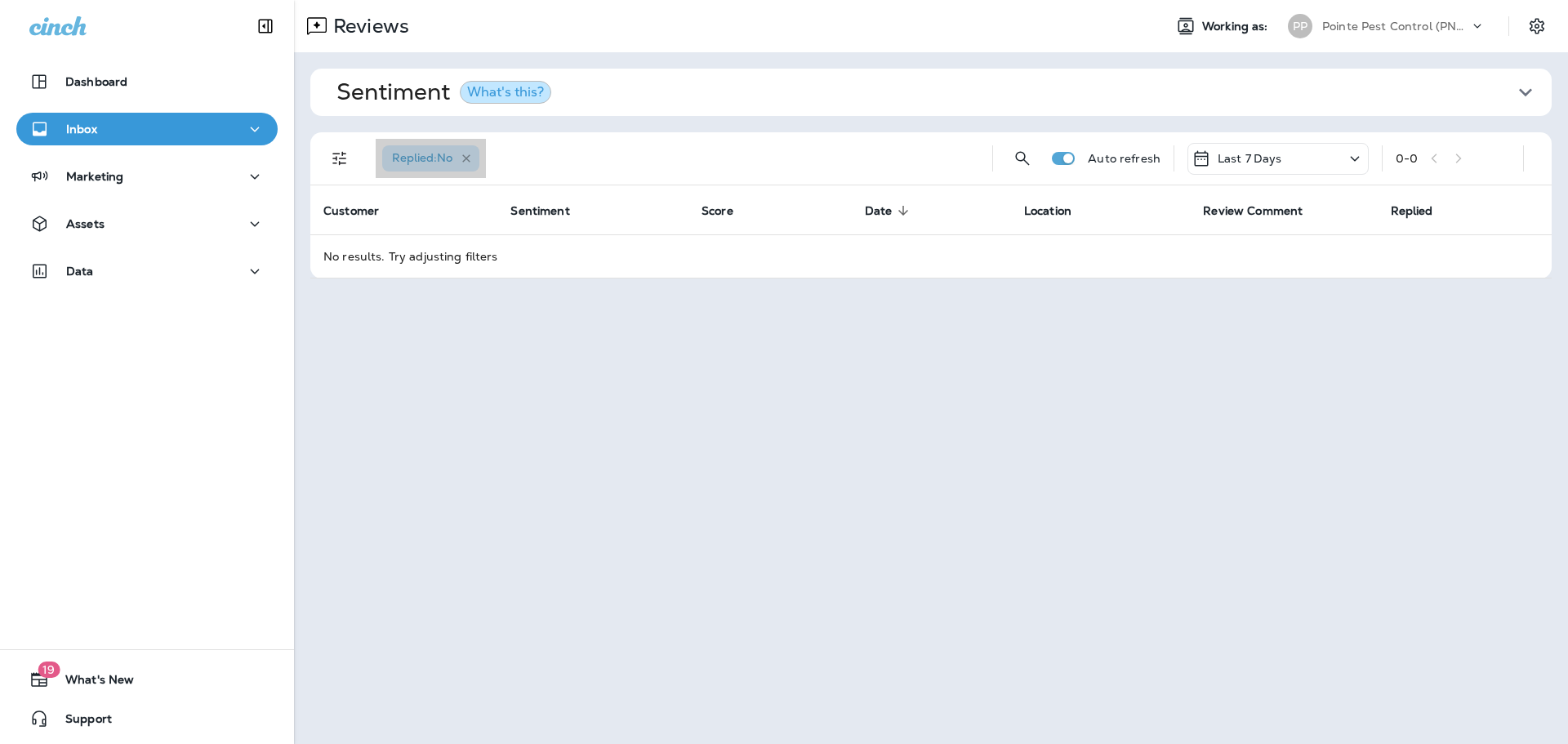
click at [475, 161] on div "Replied : No" at bounding box center [431, 158] width 97 height 26
click at [469, 158] on icon "button" at bounding box center [466, 158] width 8 height 8
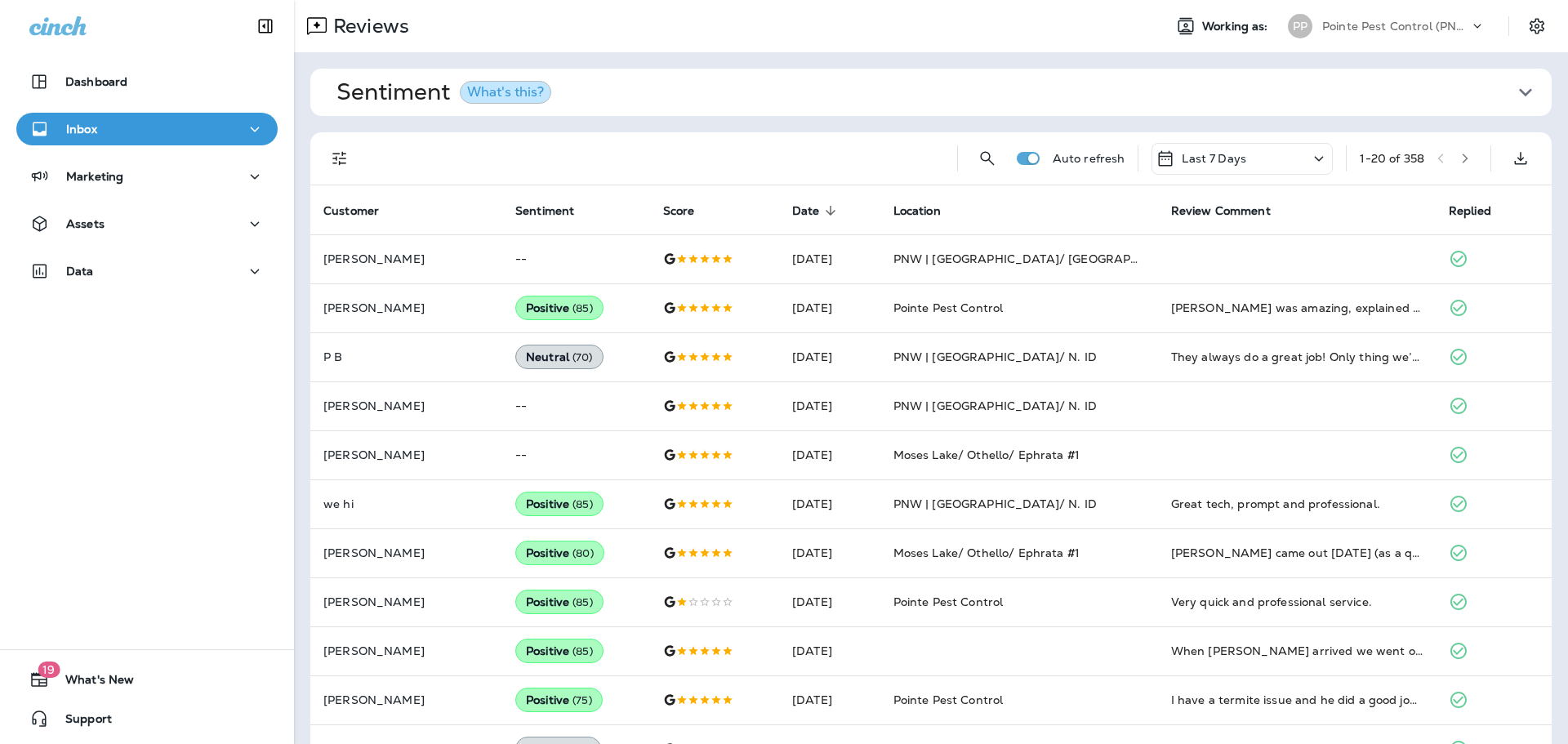
click at [346, 161] on icon "Filters" at bounding box center [340, 159] width 20 height 20
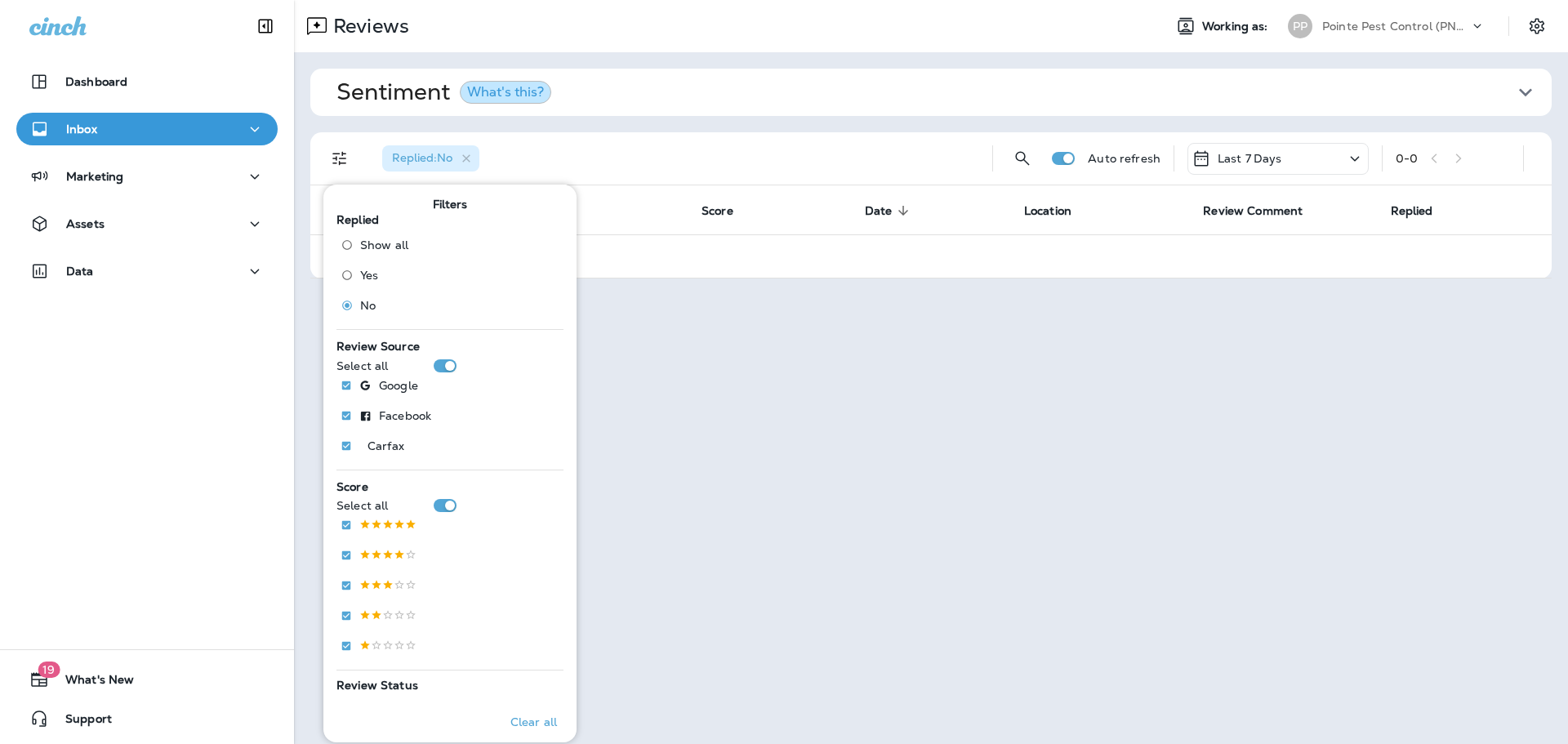
click at [750, 126] on div "Sentiment What's this? Overall sentiment 84.9 +0 This week Positive: 98 % Neutr…" at bounding box center [931, 174] width 1274 height 243
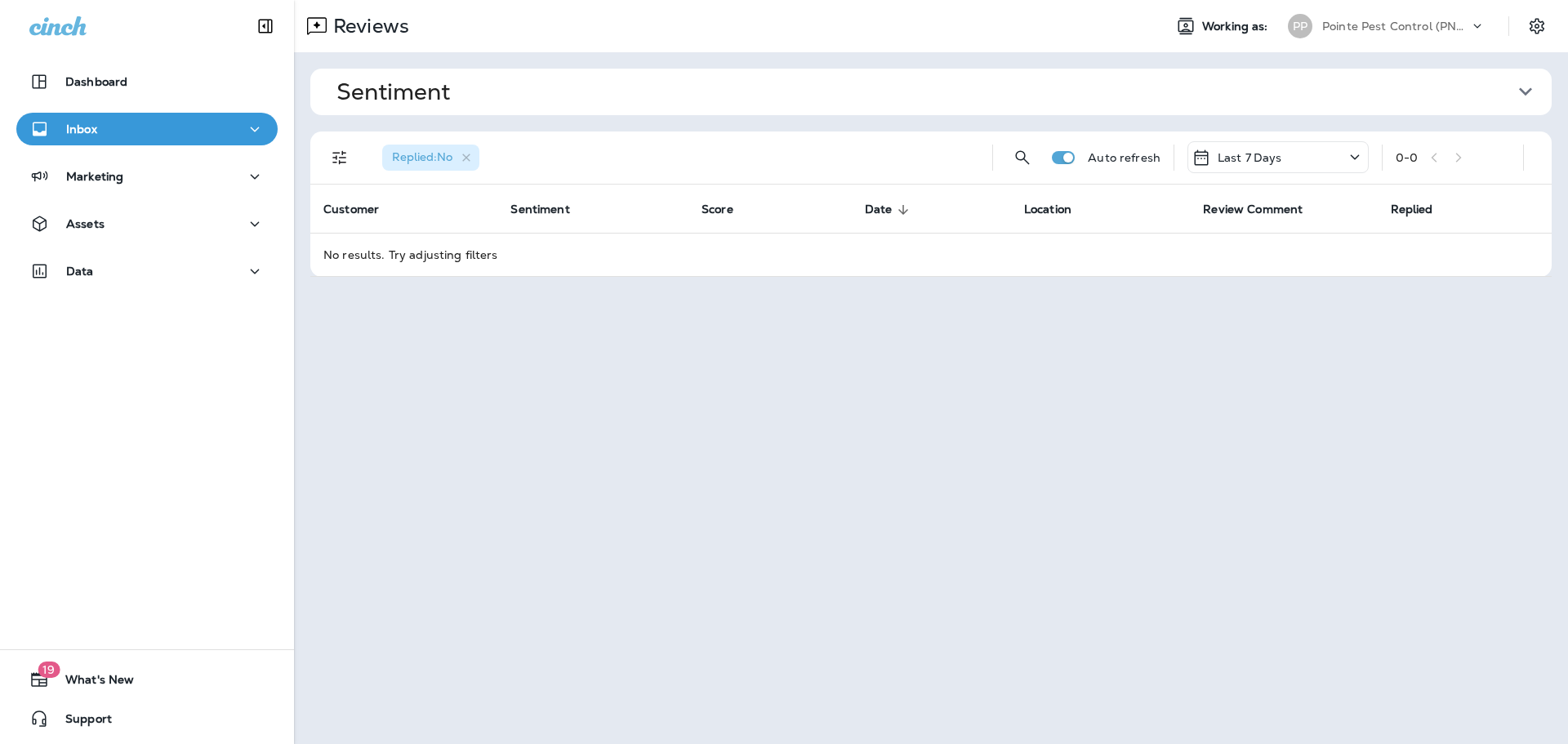
click at [470, 154] on icon "button" at bounding box center [466, 157] width 8 height 8
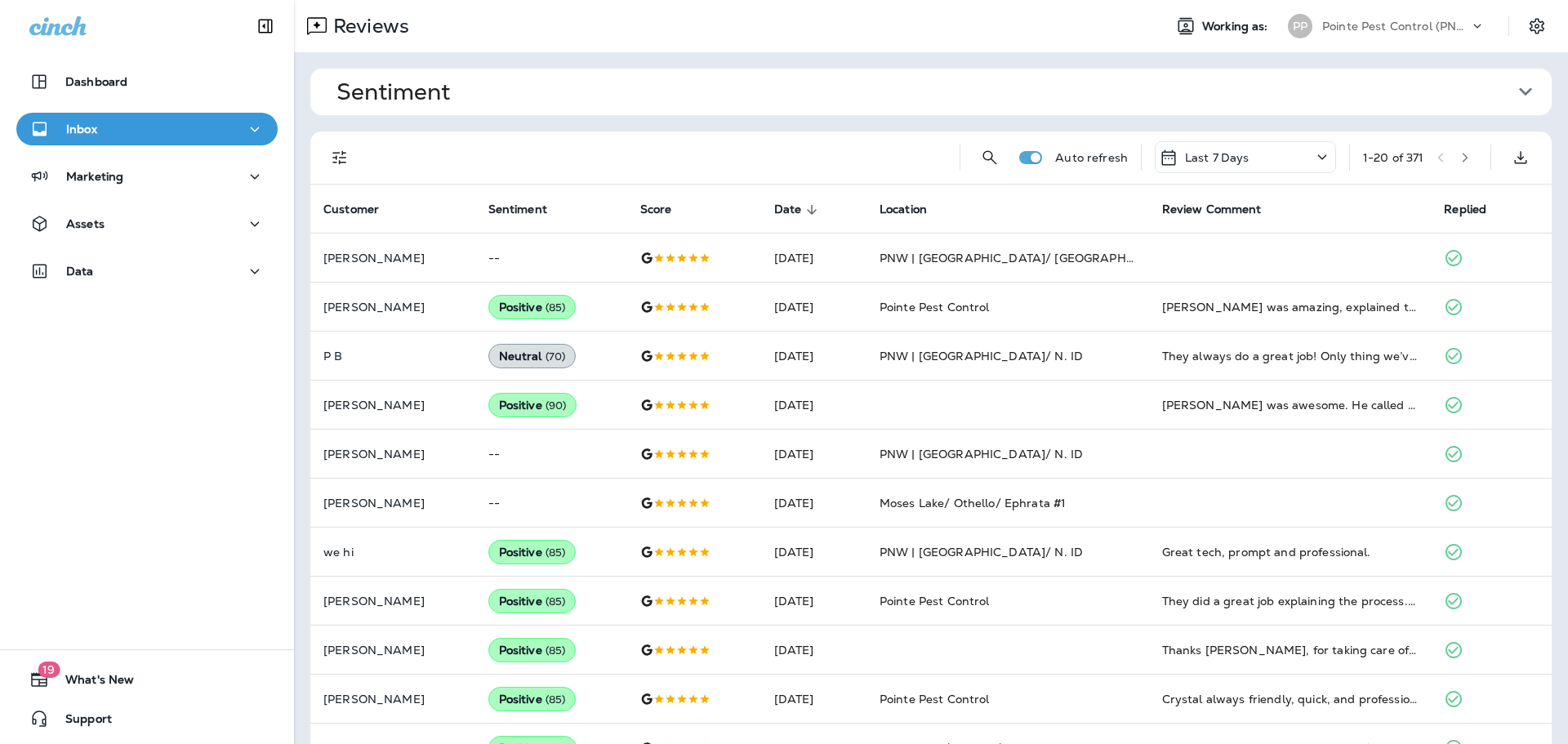
click at [1423, 33] on div "Pointe Pest Control (PNW)" at bounding box center [1395, 26] width 147 height 25
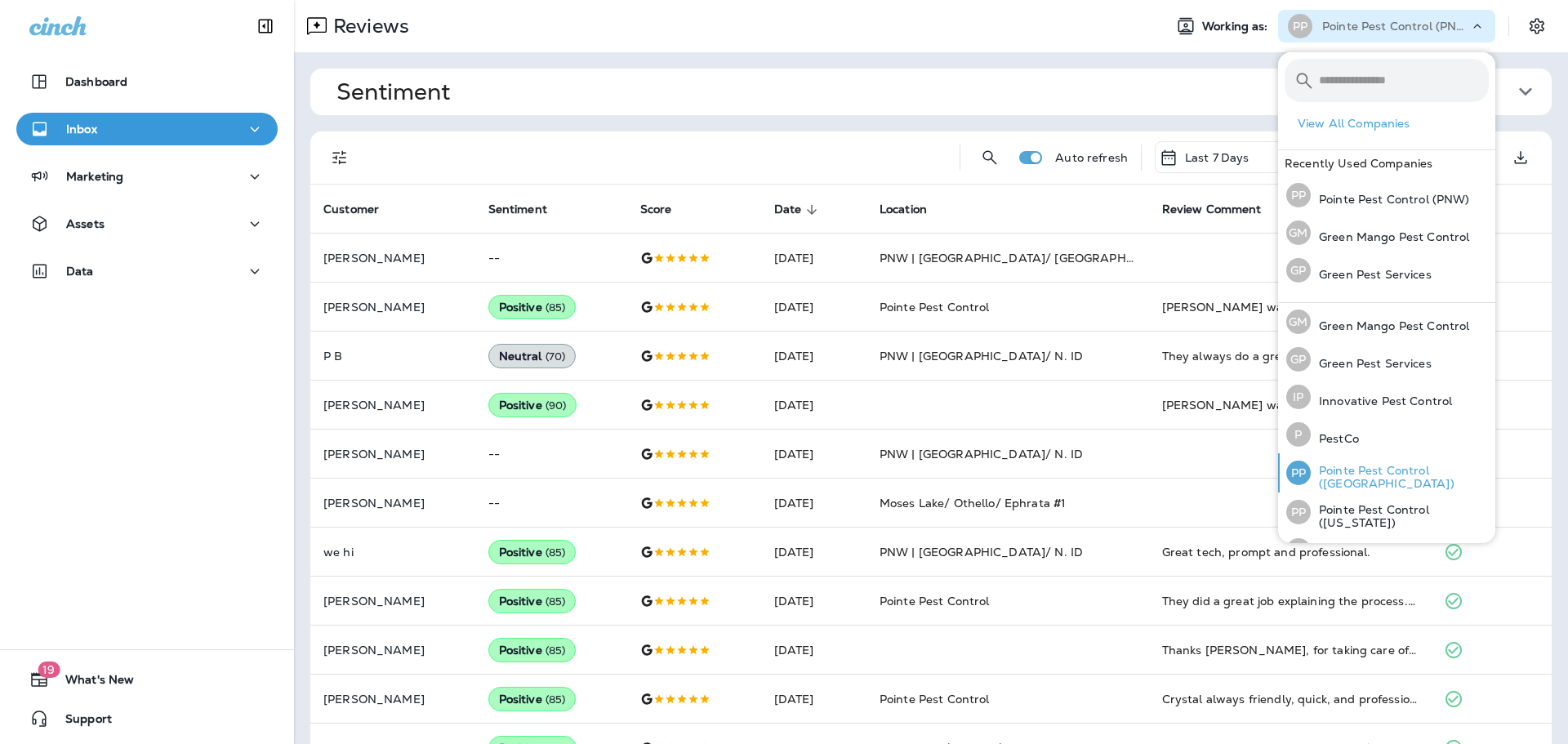
scroll to position [67, 0]
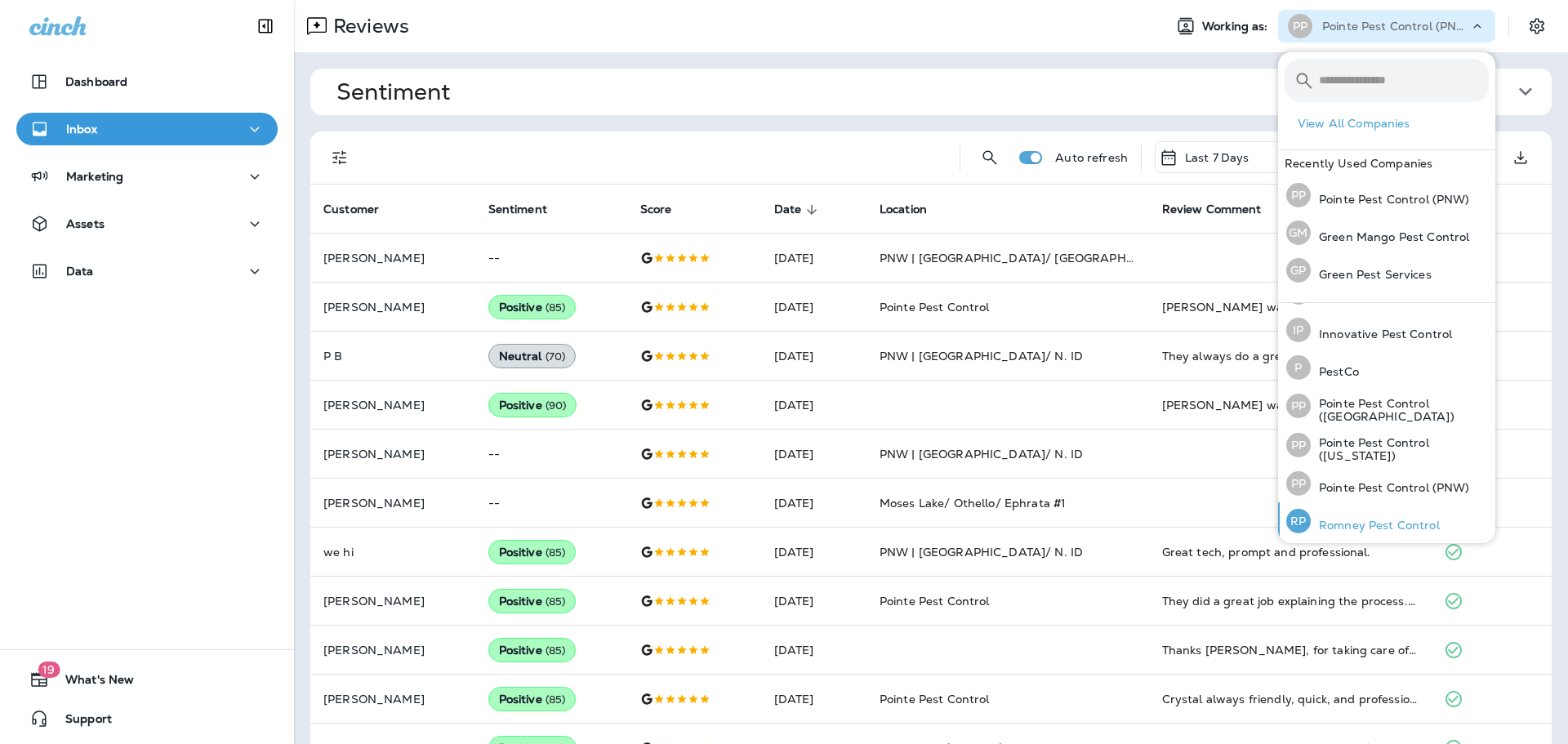
click at [1389, 519] on p "Romney Pest Control" at bounding box center [1374, 525] width 129 height 13
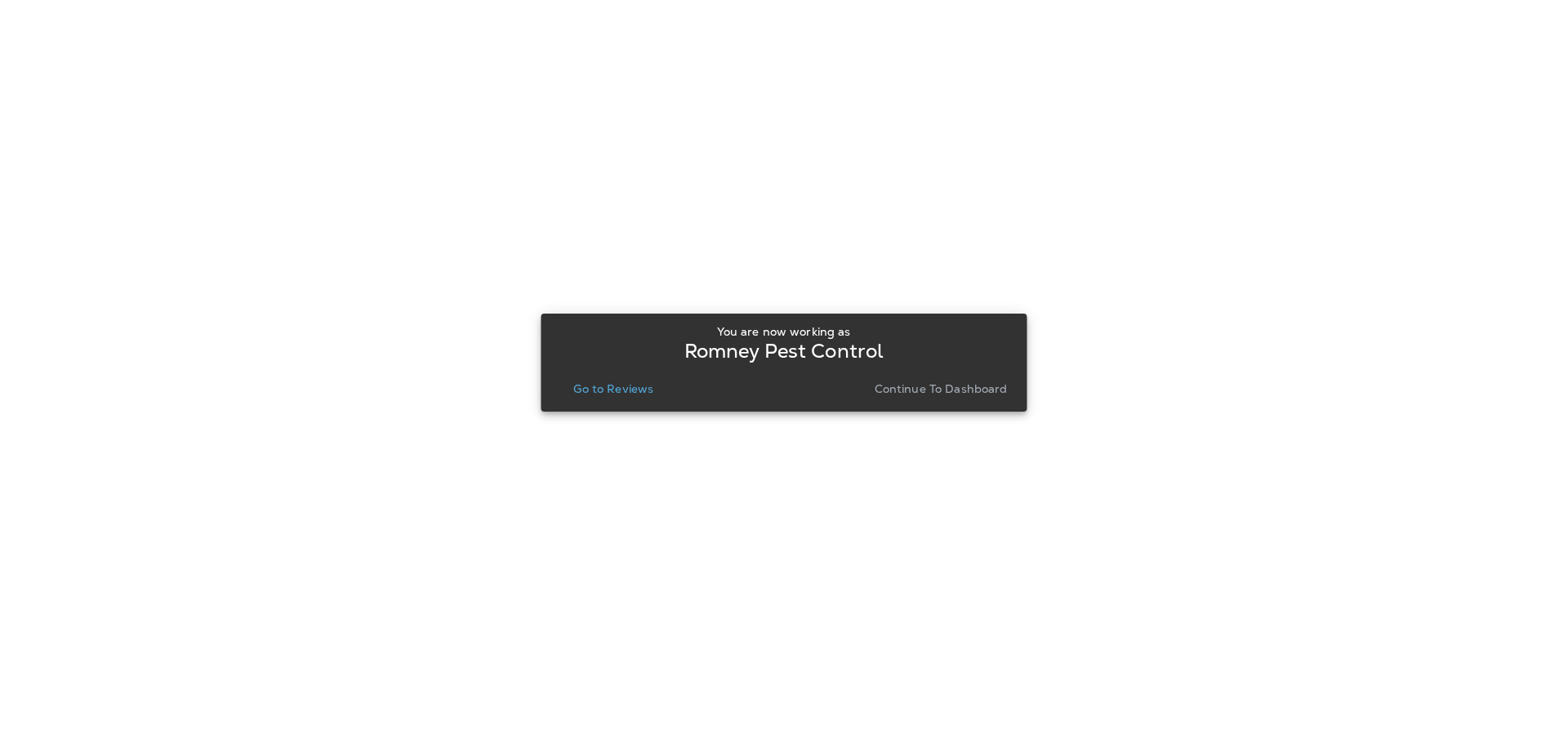
click at [649, 389] on p "Go to Reviews" at bounding box center [613, 388] width 80 height 13
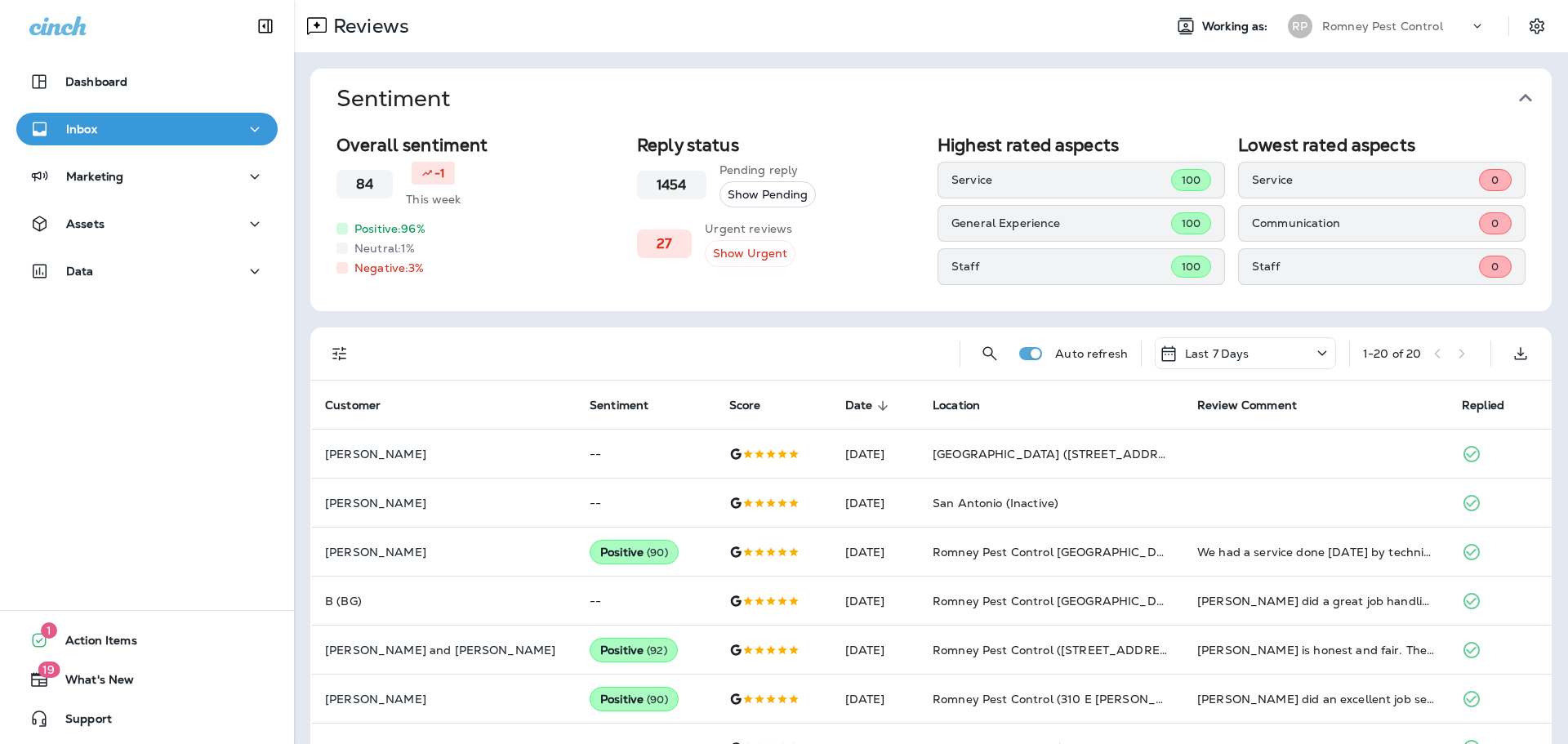
click at [1522, 99] on icon "button" at bounding box center [1525, 98] width 13 height 8
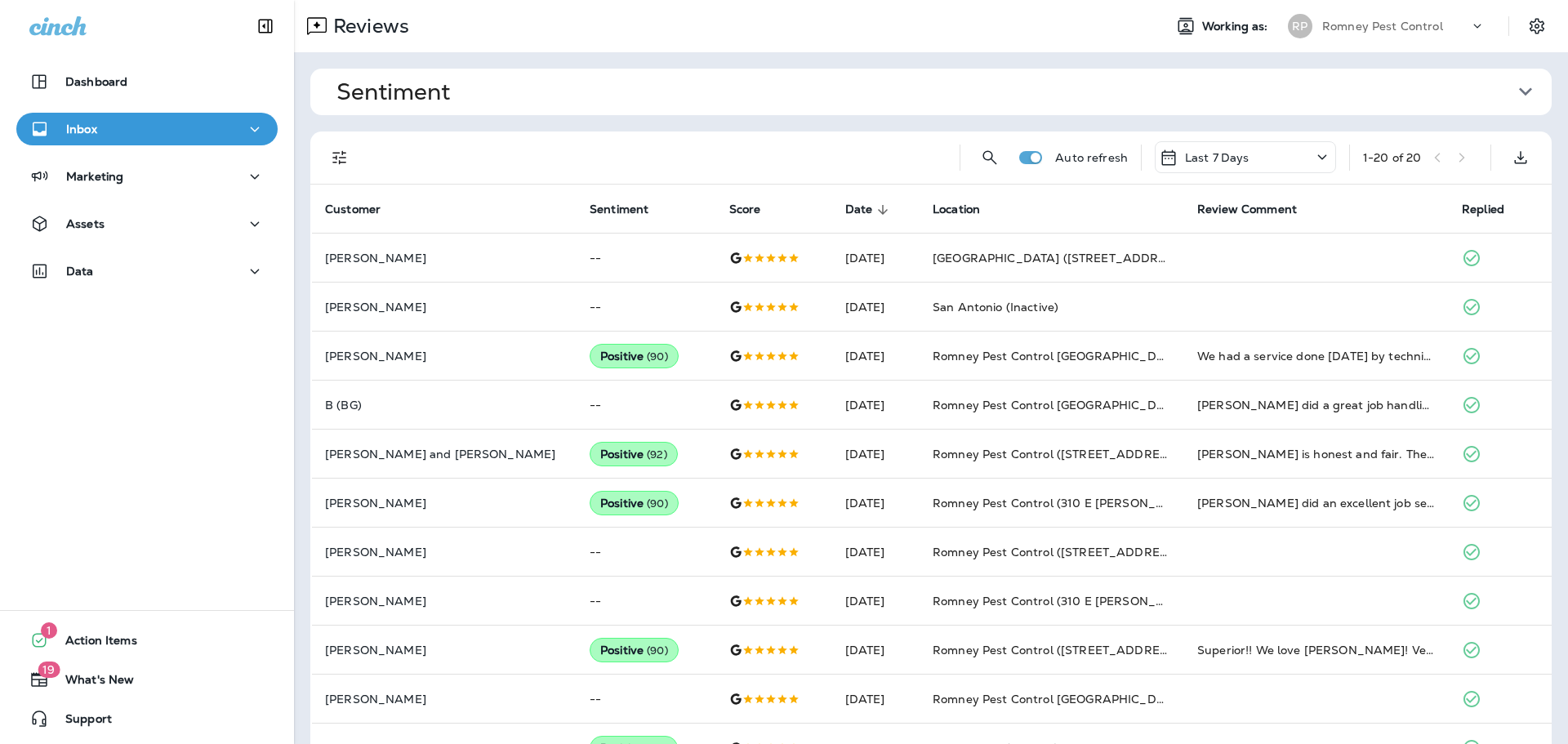
click at [1401, 20] on p "Romney Pest Control" at bounding box center [1382, 26] width 120 height 13
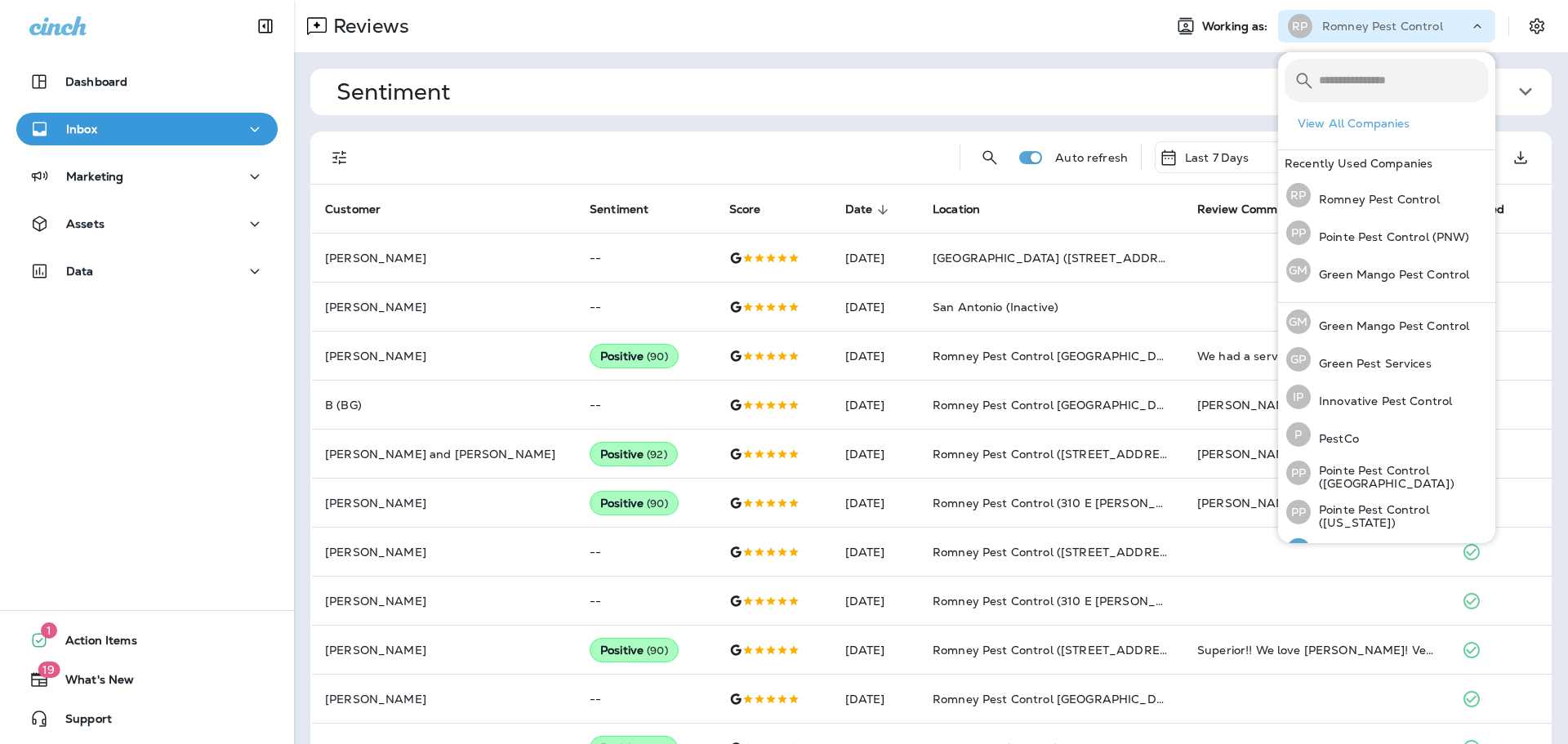
scroll to position [67, 0]
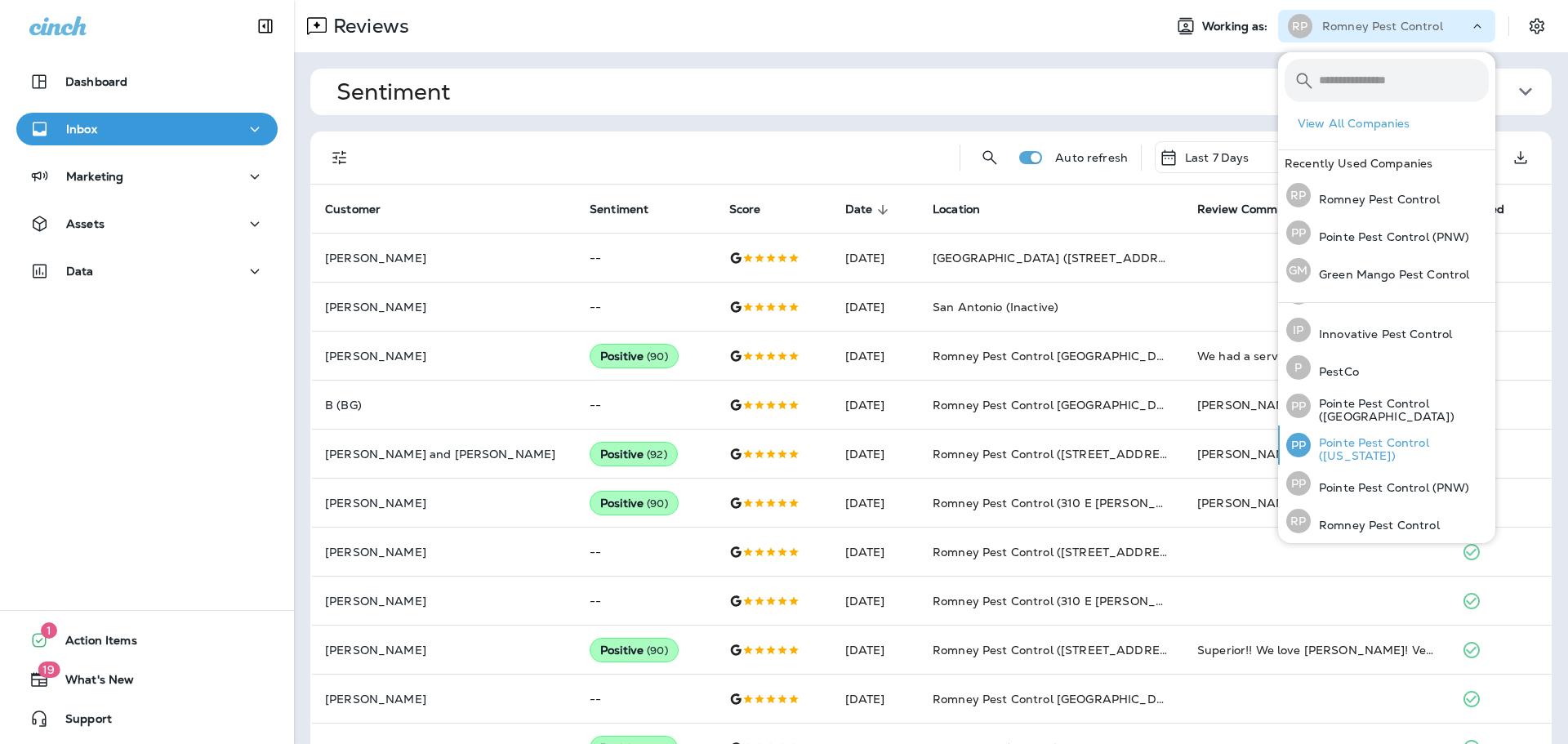
click at [1385, 448] on p "Pointe Pest Control ([US_STATE])" at bounding box center [1399, 450] width 178 height 26
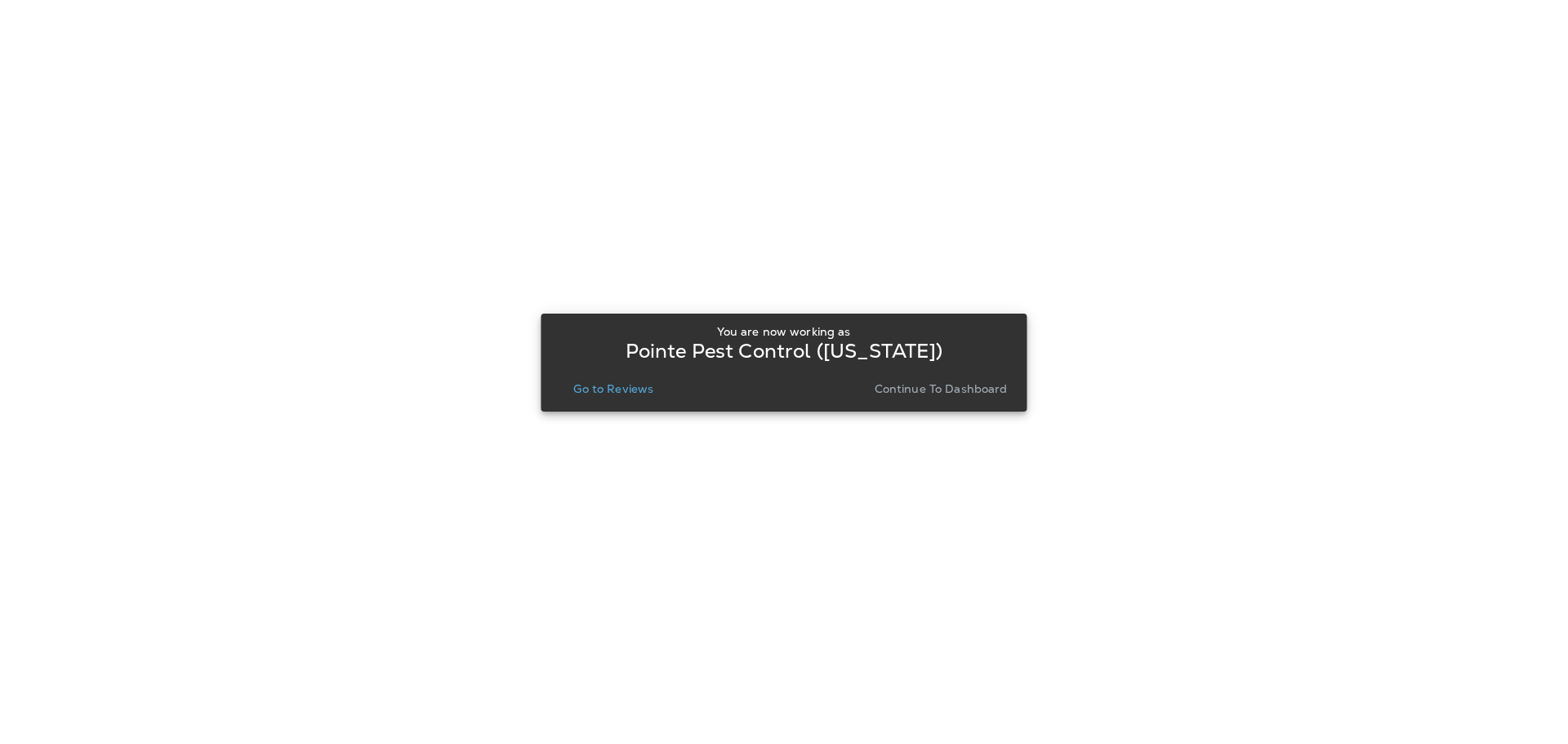
click at [595, 392] on p "Go to Reviews" at bounding box center [613, 388] width 80 height 13
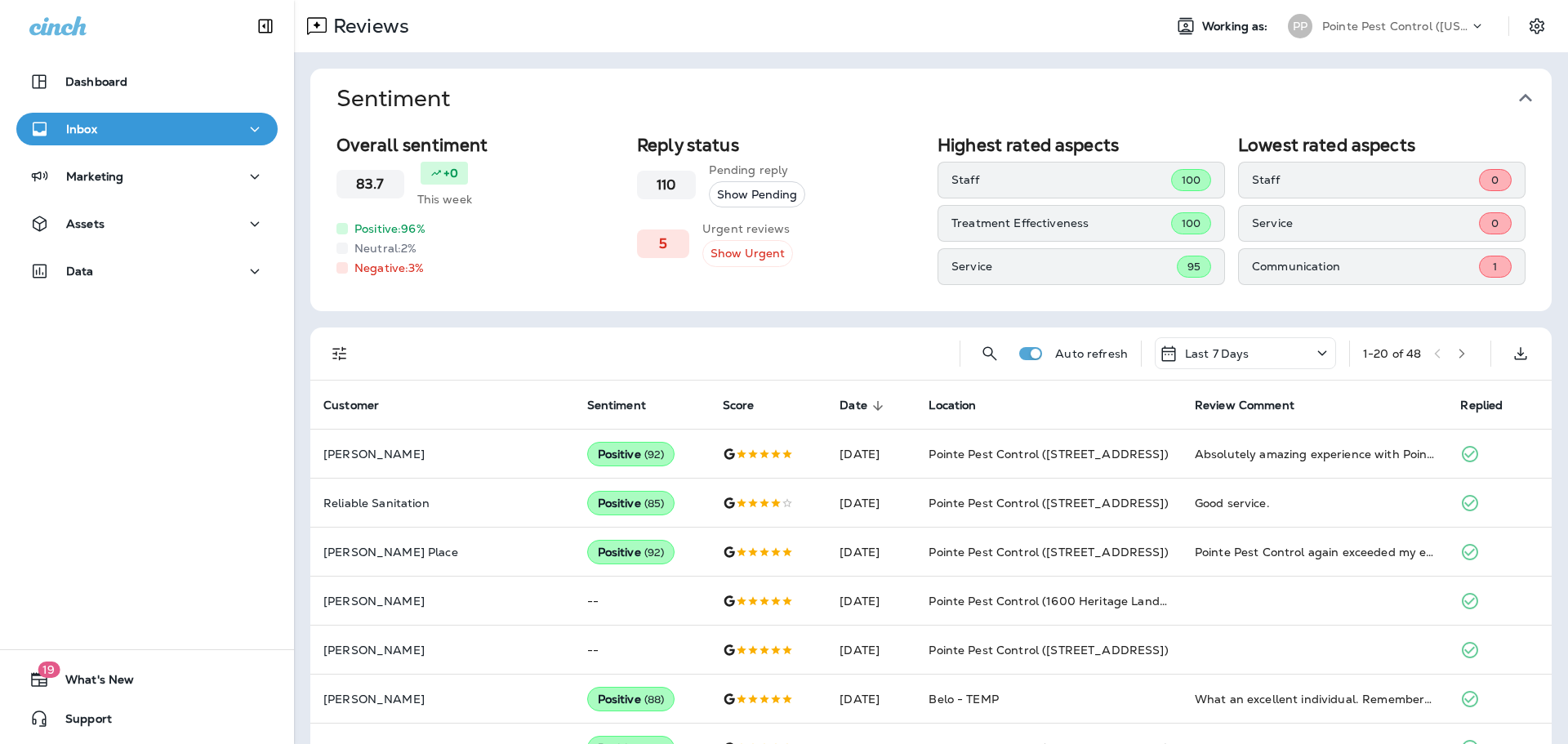
click at [1528, 95] on icon "button" at bounding box center [1525, 98] width 26 height 26
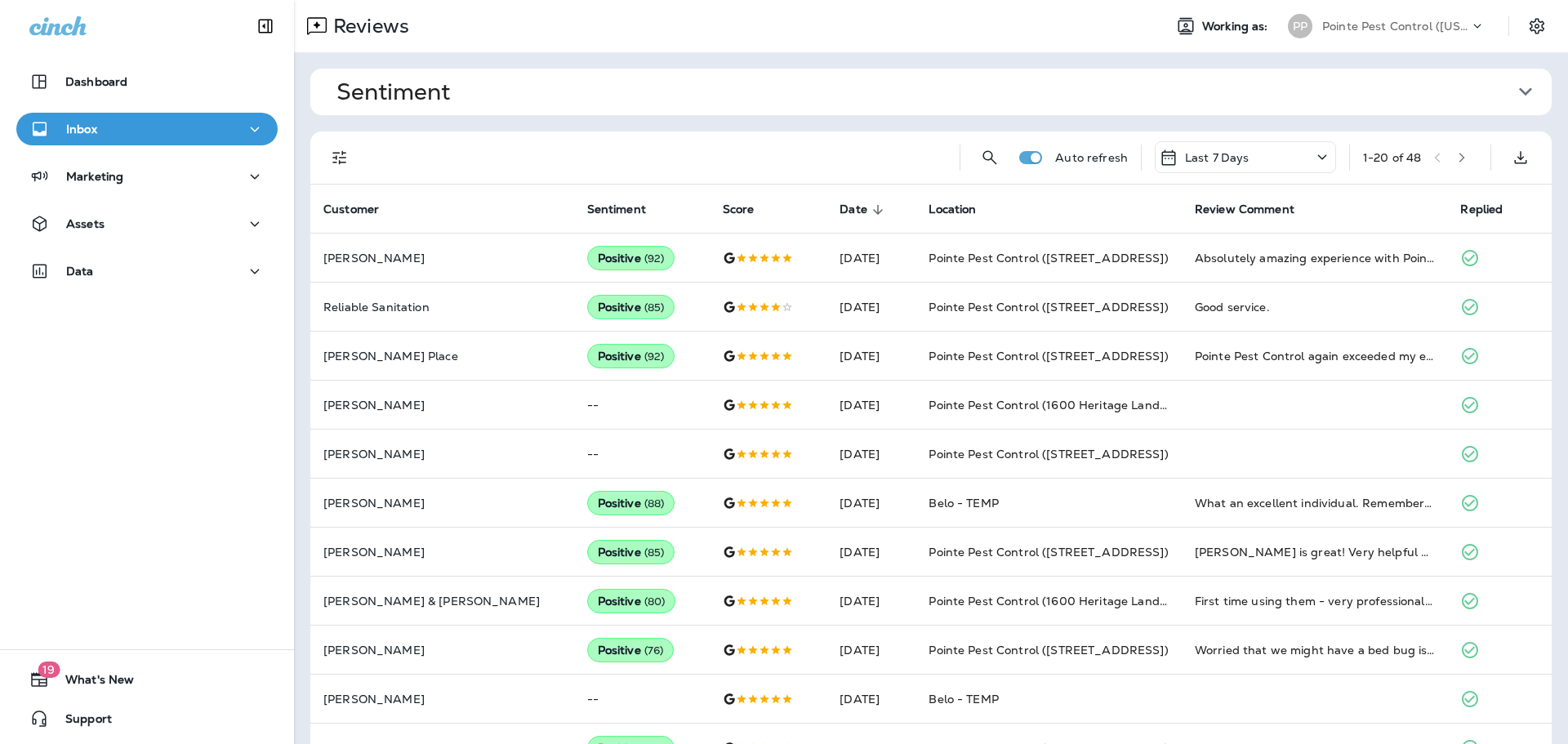
click at [1373, 18] on div "Pointe Pest Control ([US_STATE])" at bounding box center [1395, 26] width 147 height 25
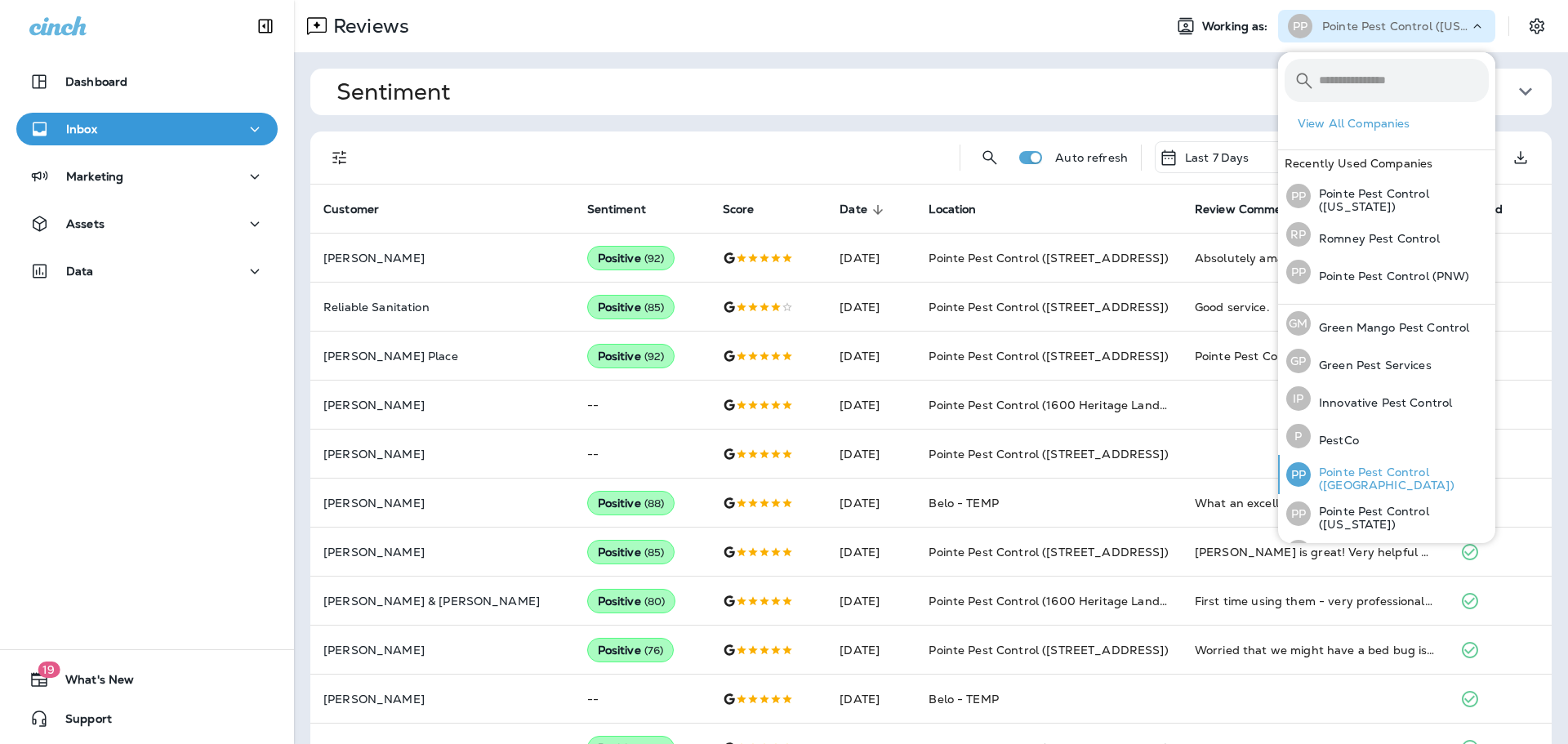
click at [1365, 468] on p "Pointe Pest Control ([GEOGRAPHIC_DATA])" at bounding box center [1399, 478] width 178 height 26
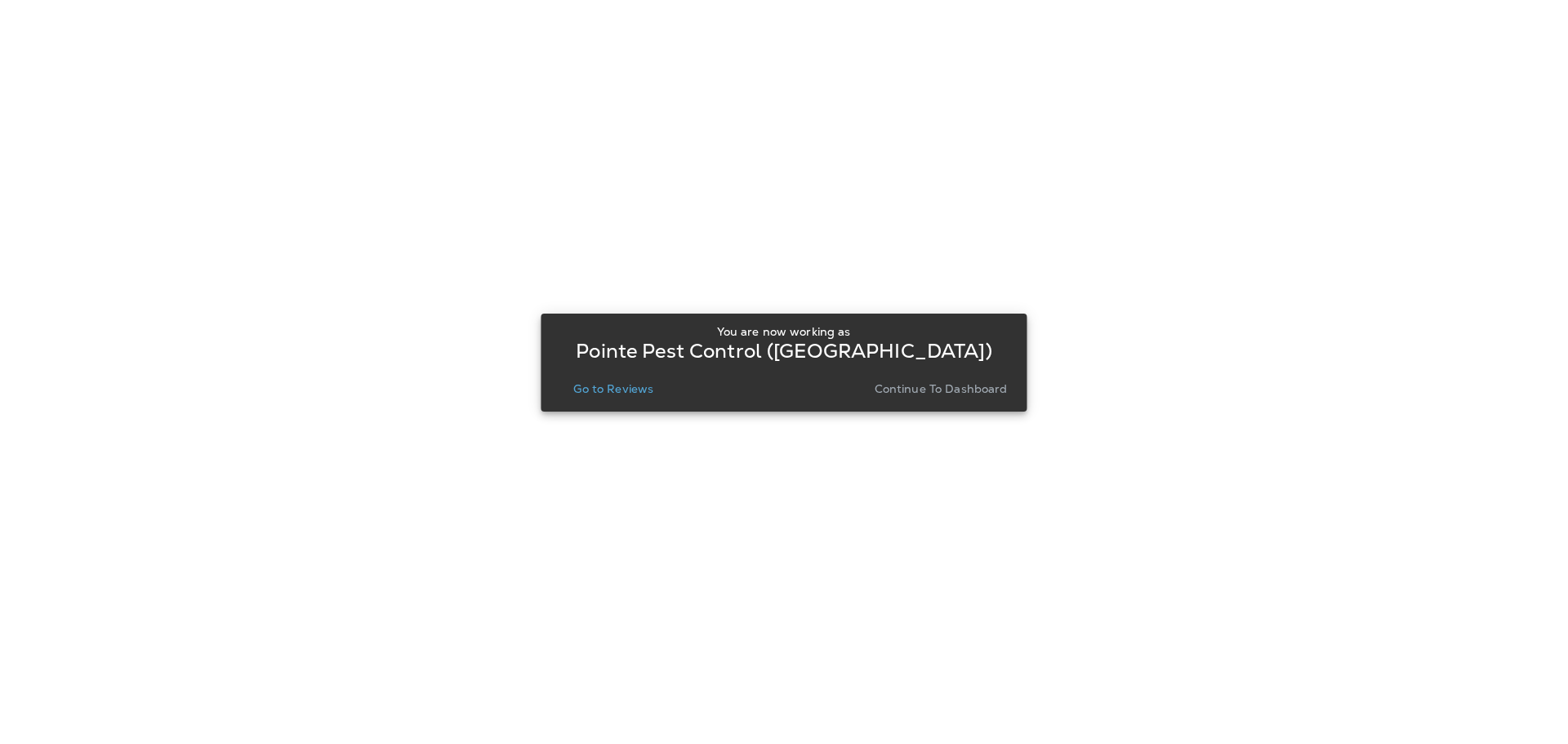
click at [635, 391] on p "Go to Reviews" at bounding box center [613, 388] width 80 height 13
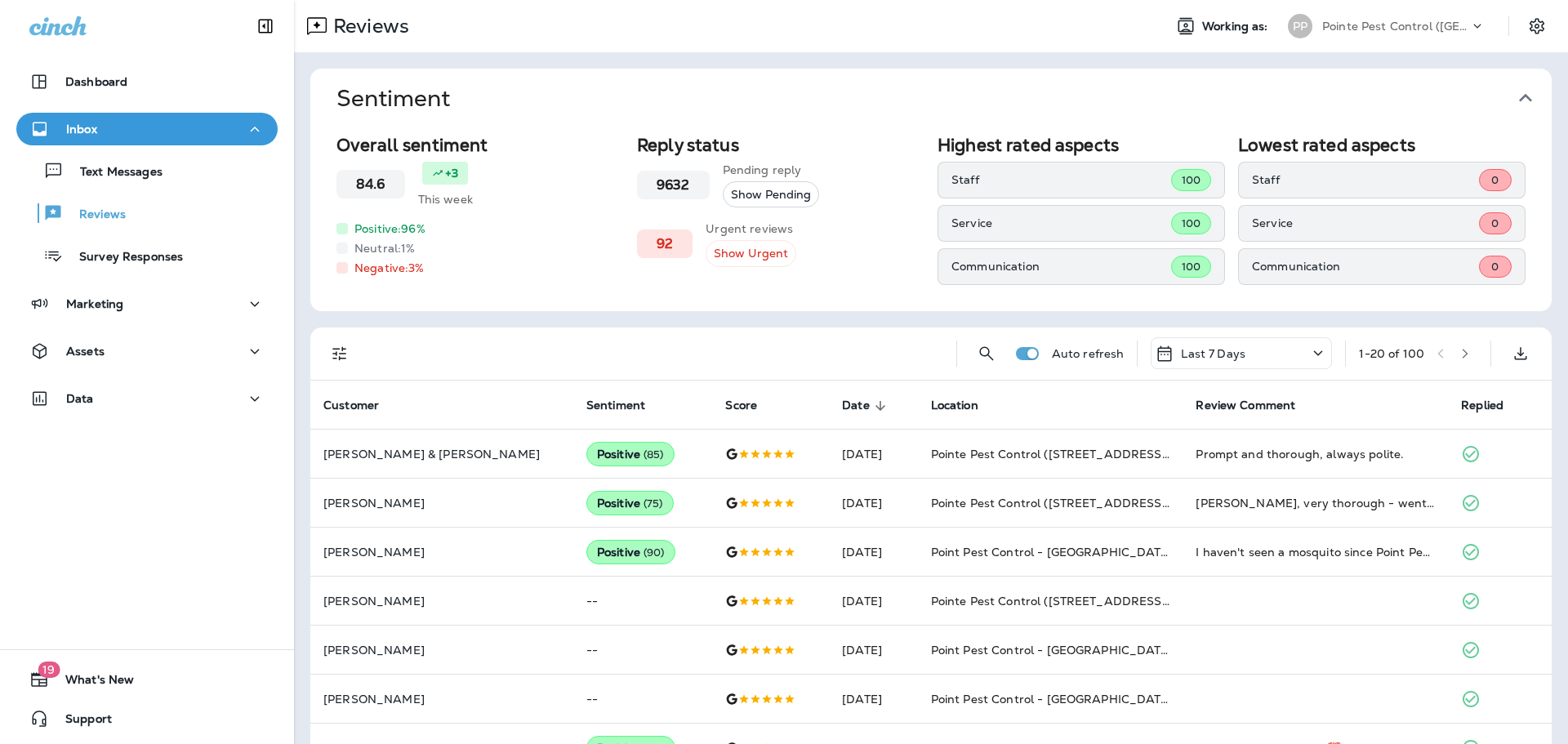
click at [1525, 100] on icon "button" at bounding box center [1525, 98] width 26 height 26
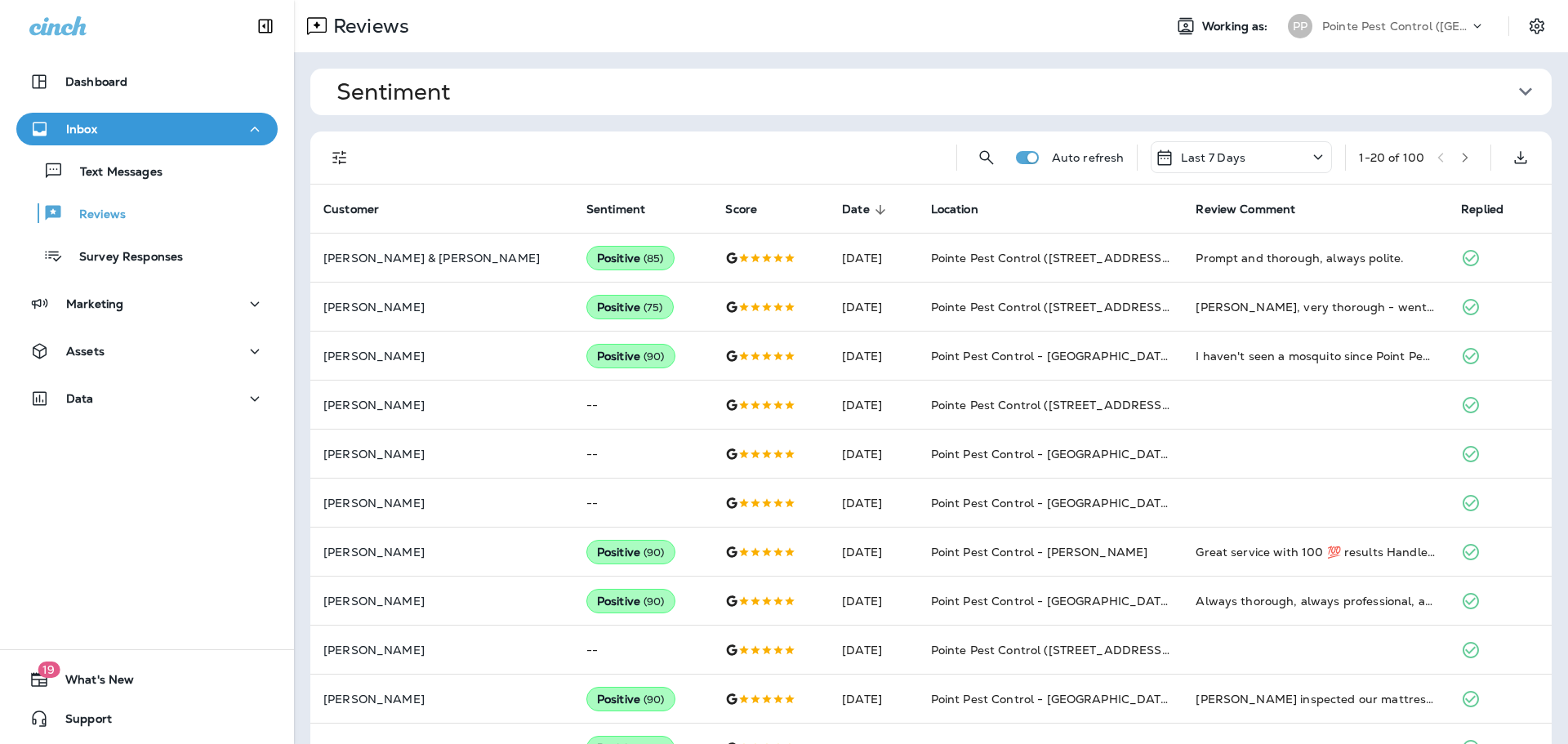
click at [1323, 17] on div "Pointe Pest Control ([GEOGRAPHIC_DATA])" at bounding box center [1395, 26] width 147 height 25
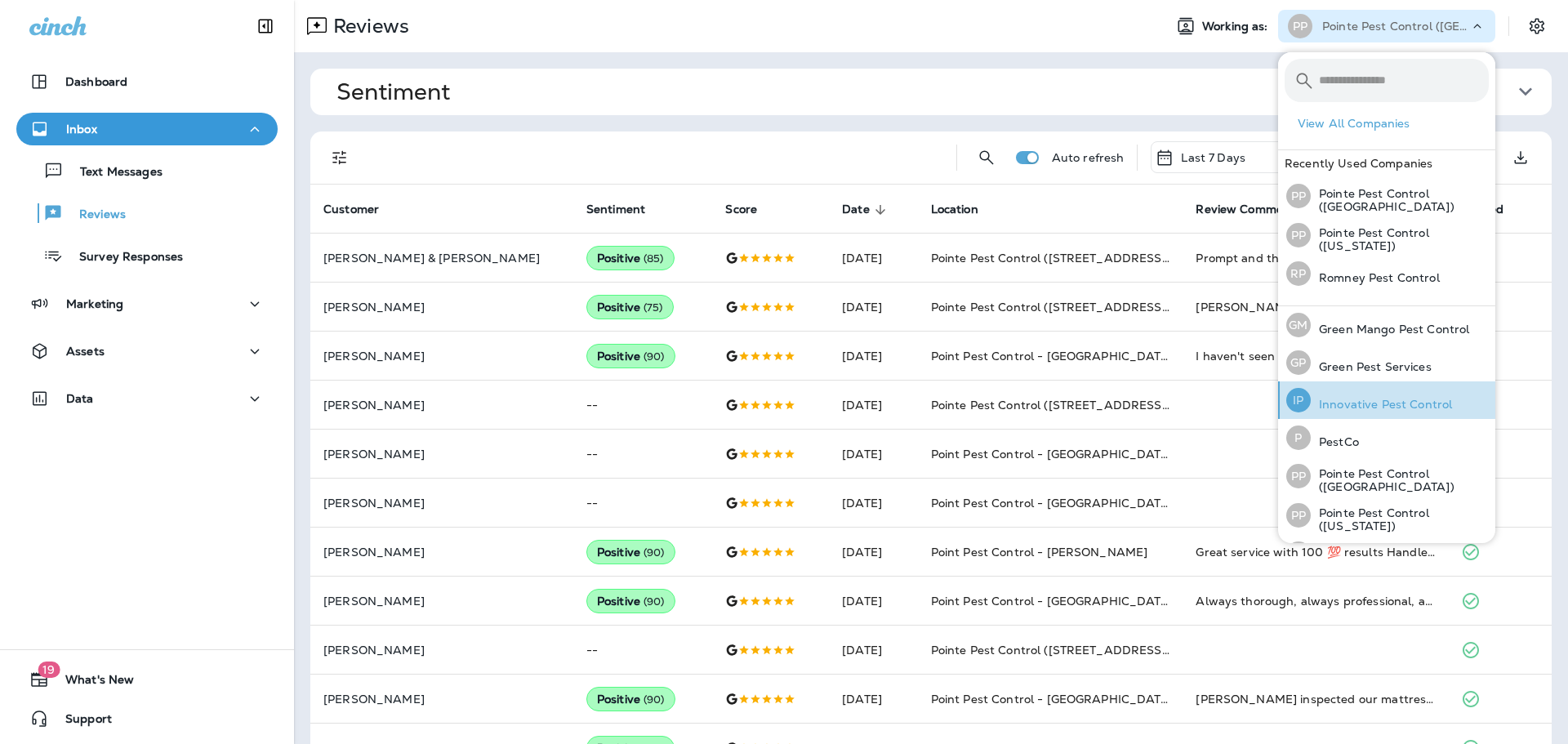
click at [1373, 400] on p "Innovative Pest Control" at bounding box center [1380, 404] width 141 height 13
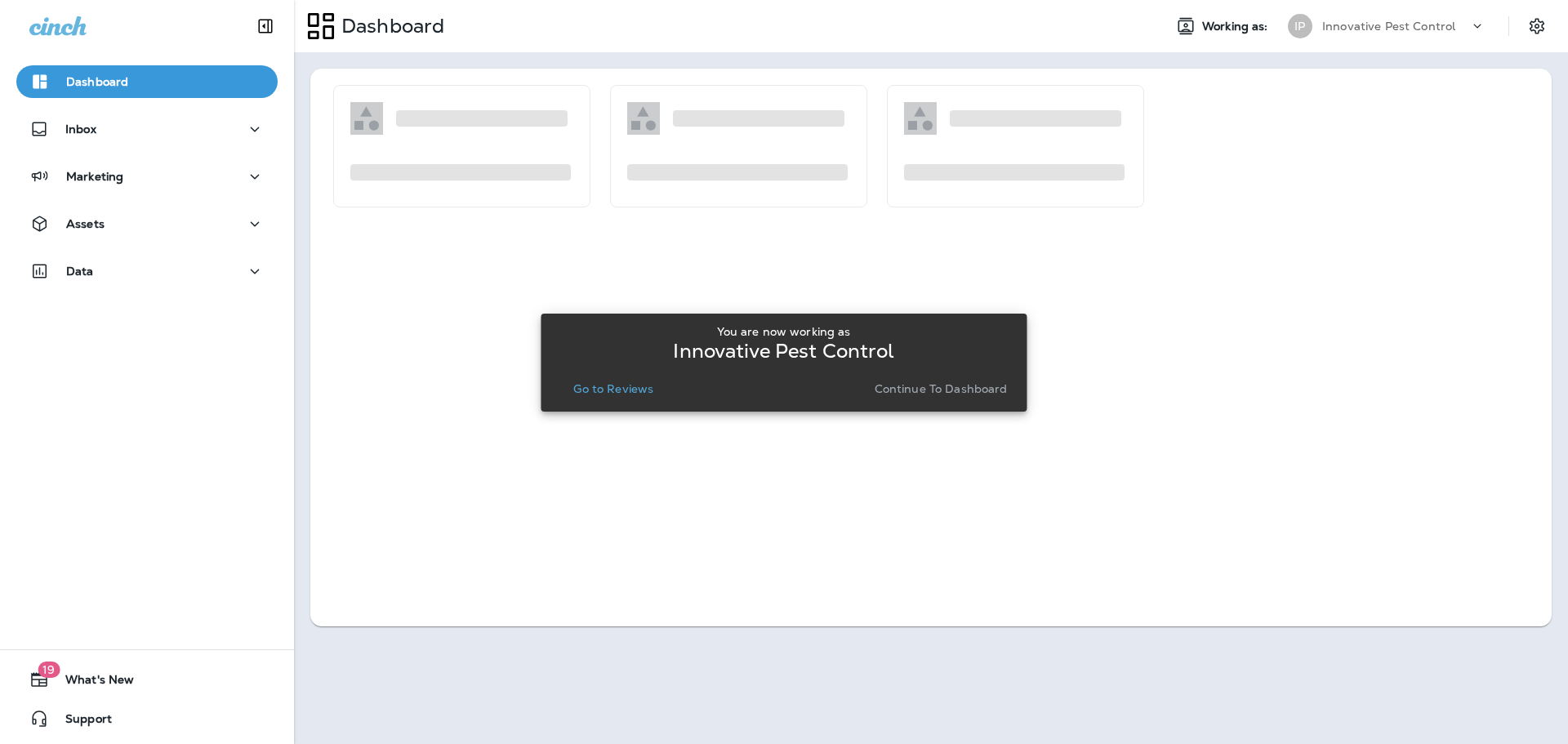
click at [633, 385] on p "Go to Reviews" at bounding box center [613, 388] width 80 height 13
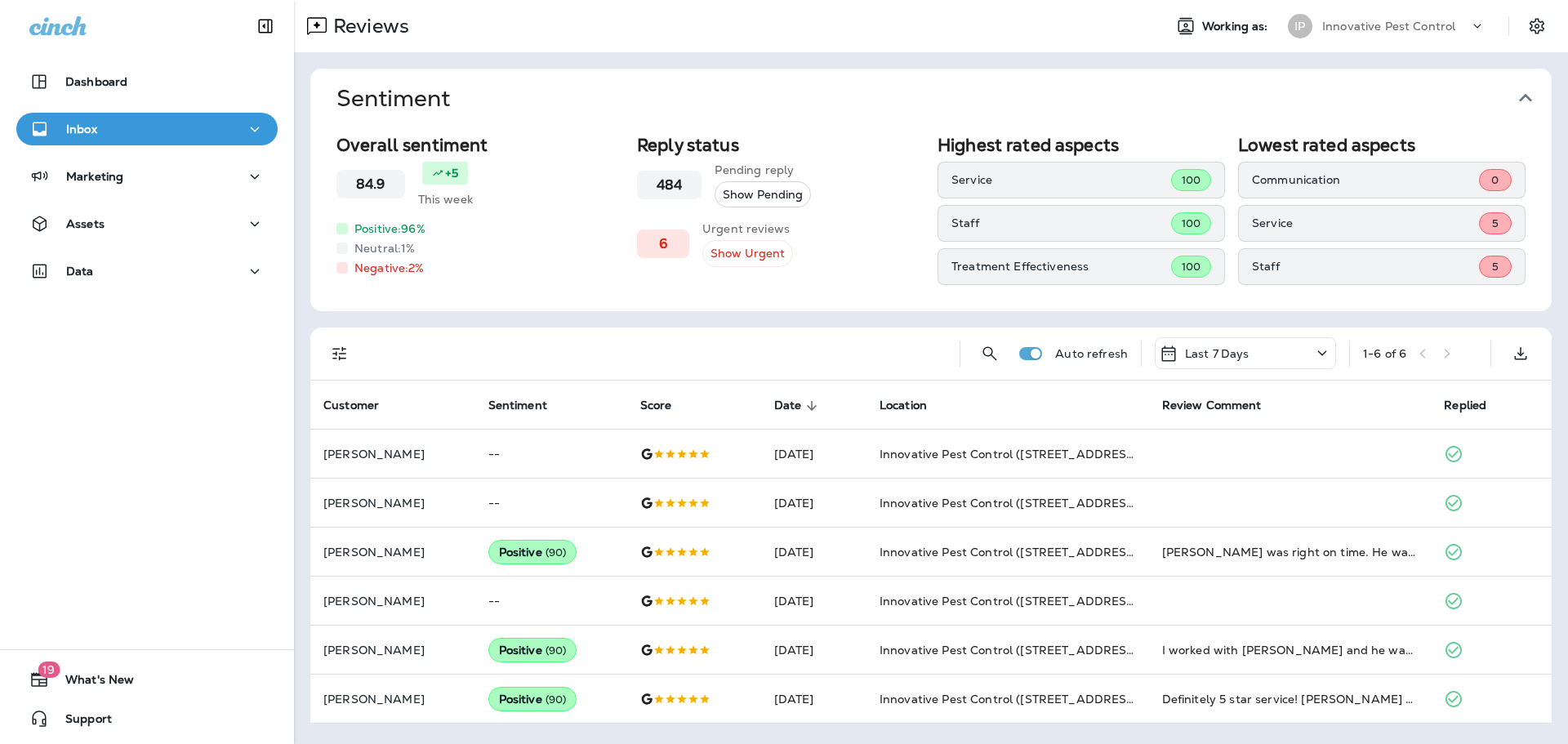
click at [1404, 14] on div "Innovative Pest Control" at bounding box center [1395, 26] width 147 height 25
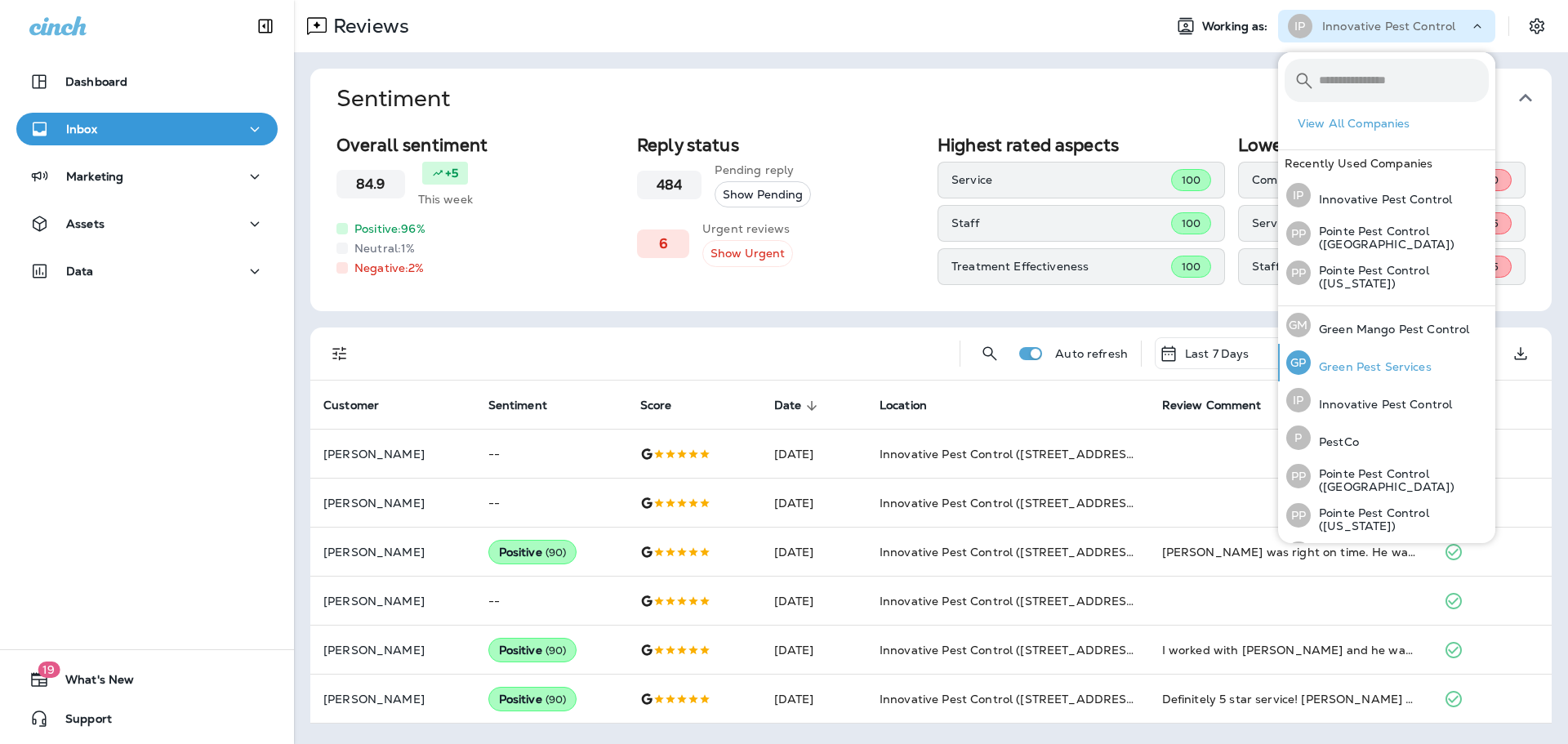
click at [1395, 350] on div "[PERSON_NAME] Pest Services" at bounding box center [1359, 363] width 158 height 38
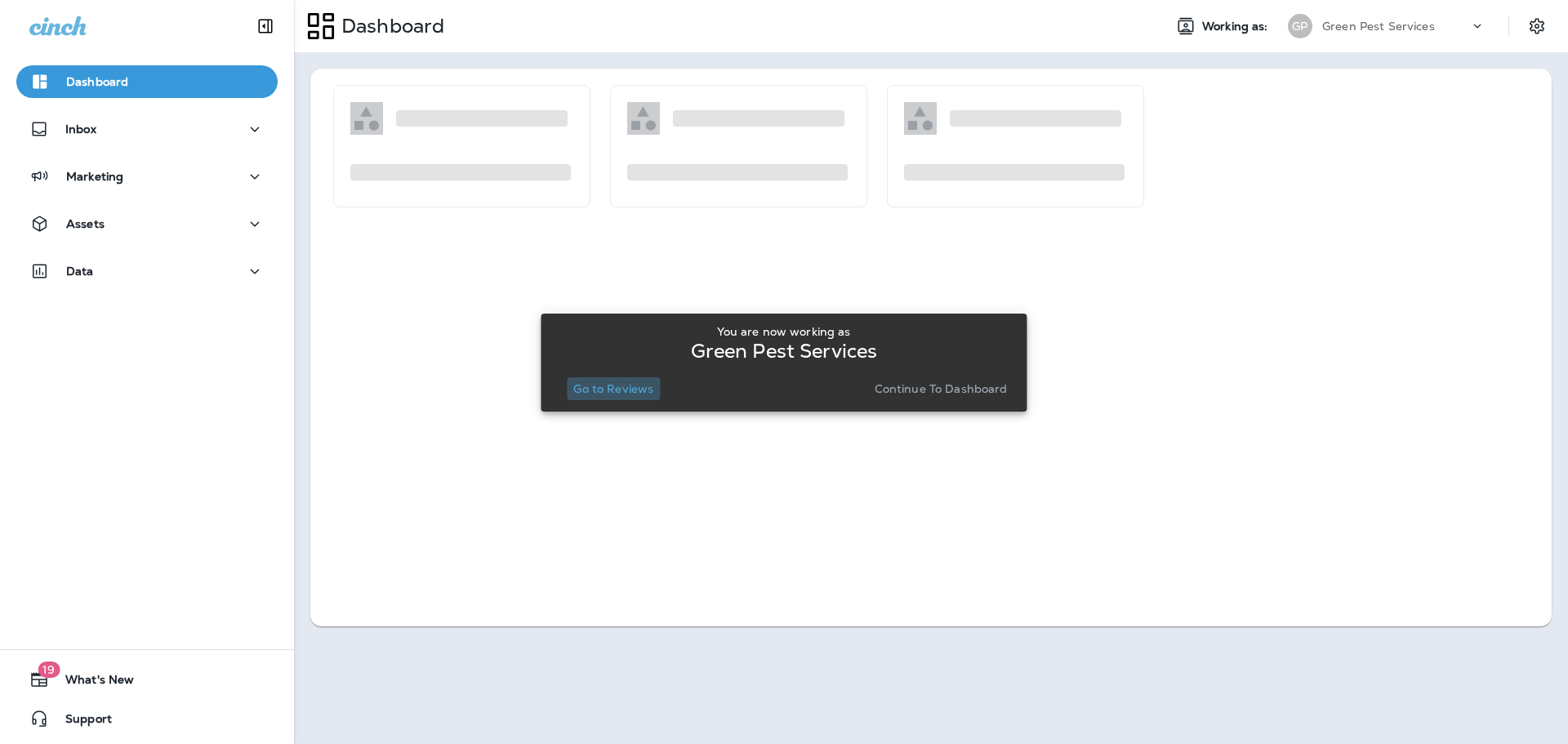
click at [614, 389] on p "Go to Reviews" at bounding box center [613, 388] width 80 height 13
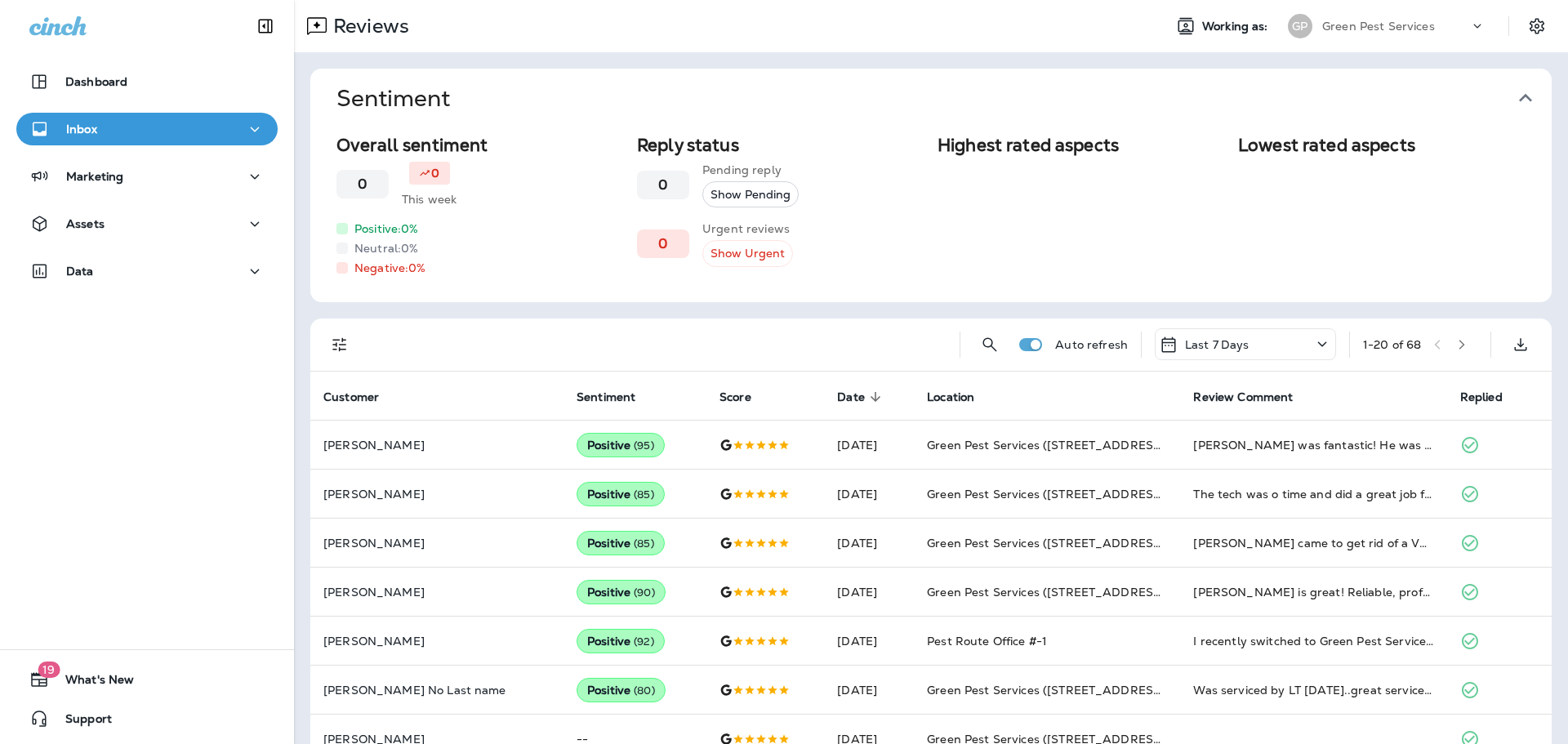
click at [1519, 87] on icon "button" at bounding box center [1525, 98] width 26 height 26
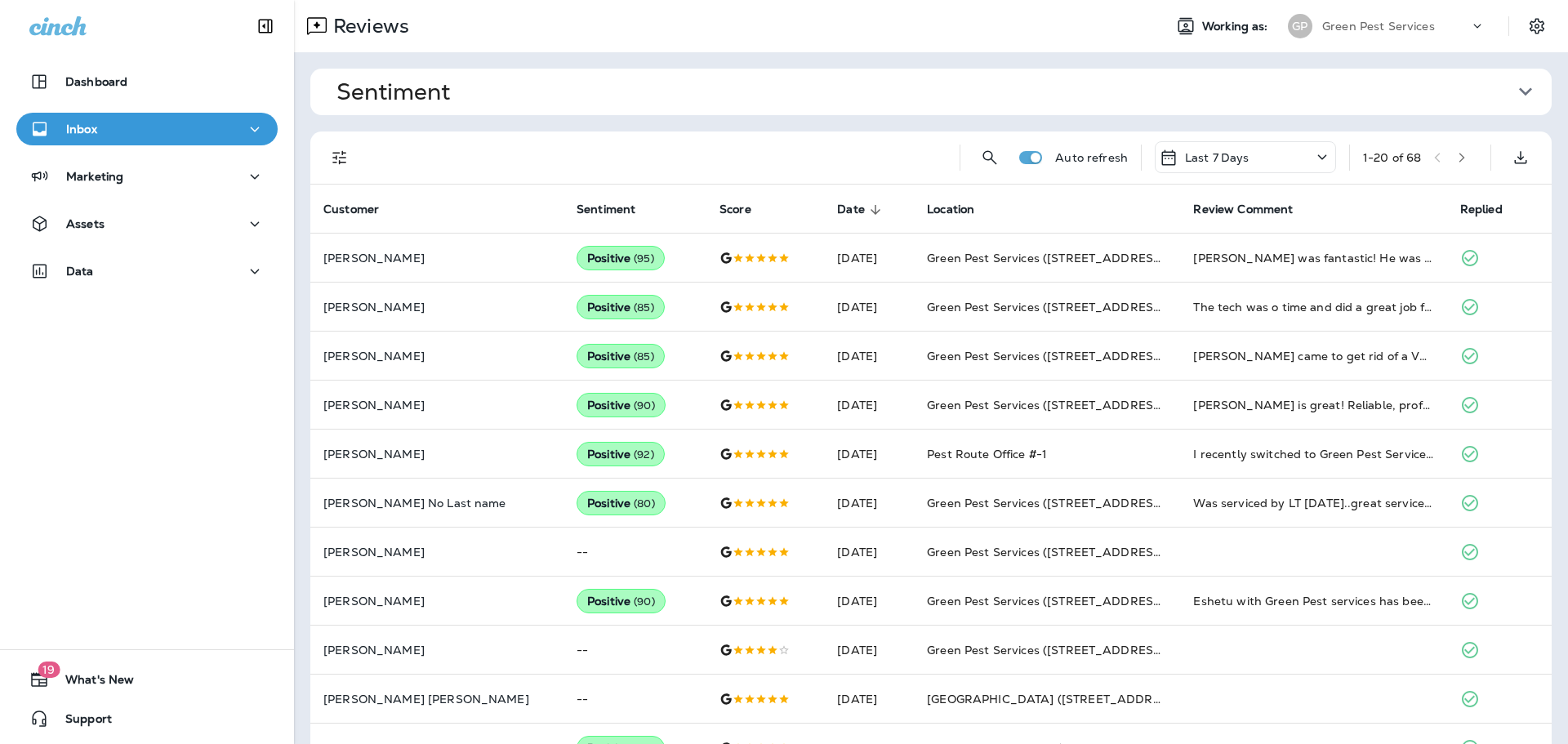
click at [1375, 44] on div "Reviews Working as: [PERSON_NAME] Pest Services" at bounding box center [931, 26] width 1274 height 52
click at [1377, 30] on p "Green Pest Services" at bounding box center [1378, 26] width 113 height 13
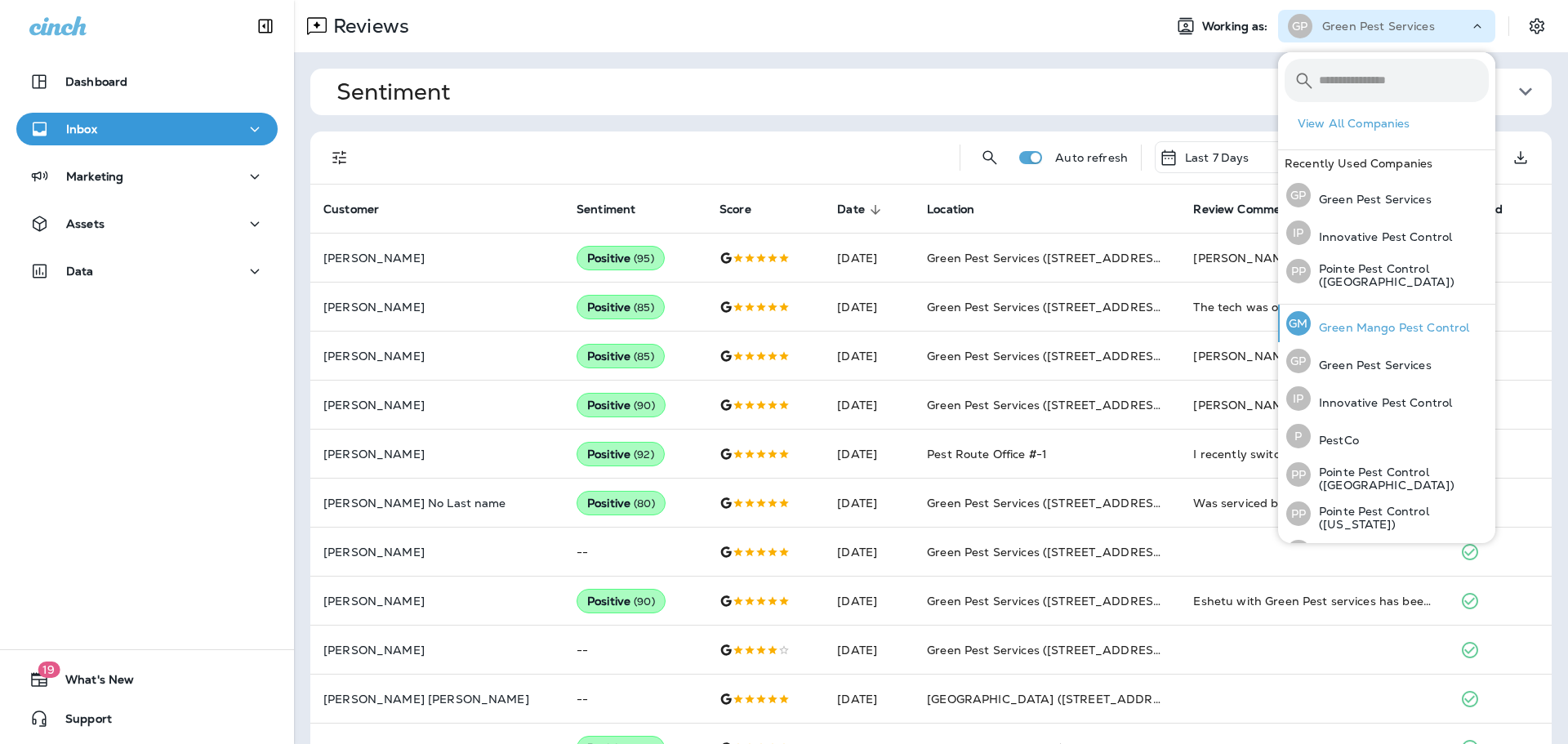
click at [1356, 316] on div "[PERSON_NAME] Mango Pest Control" at bounding box center [1377, 323] width 196 height 38
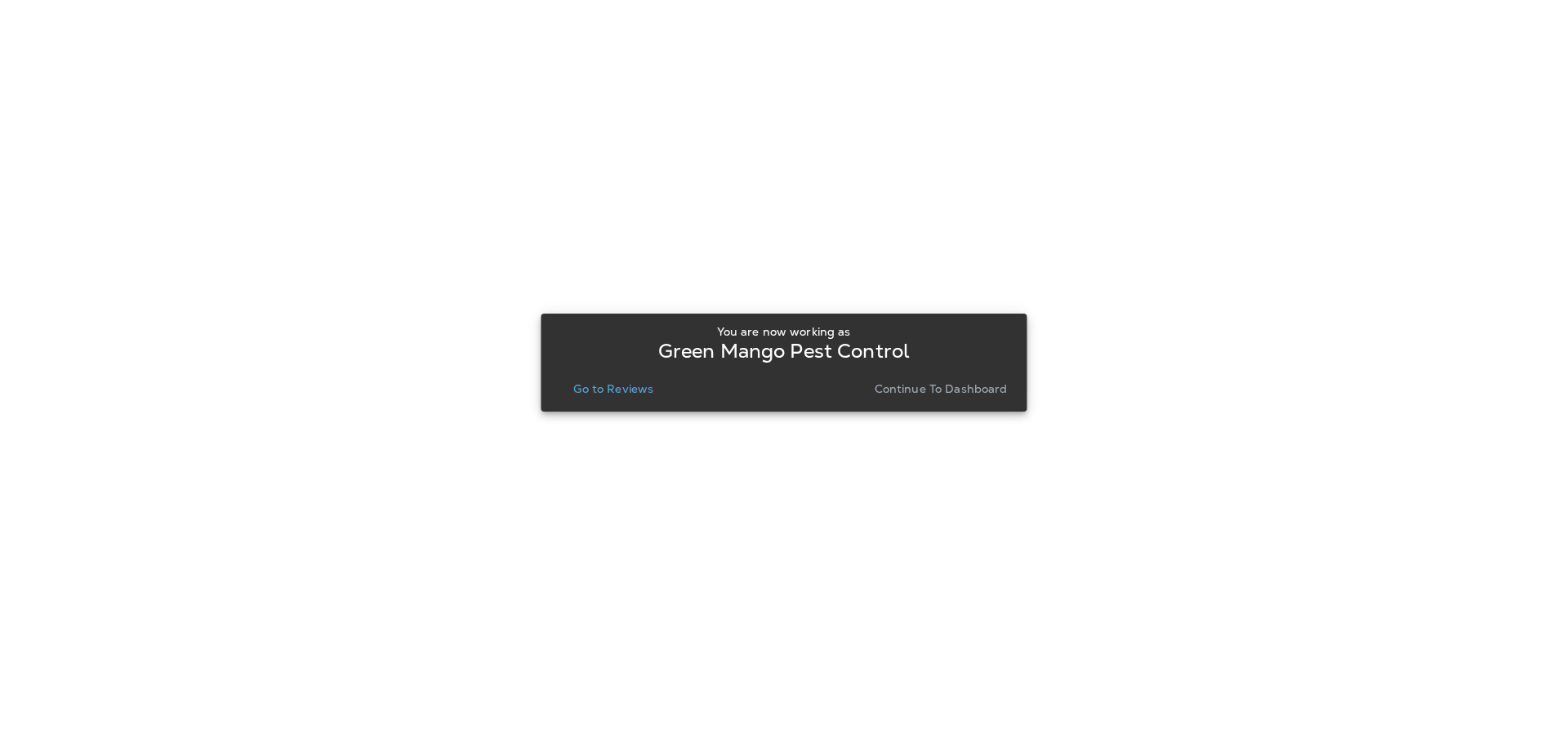
click at [598, 384] on p "Go to Reviews" at bounding box center [613, 388] width 80 height 13
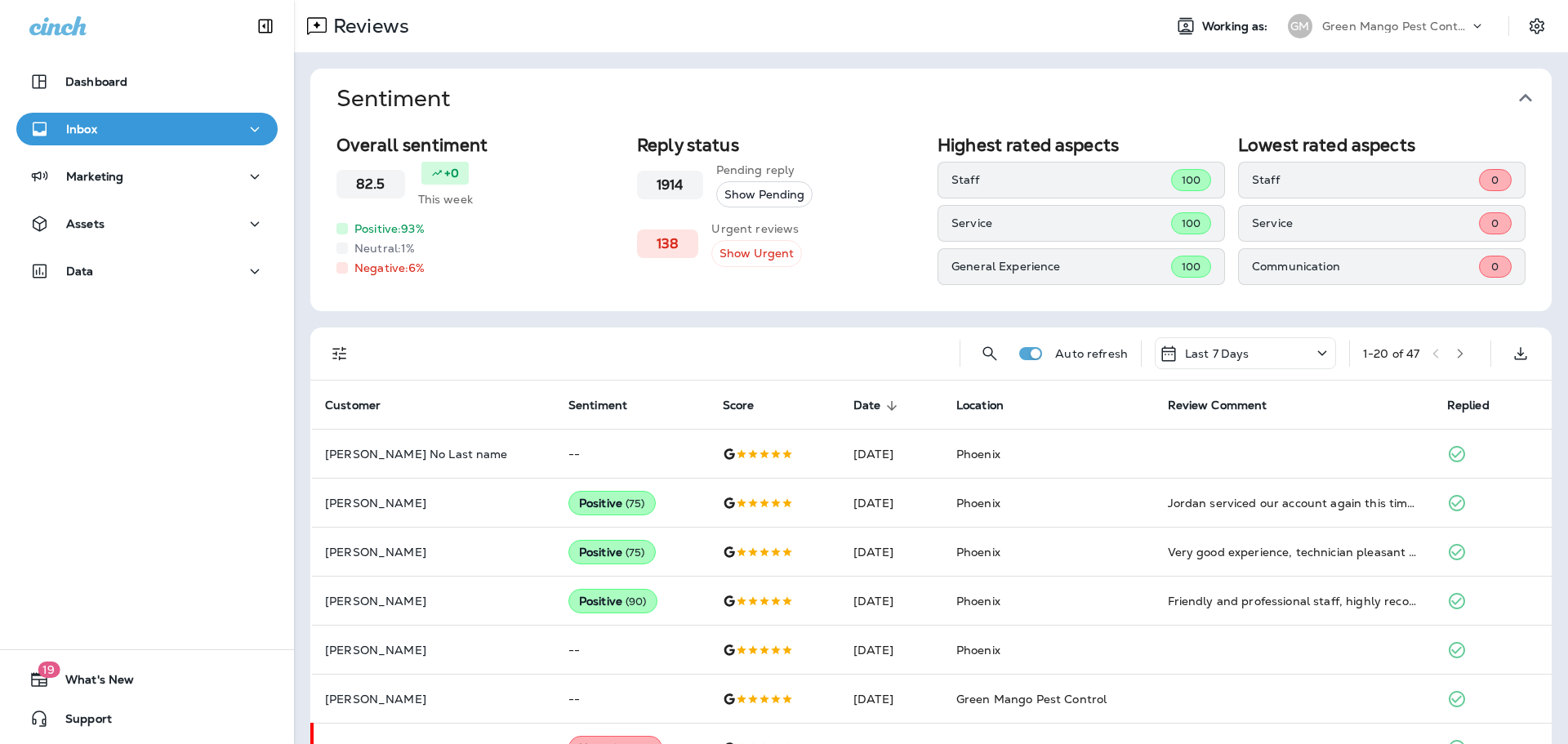
click at [1527, 96] on icon "button" at bounding box center [1525, 98] width 13 height 8
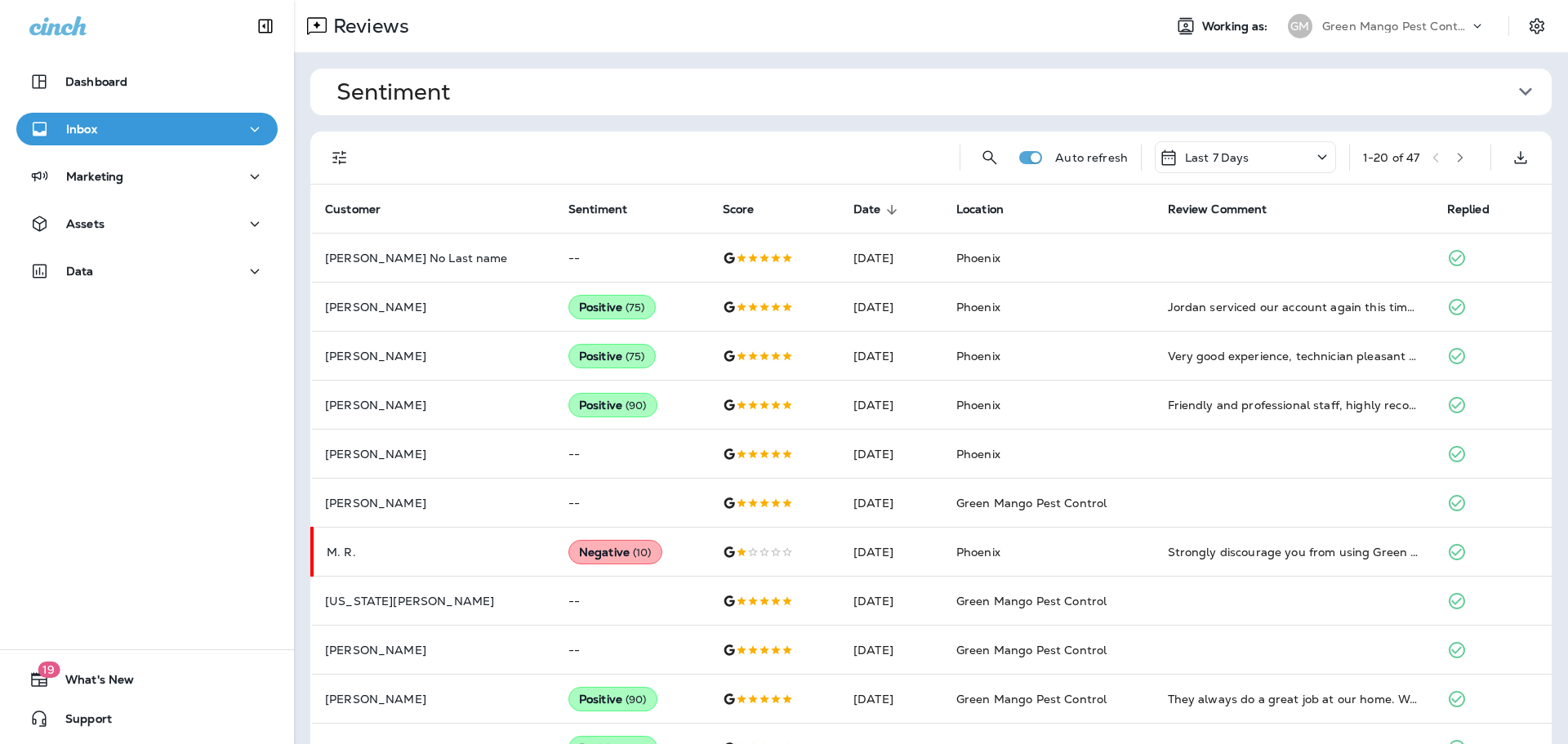
click at [1439, 23] on p "Green Mango Pest Control" at bounding box center [1395, 26] width 147 height 13
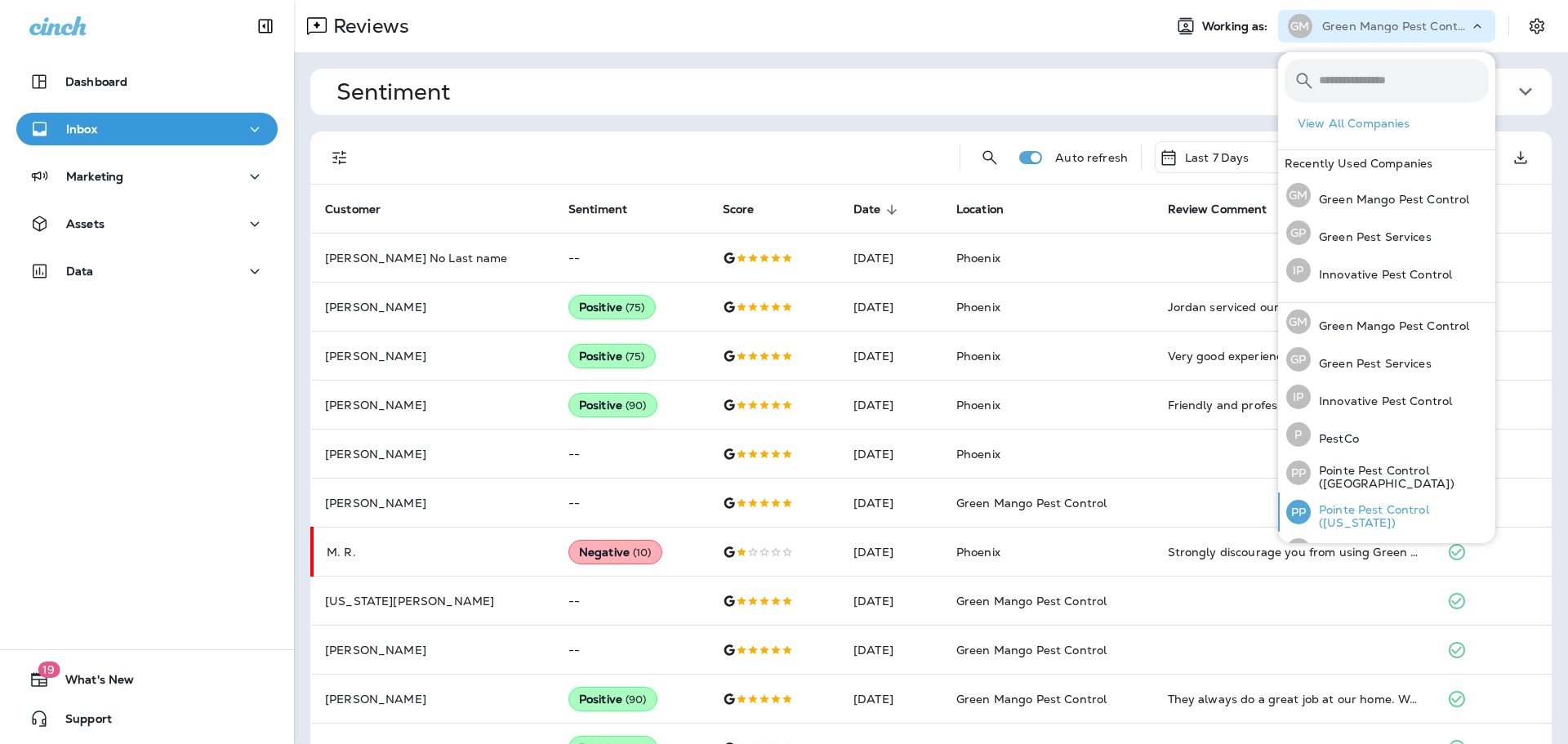
scroll to position [67, 0]
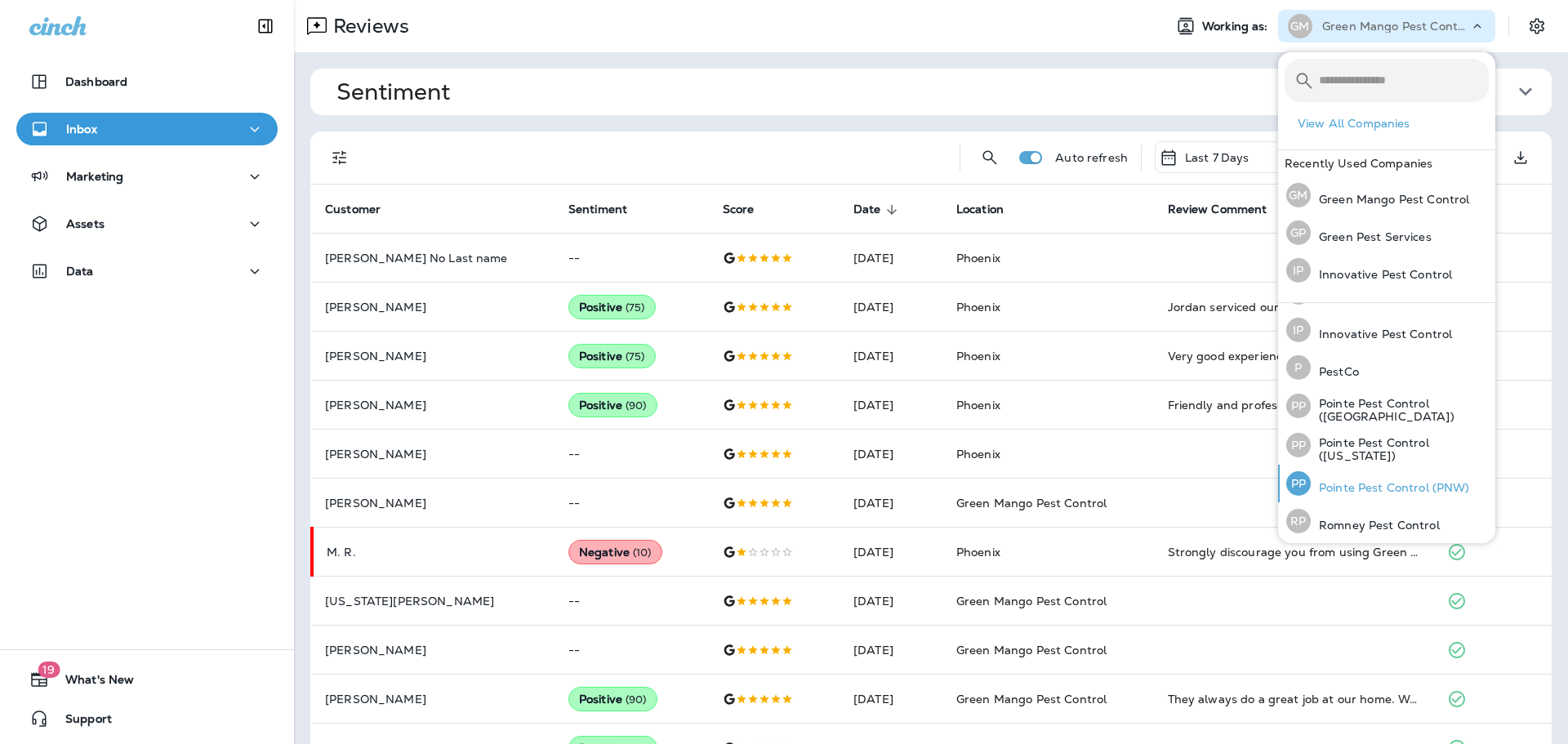
click at [1370, 481] on p "Pointe Pest Control (PNW)" at bounding box center [1389, 487] width 159 height 13
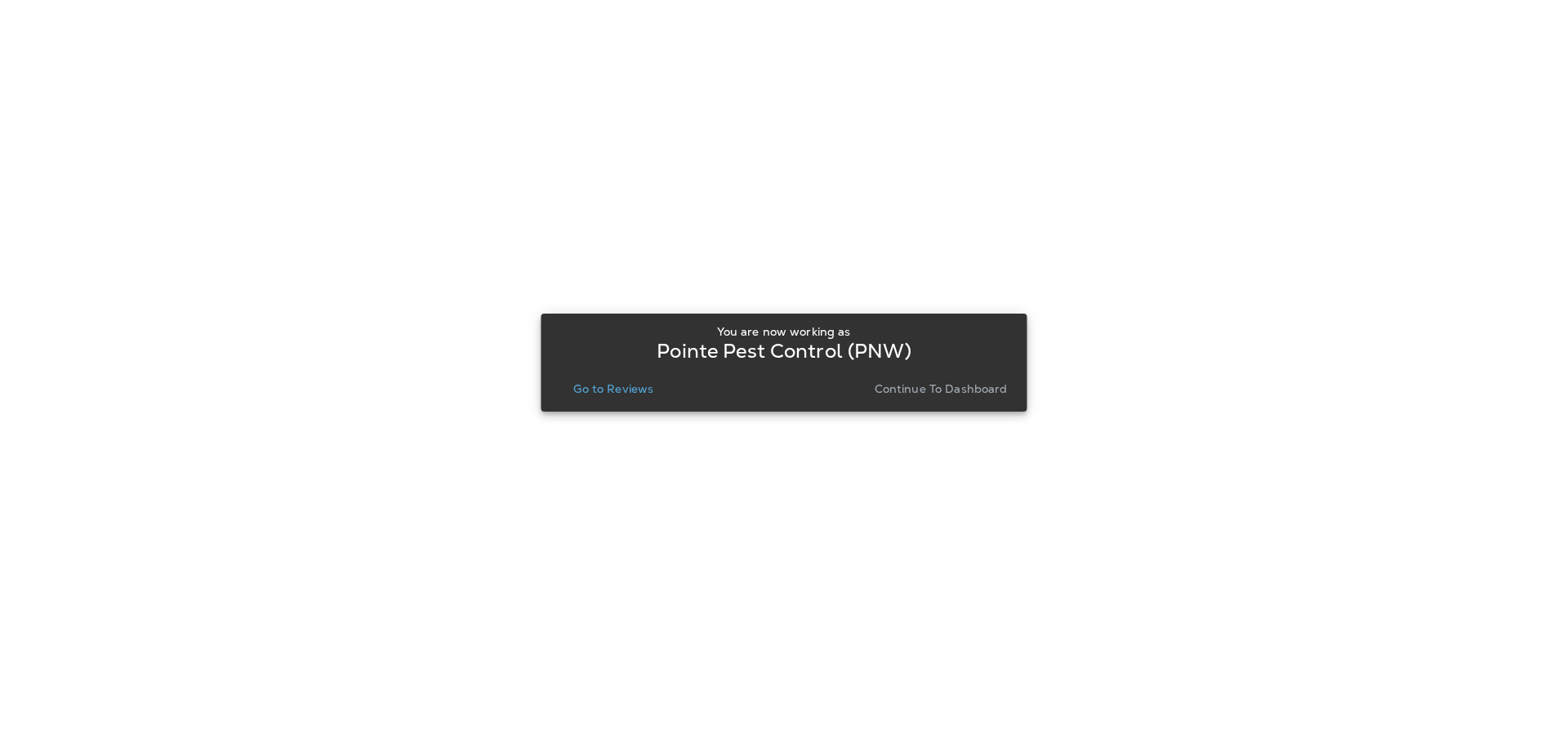
click at [620, 389] on p "Go to Reviews" at bounding box center [613, 388] width 80 height 13
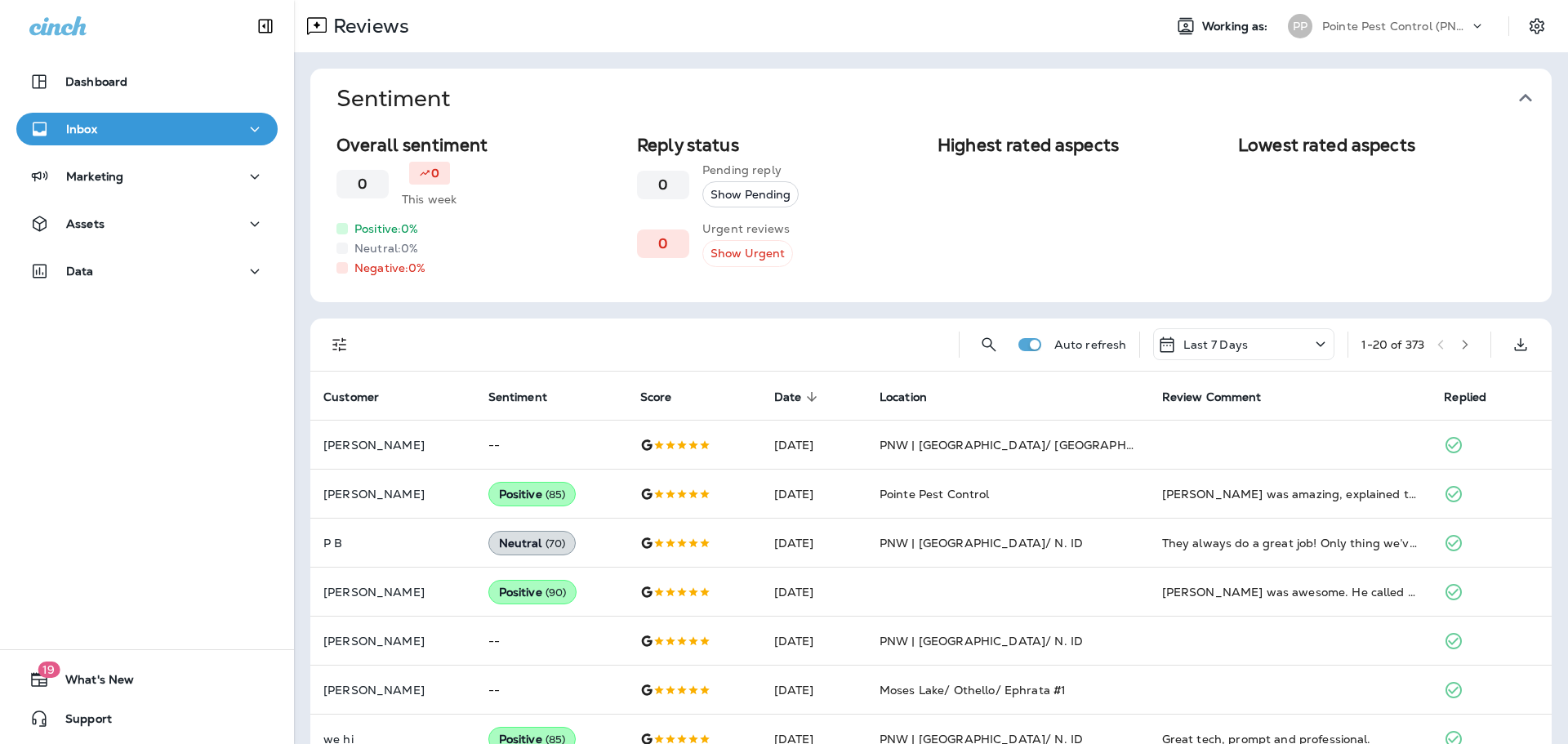
click at [1524, 105] on icon "button" at bounding box center [1525, 98] width 26 height 26
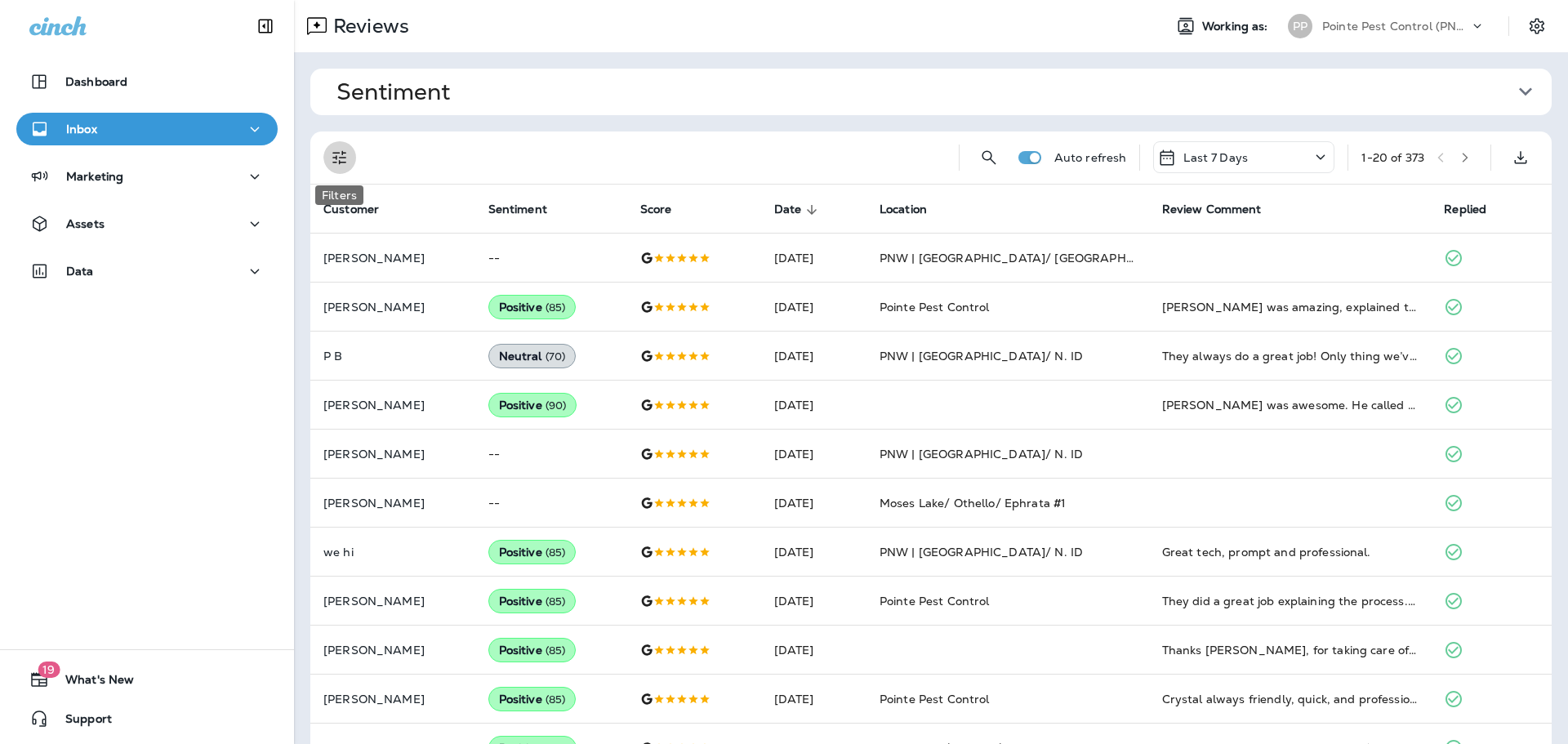
drag, startPoint x: 335, startPoint y: 150, endPoint x: 339, endPoint y: 178, distance: 28.3
click at [334, 150] on icon "Filters" at bounding box center [340, 158] width 20 height 20
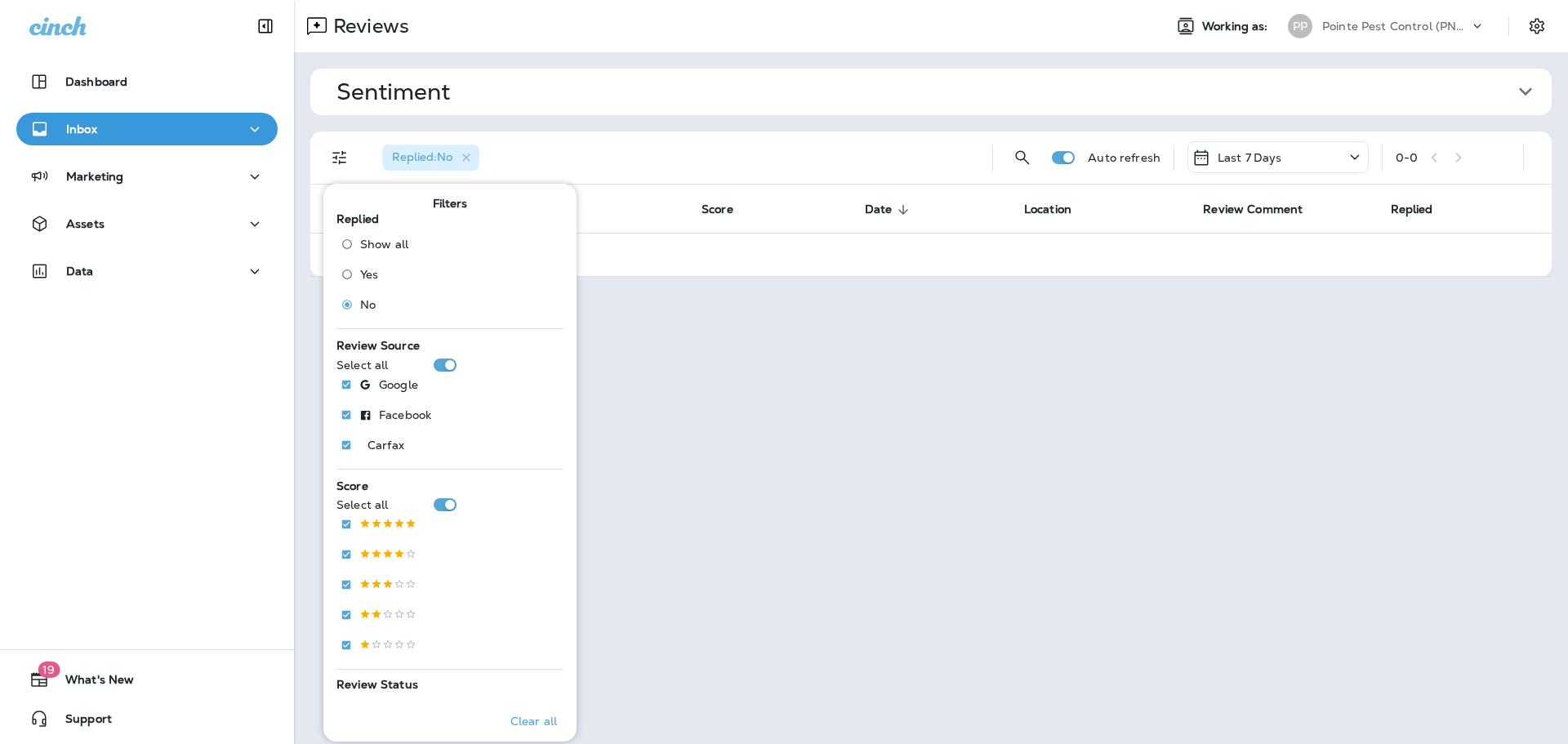
click at [815, 99] on span "Sentiment" at bounding box center [924, 91] width 1176 height 27
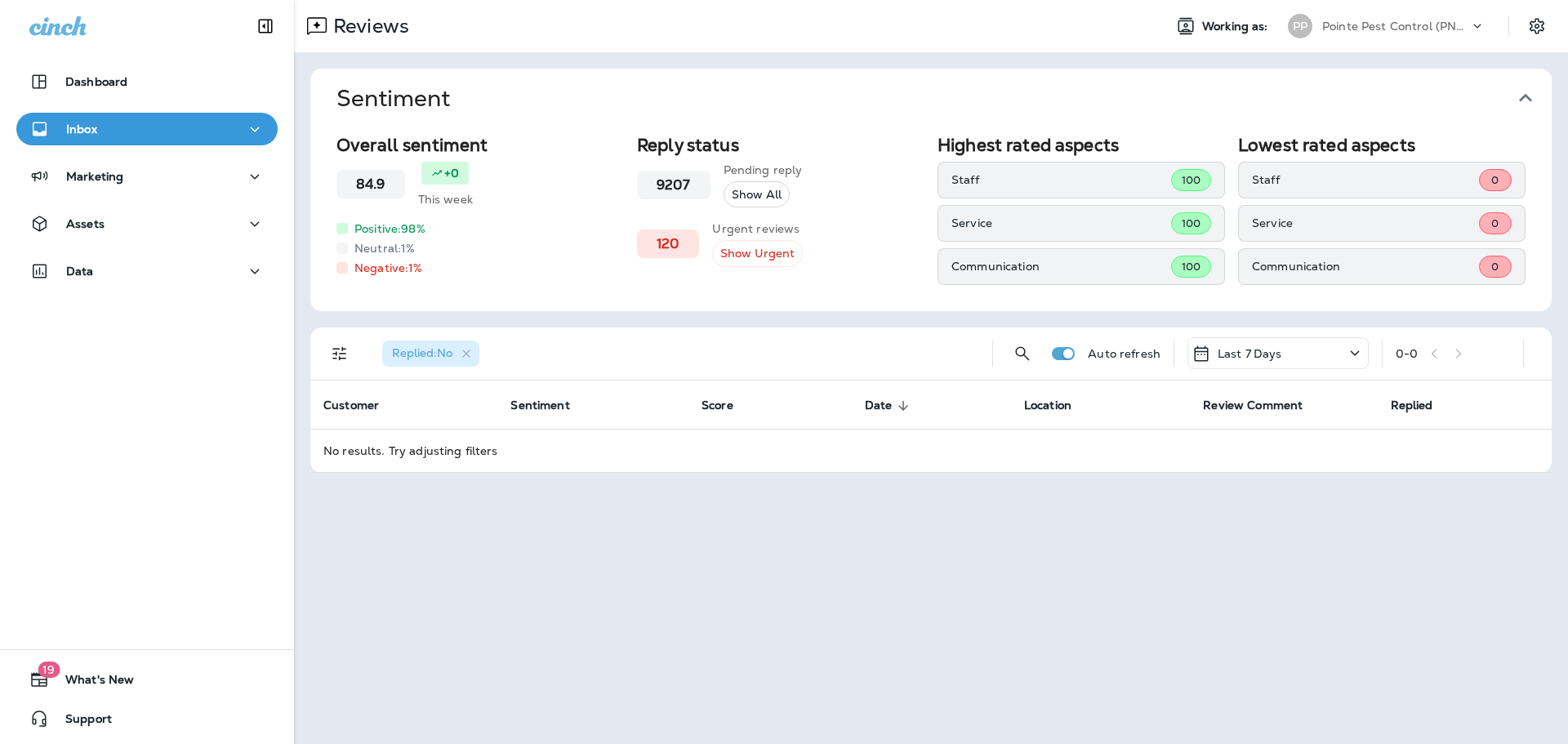
click at [813, 92] on span "Sentiment" at bounding box center [924, 98] width 1176 height 27
